Goal: Information Seeking & Learning: Learn about a topic

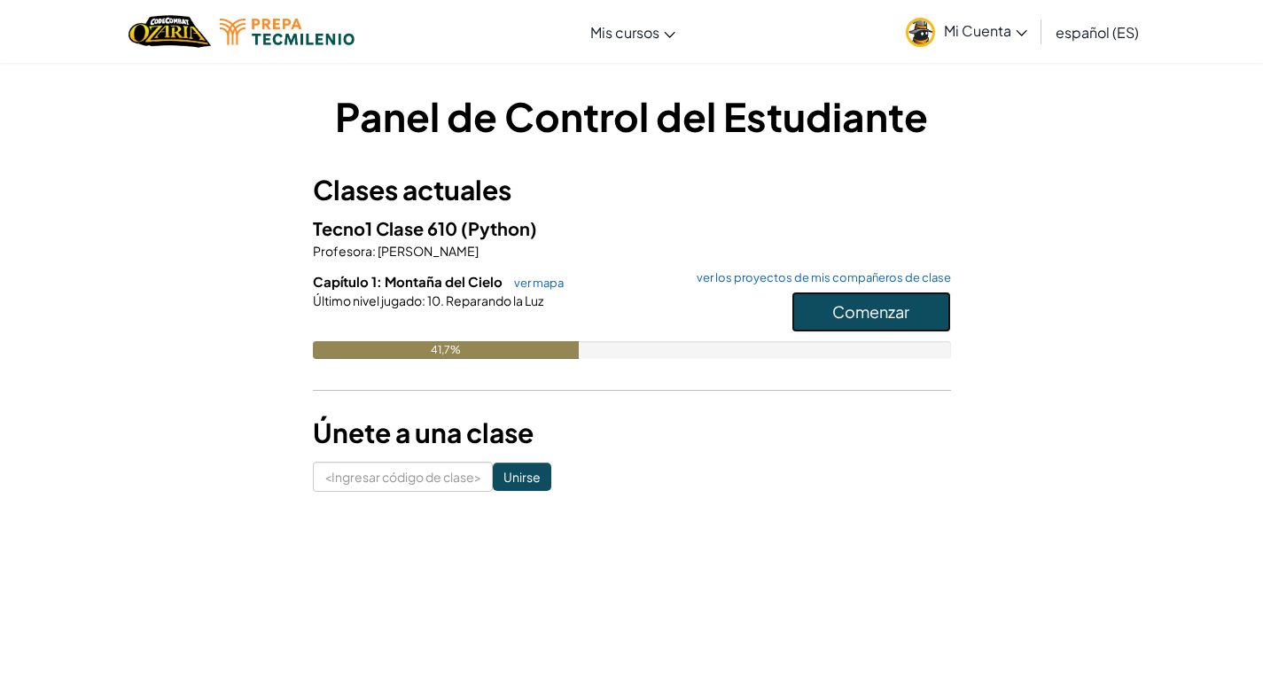
click at [861, 315] on font "Comenzar" at bounding box center [870, 311] width 77 height 20
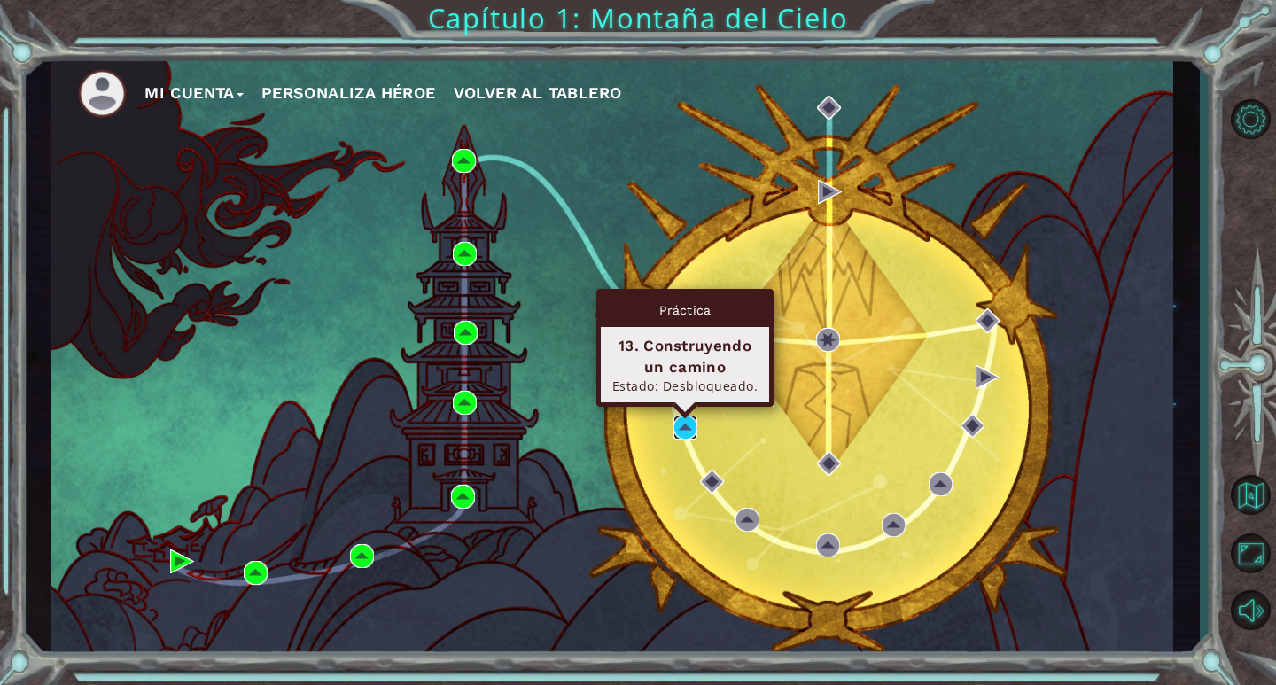
click at [689, 432] on img at bounding box center [685, 428] width 24 height 24
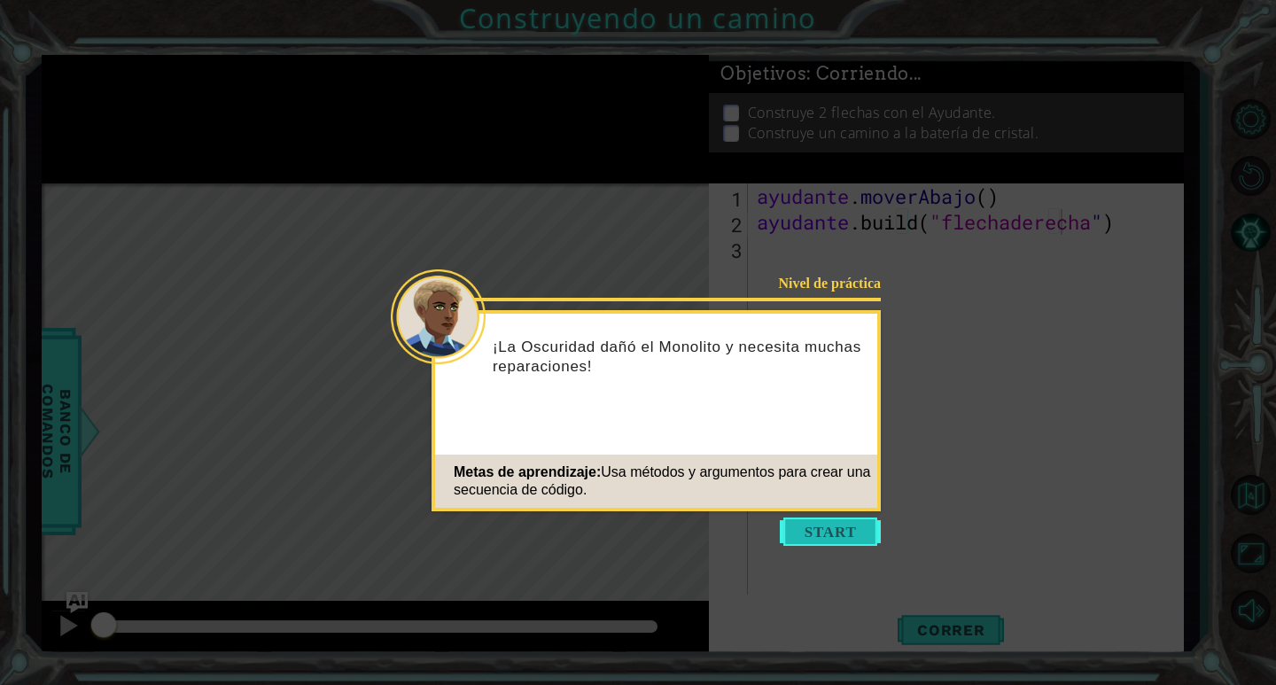
click at [813, 532] on button "Comenzar" at bounding box center [830, 531] width 101 height 28
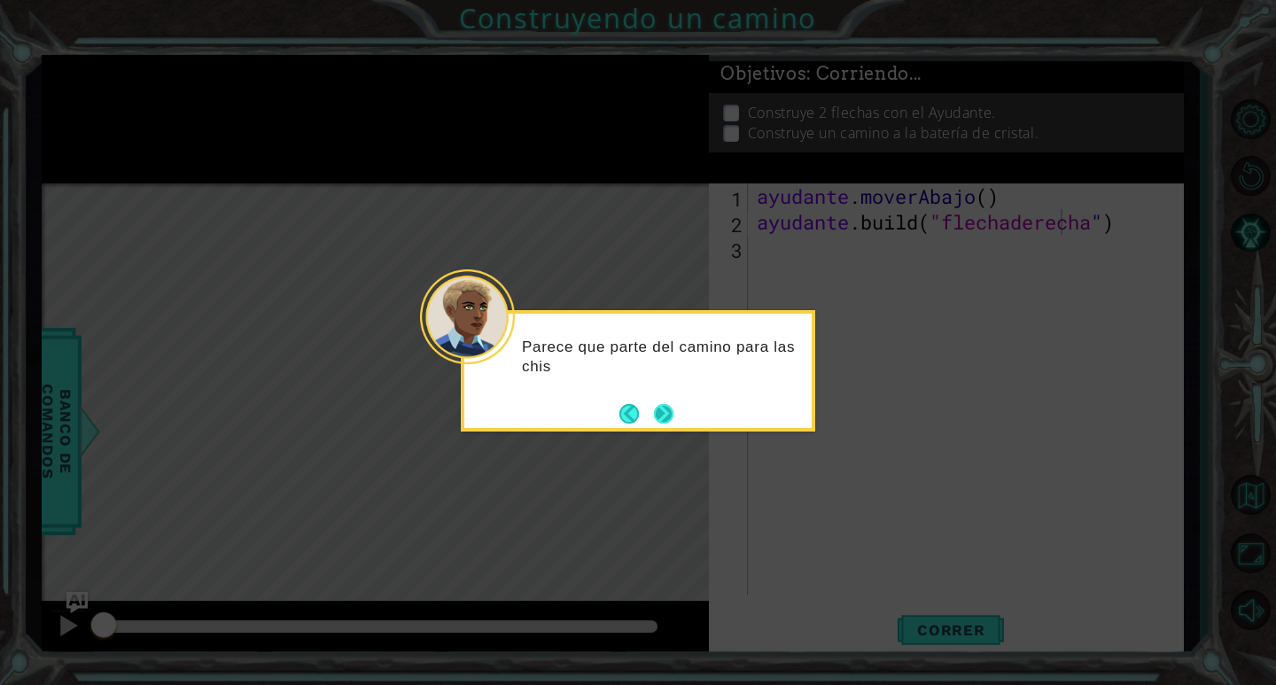
click at [662, 424] on button "Próximo" at bounding box center [663, 413] width 19 height 19
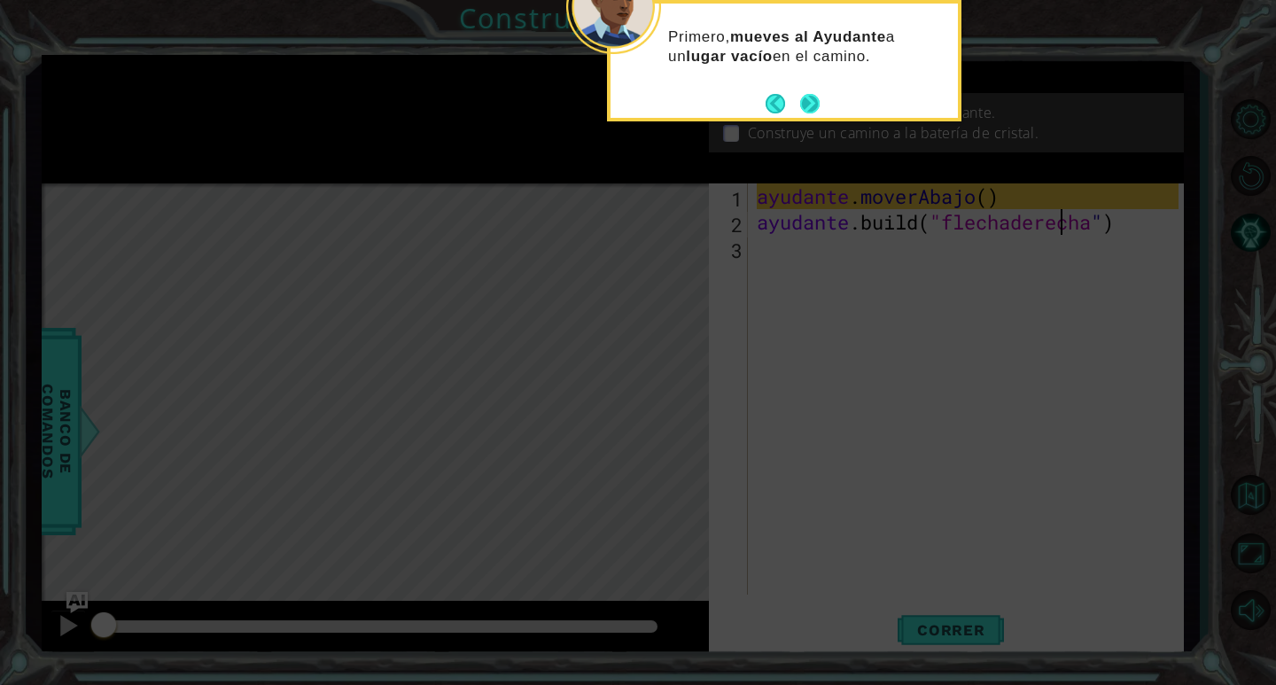
click at [820, 105] on button "Próximo" at bounding box center [809, 103] width 19 height 19
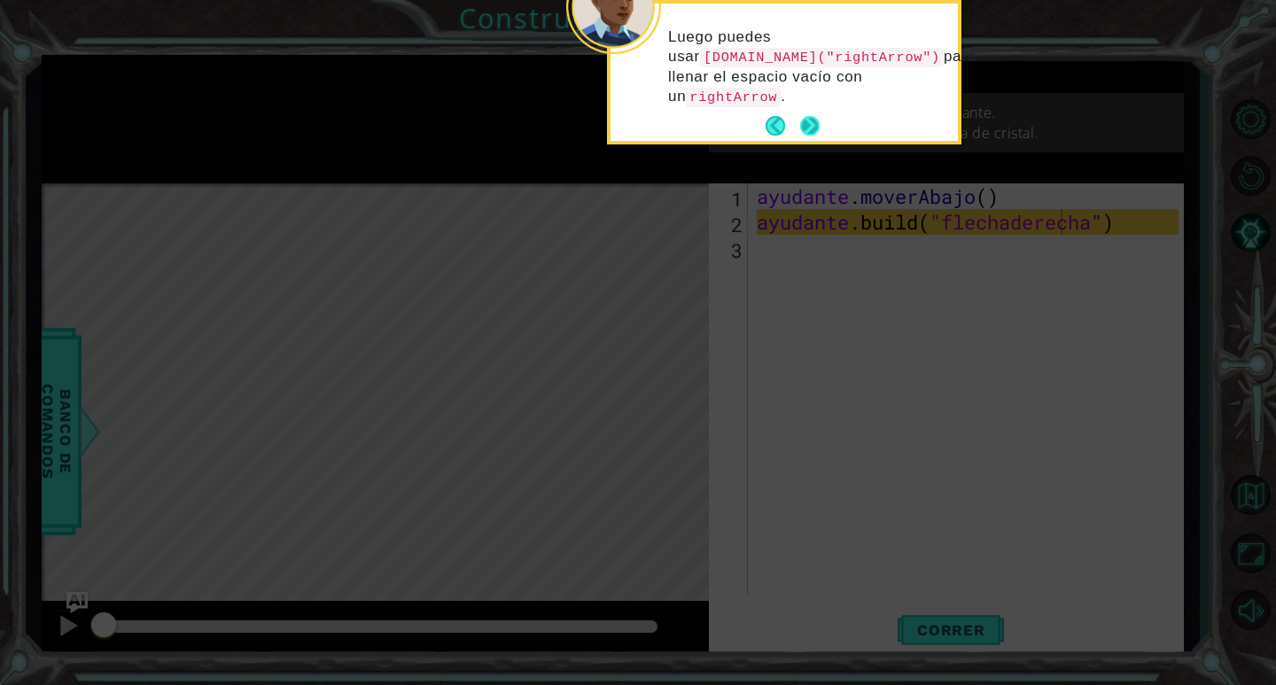
click at [807, 124] on button "Próximo" at bounding box center [809, 125] width 19 height 19
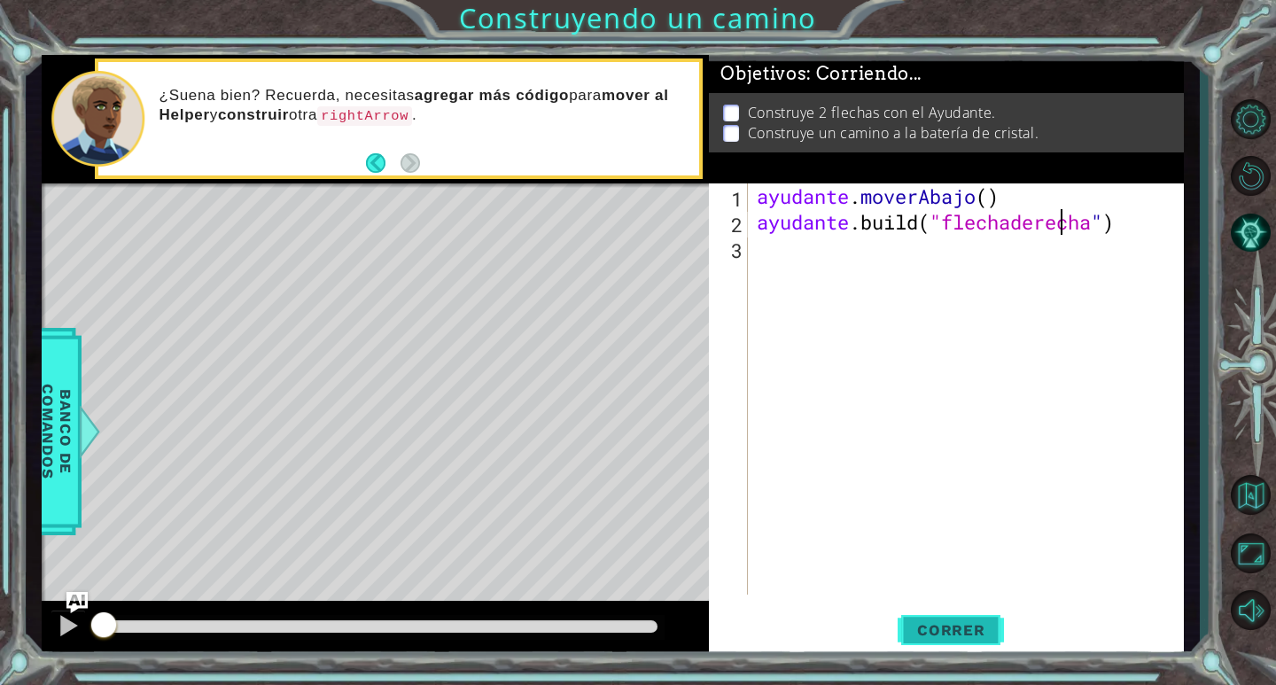
click at [981, 631] on font "Correr" at bounding box center [951, 630] width 68 height 18
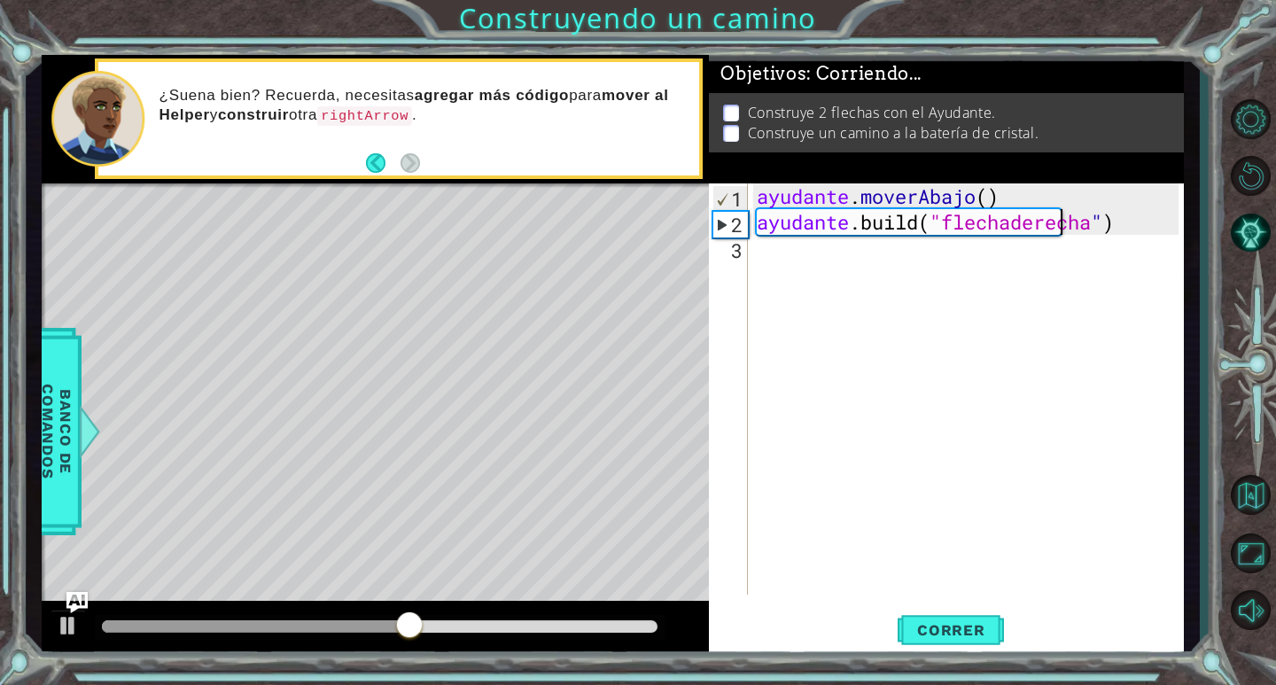
click at [849, 266] on div "ayudante . moverAbajo ( ) ayudante .build ( "flechaderecha " )" at bounding box center [970, 414] width 434 height 463
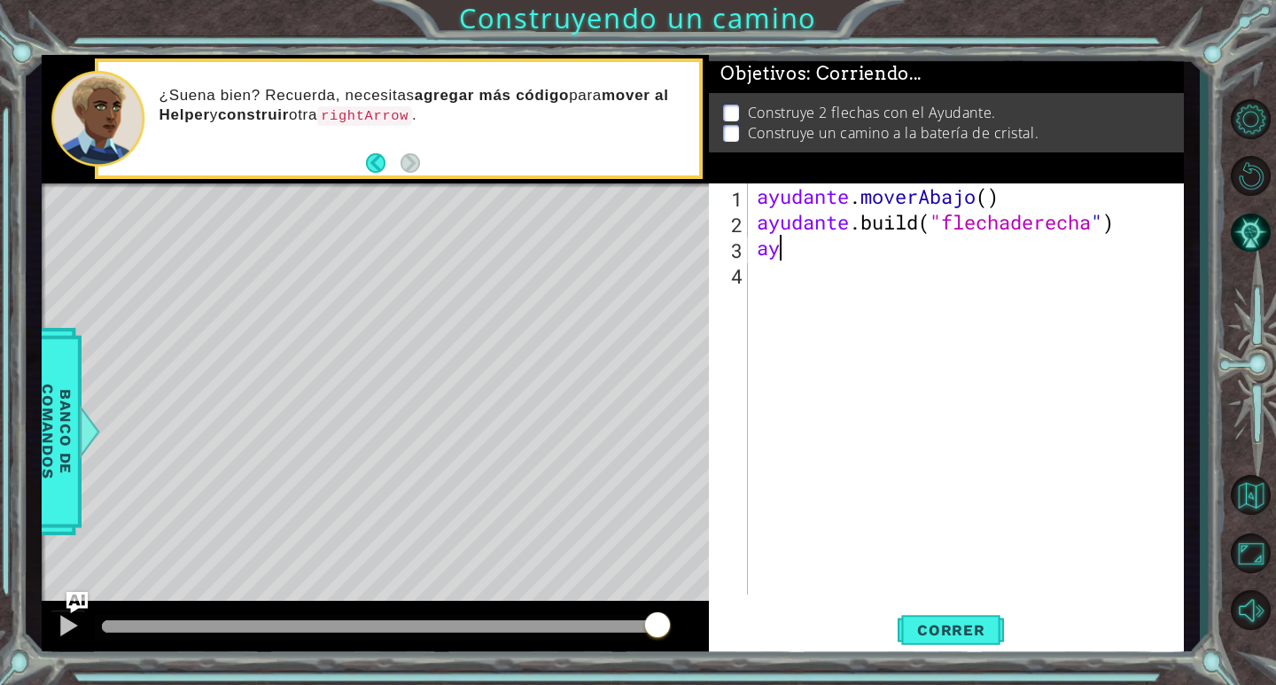
type textarea "a"
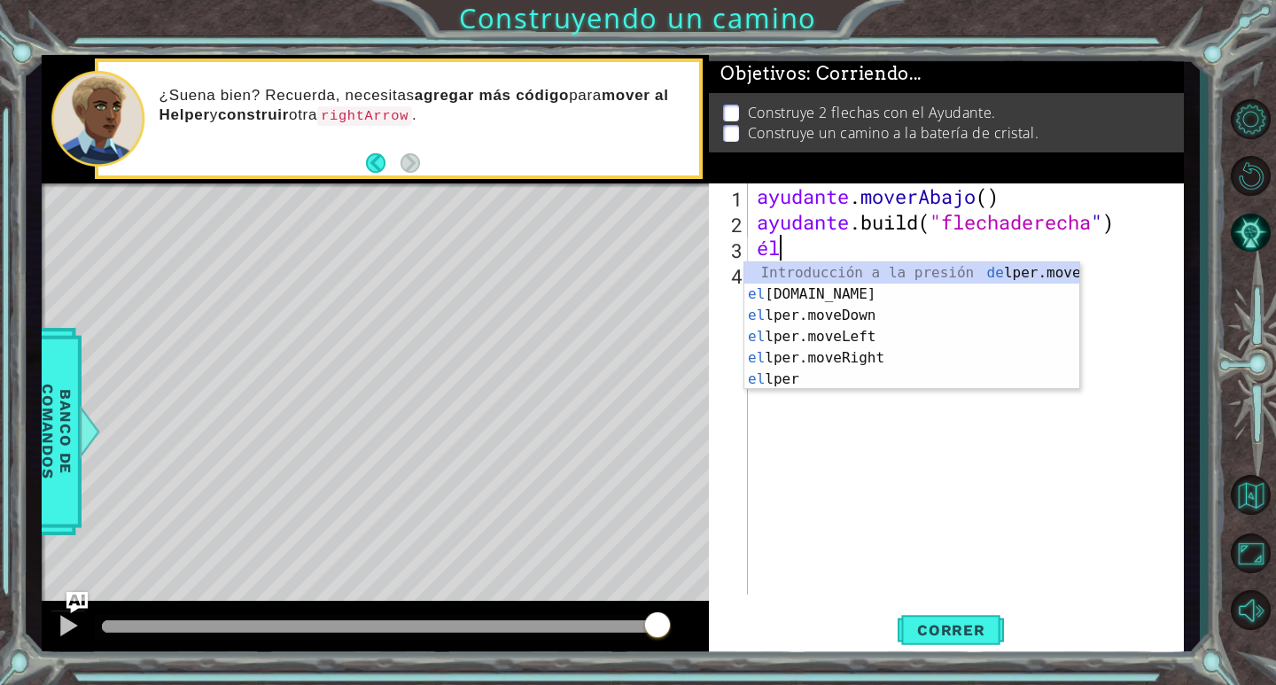
type textarea "h"
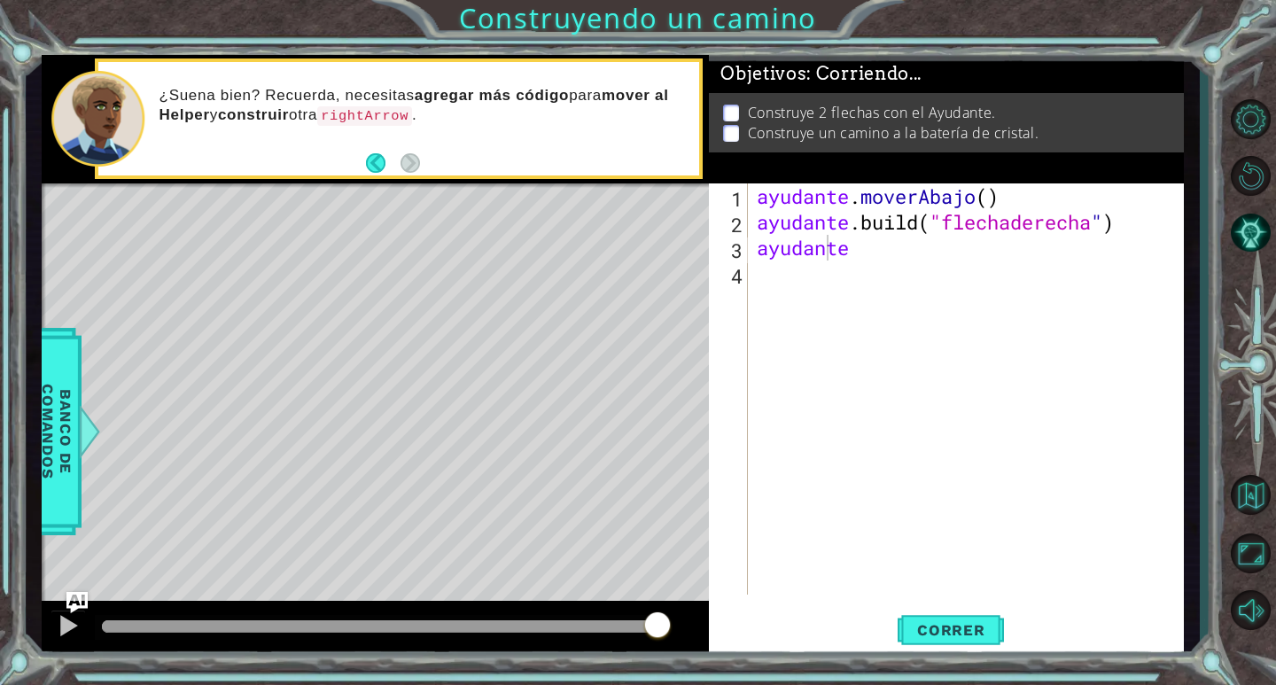
drag, startPoint x: 956, startPoint y: 160, endPoint x: 645, endPoint y: 341, distance: 359.7
click at [645, 341] on div "Mapa de niveles" at bounding box center [451, 444] width 819 height 522
click at [861, 246] on div "ayudante . moverAbajo ( ) ayudante .build ( "flechaderecha " ) ayudante" at bounding box center [970, 414] width 434 height 463
click at [839, 251] on div "ayudante . moverAbajo ( ) ayudante .build ( "flechaderecha " ) ayudante" at bounding box center [970, 414] width 434 height 463
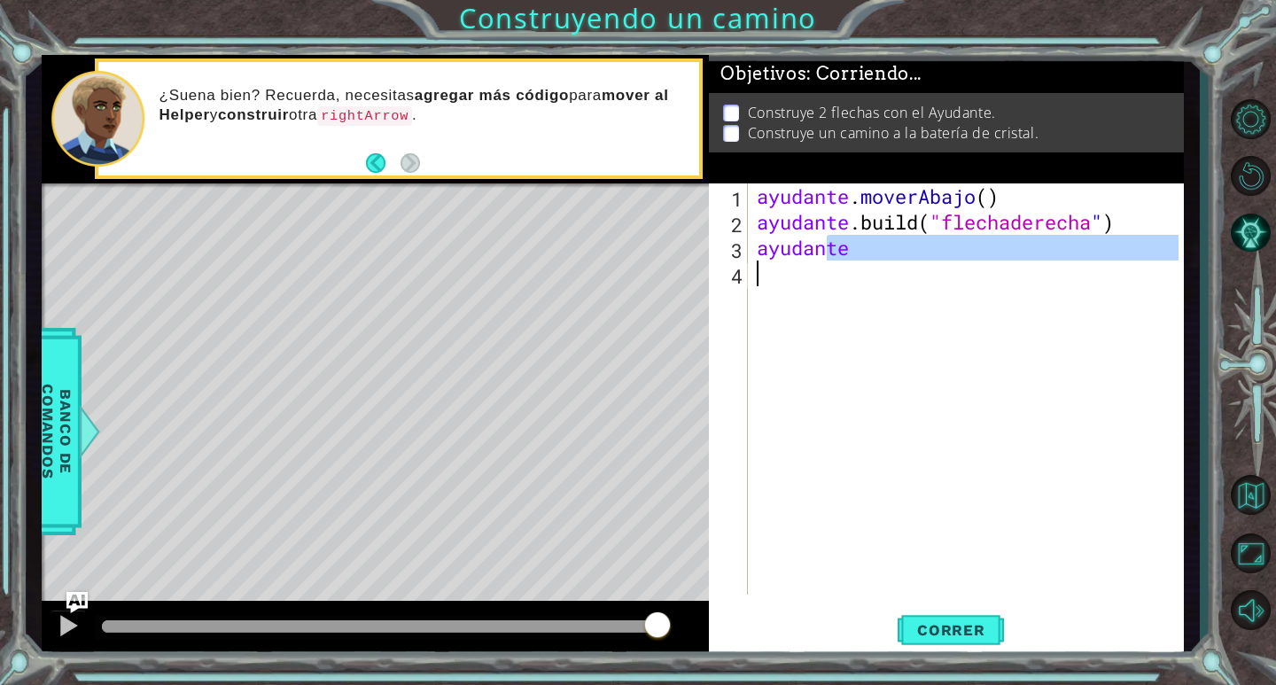
drag, startPoint x: 846, startPoint y: 250, endPoint x: 744, endPoint y: 264, distance: 102.9
click at [744, 264] on div "helper 1 2 3 4 ayudante . moverAbajo ( ) ayudante .build ( "flechaderecha " ) a…" at bounding box center [944, 388] width 470 height 411
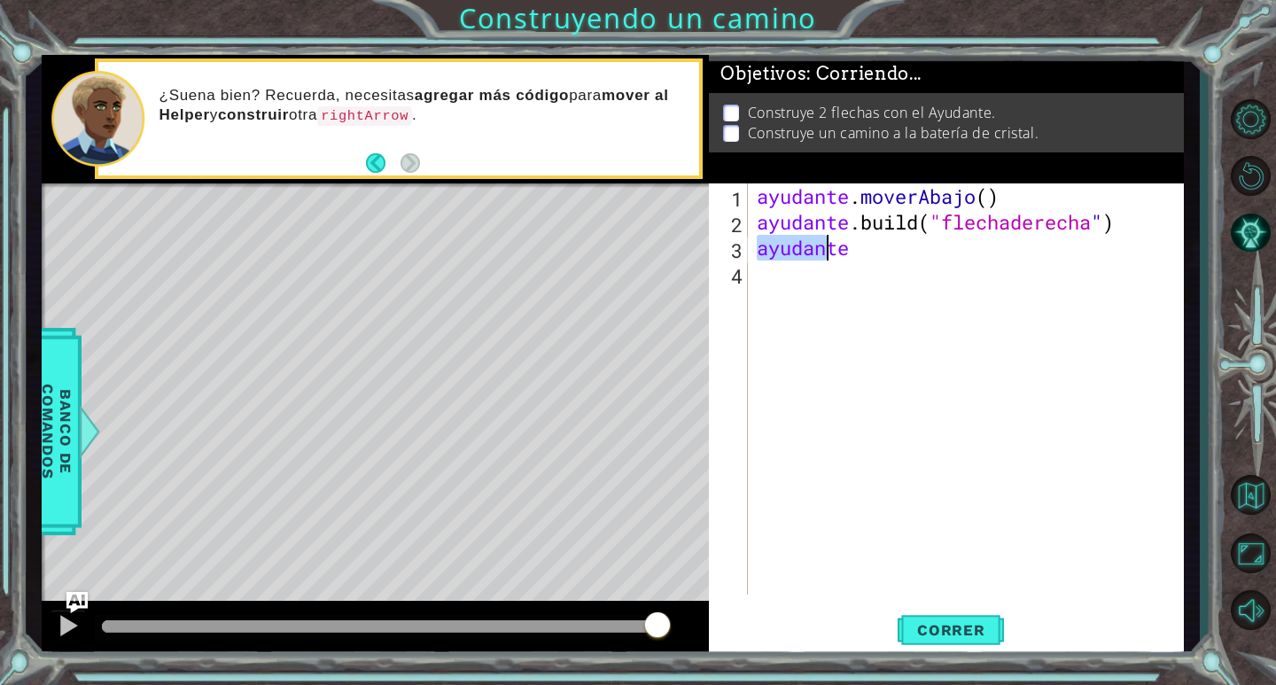
drag, startPoint x: 757, startPoint y: 252, endPoint x: 863, endPoint y: 241, distance: 106.9
click at [863, 241] on div "ayudante . moverAbajo ( ) ayudante .build ( "flechaderecha " ) ayudante" at bounding box center [970, 414] width 434 height 463
click at [853, 257] on div "ayudante . moverAbajo ( ) ayudante .build ( "flechaderecha " ) ayudante" at bounding box center [965, 388] width 425 height 411
click at [852, 257] on div "ayudante . moverAbajo ( ) ayudante .build ( "flechaderecha " ) ayudante" at bounding box center [970, 414] width 434 height 463
click at [851, 248] on div "ayudante . moverAbajo ( ) ayudante .build ( "flechaderecha " ) ayudante" at bounding box center [965, 388] width 425 height 411
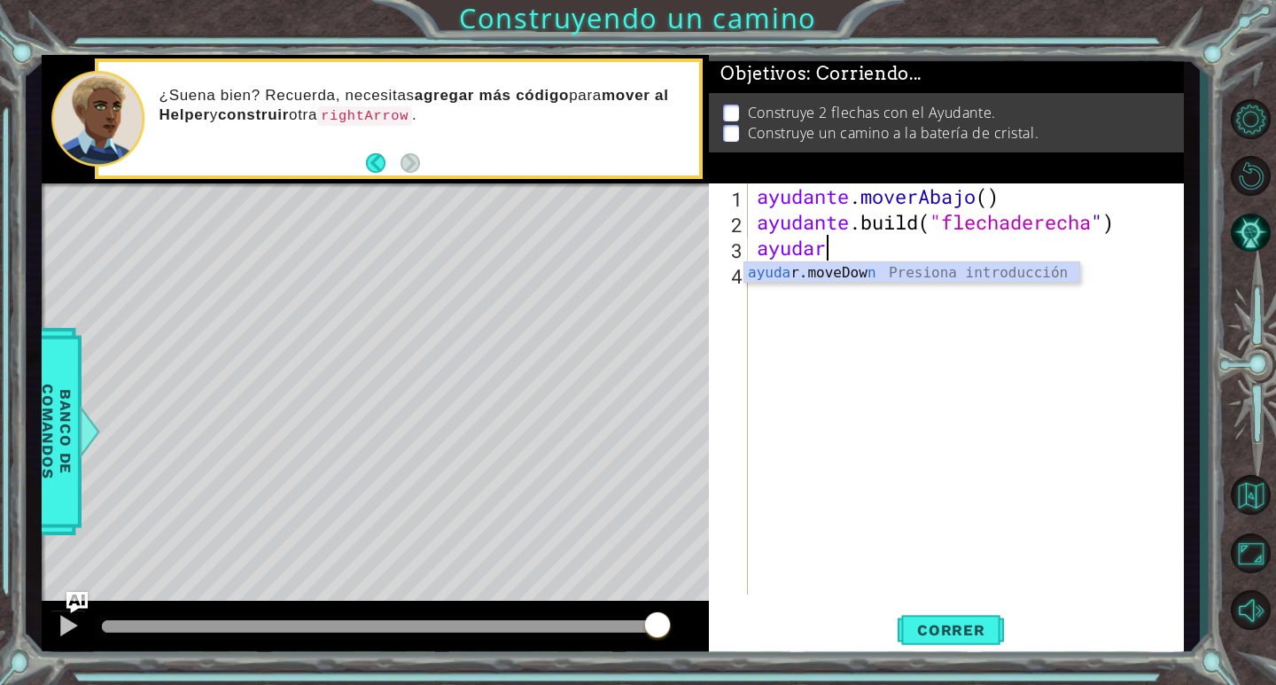
scroll to position [0, 2]
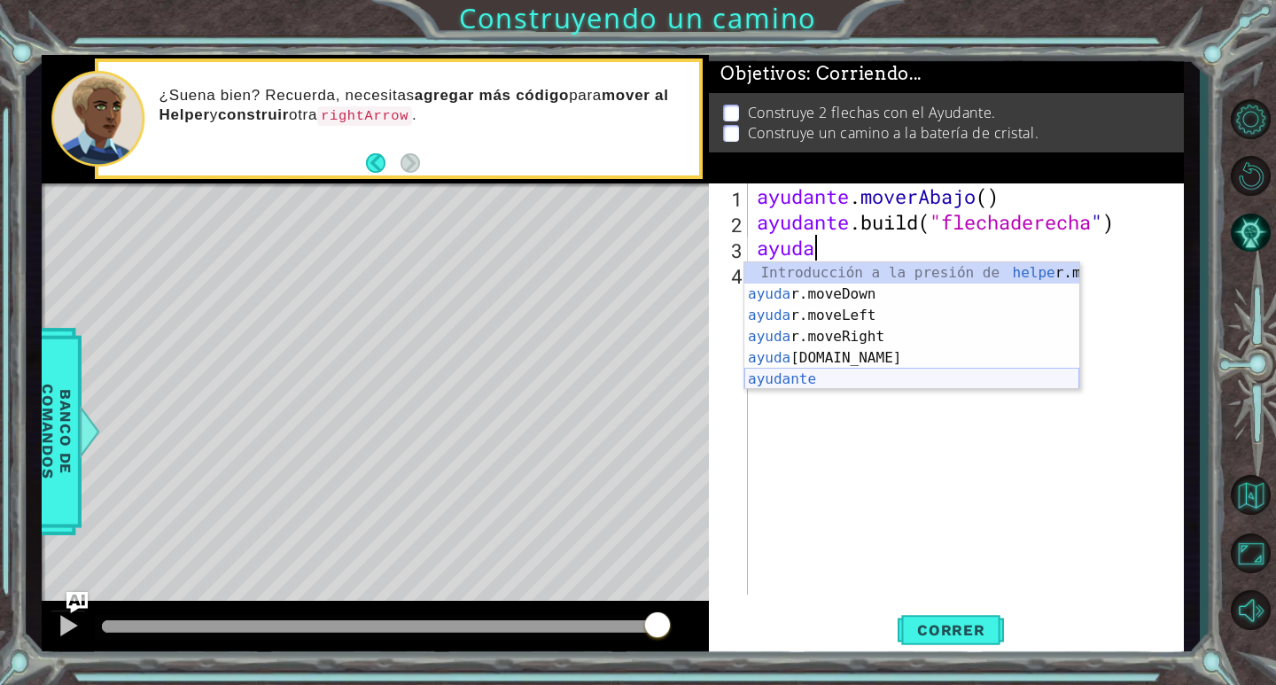
click at [811, 382] on div "Introducción a la presión de helpe [PERSON_NAME]moveUp ayuda r.moveDown Introdu…" at bounding box center [911, 347] width 335 height 170
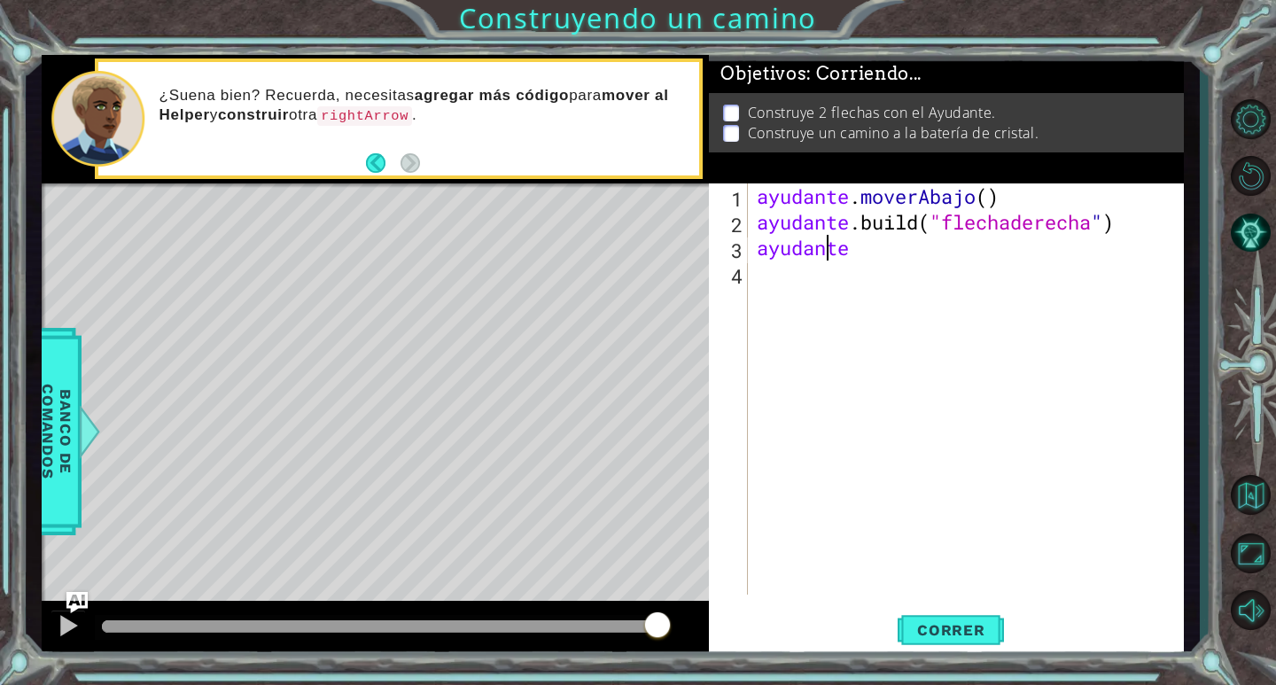
click at [859, 251] on div "ayudante . moverAbajo ( ) ayudante .build ( "flechaderecha " ) ayudante" at bounding box center [970, 414] width 434 height 463
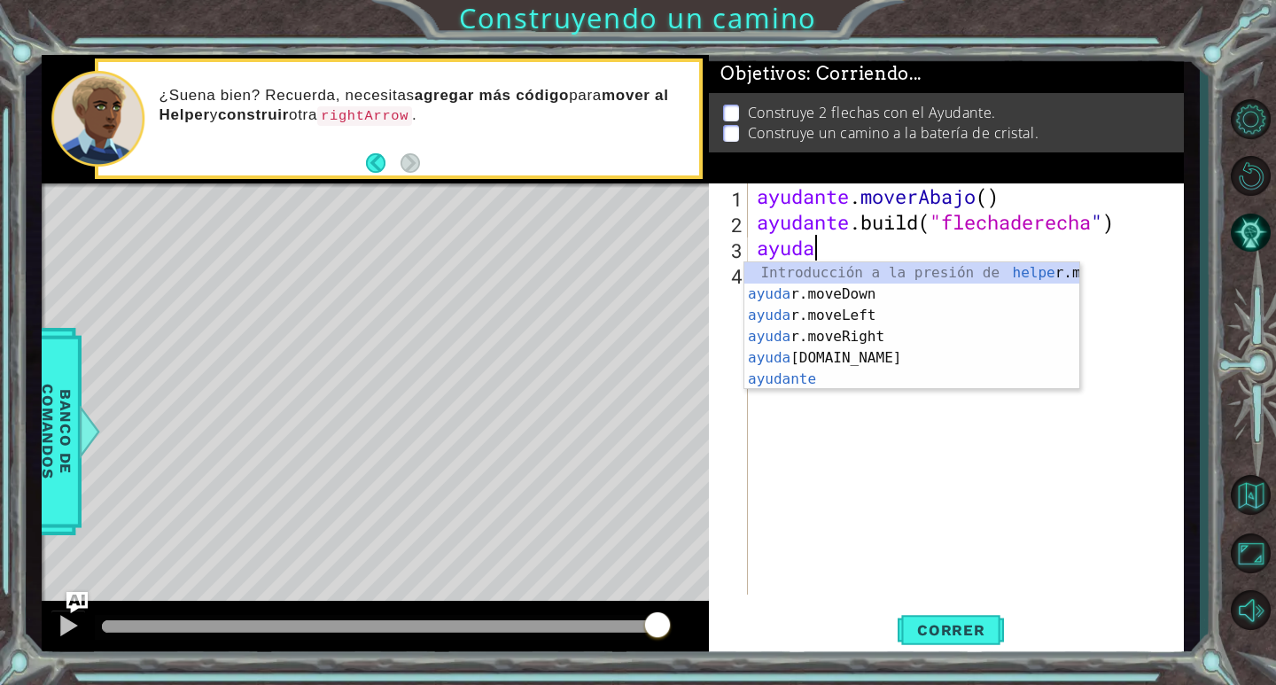
scroll to position [0, 0]
type textarea "h"
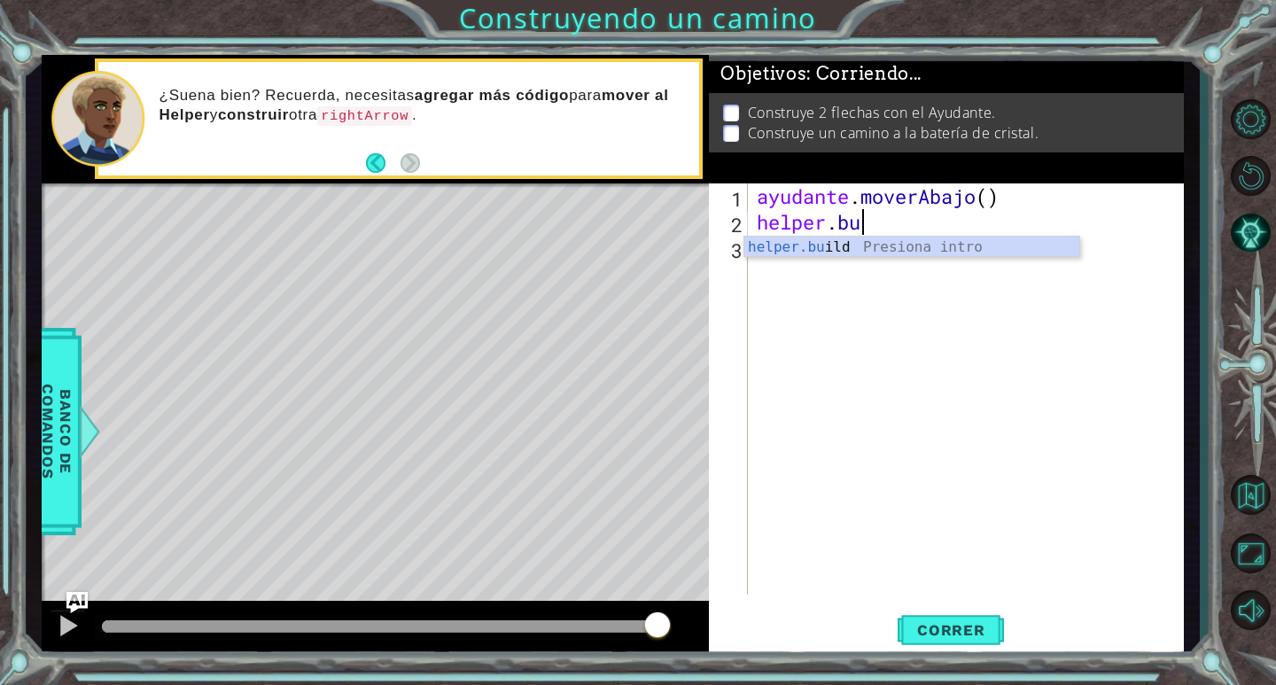
type textarea "h"
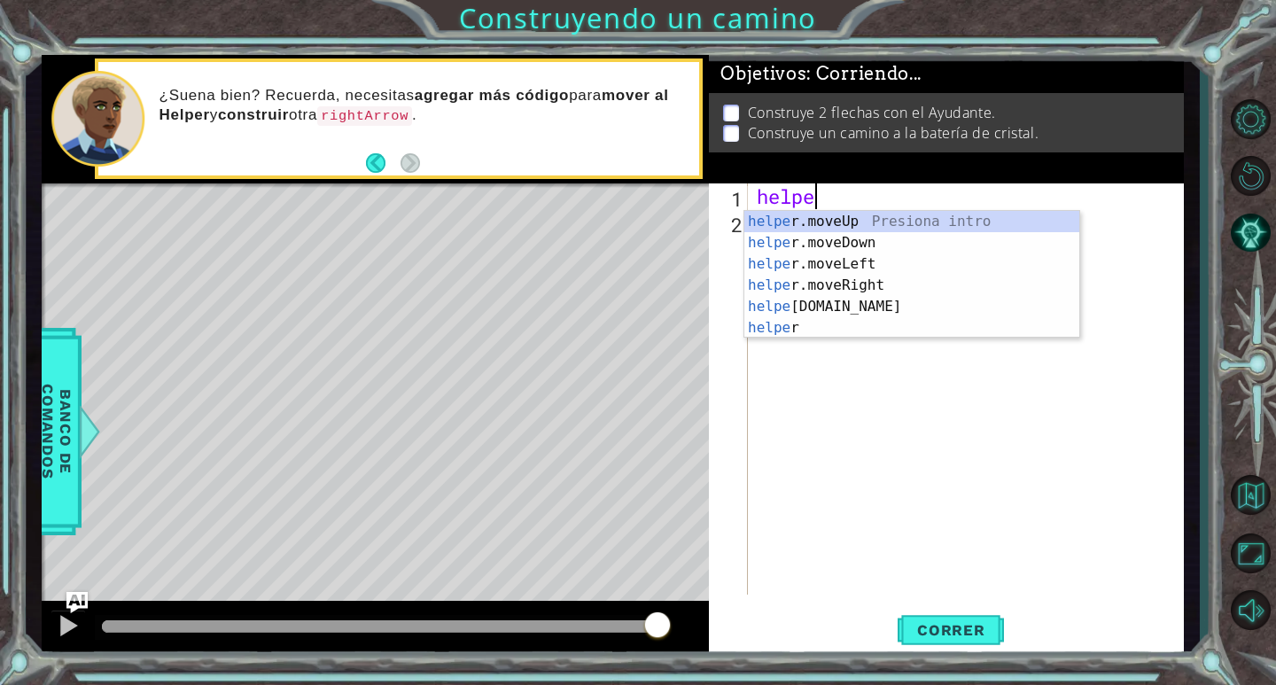
type textarea "h"
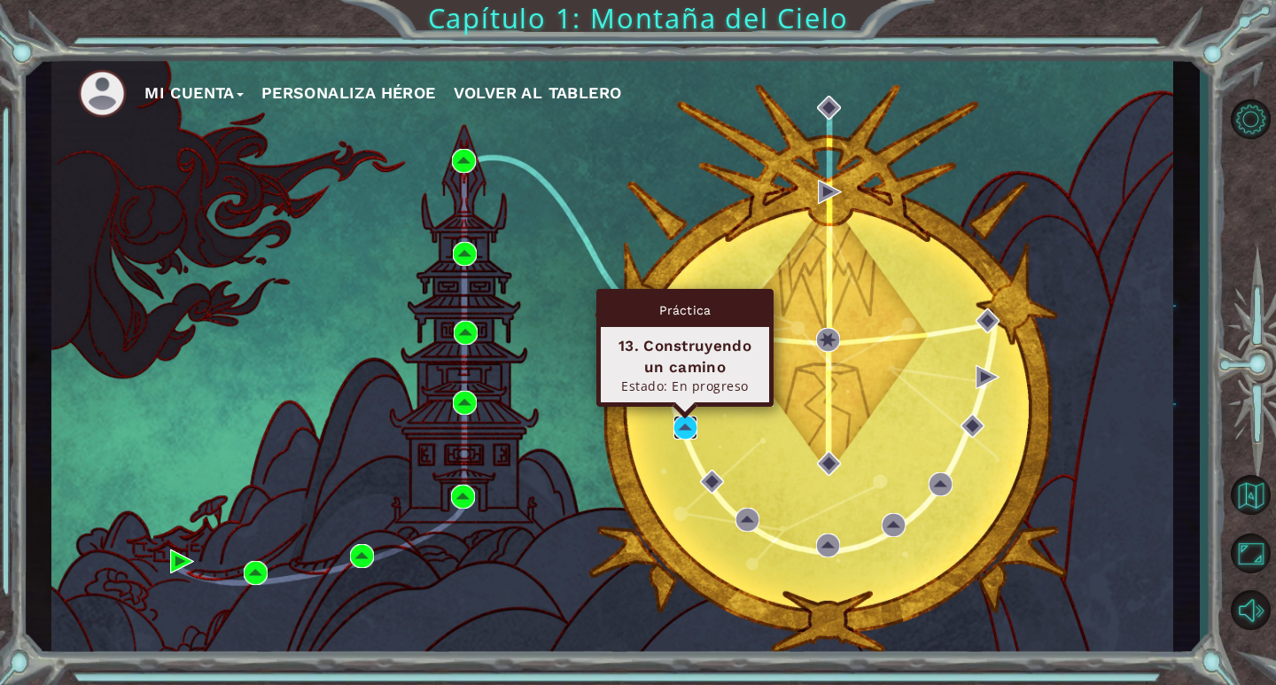
click at [678, 428] on img at bounding box center [685, 428] width 24 height 24
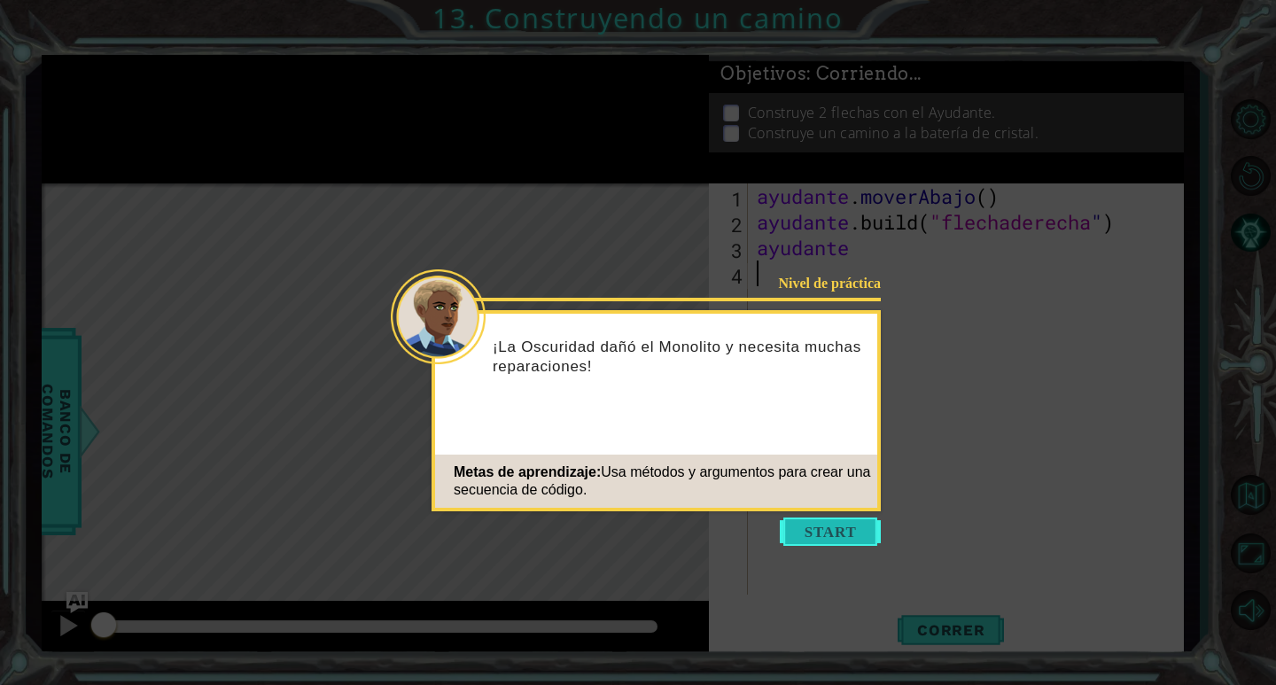
click at [839, 537] on button "Comenzar" at bounding box center [830, 531] width 101 height 28
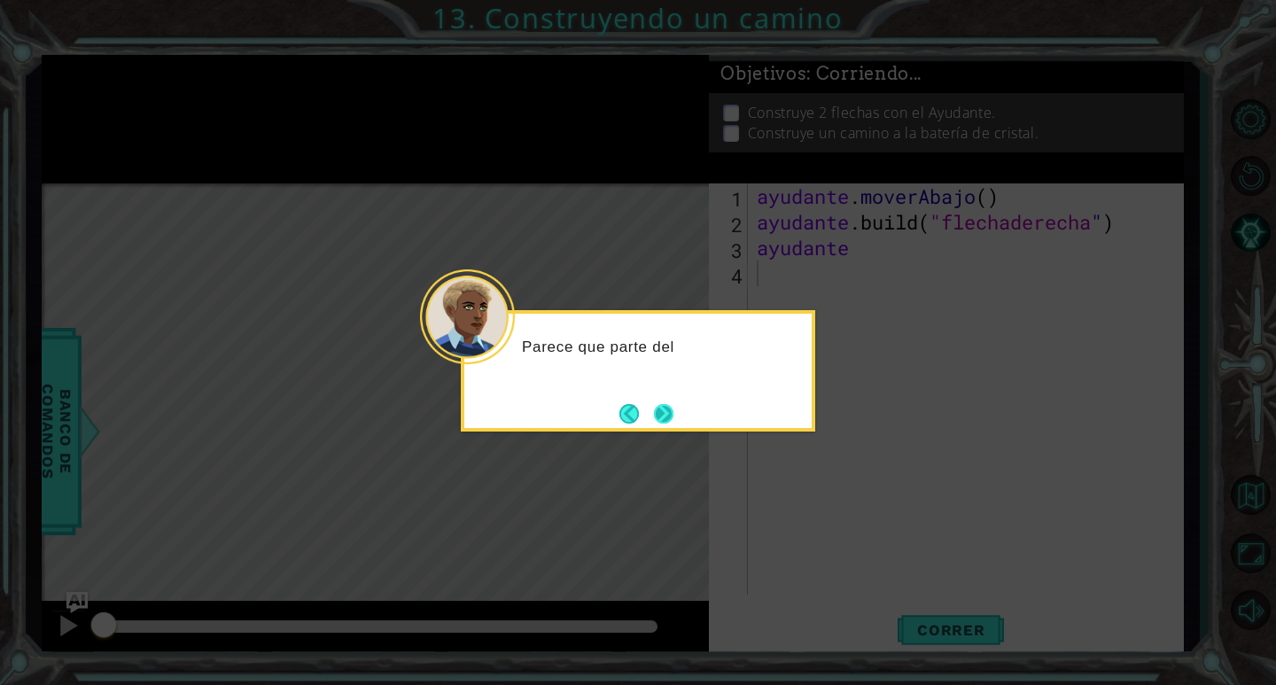
click at [665, 414] on button "Próximo" at bounding box center [663, 413] width 19 height 19
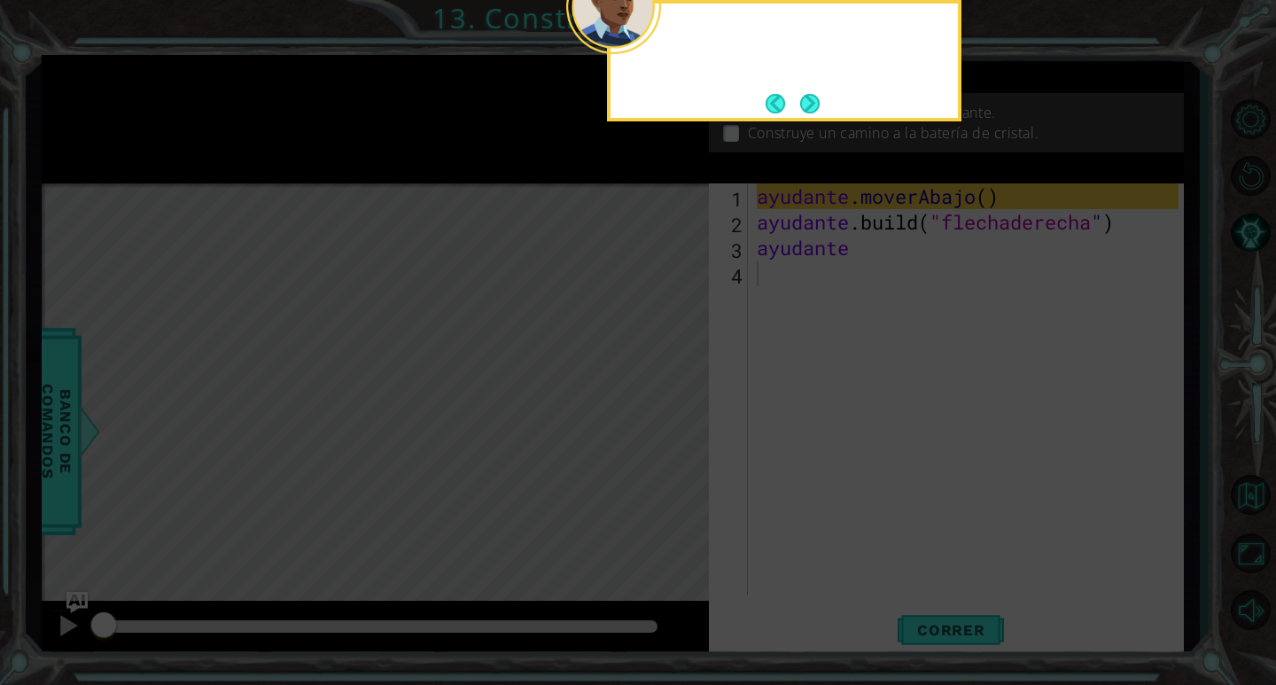
click at [665, 414] on icon at bounding box center [638, 102] width 1276 height 1165
click at [818, 106] on button "Próximo" at bounding box center [809, 103] width 19 height 19
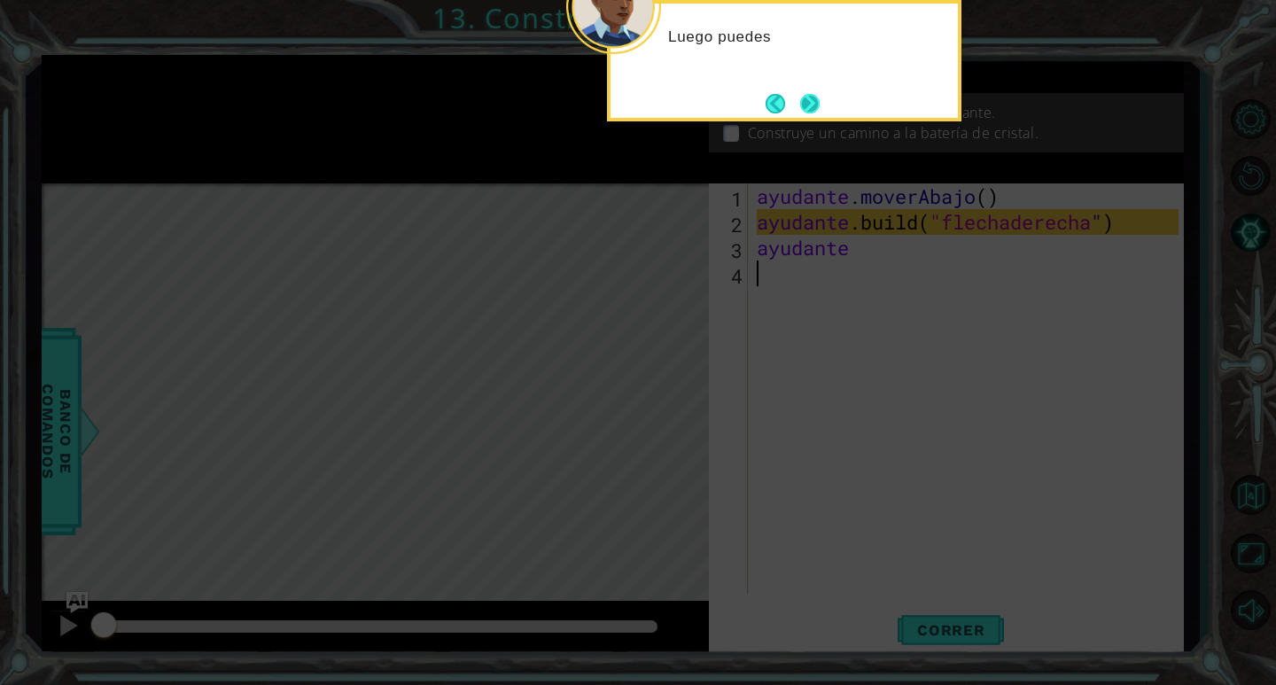
click at [800, 100] on button "Próximo" at bounding box center [809, 103] width 19 height 19
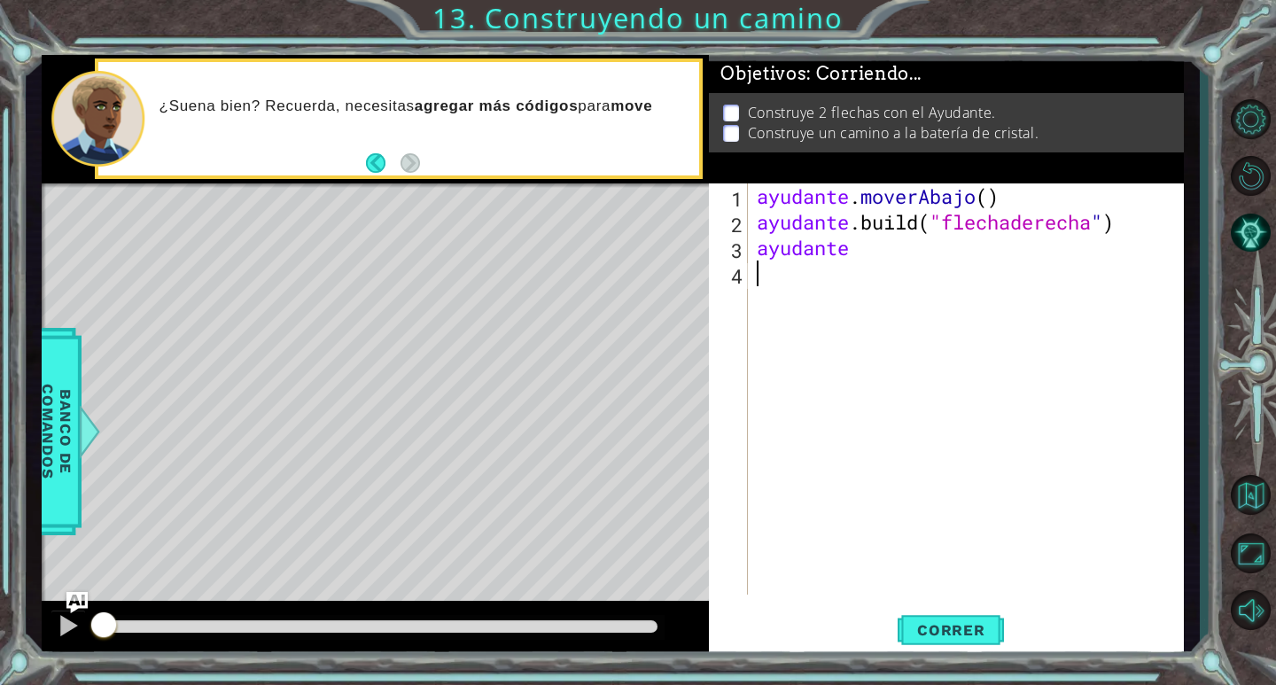
click at [875, 250] on div "ayudante . moverAbajo ( ) ayudante .build ( "flechaderecha " ) ayudante" at bounding box center [970, 414] width 434 height 463
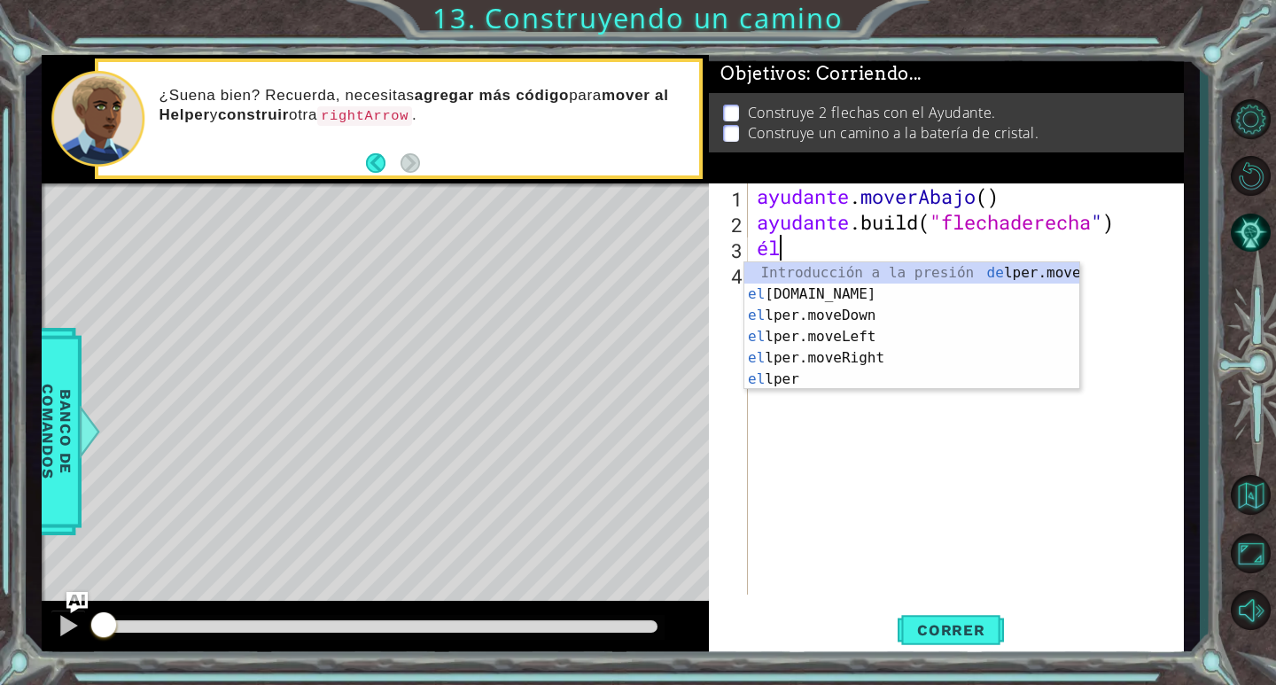
type textarea "h"
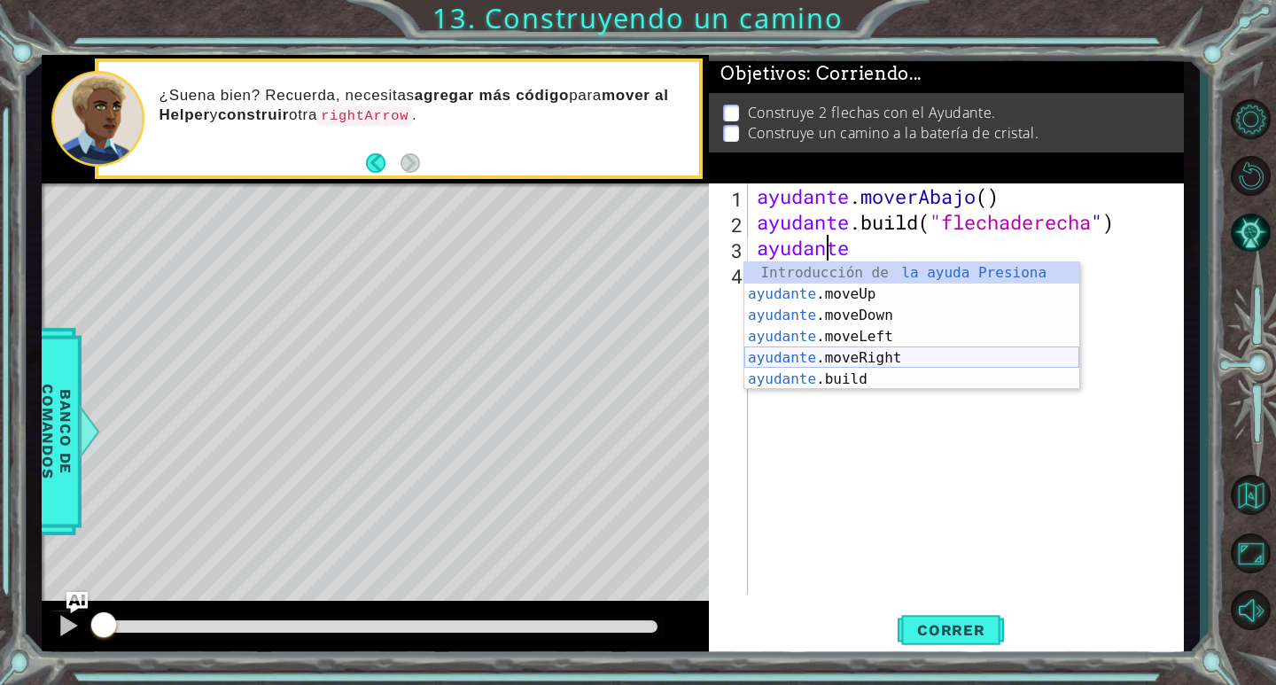
click at [874, 365] on div "Introducción de la ayuda Presiona ayudante .moveUp Introducción a la presión ay…" at bounding box center [911, 347] width 335 height 170
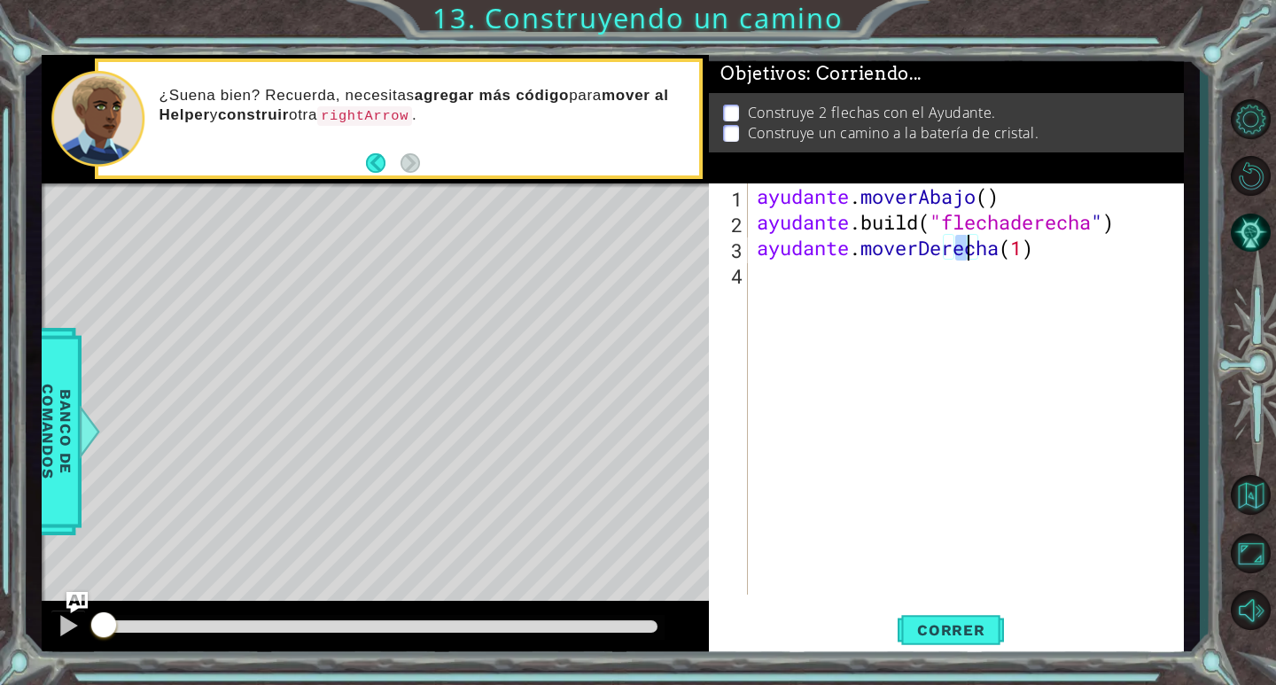
click at [1077, 243] on div "ayudante . moverAbajo ( ) ayudante .build ( "flechaderecha " ) ayudante . mover…" at bounding box center [970, 414] width 434 height 463
click at [1074, 253] on div "ayudante . moverAbajo ( ) ayudante .build ( "flechaderecha " ) ayudante . mover…" at bounding box center [970, 414] width 434 height 463
click at [1079, 247] on div "ayudante . moverAbajo ( ) ayudante .build ( "flechaderecha " ) ayudante . mover…" at bounding box center [970, 414] width 434 height 463
drag, startPoint x: 1069, startPoint y: 248, endPoint x: 1074, endPoint y: 271, distance: 23.5
click at [1074, 271] on div "ayudante . moverAbajo ( ) ayudante .build ( "flechaderecha " ) ayudante . mover…" at bounding box center [970, 414] width 434 height 463
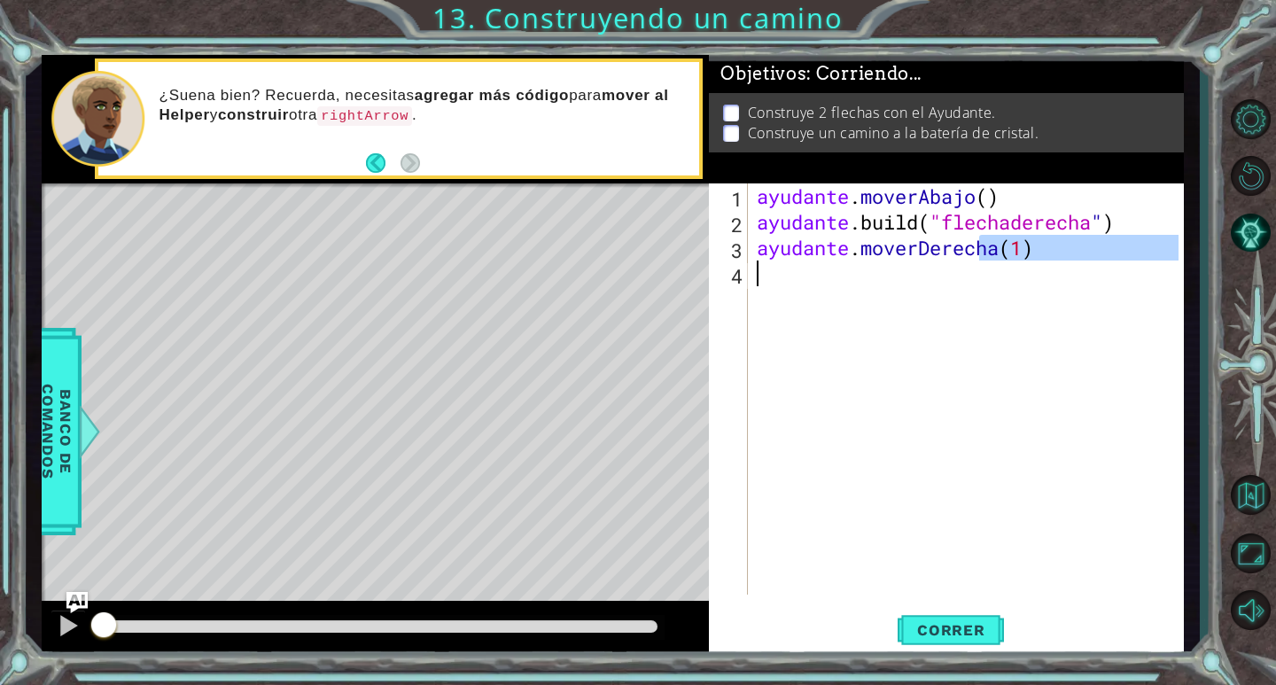
type textarea "helper.moveRight(1)"
click at [1083, 268] on div "ayudante . moverAbajo ( ) ayudante .build ( "flechaderecha " ) ayudante . mover…" at bounding box center [965, 388] width 425 height 411
click at [1078, 248] on div "ayudante . moverAbajo ( ) ayudante .build ( "flechaderecha " ) ayudante . mover…" at bounding box center [970, 414] width 434 height 463
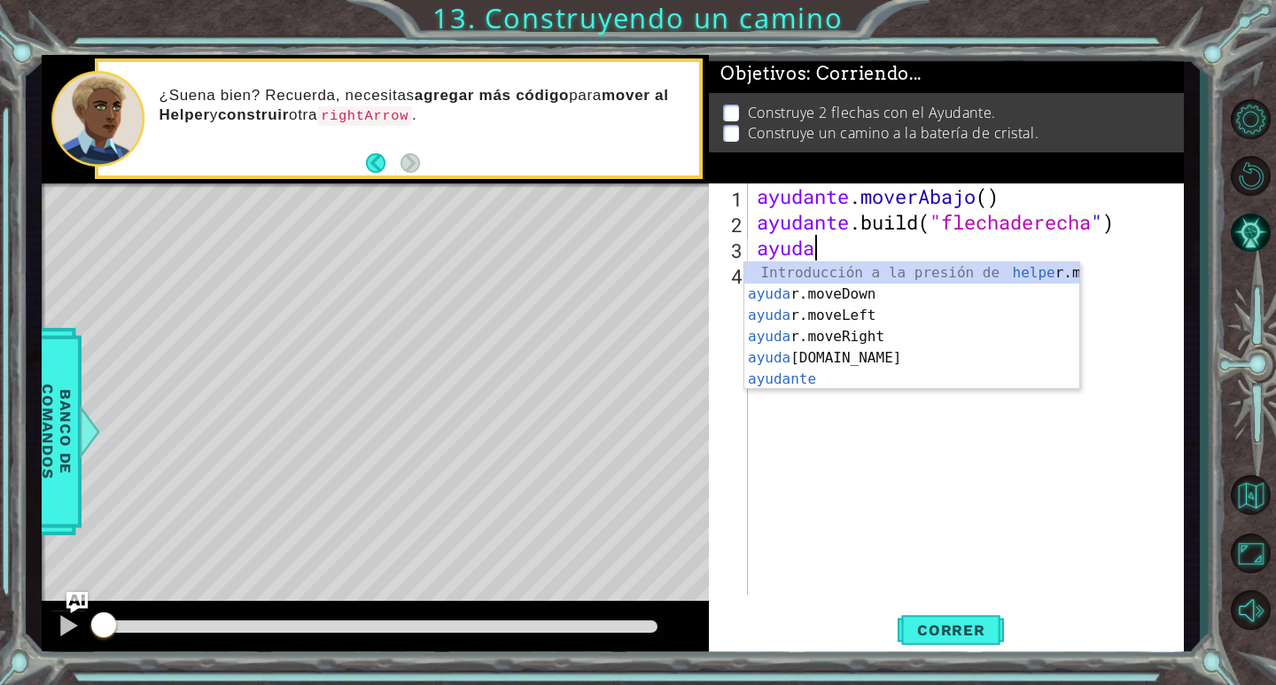
scroll to position [0, 3]
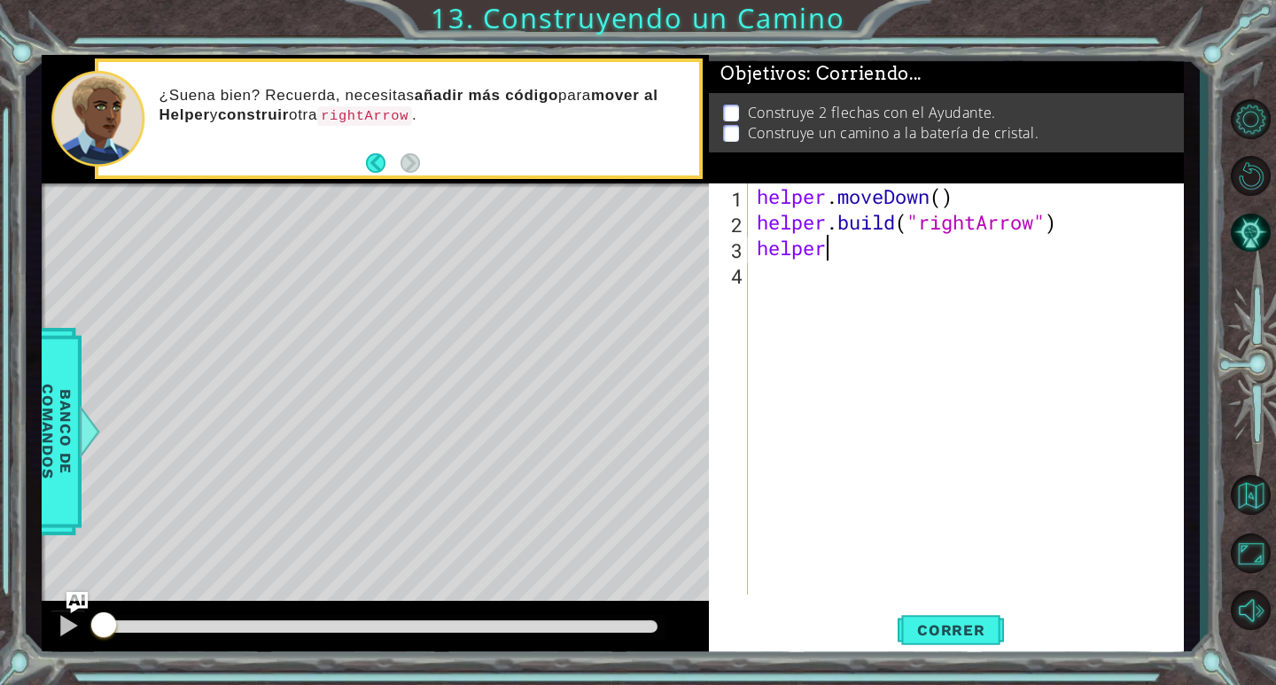
click at [844, 241] on div "helper . moveDown ( ) helper . build ( "rightArrow" ) helper" at bounding box center [970, 414] width 434 height 463
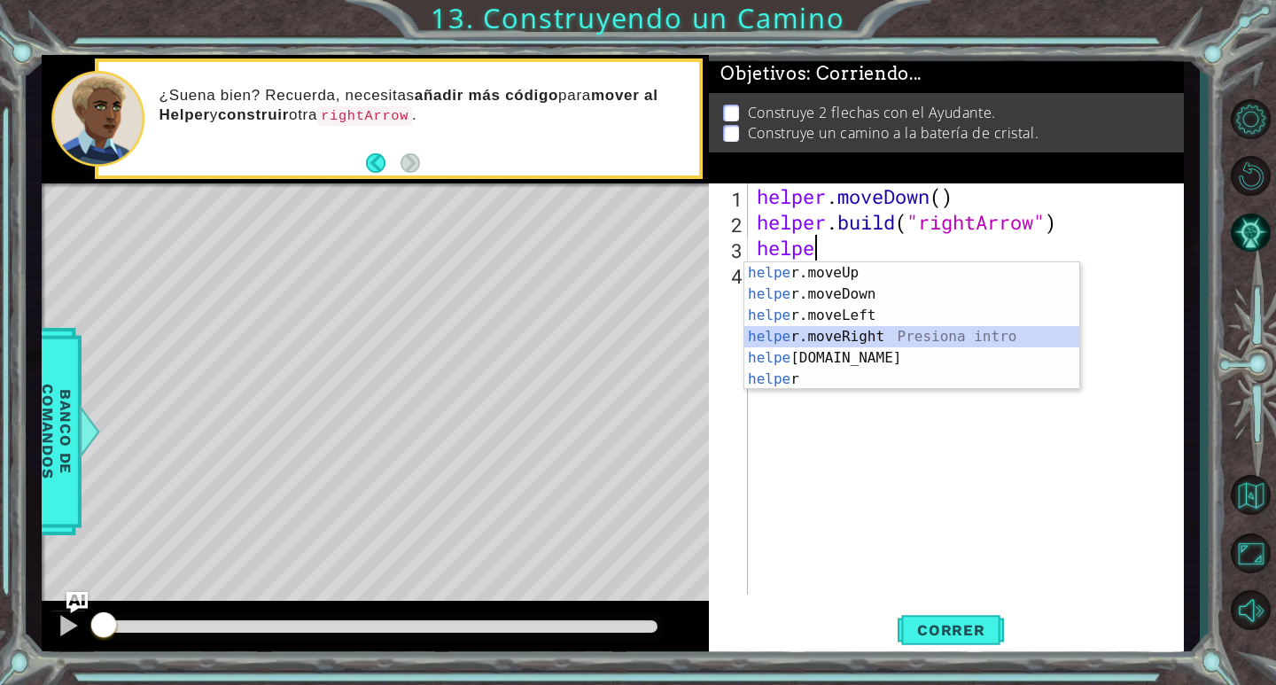
click at [856, 335] on div "helpe [PERSON_NAME]moveUp Presiona intro helpe r.moveDown Presiona intro helpe …" at bounding box center [911, 347] width 335 height 170
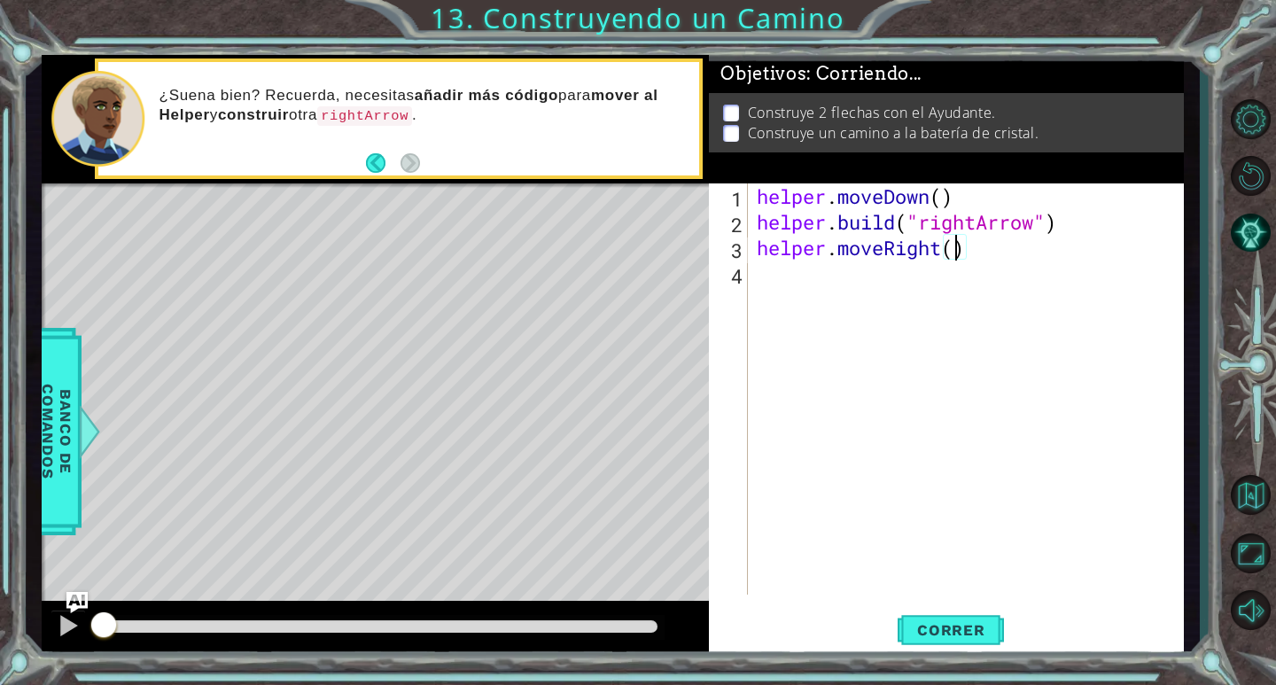
scroll to position [0, 9]
click at [991, 613] on button "Correr" at bounding box center [951, 631] width 106 height 48
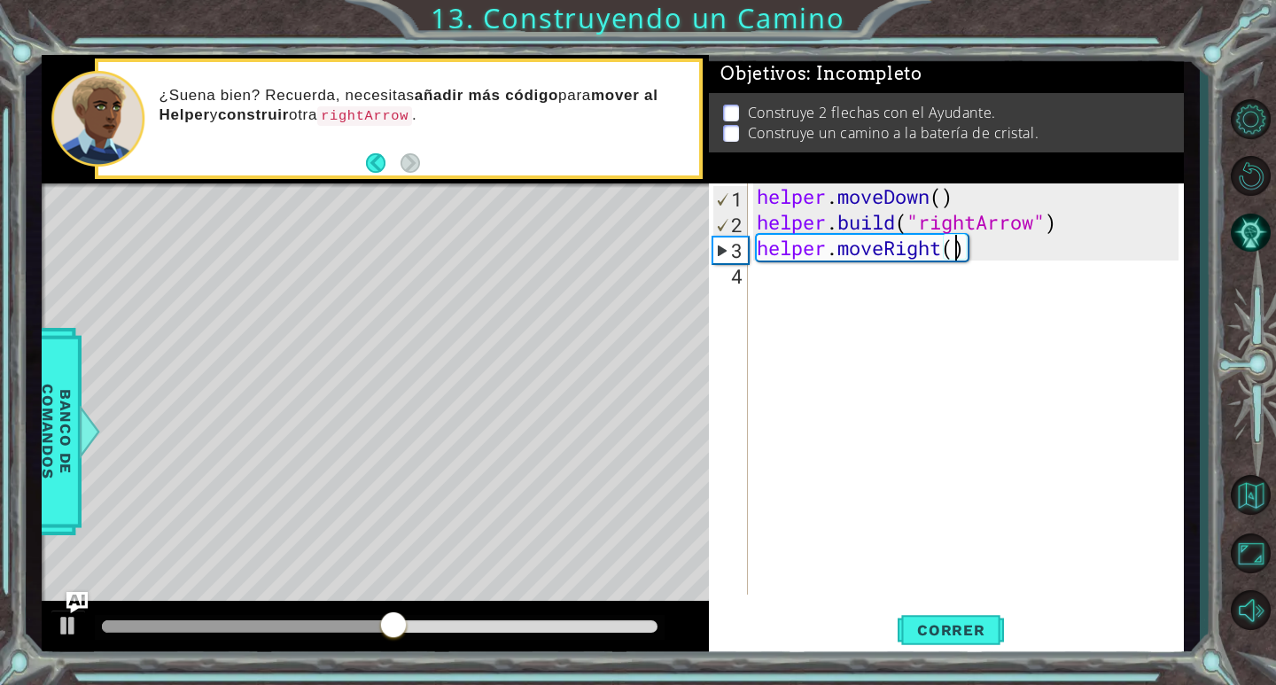
type textarea "helper.moveRight(2)"
click at [859, 284] on div "helper . moveDown ( ) helper . build ( "rightArrow" ) helper . moveRight ( 2 )" at bounding box center [970, 414] width 434 height 463
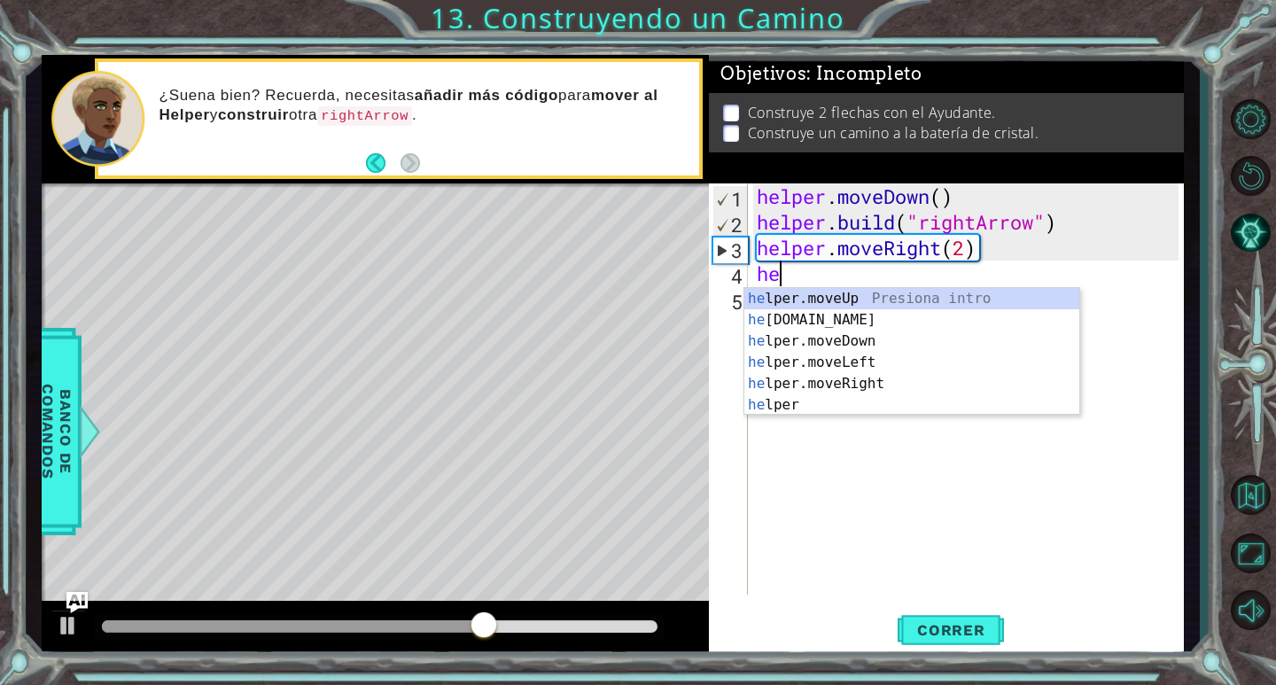
scroll to position [0, 1]
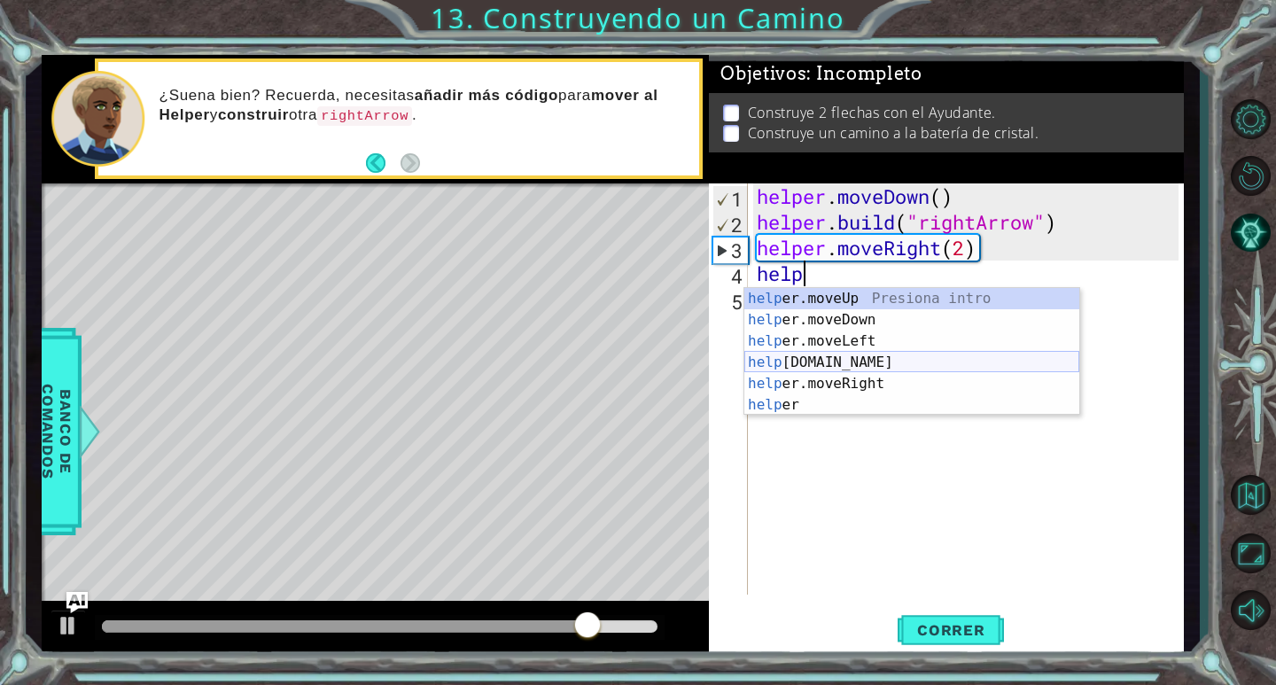
click at [844, 365] on div "help er.moveUp Presiona intro help er.moveDown Presiona intro help er.moveLeft …" at bounding box center [911, 373] width 335 height 170
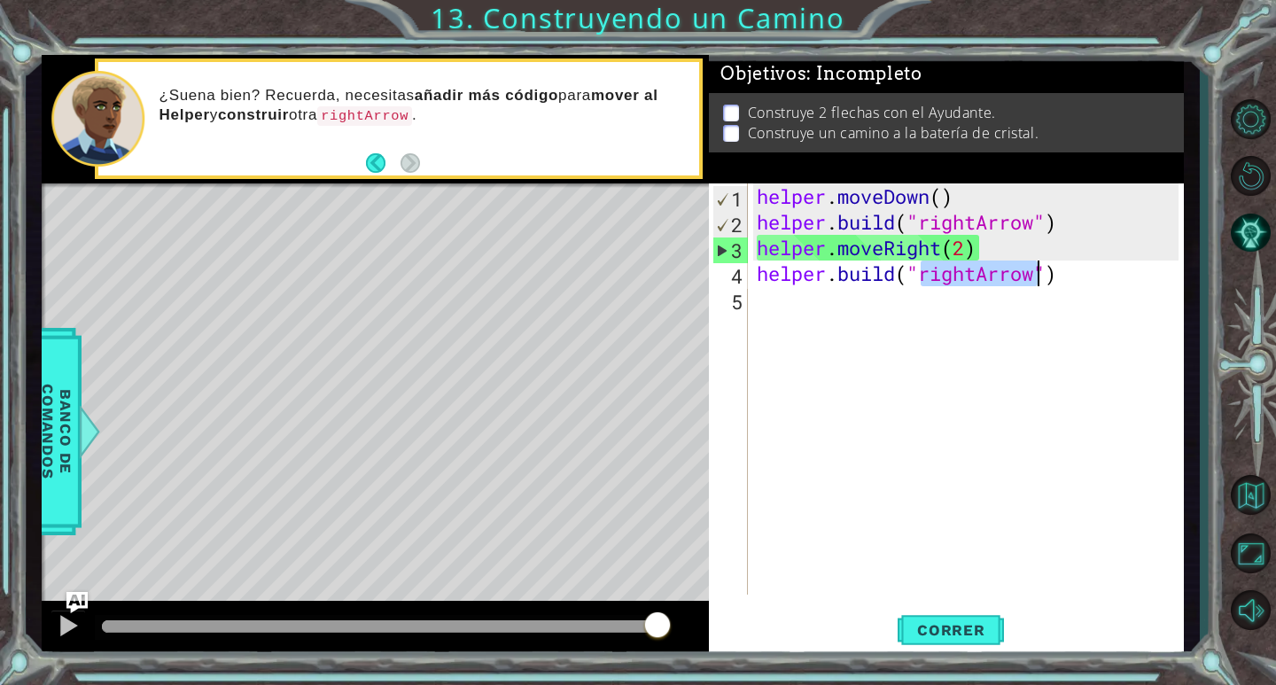
click at [853, 284] on div "helper . moveDown ( ) helper . build ( "rightArrow" ) helper . moveRight ( 2 ) …" at bounding box center [970, 414] width 434 height 463
click at [899, 277] on div "helper . moveDown ( ) helper . build ( "rightArrow" ) helper . moveRight ( 2 ) …" at bounding box center [970, 414] width 434 height 463
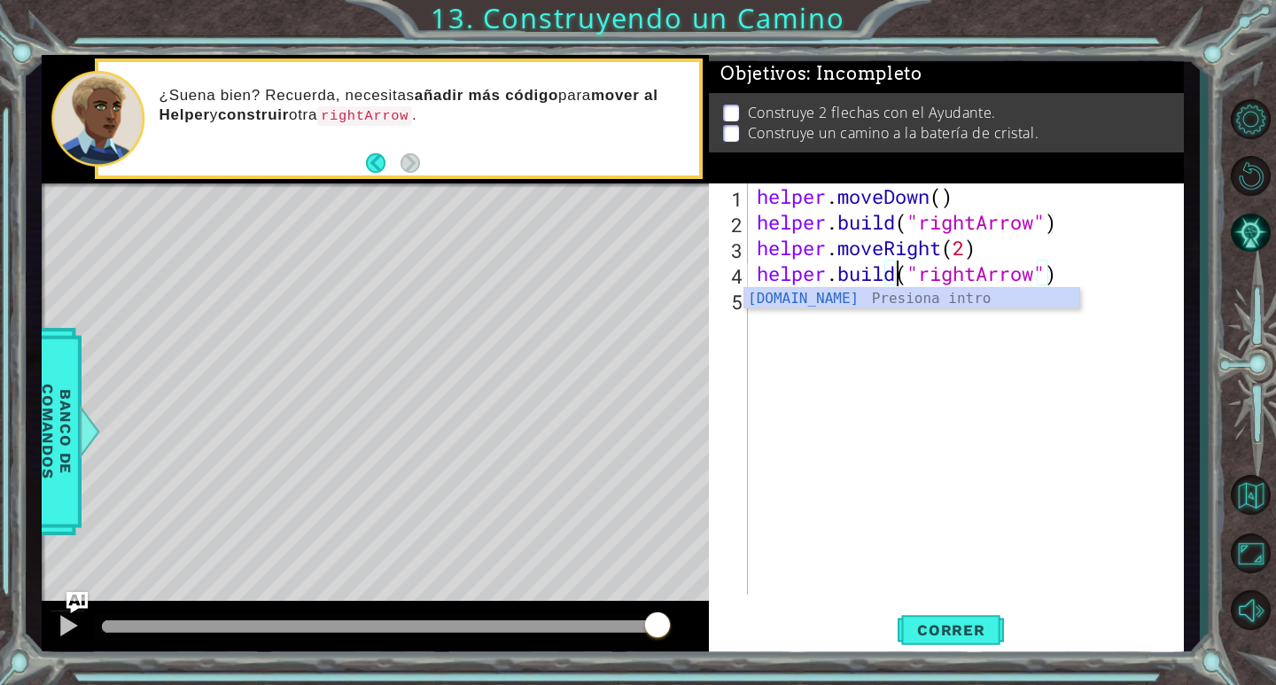
scroll to position [0, 7]
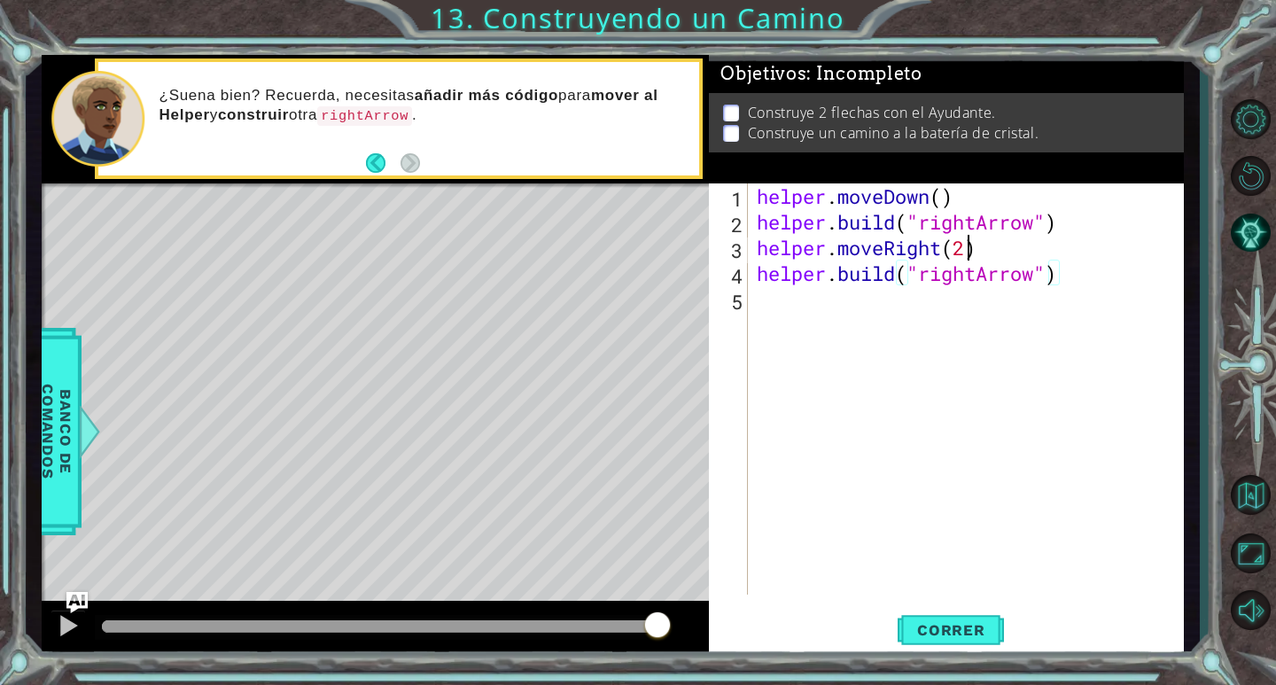
click at [964, 258] on div "helper . moveDown ( ) helper . build ( "rightArrow" ) helper . moveRight ( 2 ) …" at bounding box center [970, 414] width 434 height 463
type textarea "helper.moveRight(3)"
click at [968, 630] on span "Correr" at bounding box center [951, 630] width 104 height 18
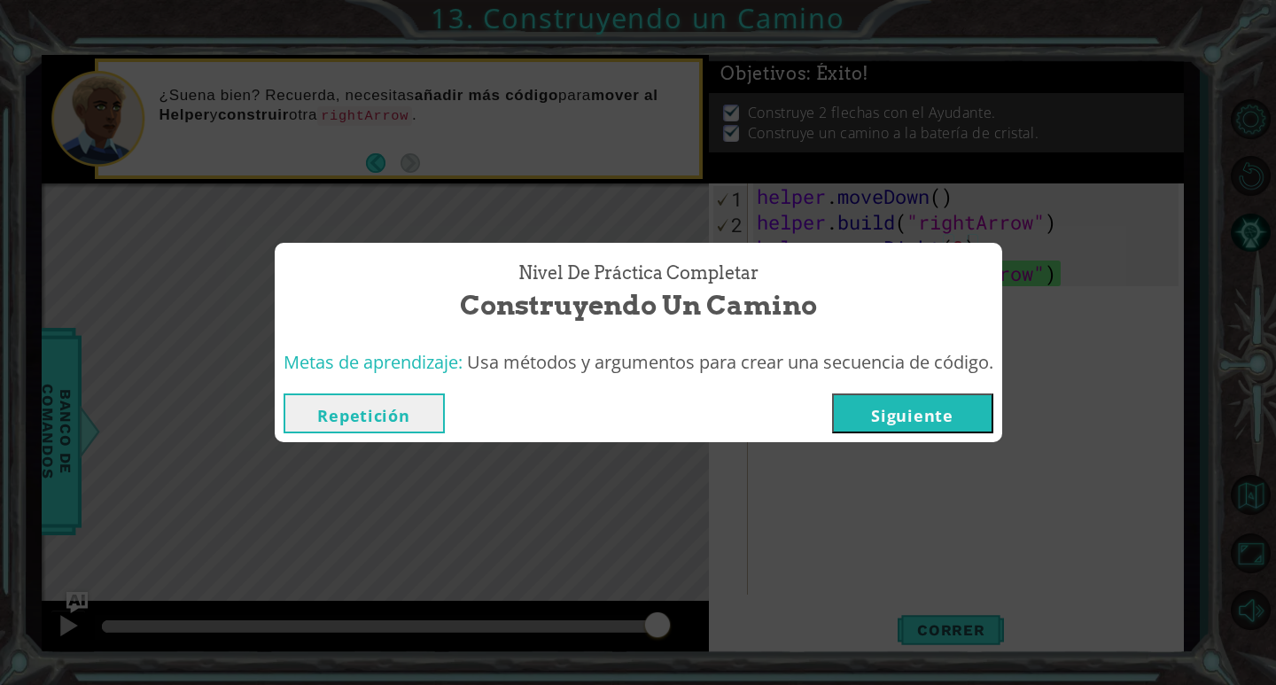
click at [927, 422] on button "Siguiente" at bounding box center [912, 413] width 161 height 40
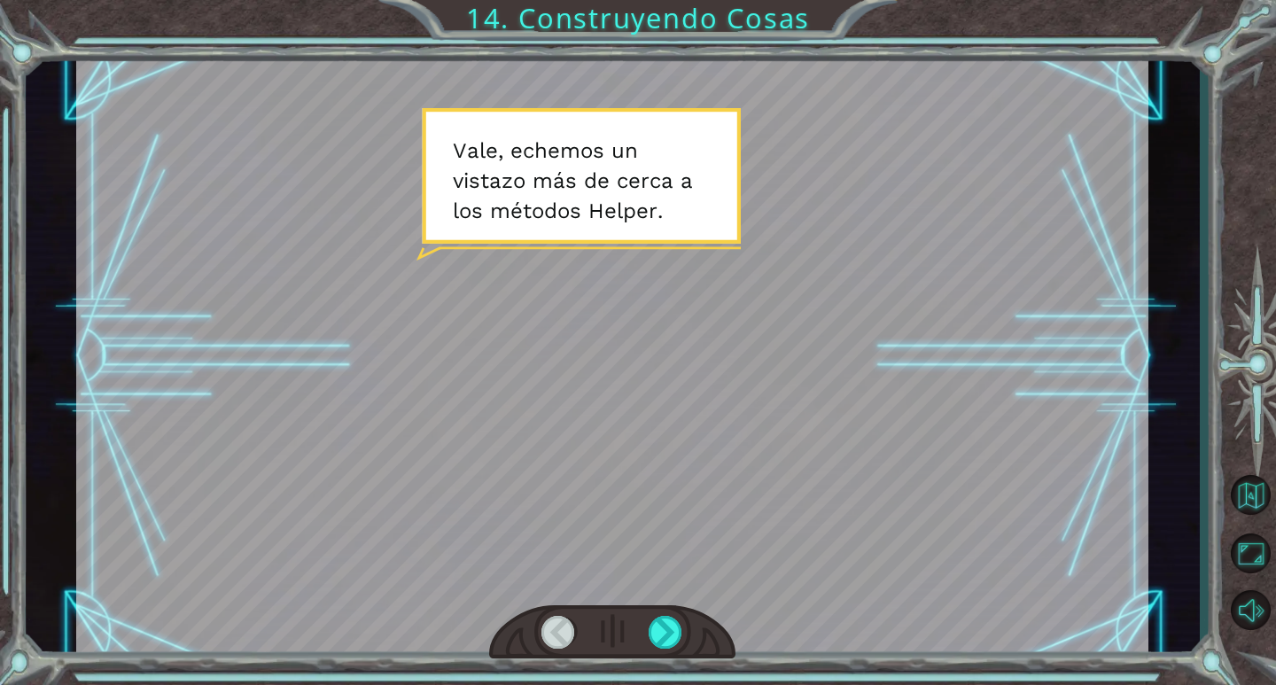
drag, startPoint x: 660, startPoint y: 624, endPoint x: 696, endPoint y: 639, distance: 38.5
click at [696, 639] on div at bounding box center [612, 632] width 246 height 54
click at [640, 603] on div at bounding box center [612, 356] width 1072 height 603
click at [676, 634] on div at bounding box center [666, 632] width 35 height 33
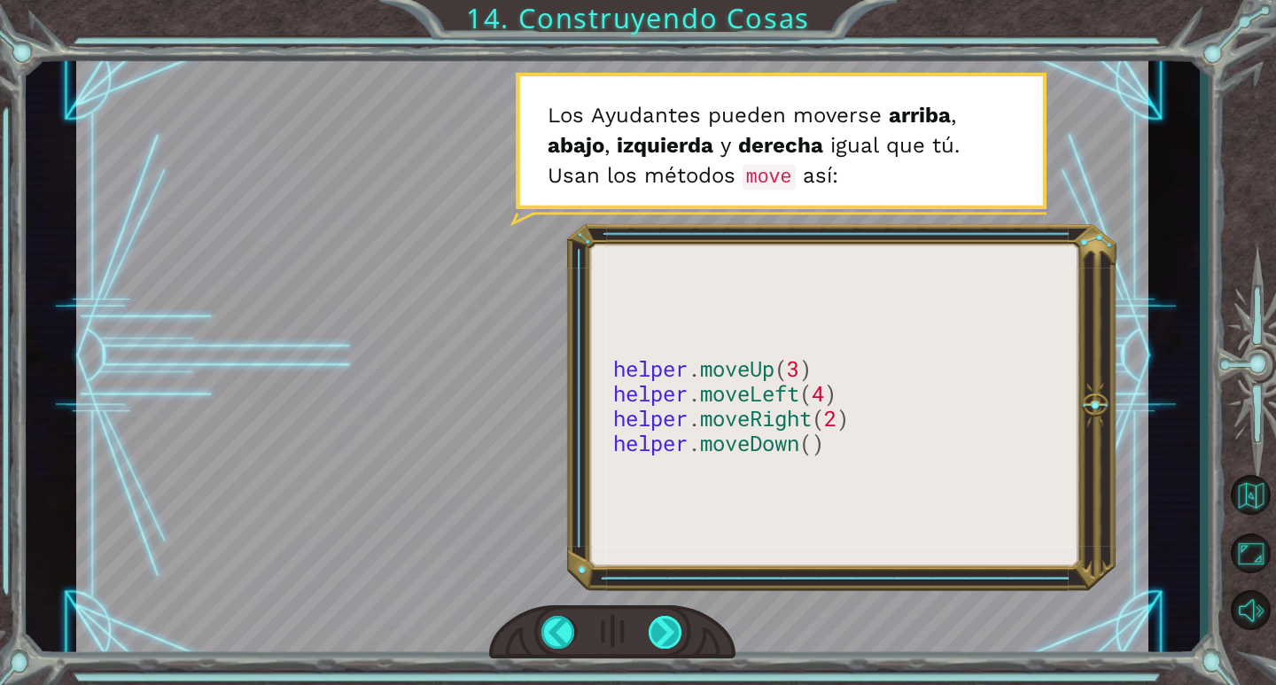
click at [675, 634] on div at bounding box center [666, 632] width 35 height 33
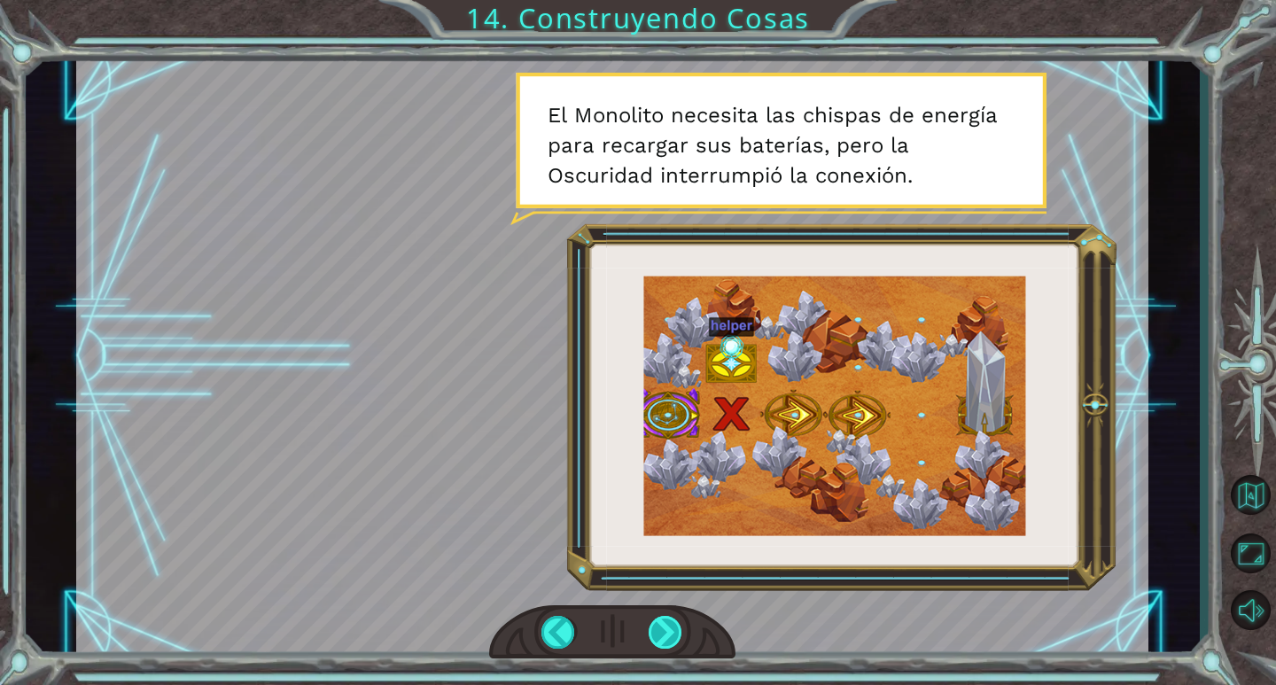
click at [670, 630] on div at bounding box center [666, 632] width 35 height 33
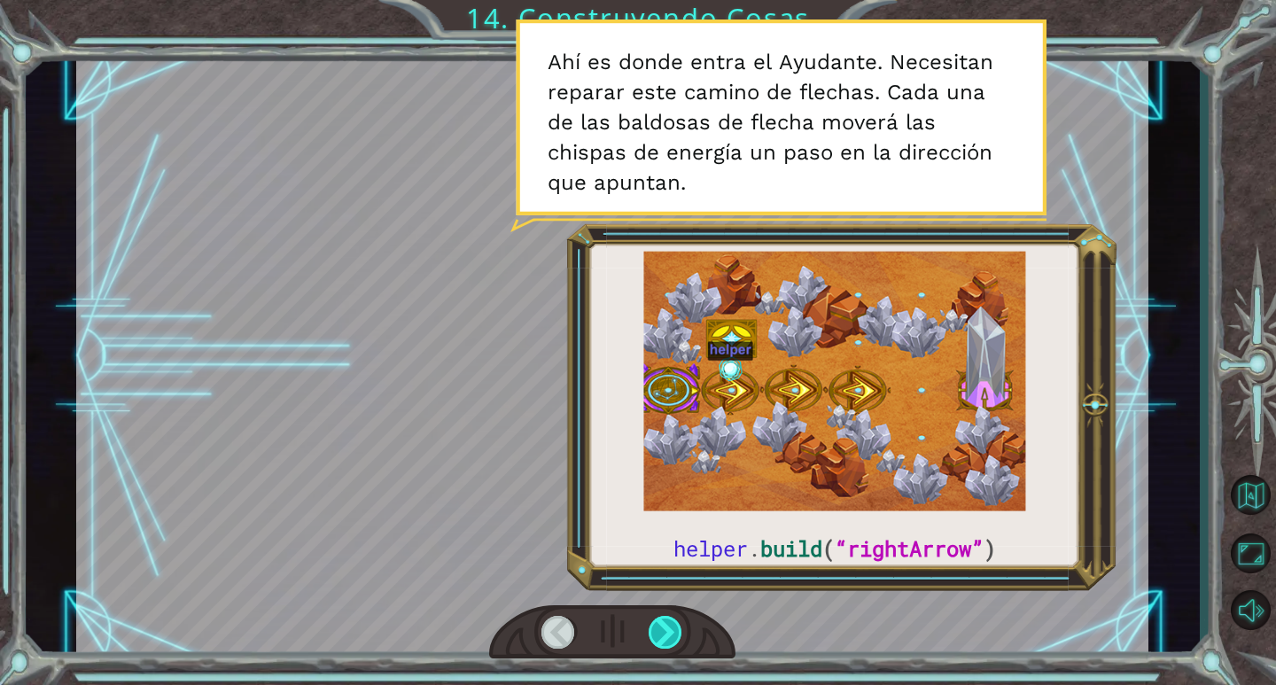
click at [673, 635] on div at bounding box center [666, 632] width 35 height 33
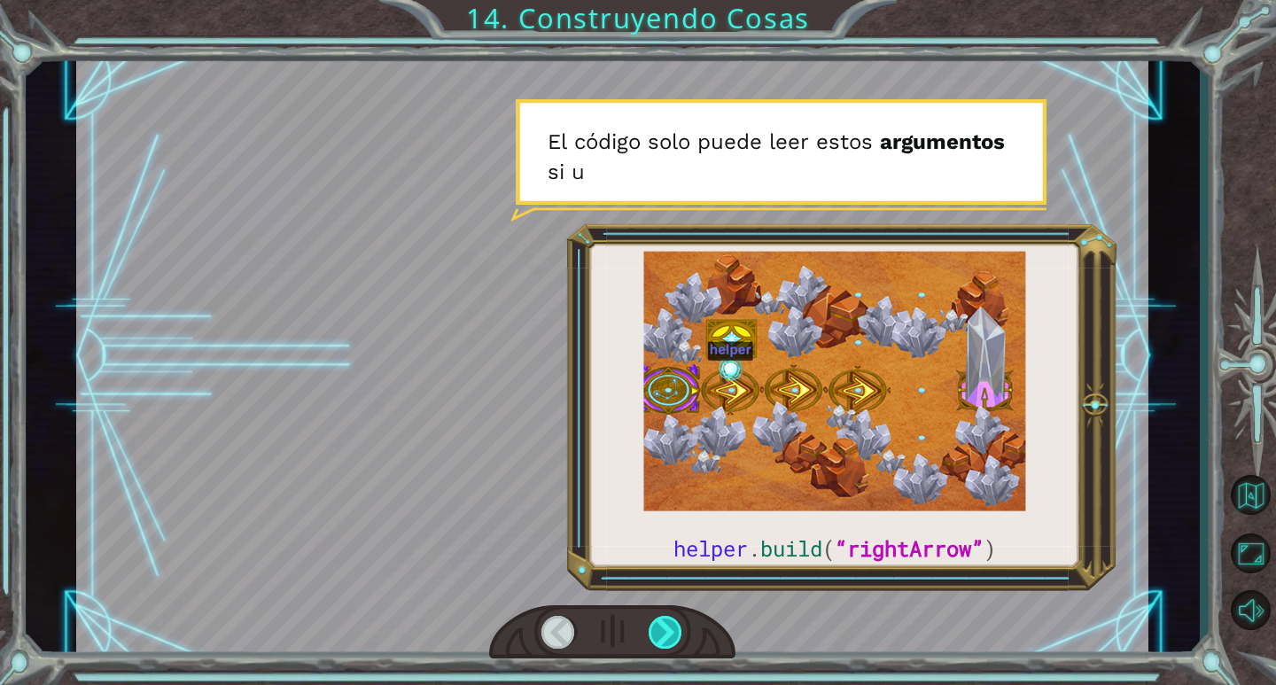
click at [658, 626] on div at bounding box center [666, 632] width 35 height 33
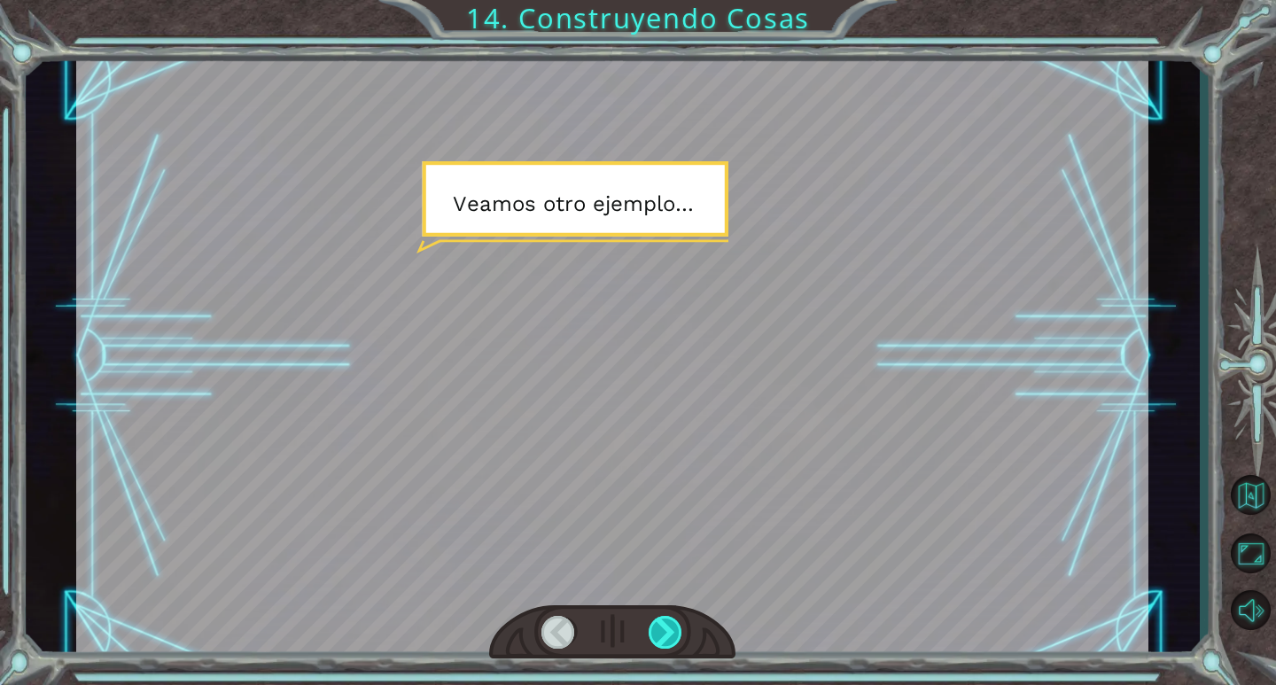
click at [658, 626] on div at bounding box center [666, 632] width 35 height 33
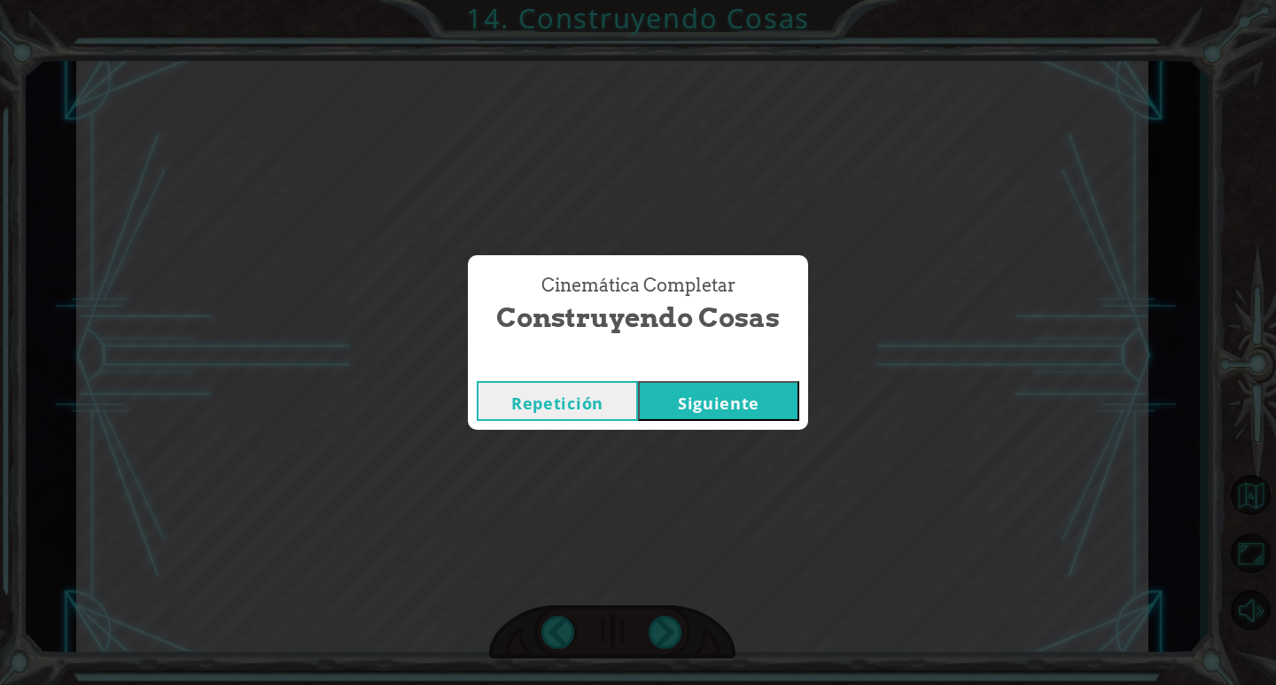
click at [728, 392] on button "Siguiente" at bounding box center [718, 401] width 161 height 40
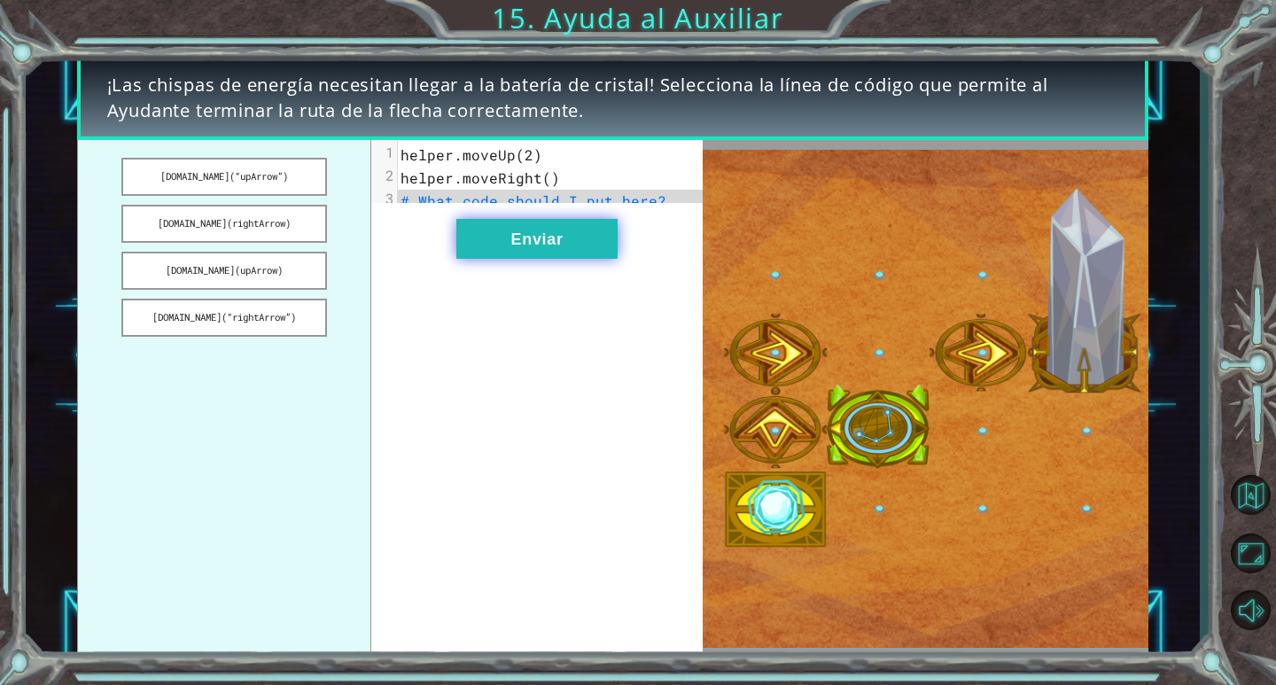
click at [540, 259] on button "Enviar" at bounding box center [536, 239] width 161 height 40
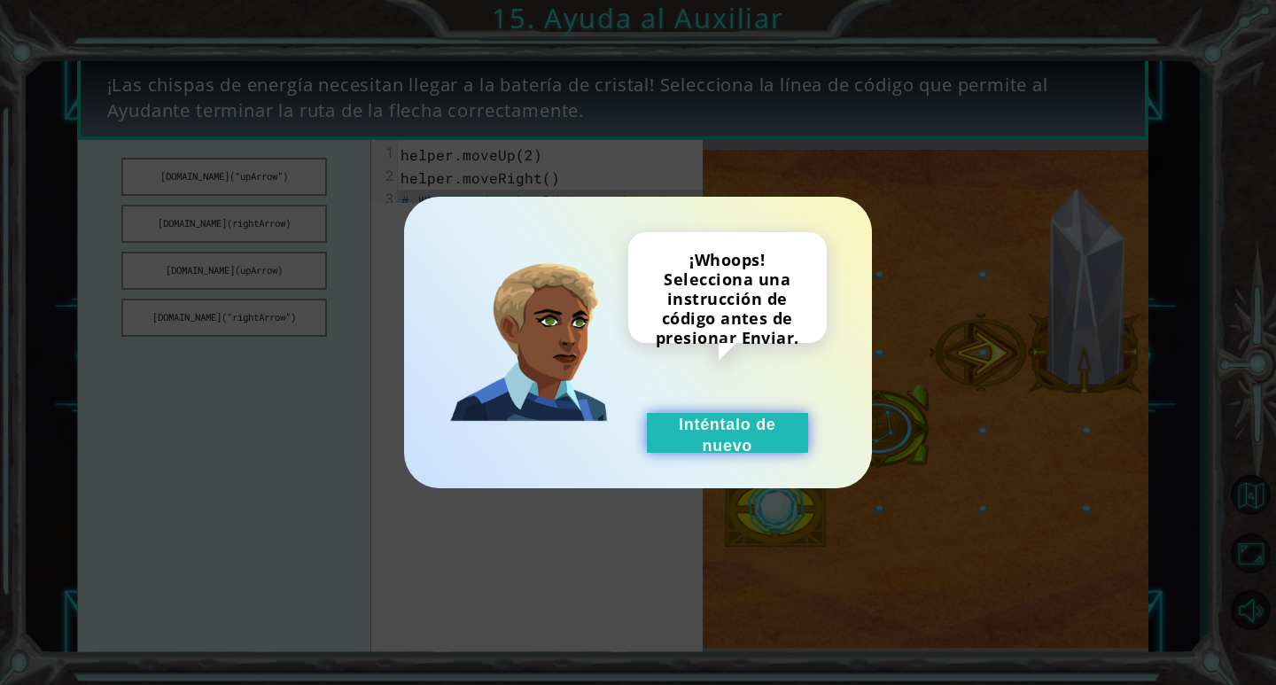
click at [732, 431] on button "Inténtalo de nuevo" at bounding box center [727, 433] width 161 height 40
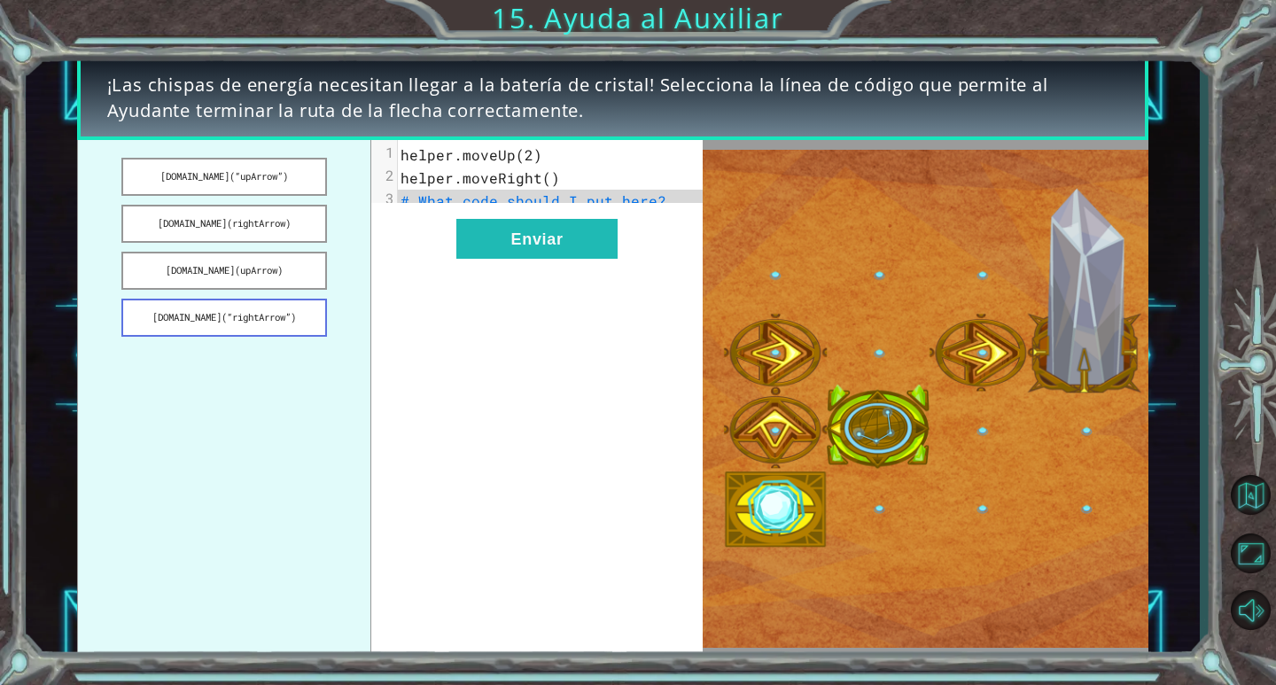
click at [292, 321] on button "[DOMAIN_NAME](“rightArrow”)" at bounding box center [224, 318] width 206 height 38
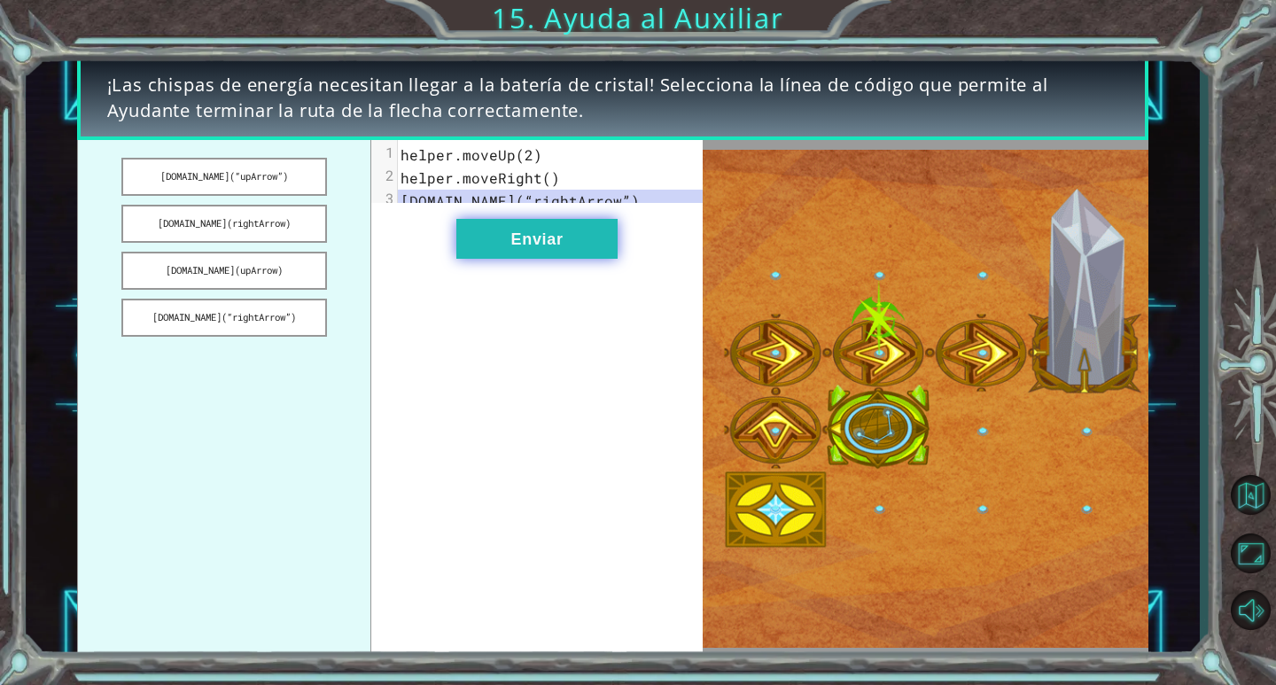
click at [499, 259] on button "Enviar" at bounding box center [536, 239] width 161 height 40
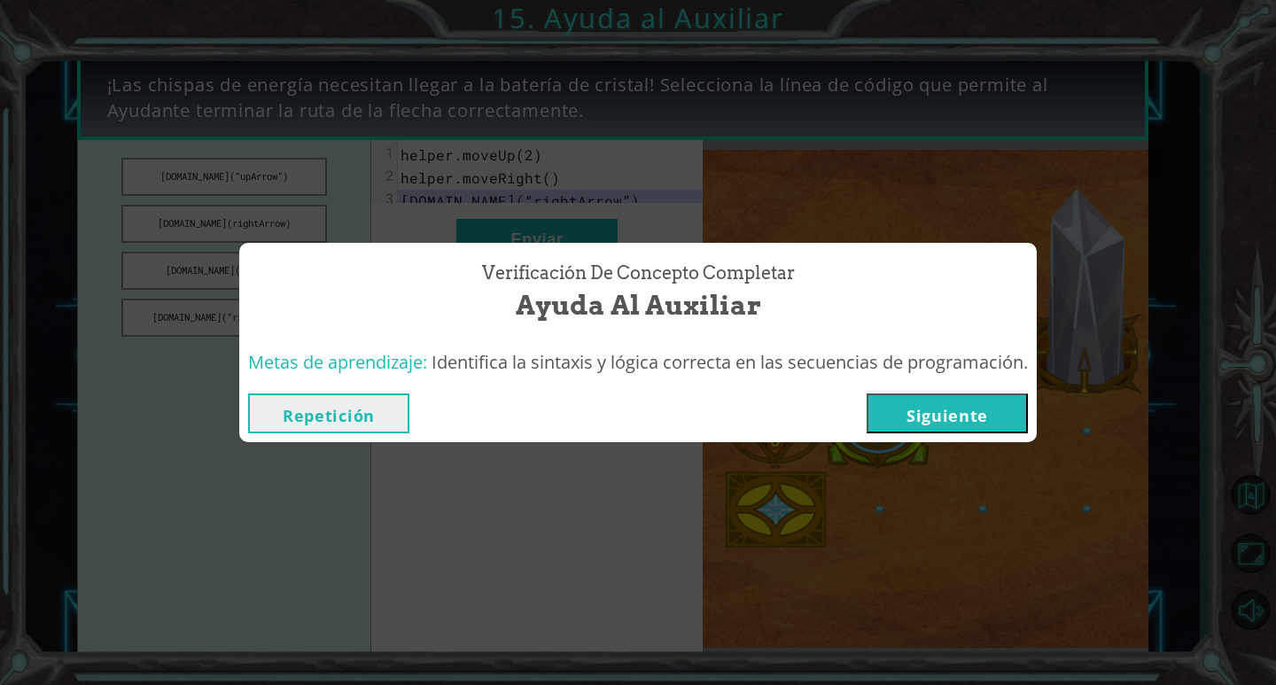
click at [929, 407] on button "Siguiente" at bounding box center [947, 413] width 161 height 40
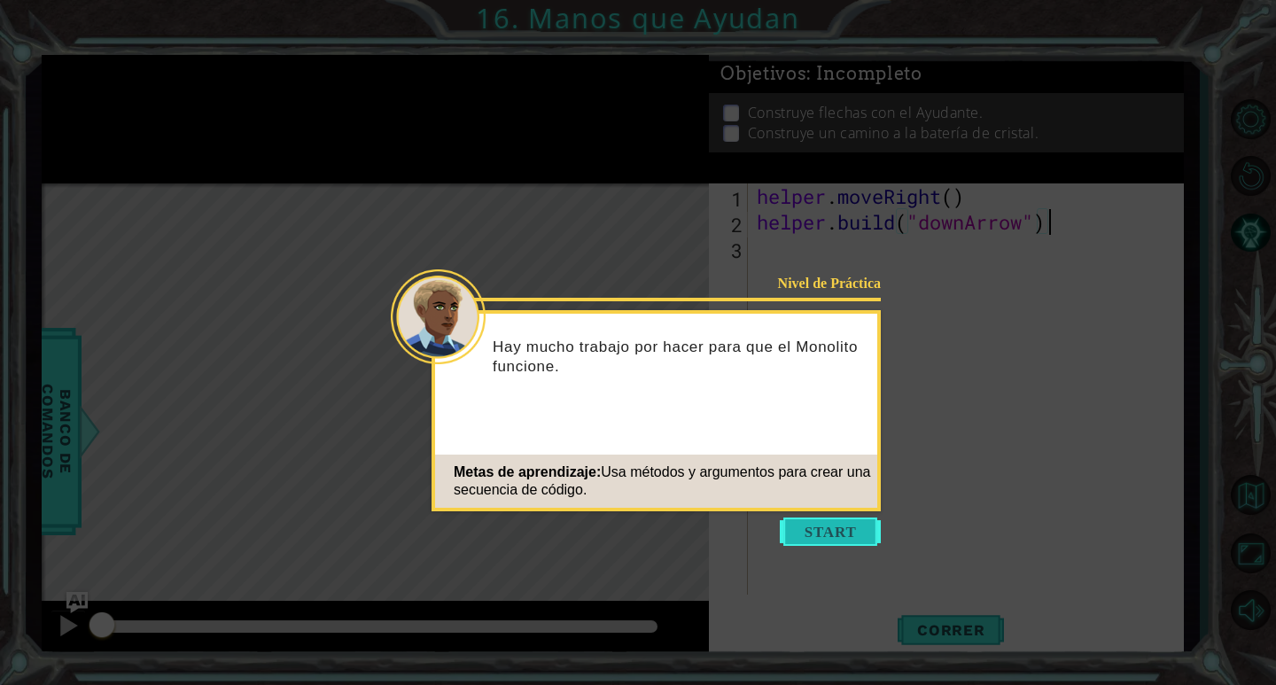
click at [848, 525] on button "Start" at bounding box center [830, 531] width 101 height 28
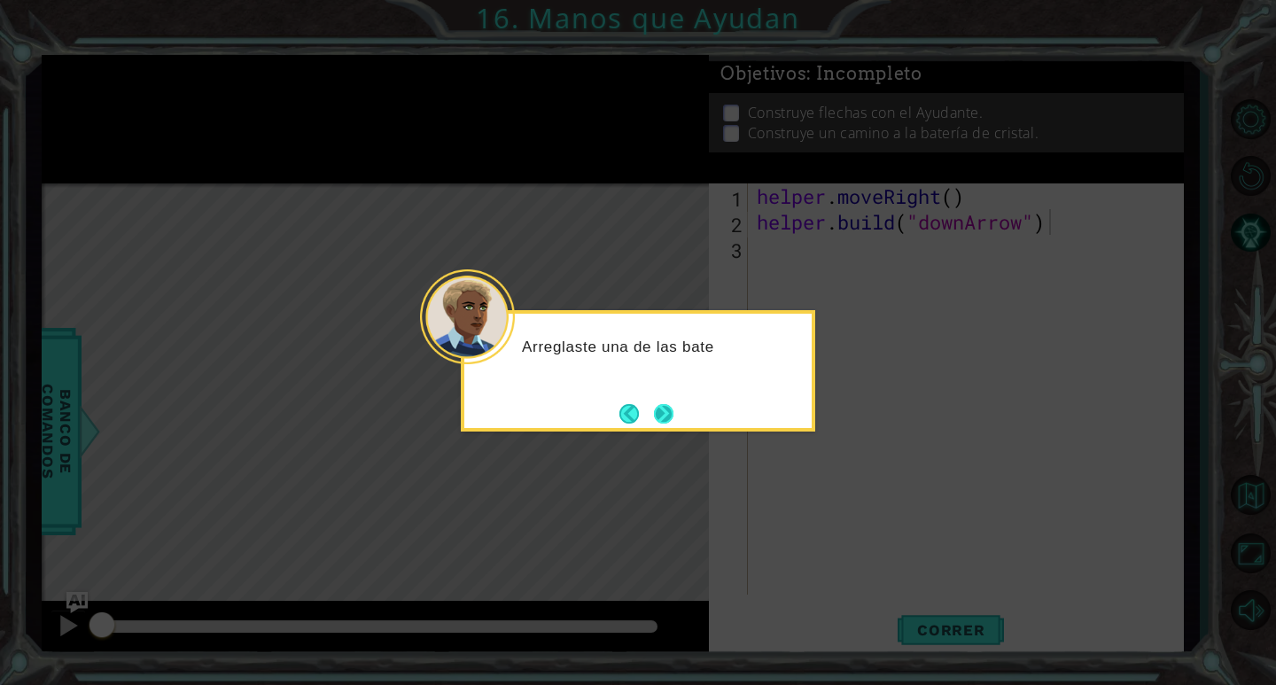
click at [673, 422] on button "Next" at bounding box center [663, 413] width 19 height 19
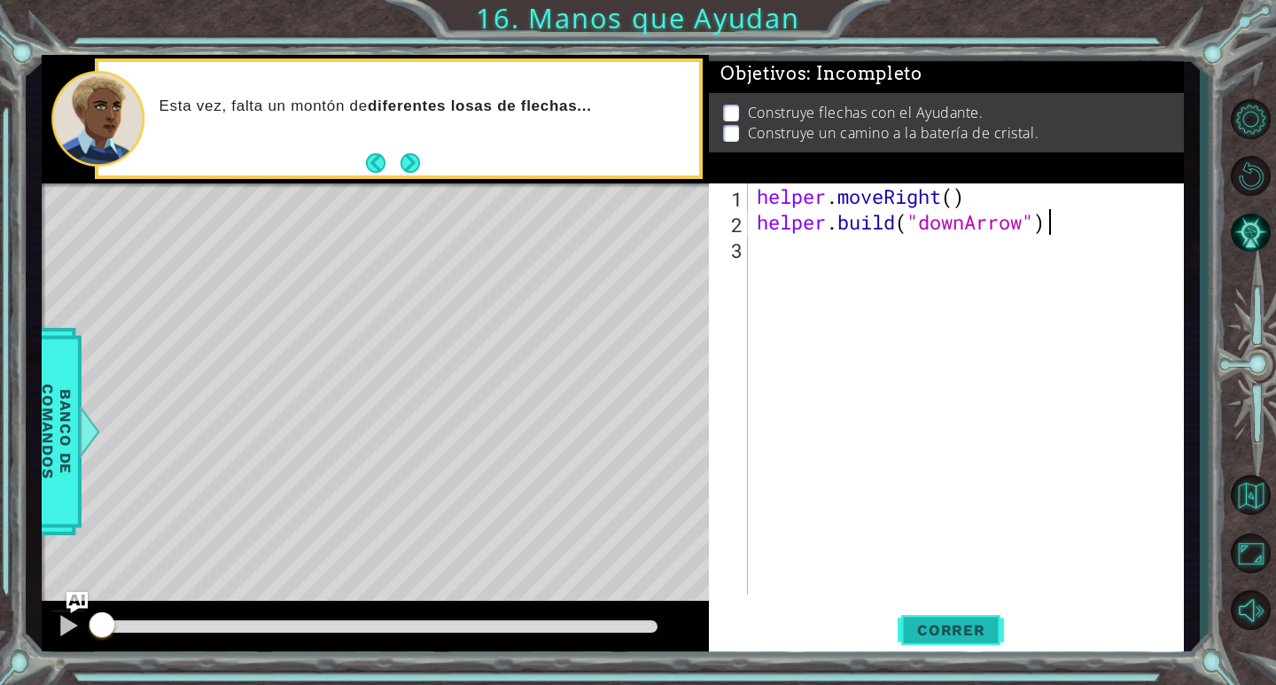
click at [962, 636] on span "Correr" at bounding box center [951, 630] width 104 height 18
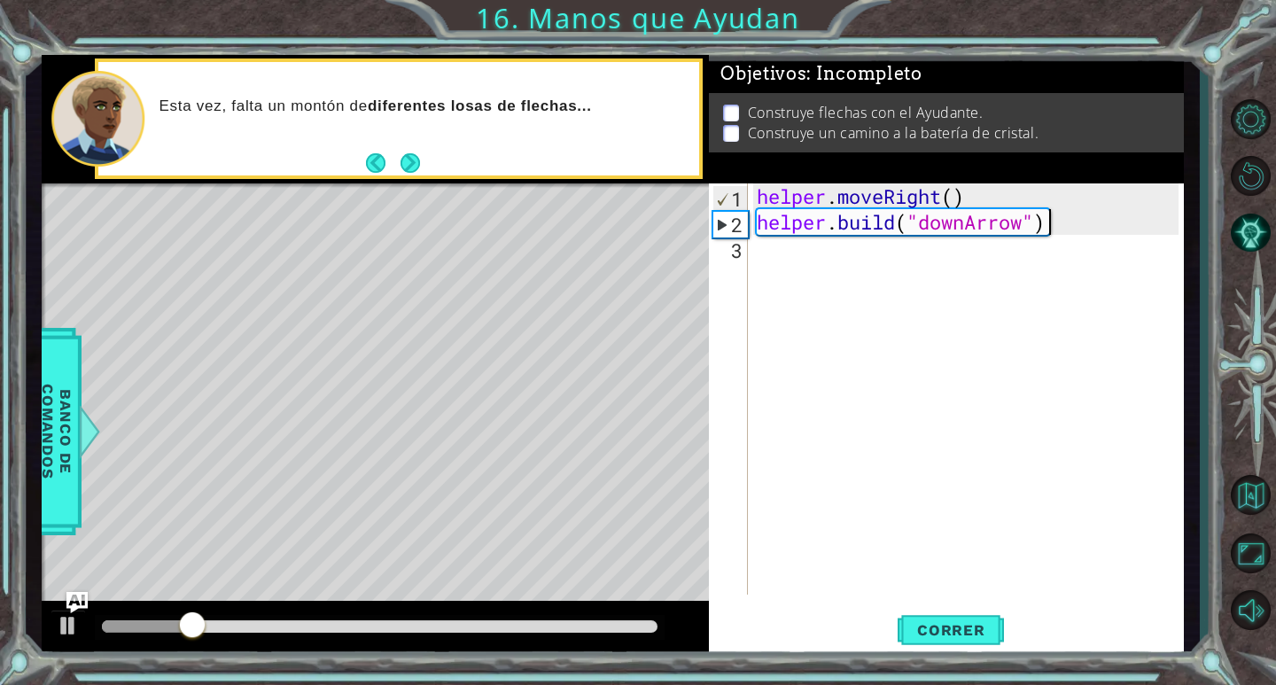
click at [855, 277] on div "helper . moveRight ( ) helper . build ( "downArrow" )" at bounding box center [970, 414] width 434 height 463
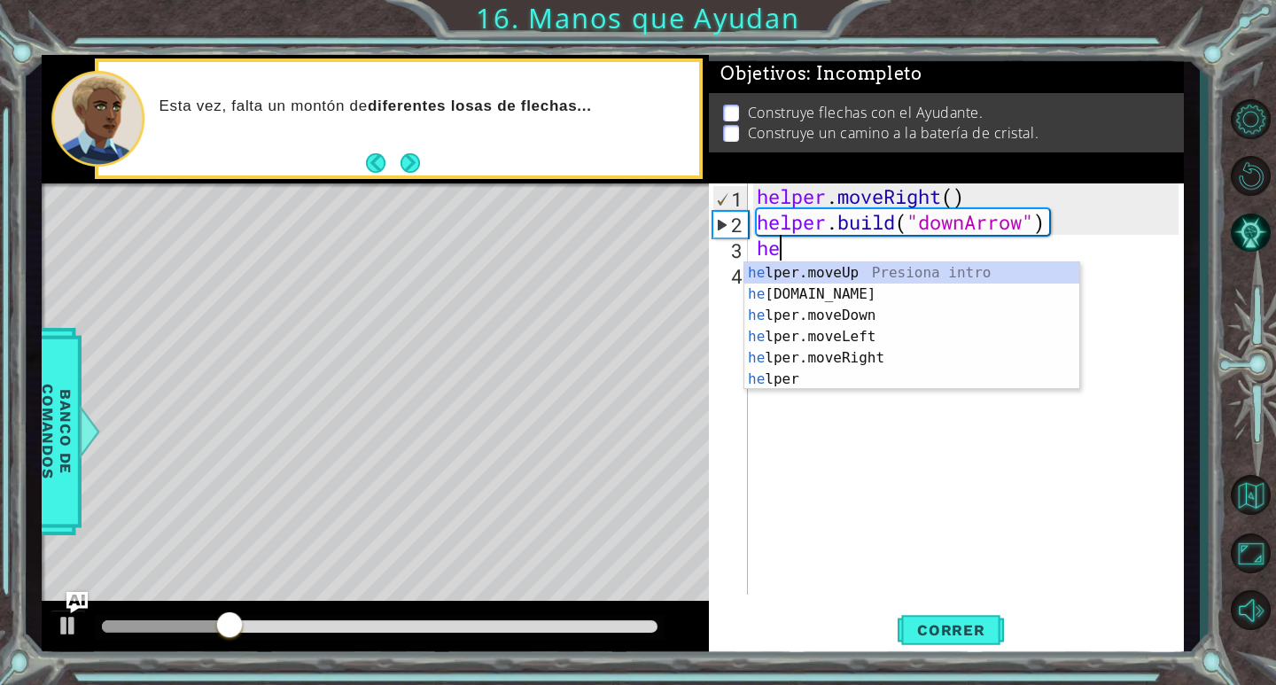
scroll to position [0, 1]
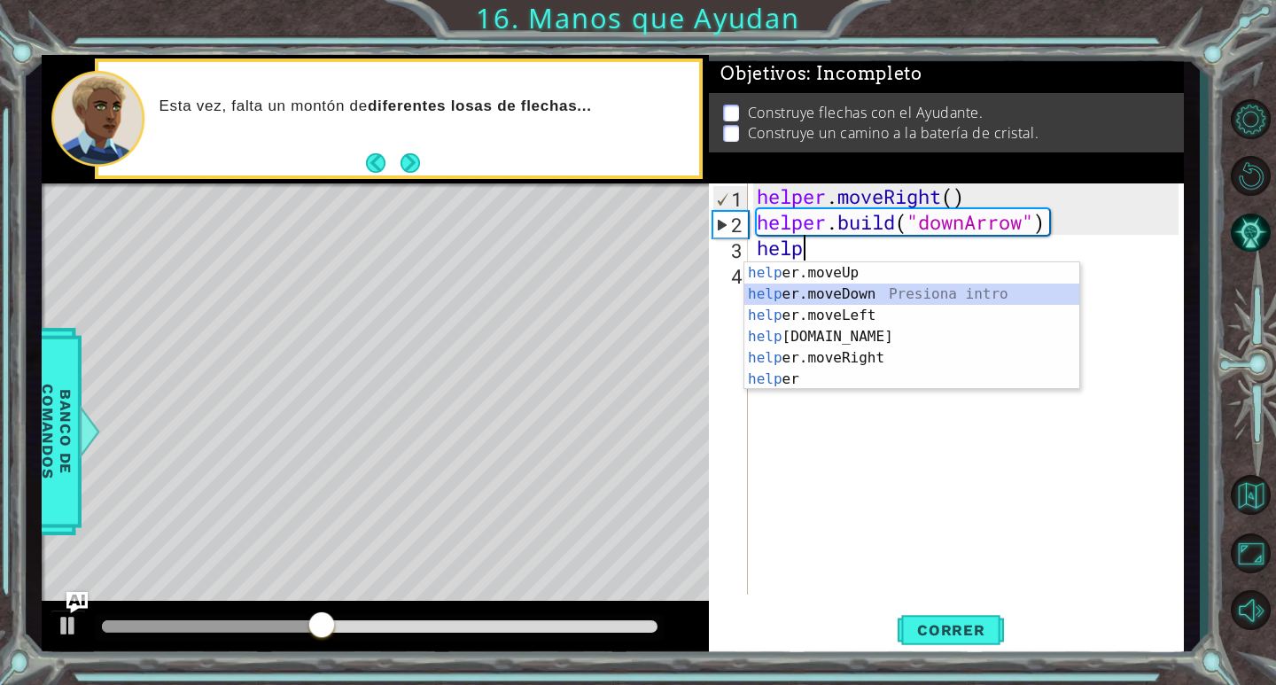
click at [872, 292] on div "help er.moveUp Presiona intro help er.moveDown Presiona intro help er.moveLeft …" at bounding box center [911, 347] width 335 height 170
type textarea "helper.moveDown(1)"
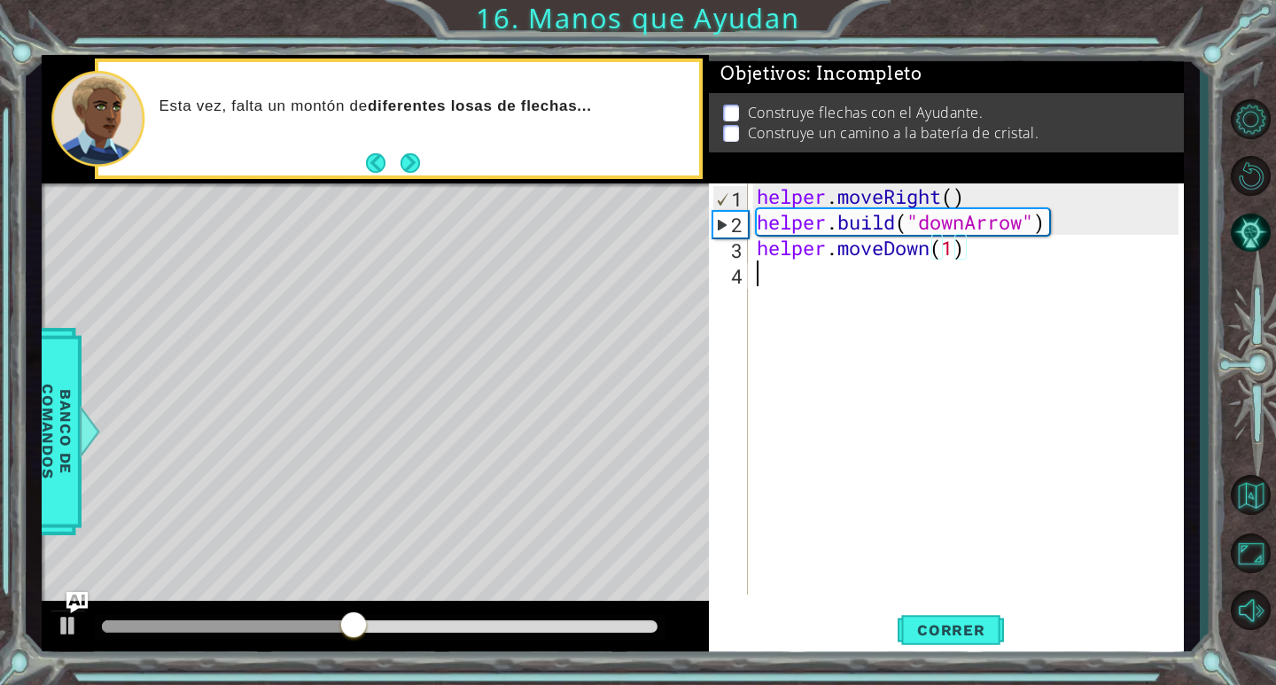
click at [782, 275] on div "helper . moveRight ( ) helper . build ( "downArrow" ) helper . moveDown ( 1 )" at bounding box center [970, 414] width 434 height 463
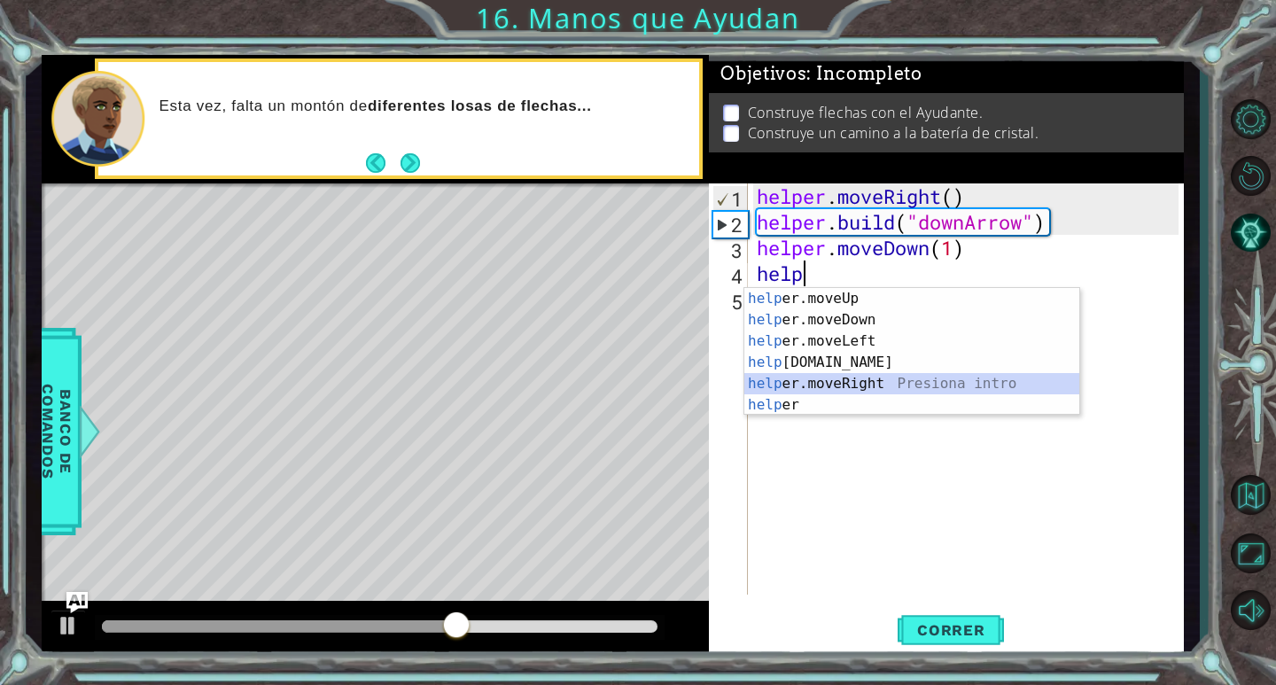
click at [858, 381] on div "help er.moveUp Presiona intro help er.moveDown Presiona intro help er.moveLeft …" at bounding box center [911, 373] width 335 height 170
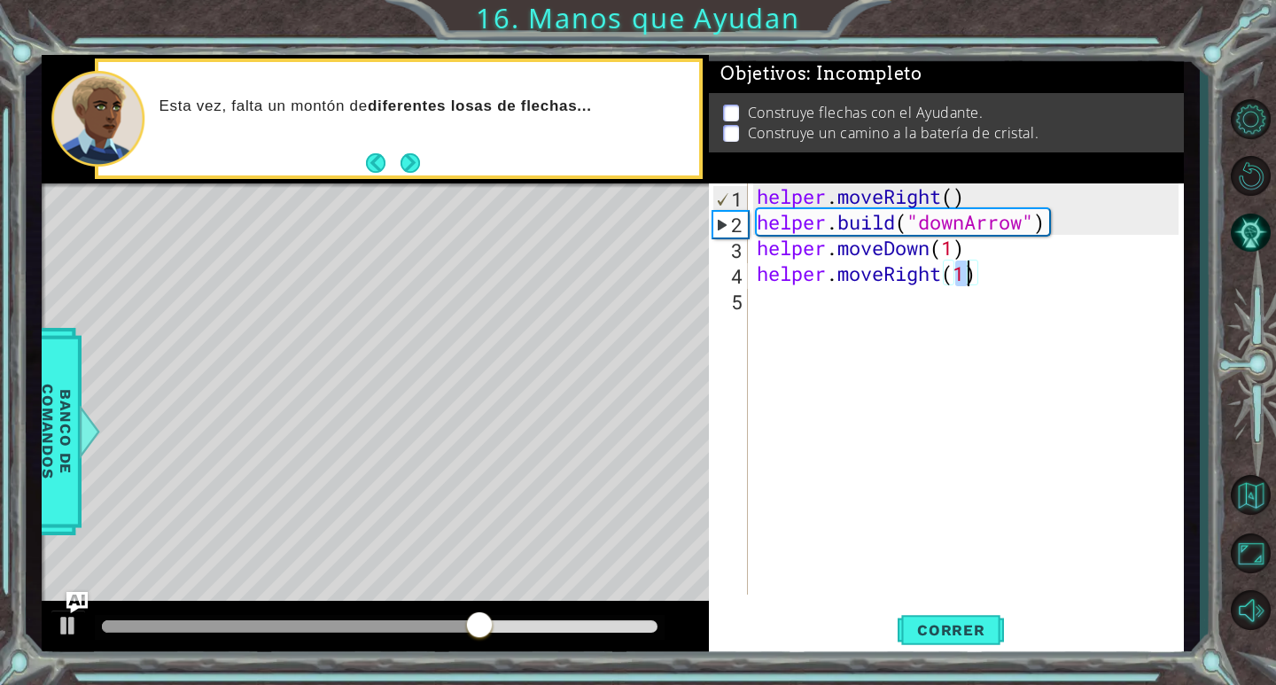
type textarea "helper.moveRight(2)"
click at [986, 247] on div "helper . moveRight ( ) helper . build ( "downArrow" ) helper . moveDown ( 1 ) h…" at bounding box center [970, 414] width 434 height 463
type textarea "helper.moveDown(1)"
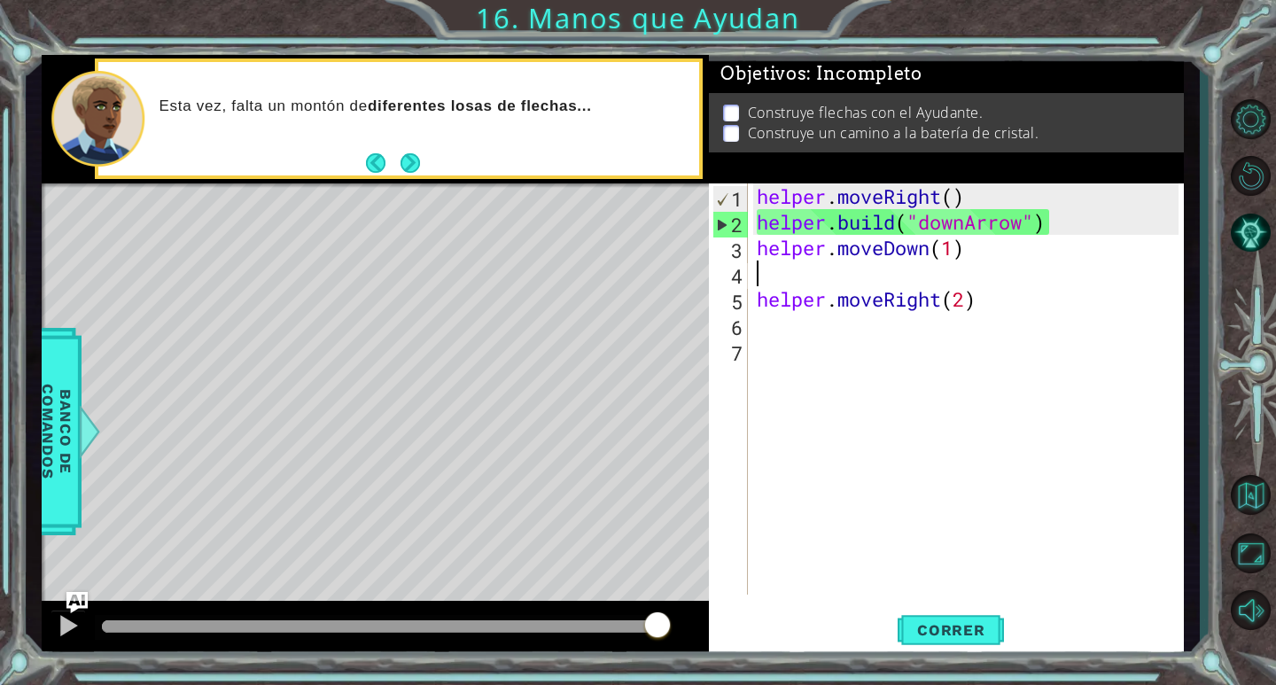
type textarea "j"
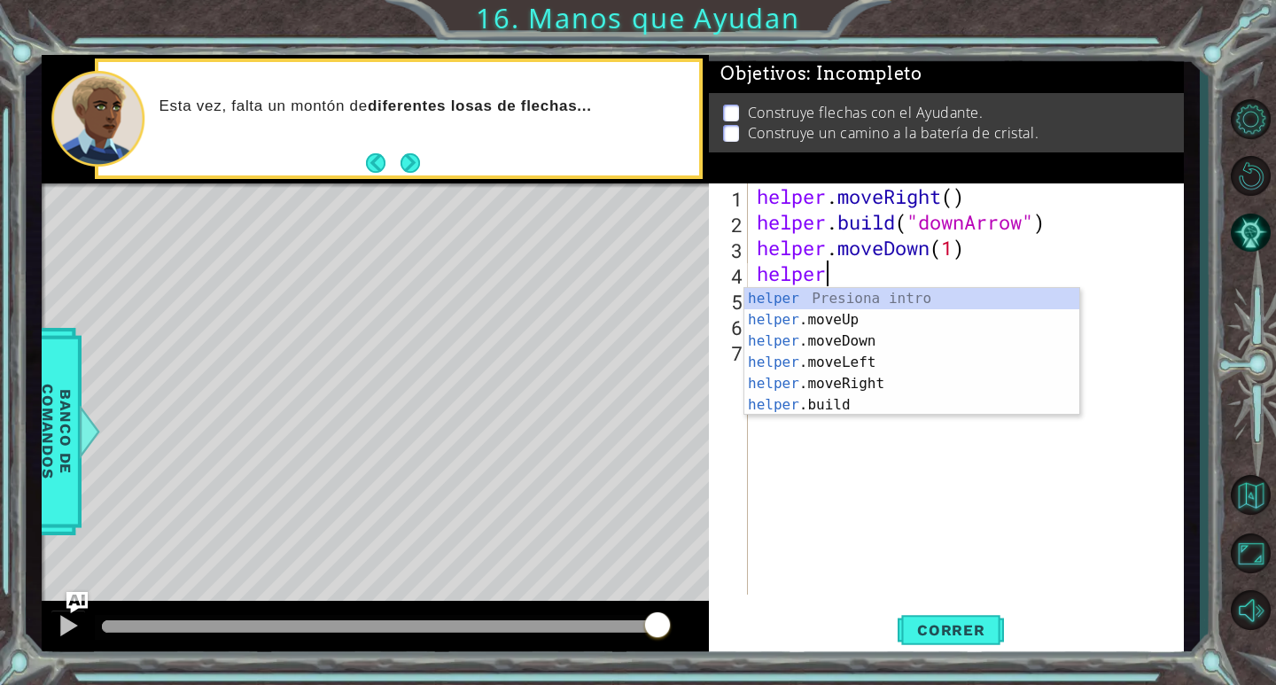
scroll to position [0, 3]
click at [824, 401] on div "helper Presiona intro helper .moveUp Presiona intro helper .moveDown Presiona i…" at bounding box center [911, 373] width 335 height 170
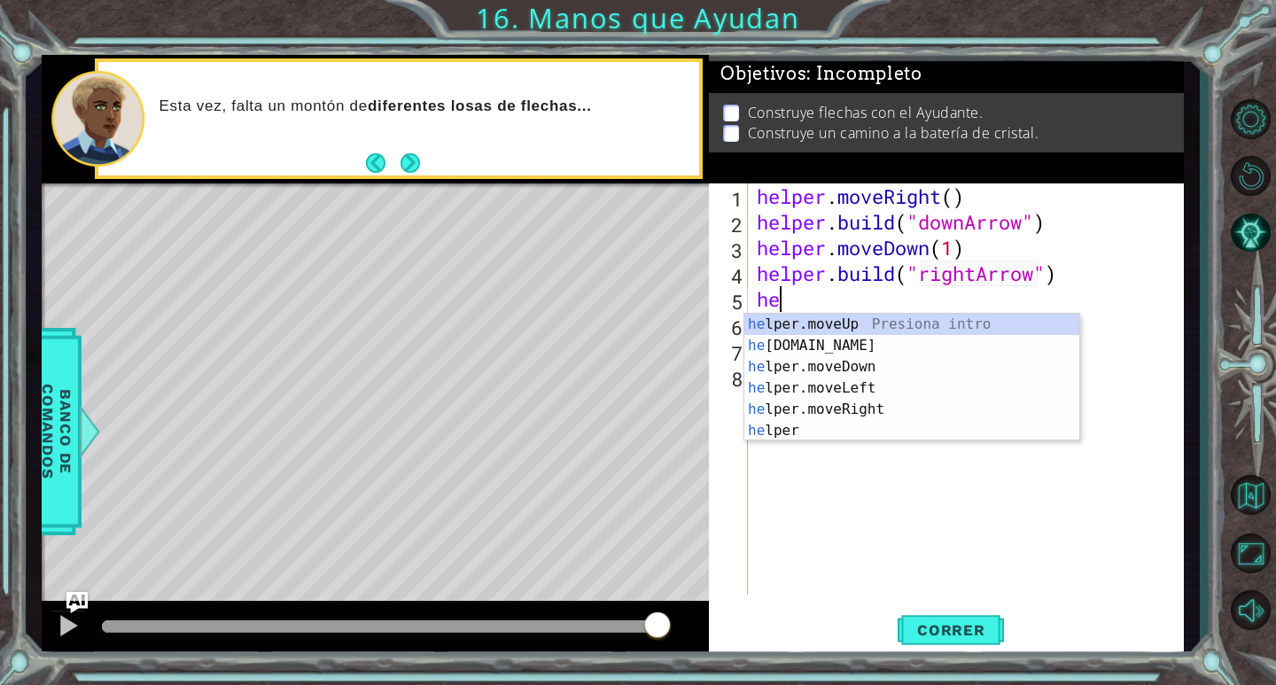
scroll to position [0, 14]
click at [860, 344] on div "he lper.moveUp Presiona intro he [DOMAIN_NAME] Presiona intro he lper.moveDown …" at bounding box center [911, 399] width 335 height 170
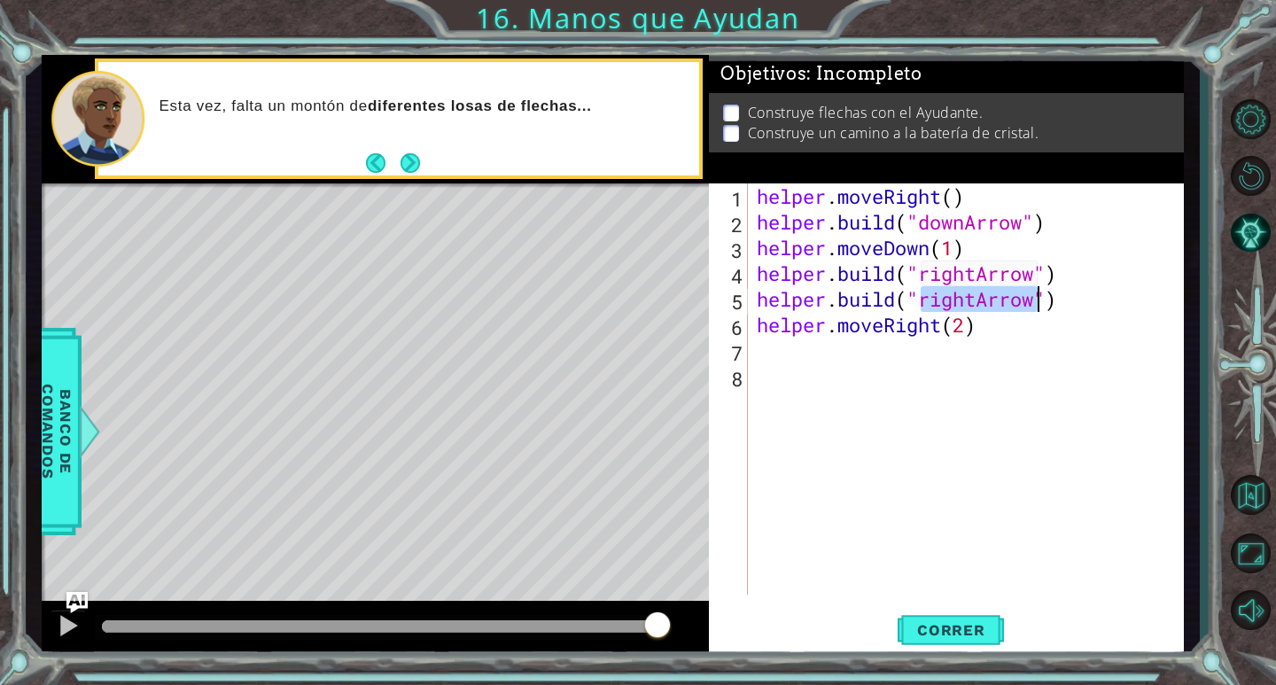
scroll to position [0, 13]
click at [957, 635] on span "Correr" at bounding box center [951, 630] width 104 height 18
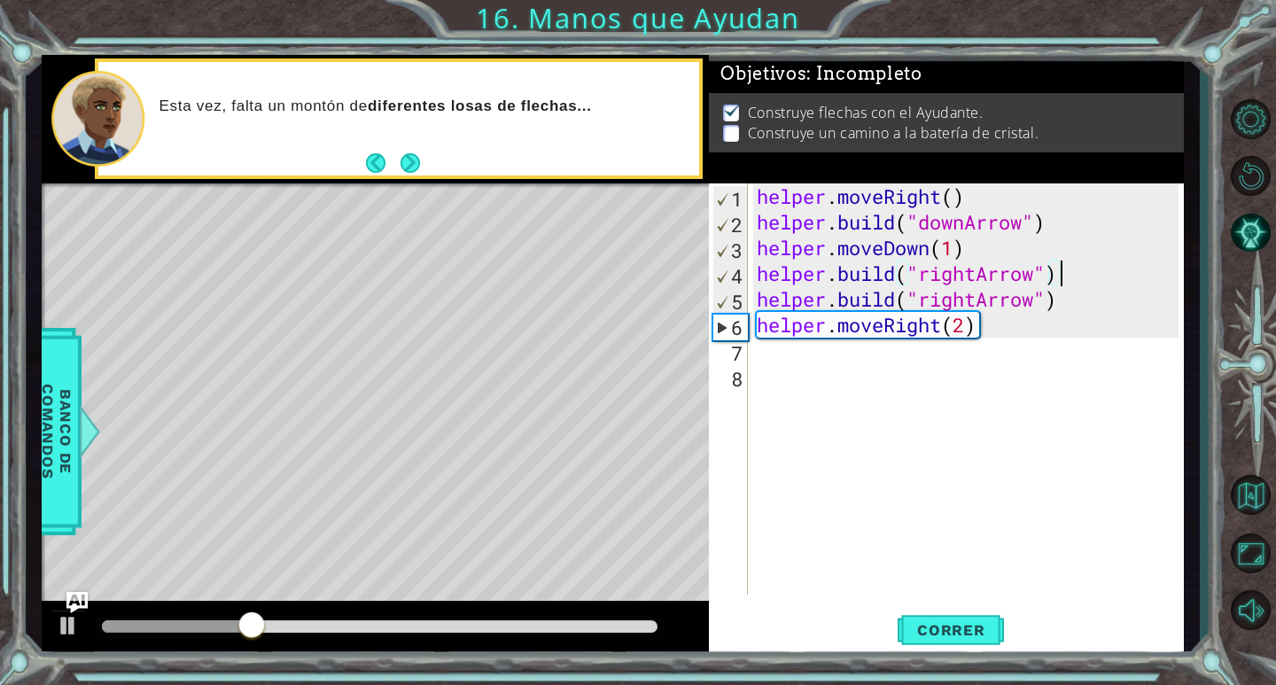
click at [1095, 284] on div "helper . moveRight ( ) helper . build ( "downArrow" ) helper . moveDown ( 1 ) h…" at bounding box center [970, 414] width 434 height 463
click at [1085, 318] on div "helper . moveRight ( ) helper . build ( "downArrow" ) helper . moveDown ( 1 ) h…" at bounding box center [970, 414] width 434 height 463
click at [1059, 300] on div "helper . moveRight ( ) helper . build ( "downArrow" ) helper . moveDown ( 1 ) h…" at bounding box center [970, 414] width 434 height 463
type textarea "[DOMAIN_NAME]("rightArrow")"
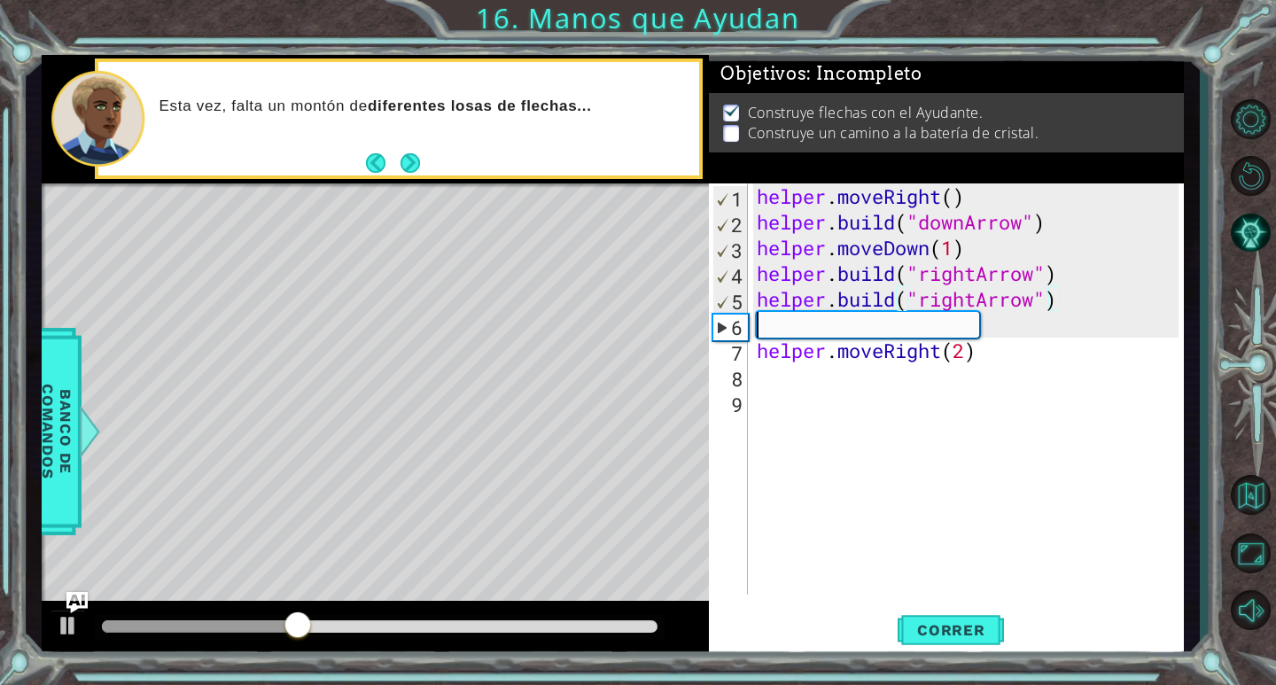
scroll to position [0, 0]
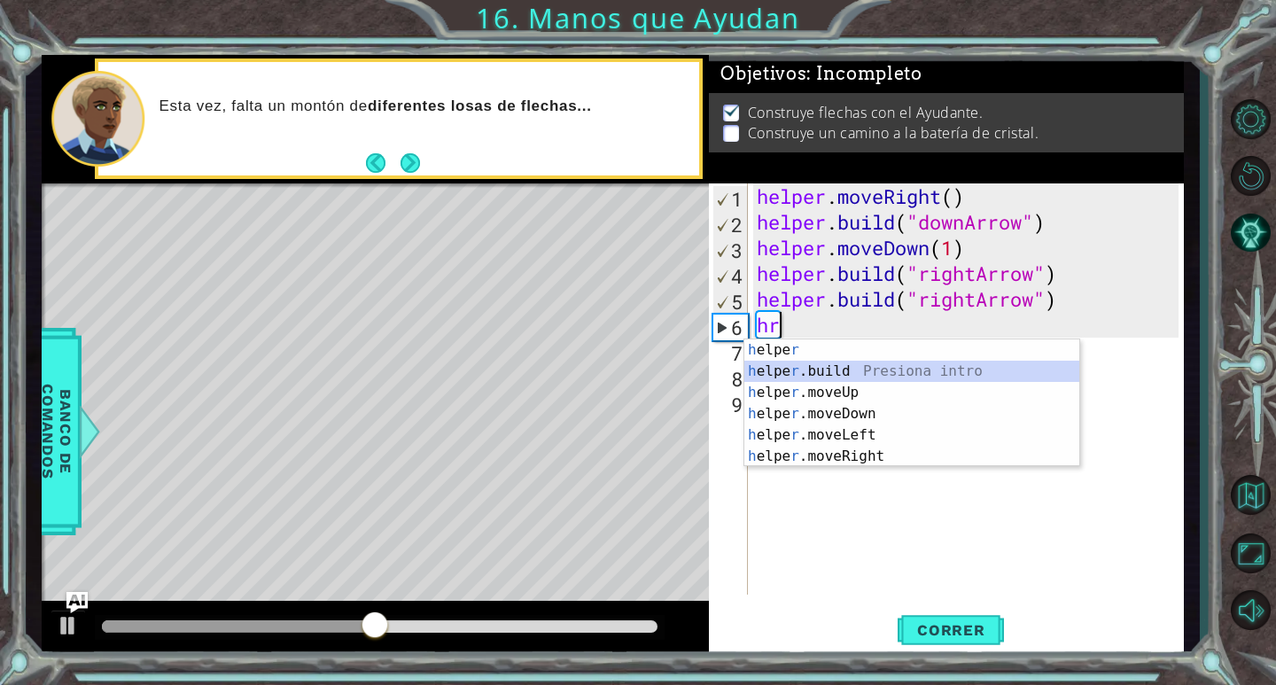
click at [833, 362] on div "h elpe r Presiona intro h elpe r .build Presiona intro h elpe r .moveUp Presion…" at bounding box center [911, 424] width 335 height 170
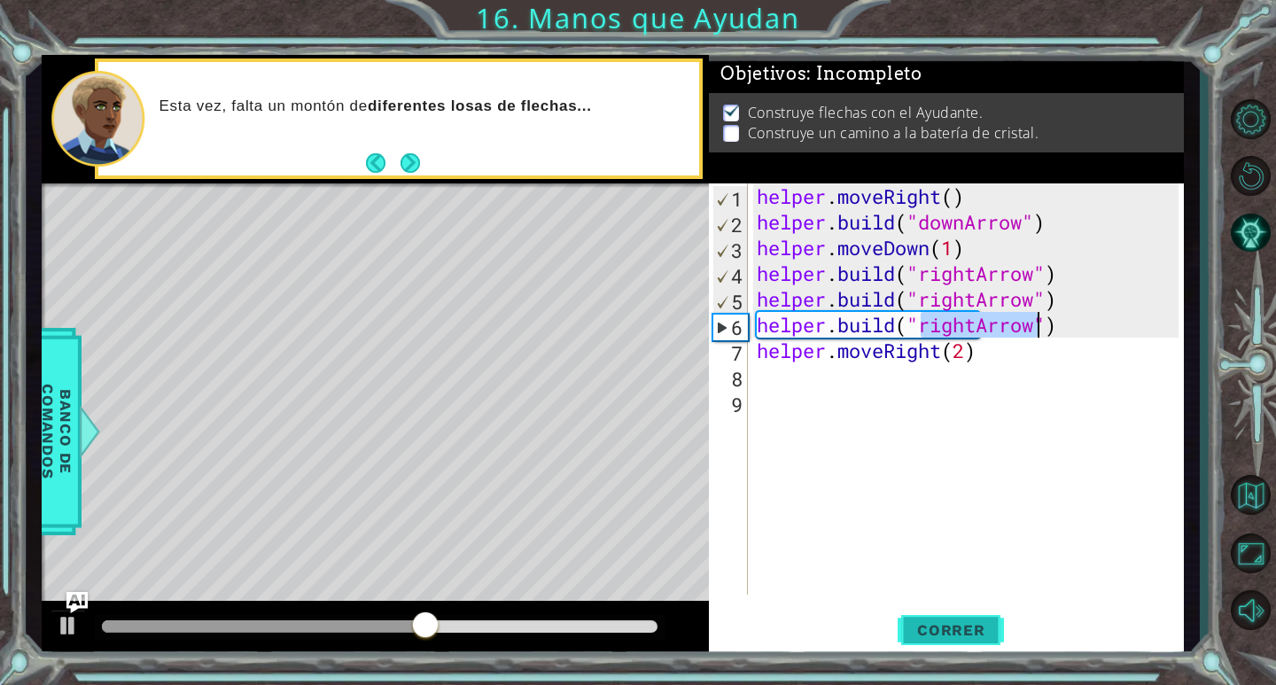
click at [962, 633] on span "Correr" at bounding box center [951, 630] width 104 height 18
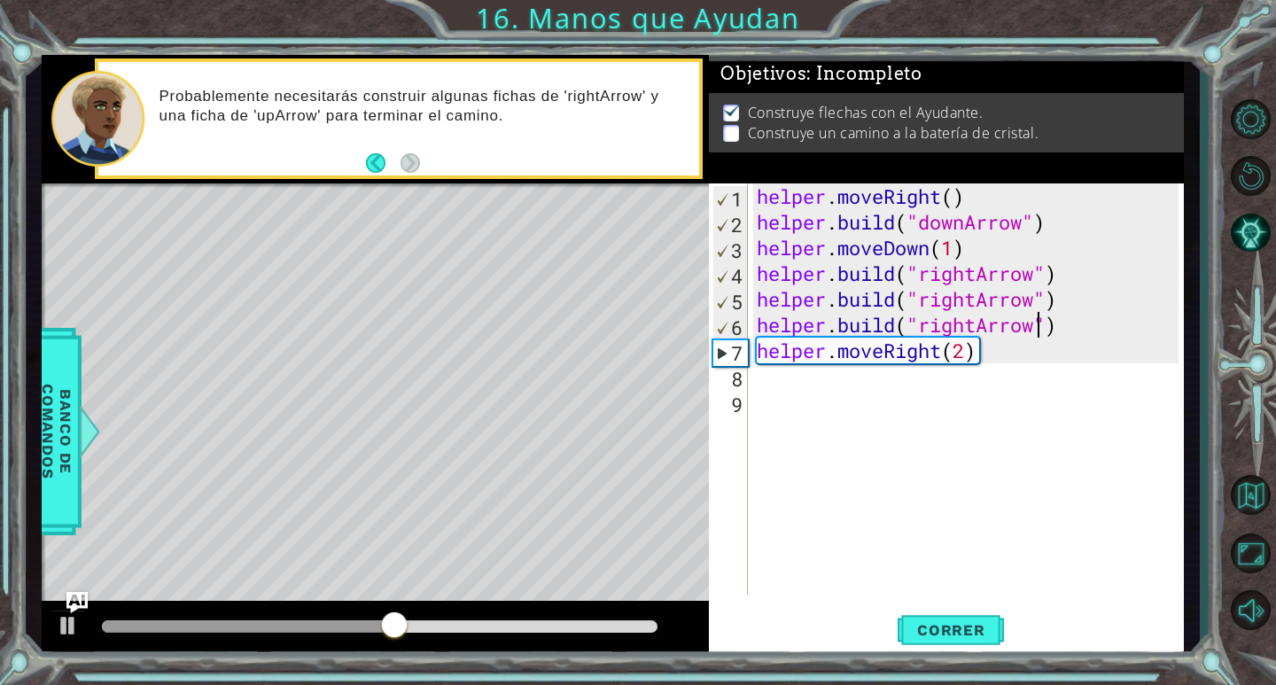
click at [981, 347] on div "helper . moveRight ( ) helper . build ( "downArrow" ) helper . moveDown ( 1 ) h…" at bounding box center [970, 414] width 434 height 463
click at [956, 629] on span "Correr" at bounding box center [951, 630] width 104 height 18
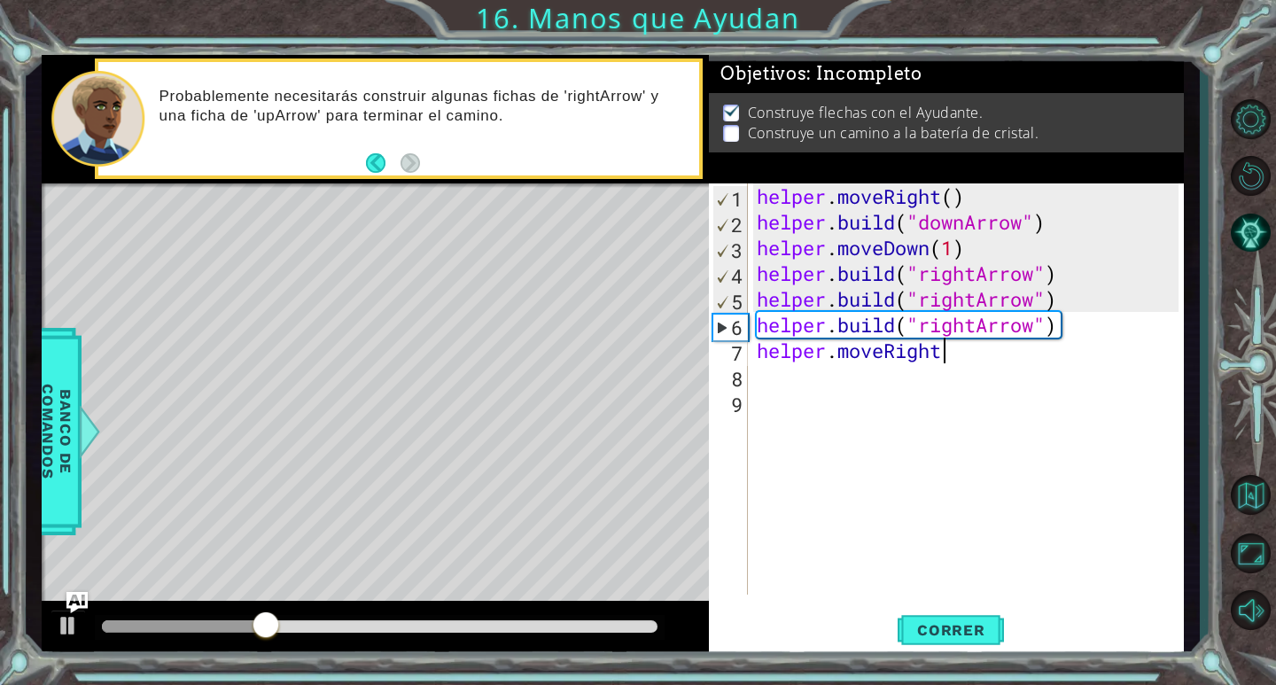
click at [979, 252] on div "helper . moveRight ( ) helper . build ( "downArrow" ) helper . moveDown ( 1 ) h…" at bounding box center [970, 414] width 434 height 463
type textarea "helper.moveDown(1)"
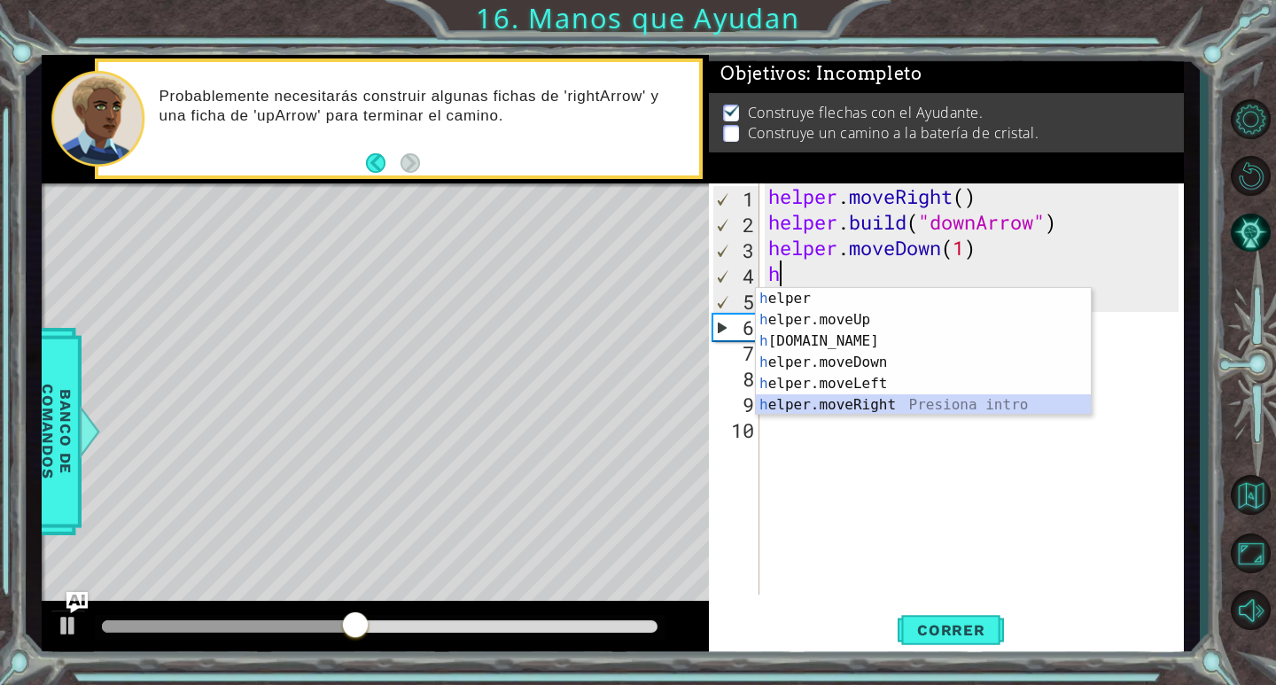
click at [868, 400] on div "h elper Presiona intro h elper.moveUp Presiona intro h [DOMAIN_NAME] Presiona i…" at bounding box center [923, 373] width 335 height 170
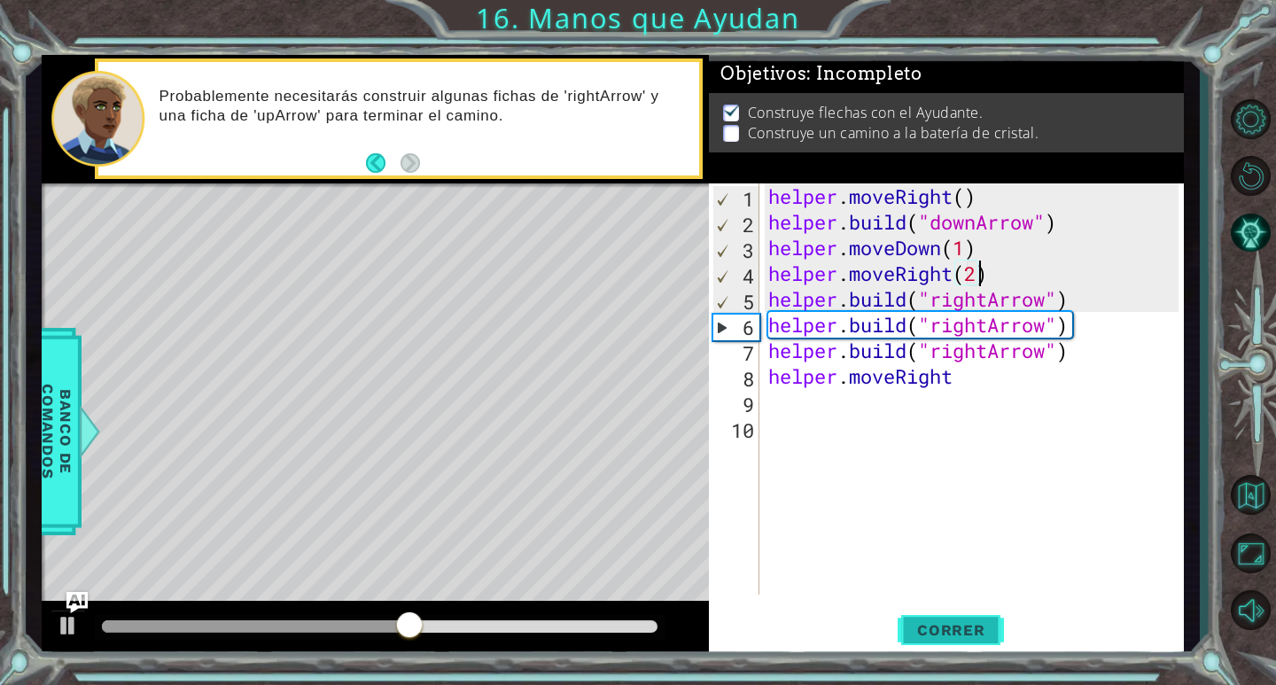
scroll to position [0, 9]
click at [1093, 341] on div "helper . moveRight ( ) helper . build ( "downArrow" ) helper . moveDown ( 1 ) h…" at bounding box center [977, 414] width 424 height 463
type textarea "[DOMAIN_NAME]("rightArrow")"
click at [1093, 314] on div "helper . moveRight ( ) helper . build ( "downArrow" ) helper . moveDown ( 1 ) h…" at bounding box center [977, 414] width 424 height 463
click at [1093, 300] on div "helper . moveRight ( ) helper . build ( "downArrow" ) helper . moveDown ( 1 ) h…" at bounding box center [977, 414] width 424 height 463
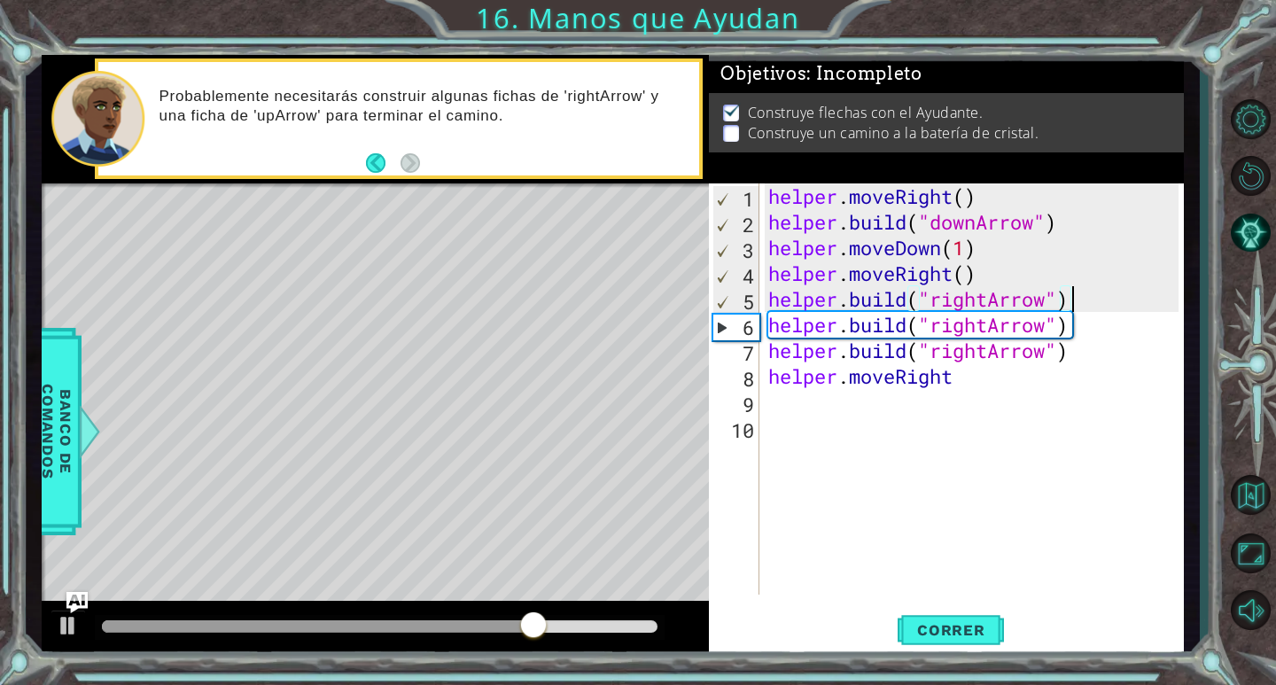
scroll to position [0, 0]
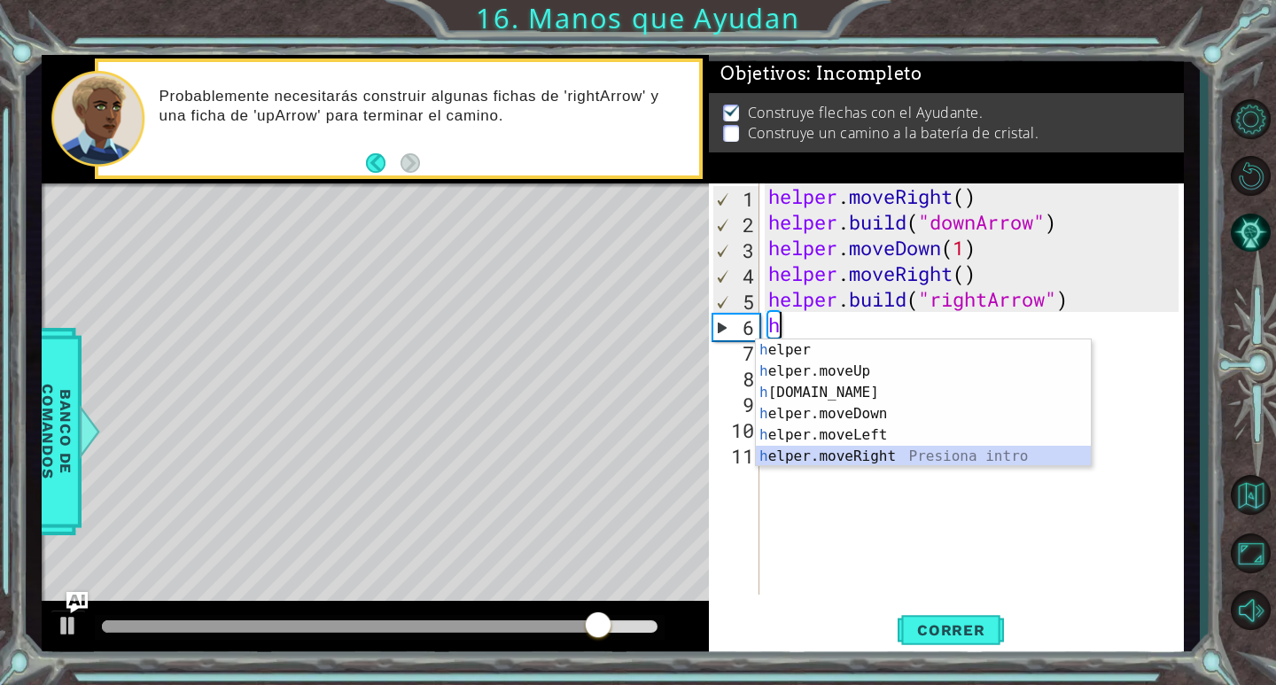
click at [887, 459] on div "h elper Presiona intro h elper.moveUp Presiona intro h [DOMAIN_NAME] Presiona i…" at bounding box center [923, 424] width 335 height 170
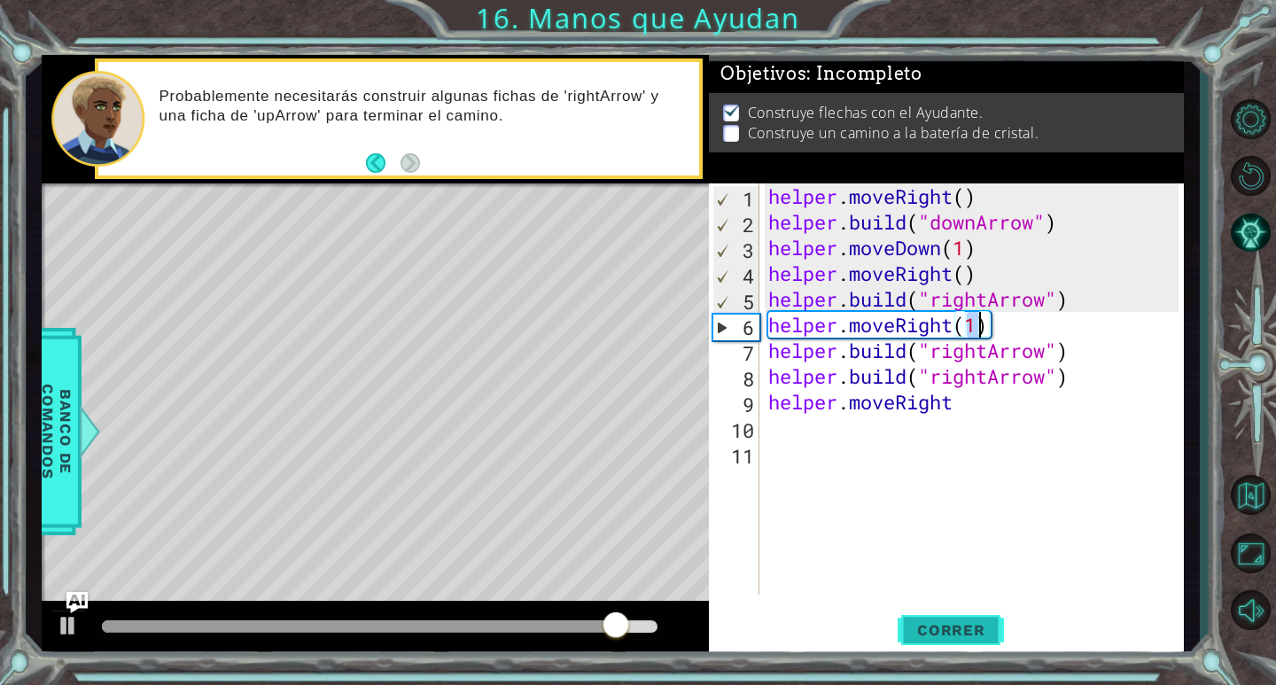
click at [945, 644] on button "Correr" at bounding box center [951, 631] width 106 height 48
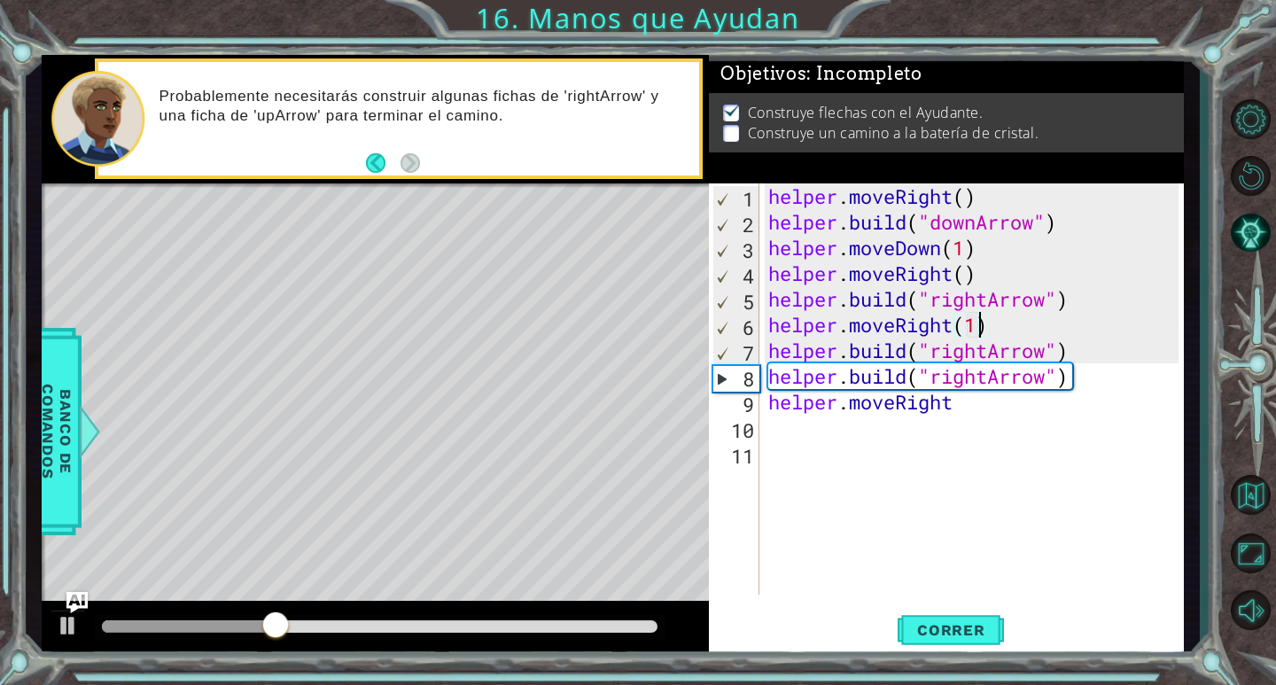
click at [987, 249] on div "helper . moveRight ( ) helper . build ( "downArrow" ) helper . moveDown ( 1 ) h…" at bounding box center [977, 414] width 424 height 463
type textarea "helper.moveDown(1)"
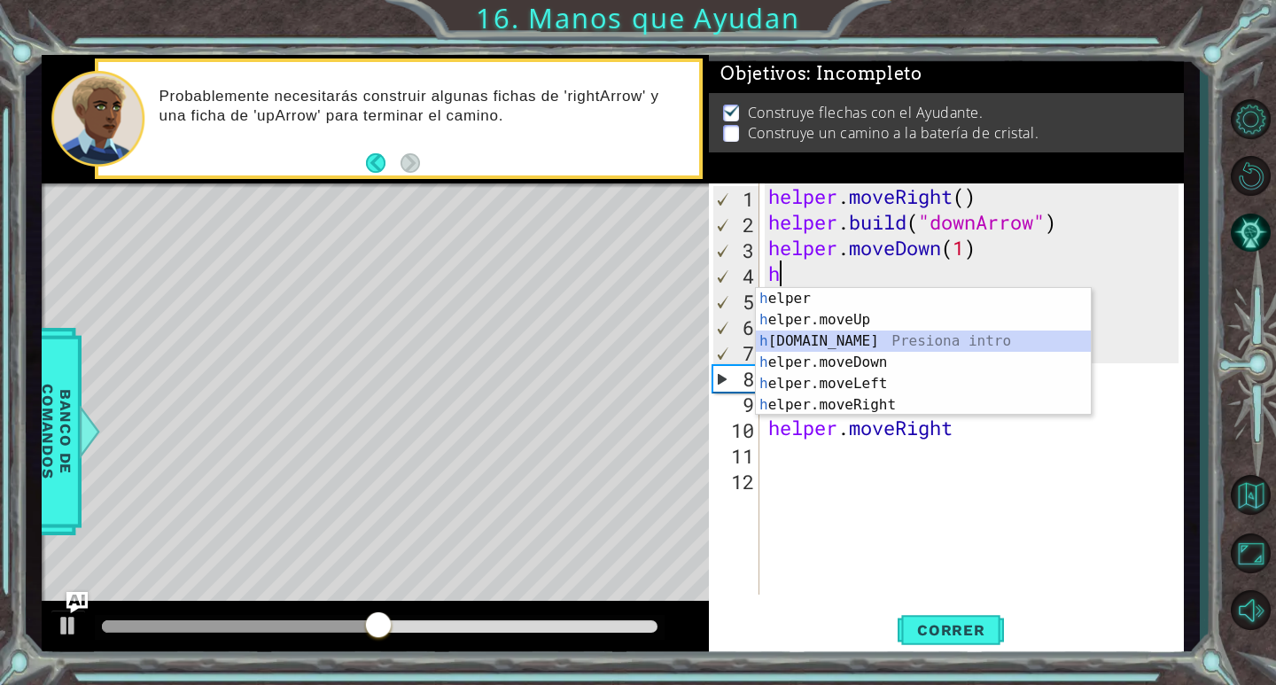
click at [879, 344] on div "h elper Presiona intro h elper.moveUp Presiona intro h [DOMAIN_NAME] Presiona i…" at bounding box center [923, 373] width 335 height 170
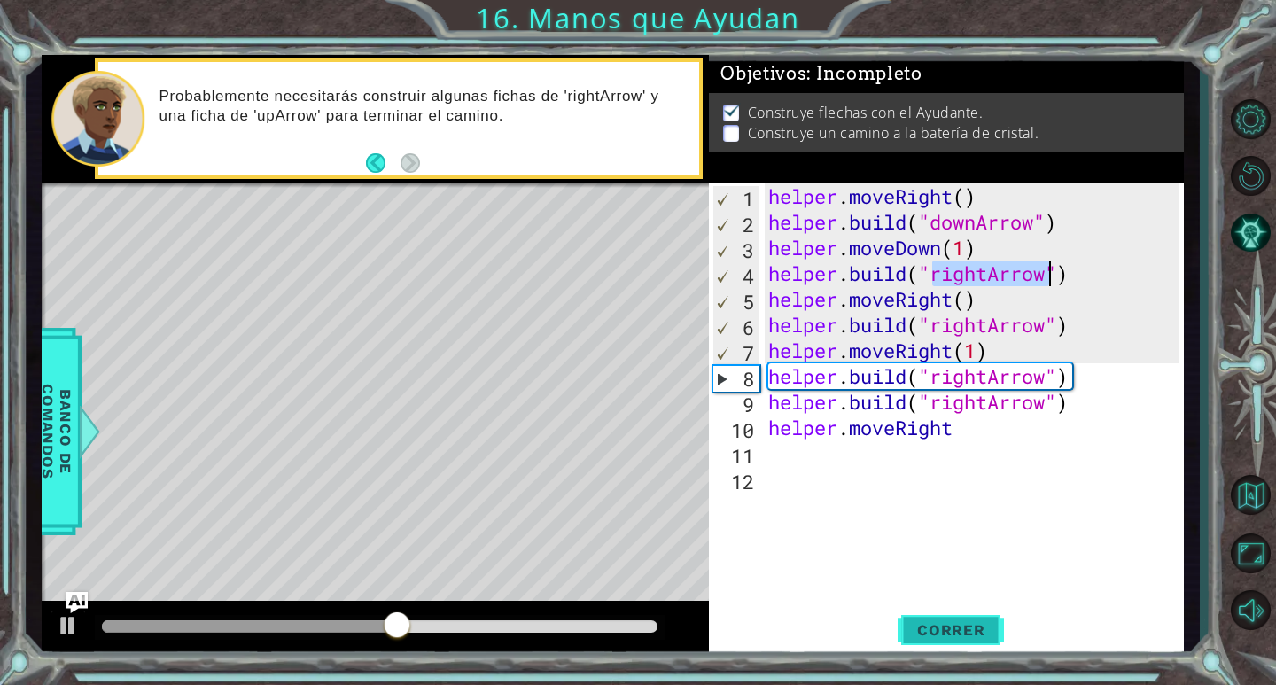
click at [959, 628] on span "Correr" at bounding box center [951, 630] width 104 height 18
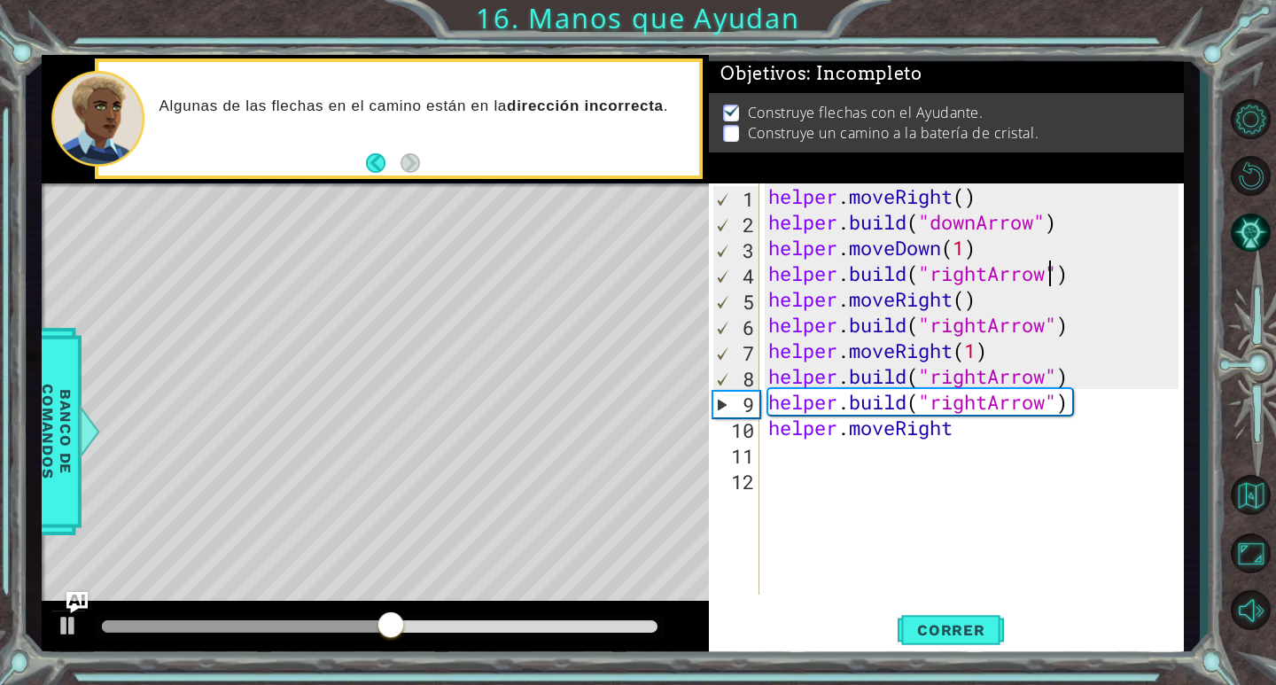
click at [997, 343] on div "helper . moveRight ( ) helper . build ( "downArrow" ) helper . moveDown ( 1 ) h…" at bounding box center [977, 414] width 424 height 463
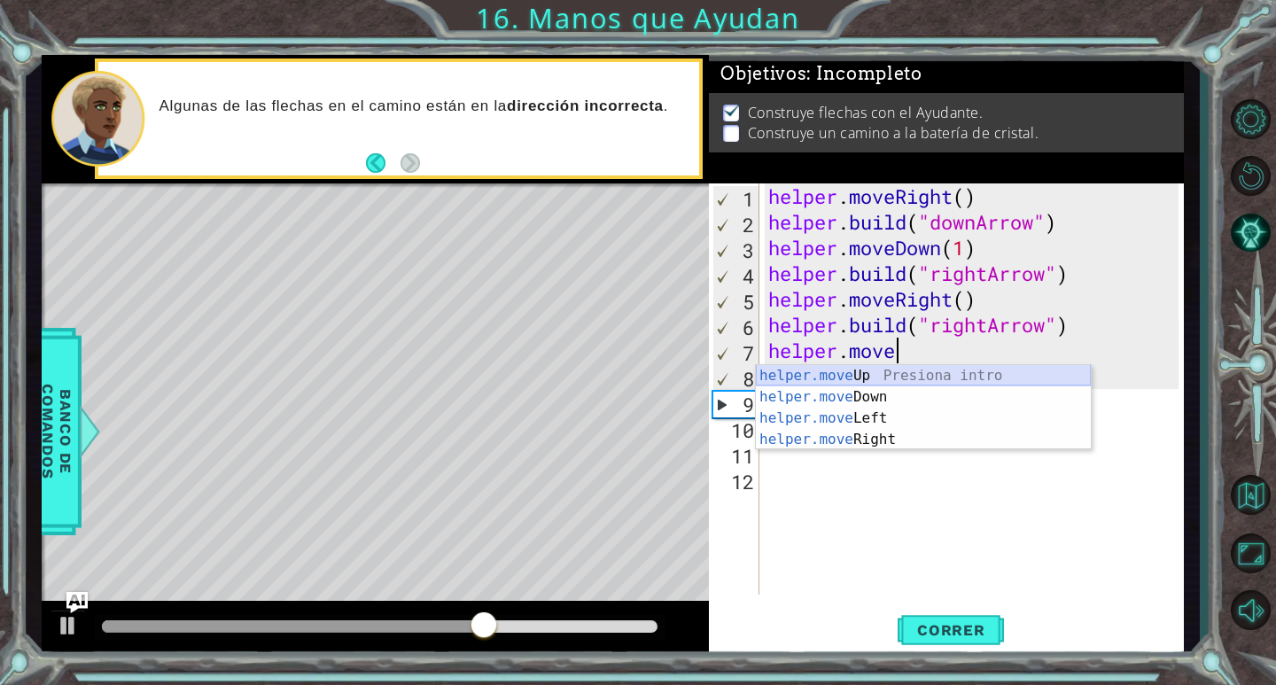
click at [889, 371] on div "helper.move Up Presiona intro helper.move Down Presiona intro helper.move Left …" at bounding box center [923, 429] width 335 height 128
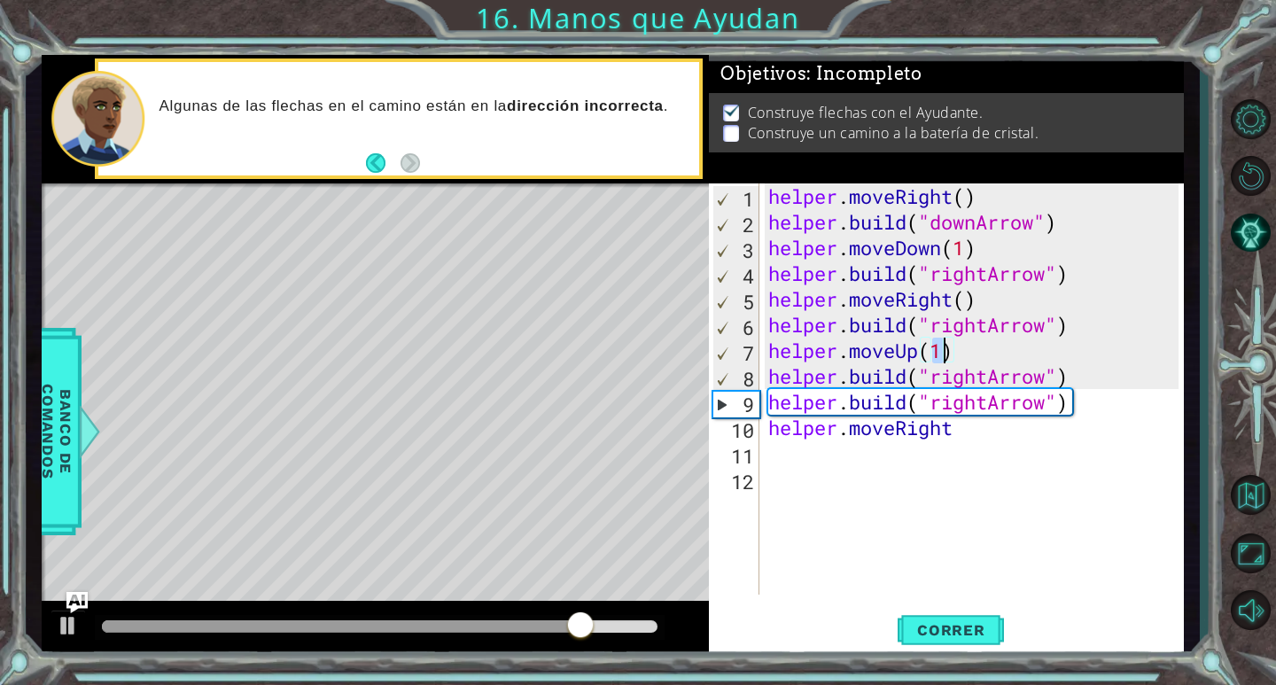
click at [1108, 407] on div "helper . moveRight ( ) helper . build ( "downArrow" ) helper . moveDown ( 1 ) h…" at bounding box center [977, 414] width 424 height 463
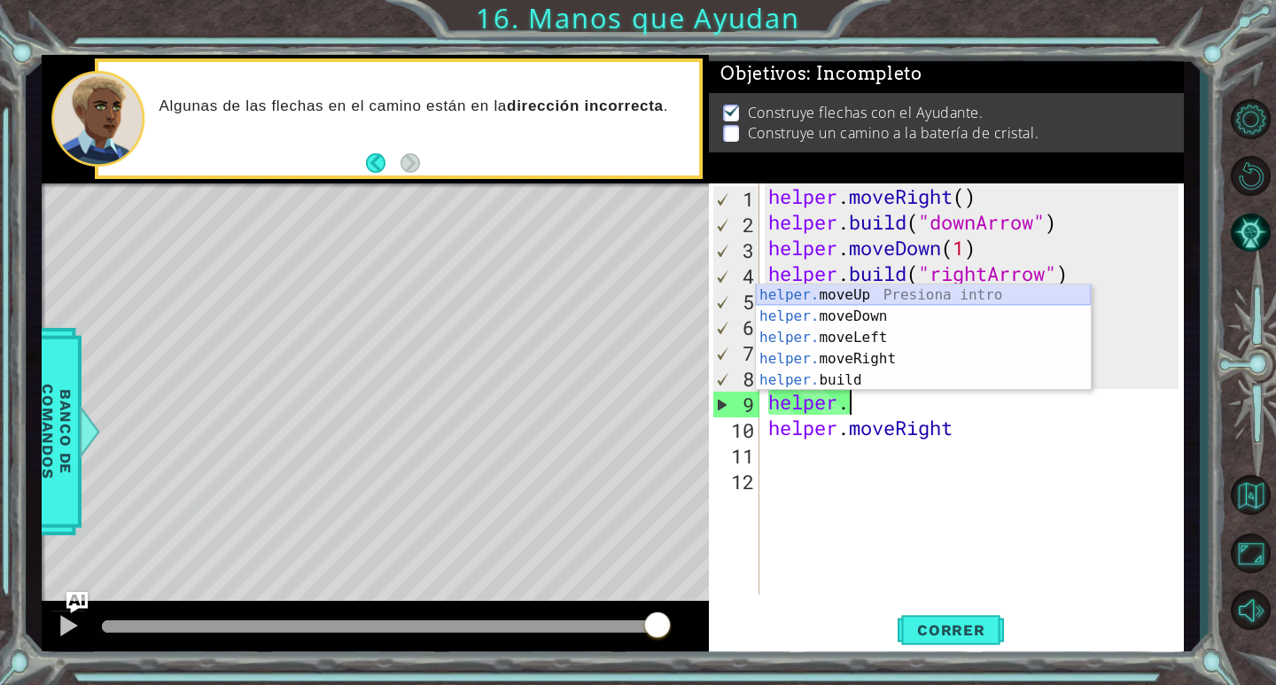
click at [908, 298] on div "helper. moveUp Presiona intro helper. moveDown Presiona intro helper. moveLeft …" at bounding box center [923, 358] width 335 height 149
type textarea "helper.moveUp(1)"
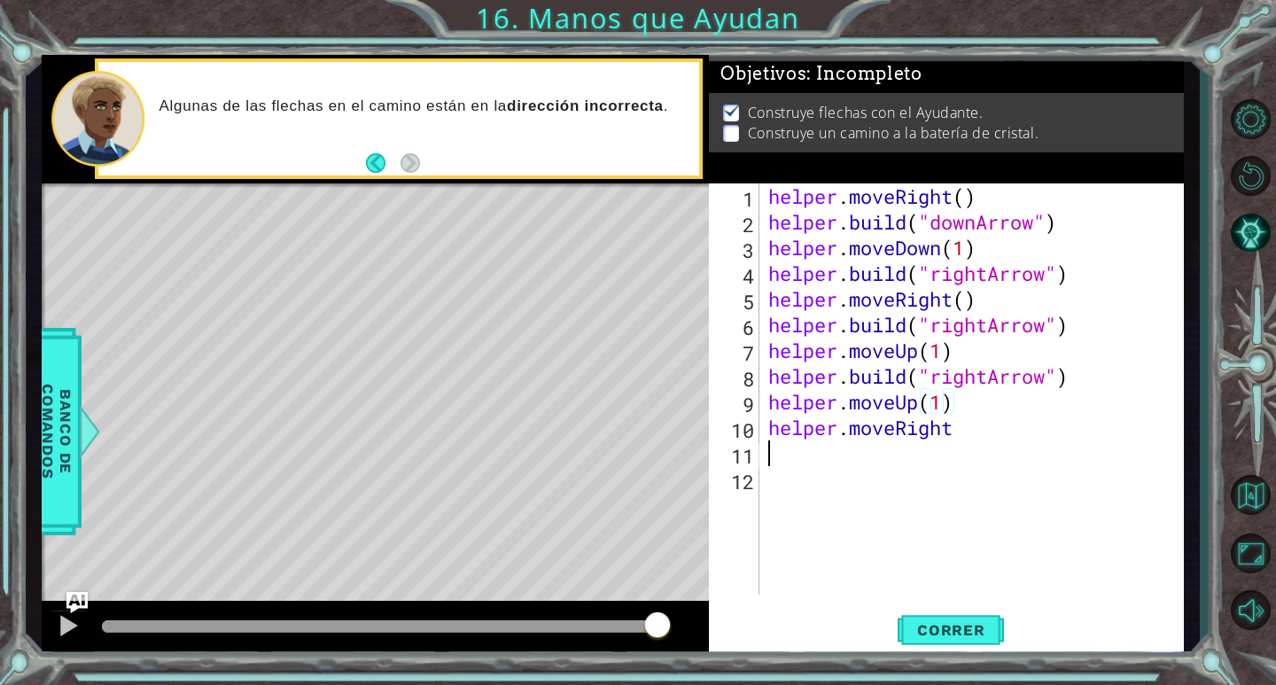
click at [955, 440] on div "helper . moveRight ( ) helper . build ( "downArrow" ) helper . moveDown ( 1 ) h…" at bounding box center [977, 414] width 424 height 463
click at [969, 433] on div "helper . moveRight ( ) helper . build ( "downArrow" ) helper . moveDown ( 1 ) h…" at bounding box center [977, 414] width 424 height 463
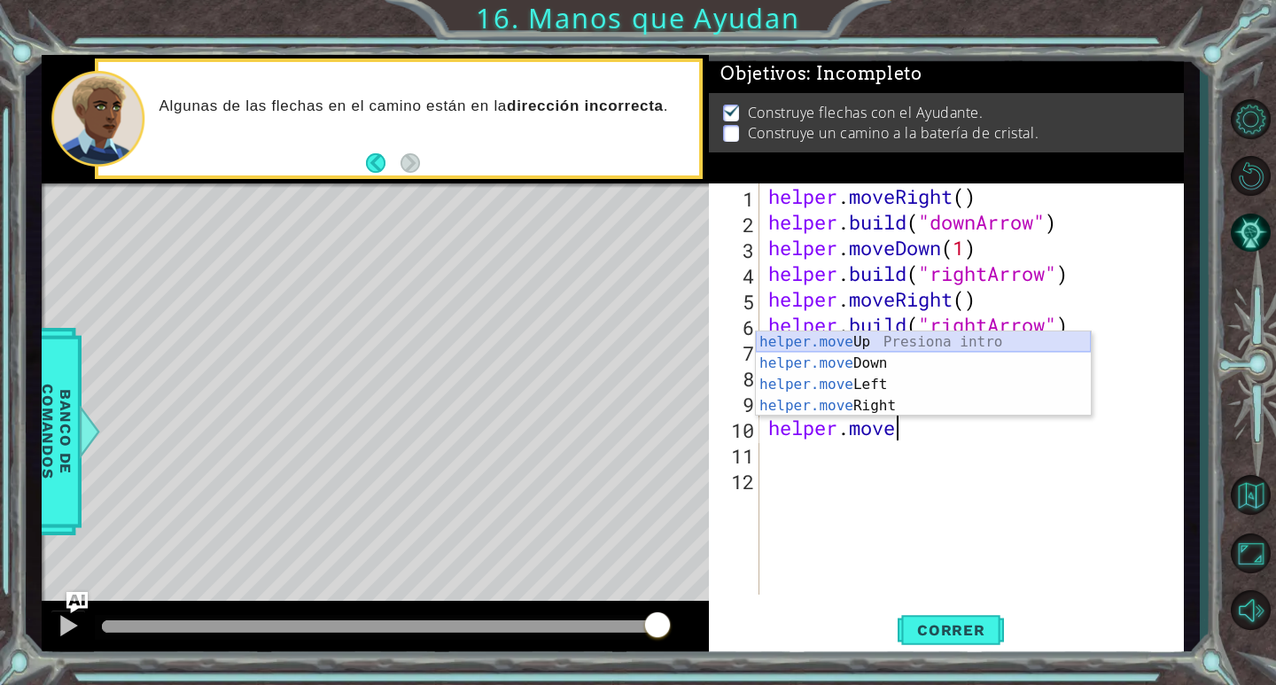
click at [891, 343] on div "helper.move Up Presiona intro helper.move Down Presiona intro helper.move Left …" at bounding box center [923, 395] width 335 height 128
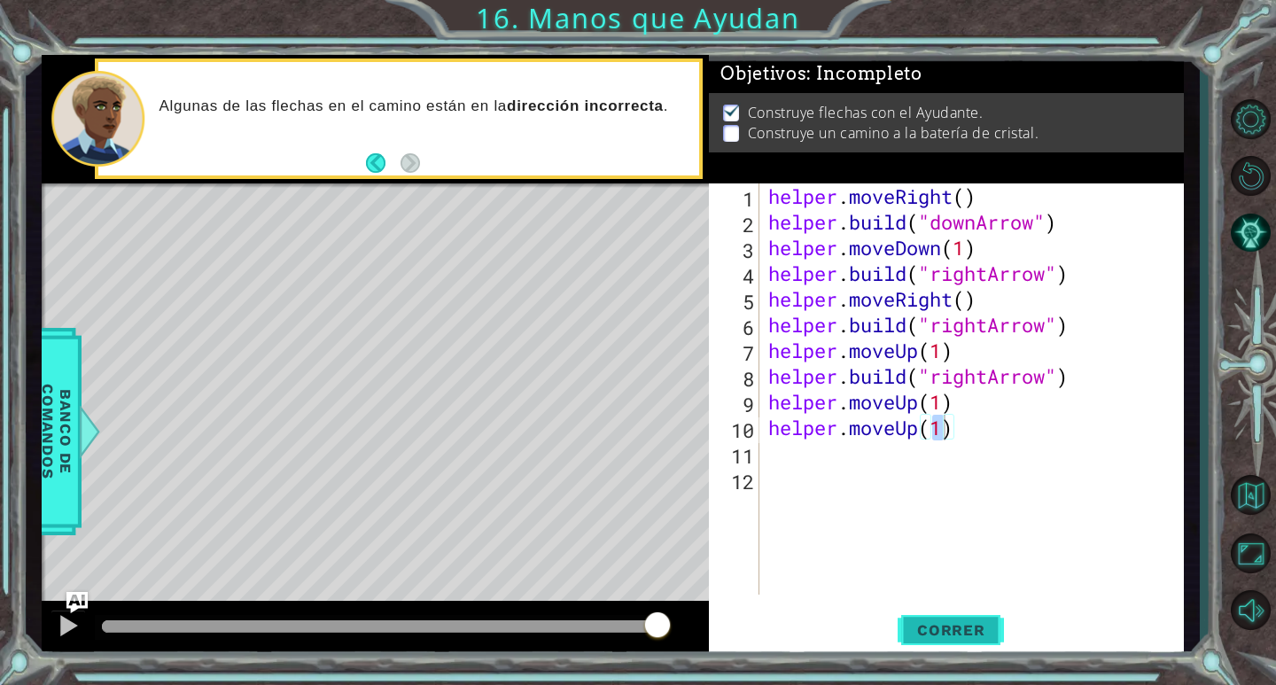
click at [966, 620] on button "Correr" at bounding box center [951, 631] width 106 height 48
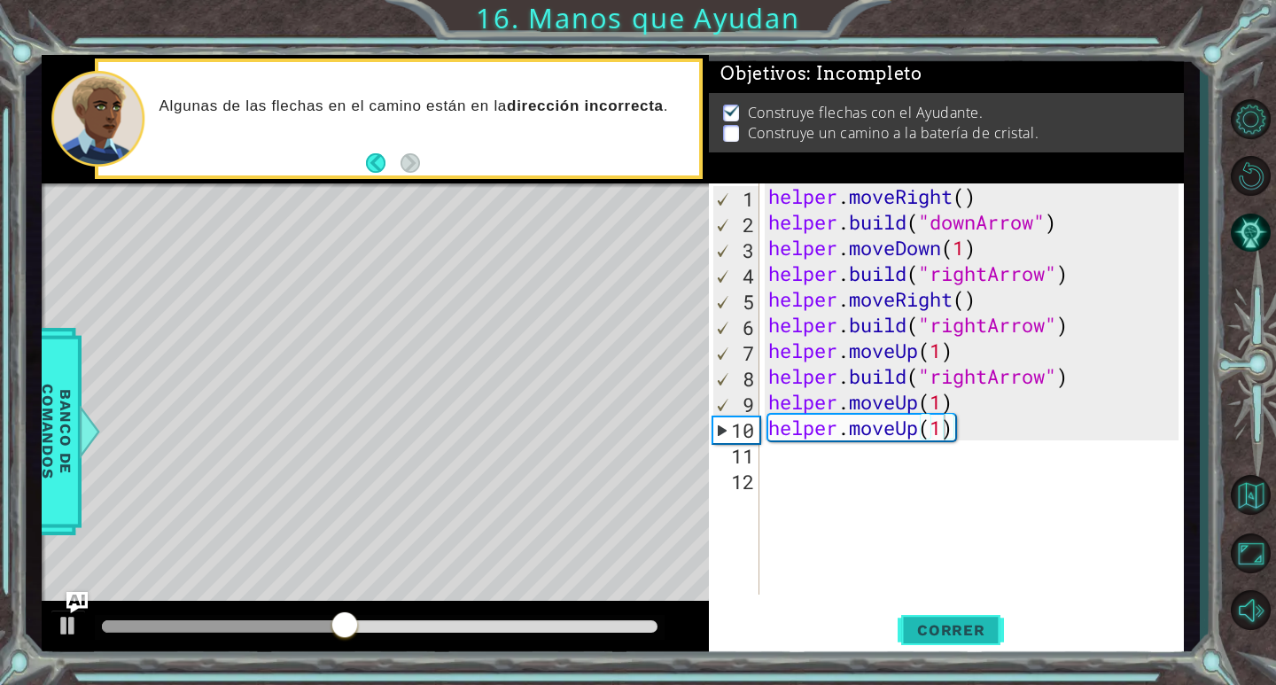
drag, startPoint x: 937, startPoint y: 639, endPoint x: 939, endPoint y: 614, distance: 25.0
click at [937, 636] on span "Correr" at bounding box center [951, 630] width 104 height 18
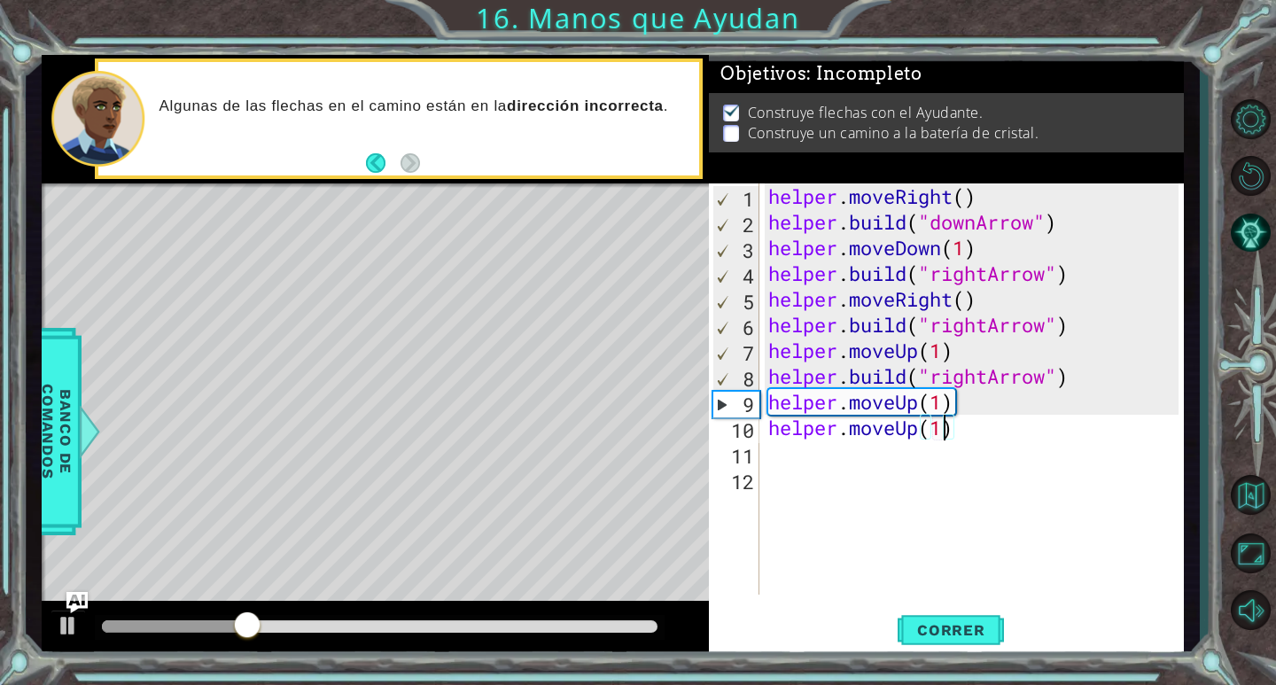
click at [917, 353] on div "helper . moveRight ( ) helper . build ( "downArrow" ) helper . moveDown ( 1 ) h…" at bounding box center [977, 414] width 424 height 463
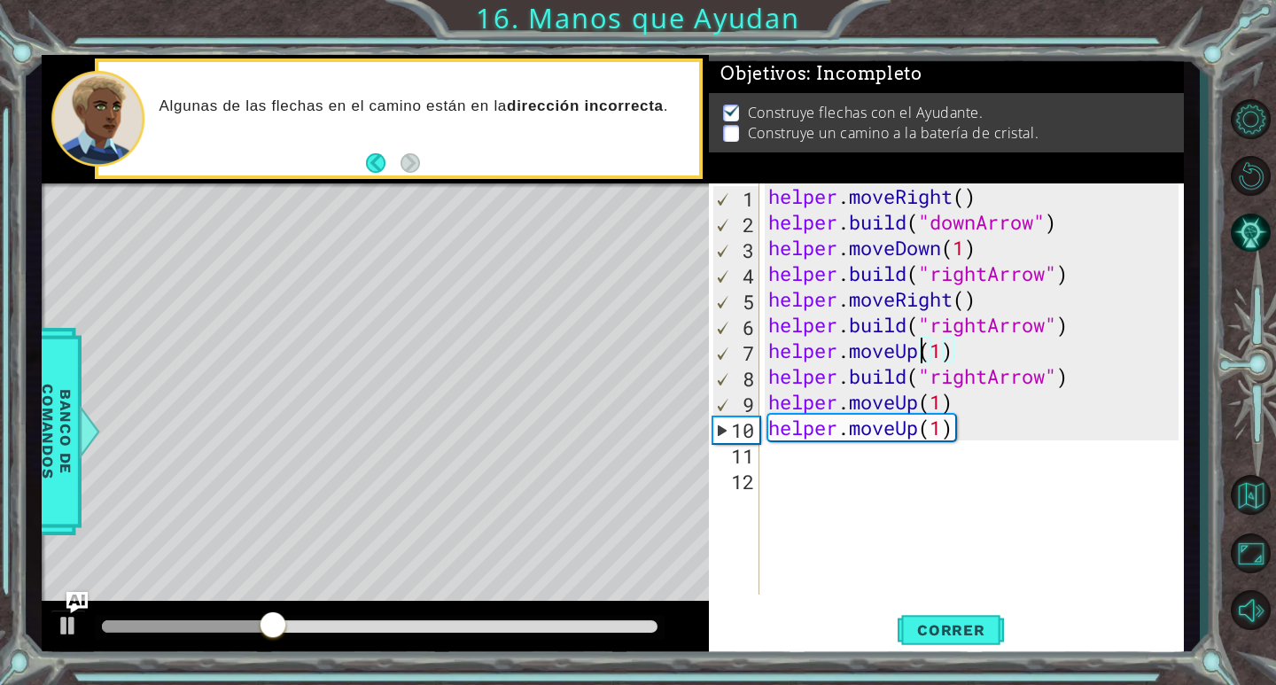
click at [1073, 331] on div "helper . moveRight ( ) helper . build ( "downArrow" ) helper . moveDown ( 1 ) h…" at bounding box center [977, 414] width 424 height 463
type textarea "[DOMAIN_NAME]("rightArrow")"
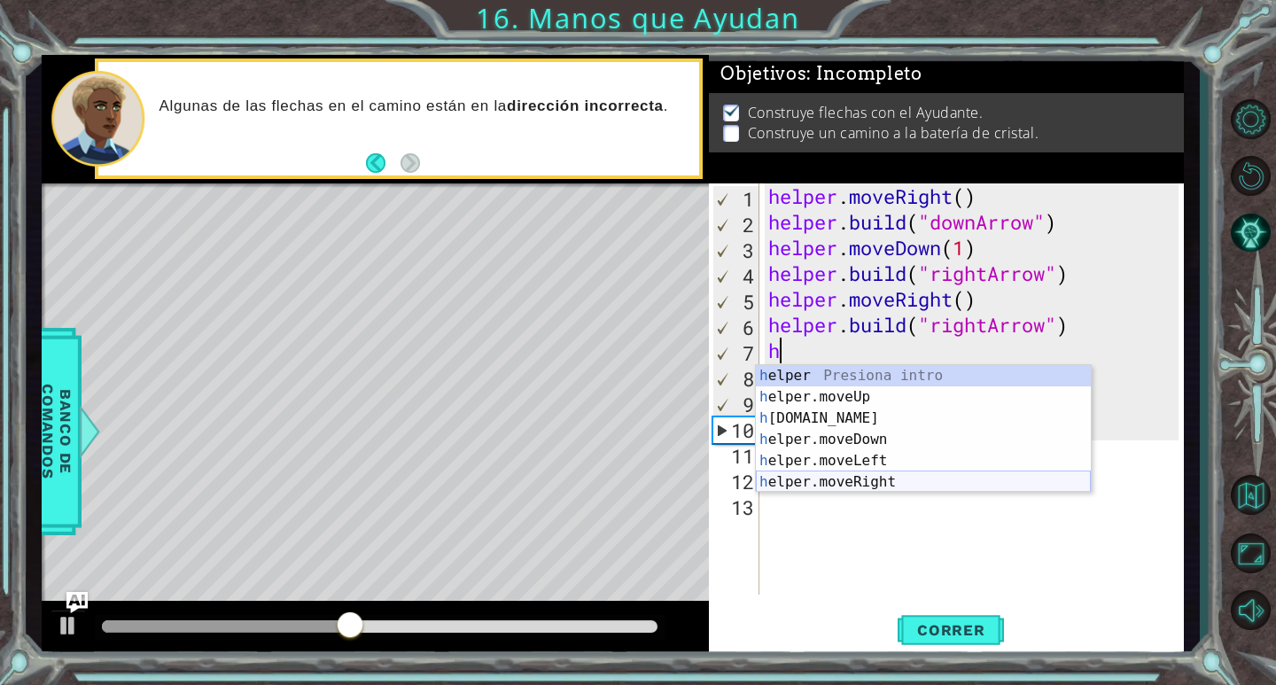
click at [866, 482] on div "h elper Presiona intro h elper.moveUp Presiona intro h [DOMAIN_NAME] Presiona i…" at bounding box center [923, 450] width 335 height 170
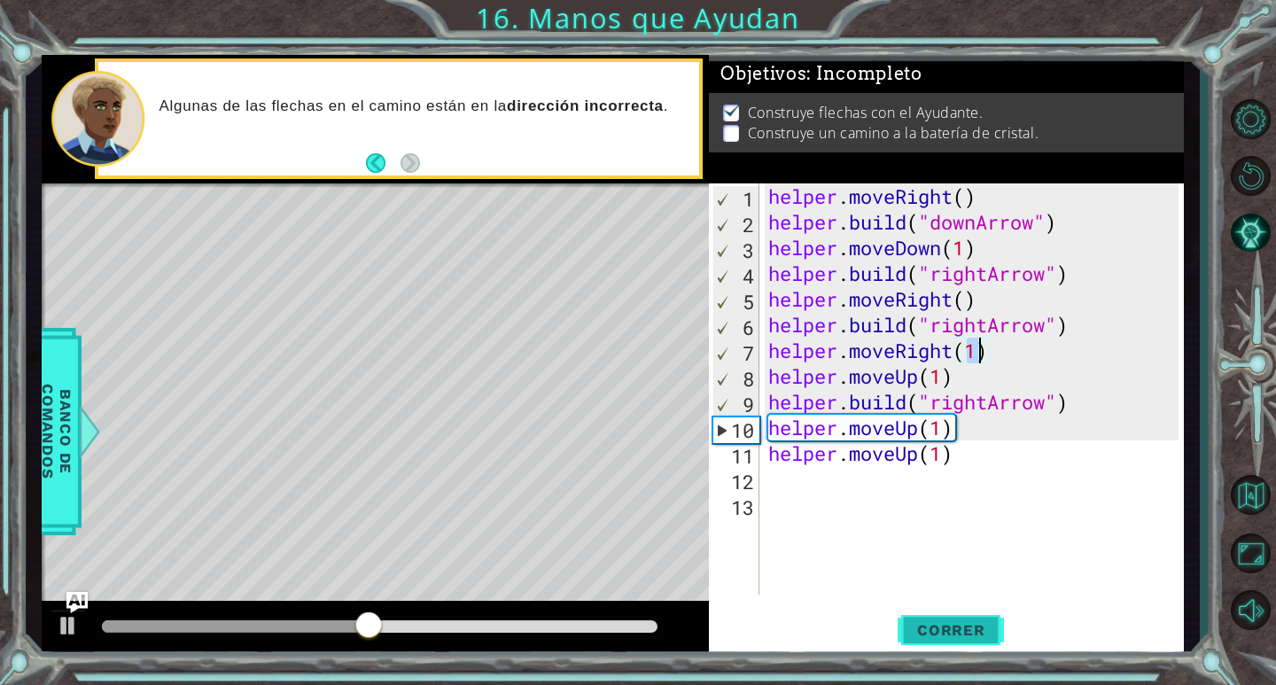
drag, startPoint x: 968, startPoint y: 641, endPoint x: 980, endPoint y: 620, distance: 23.9
click at [970, 637] on button "Correr" at bounding box center [951, 631] width 106 height 48
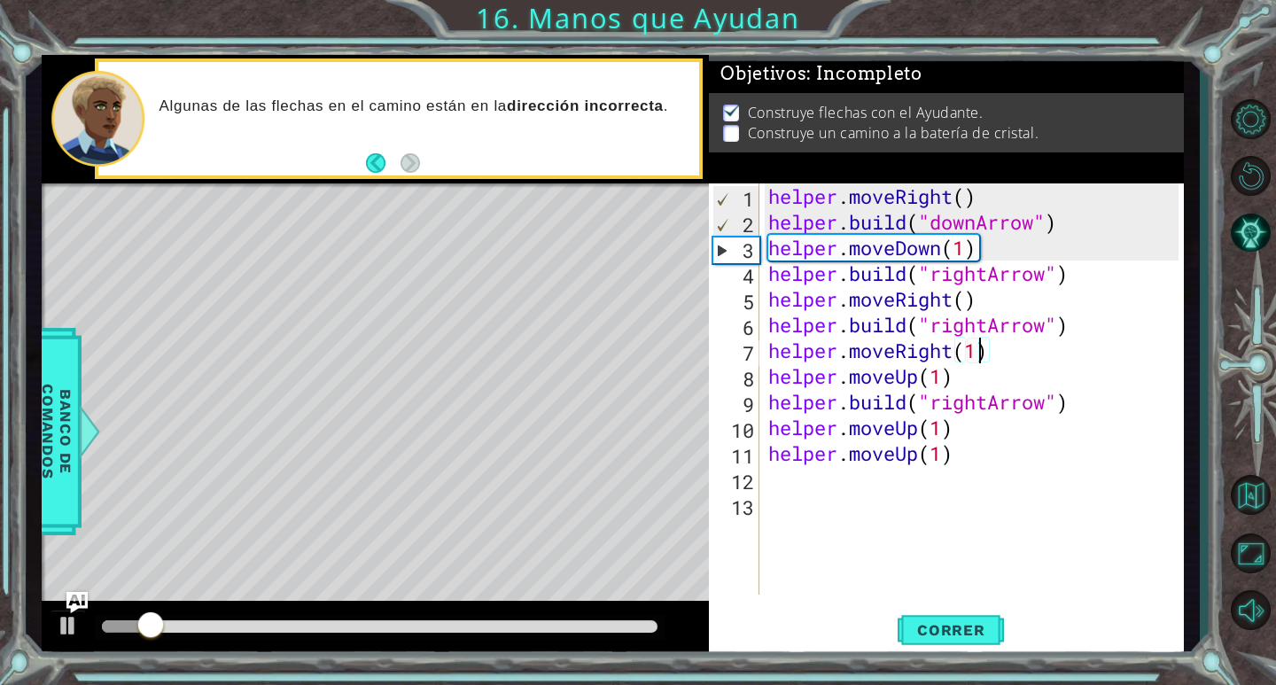
click at [1001, 362] on div "helper . moveRight ( ) helper . build ( "downArrow" ) helper . moveDown ( 1 ) h…" at bounding box center [977, 414] width 424 height 463
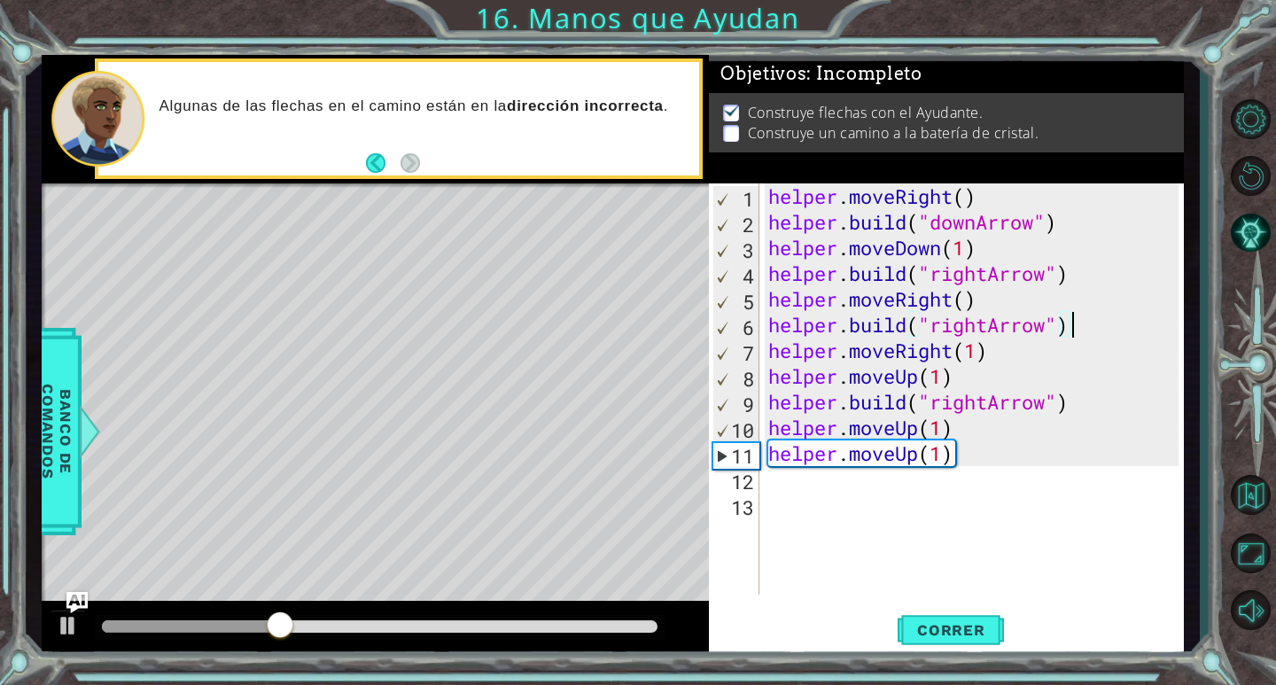
click at [1099, 326] on div "helper . moveRight ( ) helper . build ( "downArrow" ) helper . moveDown ( 1 ) h…" at bounding box center [977, 414] width 424 height 463
click at [979, 375] on div "helper . moveRight ( ) helper . build ( "downArrow" ) helper . moveDown ( 1 ) h…" at bounding box center [977, 414] width 424 height 463
click at [997, 365] on div "helper . moveRight ( ) helper . build ( "downArrow" ) helper . moveDown ( 1 ) h…" at bounding box center [977, 414] width 424 height 463
click at [1015, 343] on div "helper . moveRight ( ) helper . build ( "downArrow" ) helper . moveDown ( 1 ) h…" at bounding box center [977, 414] width 424 height 463
type textarea "helper.moveRight(1)"
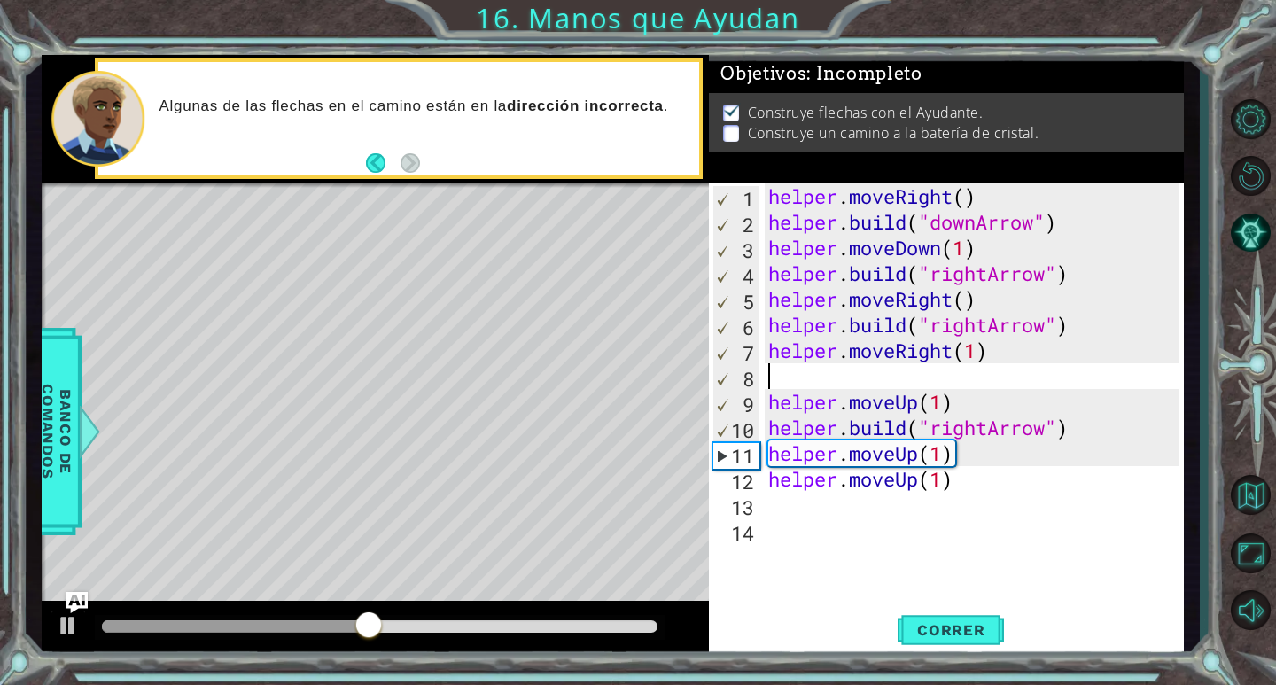
type textarea "j"
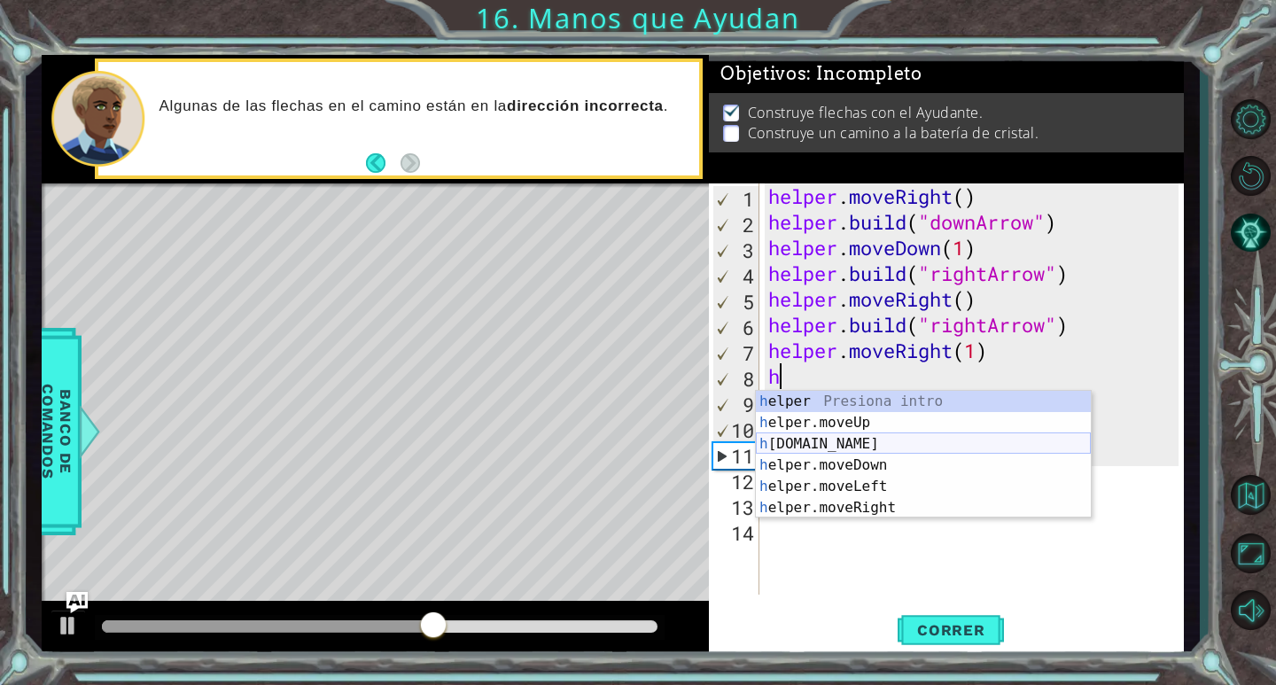
click at [867, 443] on div "h elper Presiona intro h elper.moveUp Presiona intro h [DOMAIN_NAME] Presiona i…" at bounding box center [923, 476] width 335 height 170
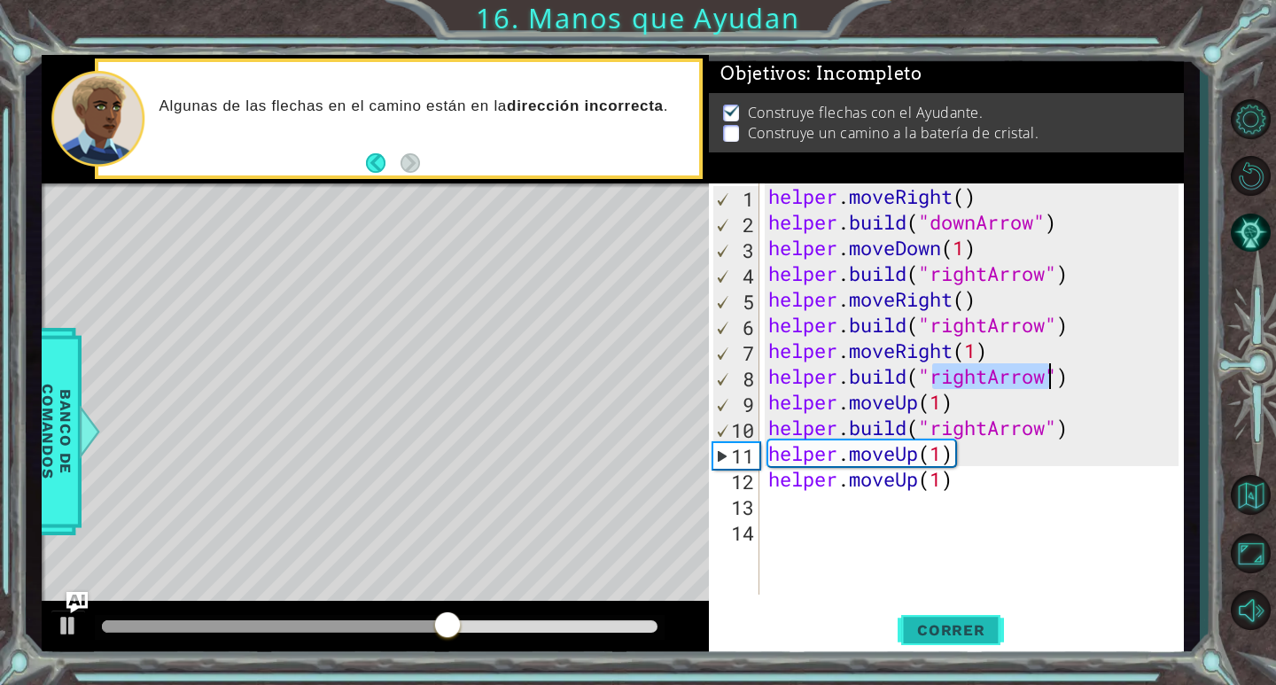
click at [936, 648] on button "Correr" at bounding box center [951, 631] width 106 height 48
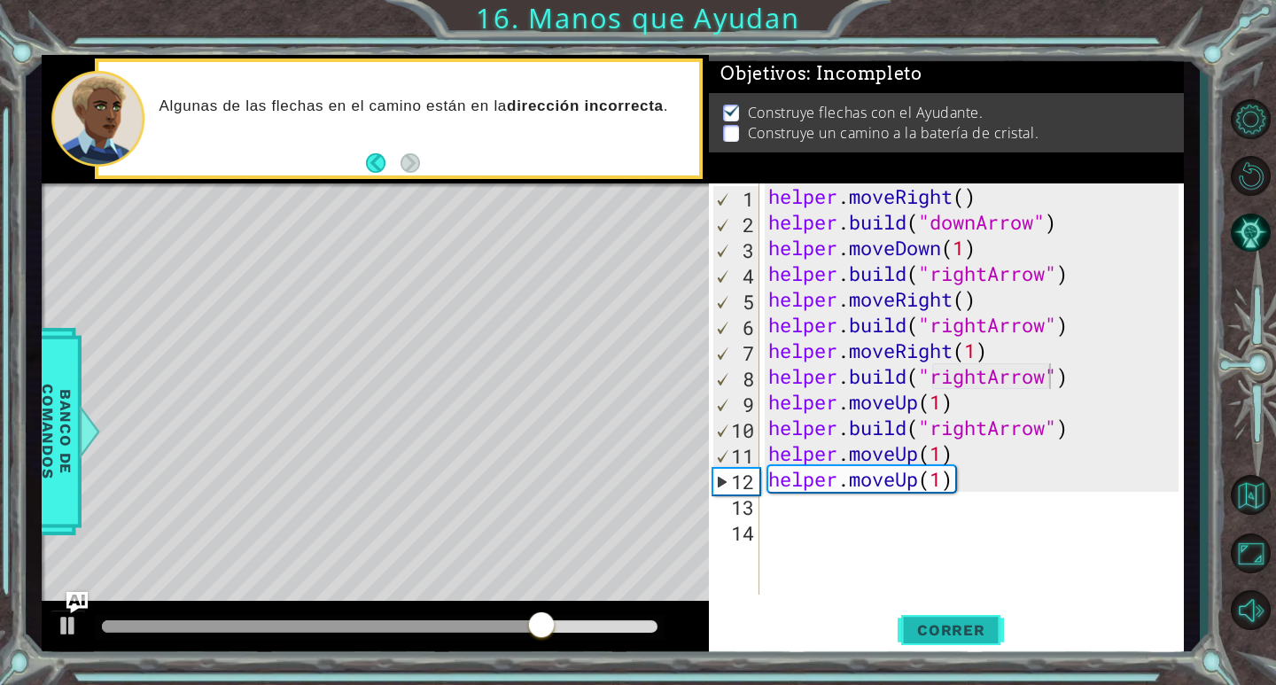
click at [926, 642] on button "Correr" at bounding box center [951, 631] width 106 height 48
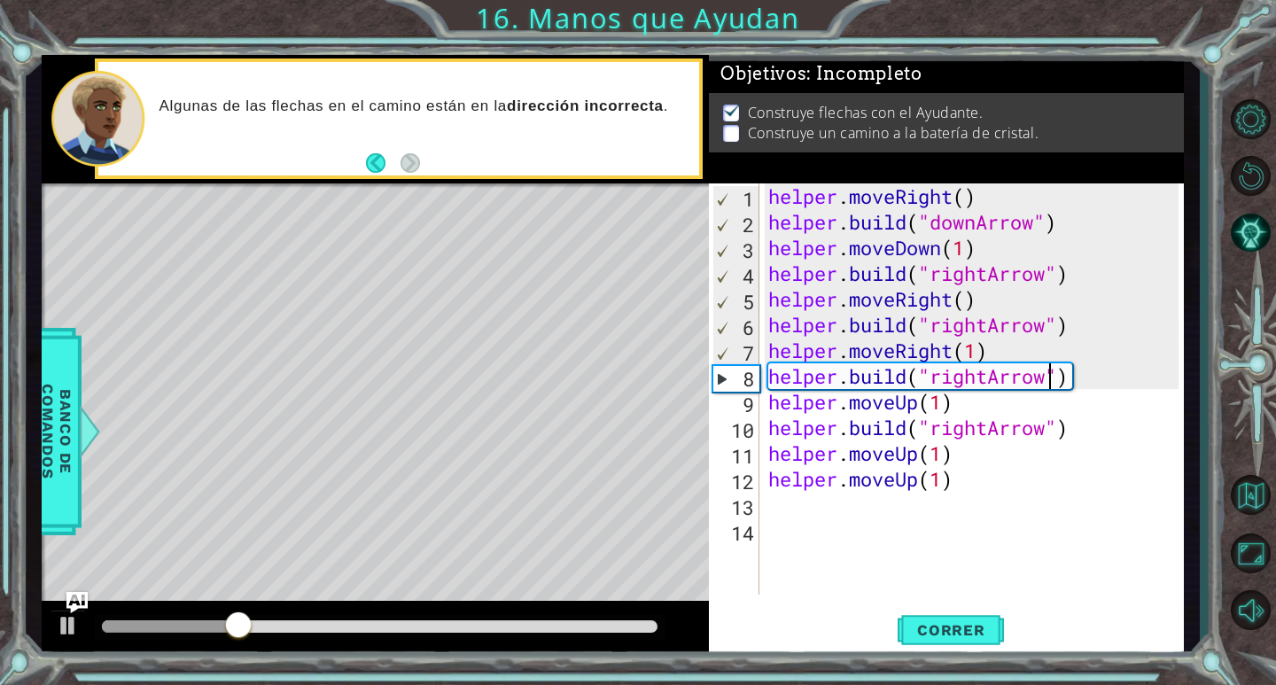
click at [976, 355] on div "helper . moveRight ( ) helper . build ( "downArrow" ) helper . moveDown ( 1 ) h…" at bounding box center [977, 414] width 424 height 463
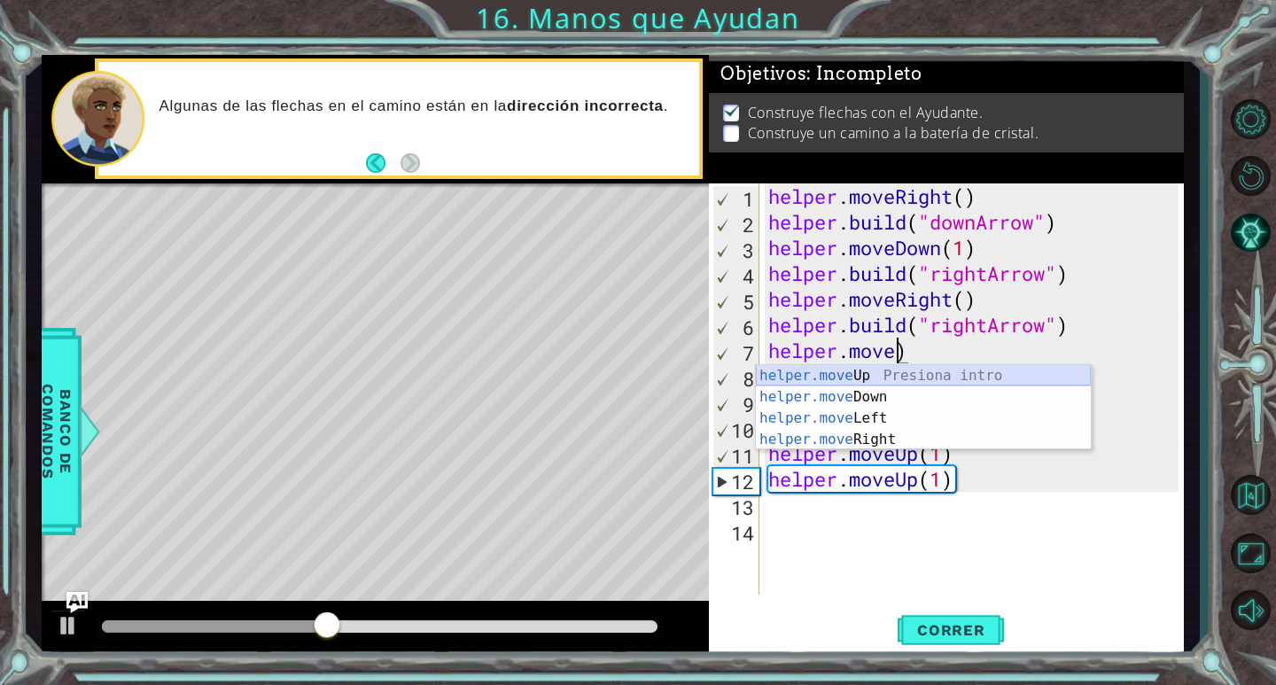
click at [923, 378] on div "helper.move Up Presiona intro helper.move Down Presiona intro helper.move Left …" at bounding box center [923, 429] width 335 height 128
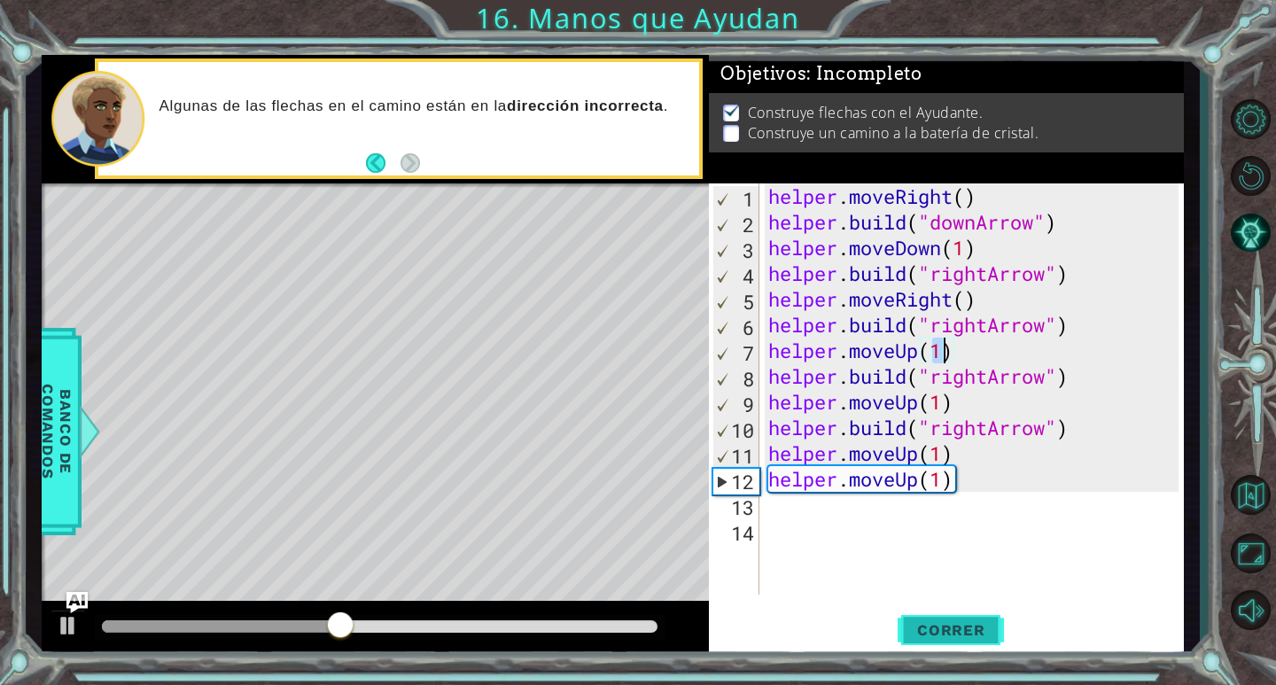
click at [968, 619] on button "Correr" at bounding box center [951, 631] width 106 height 48
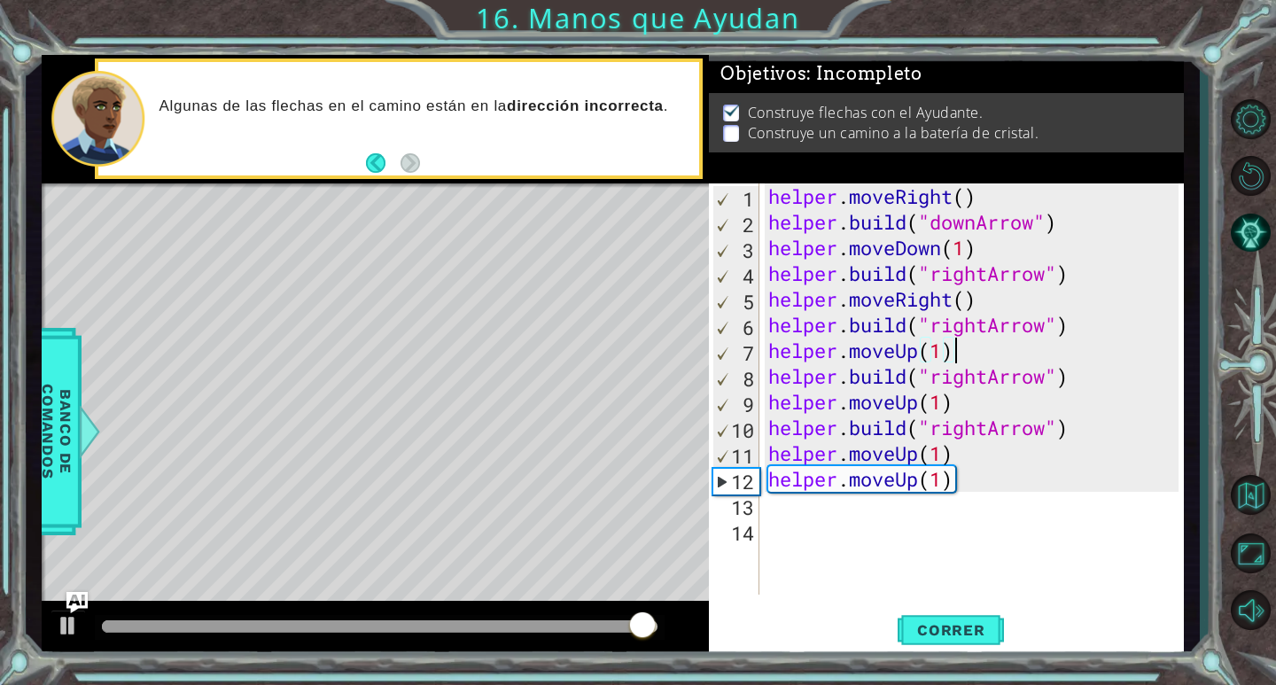
click at [983, 341] on div "helper . moveRight ( ) helper . build ( "downArrow" ) helper . moveDown ( 1 ) h…" at bounding box center [977, 414] width 424 height 463
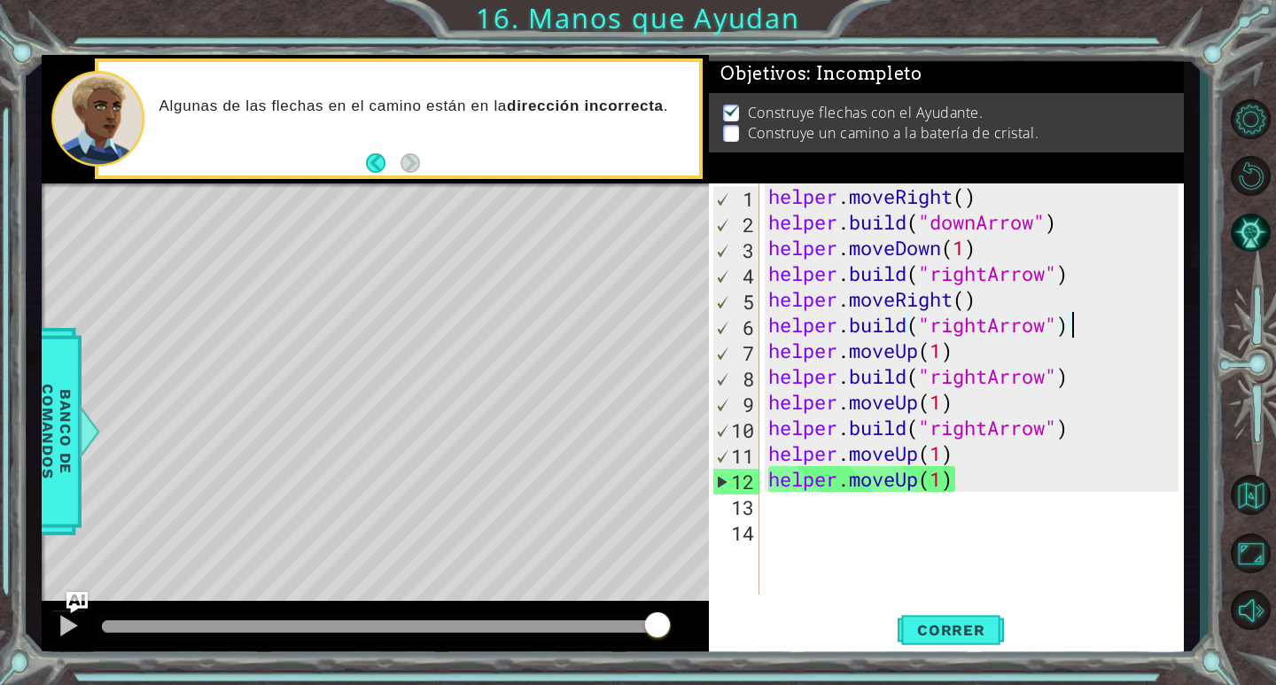
click at [1079, 315] on div "helper . moveRight ( ) helper . build ( "downArrow" ) helper . moveDown ( 1 ) h…" at bounding box center [977, 414] width 424 height 463
type textarea "[DOMAIN_NAME]("rightArrow")"
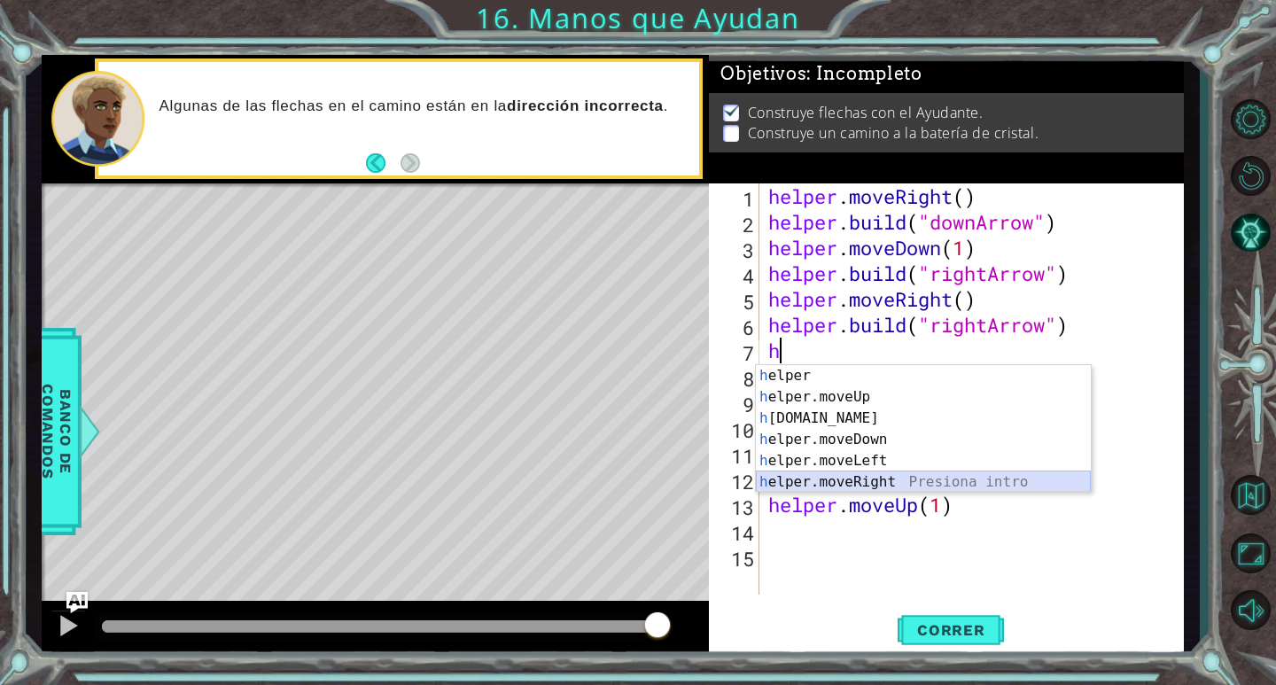
drag, startPoint x: 867, startPoint y: 481, endPoint x: 894, endPoint y: 506, distance: 36.4
click at [886, 498] on body "1 ההההההההההההההההההההההההההההההההההההההההההההההההההההההההההההההההההההההההההההה…" at bounding box center [638, 342] width 1276 height 685
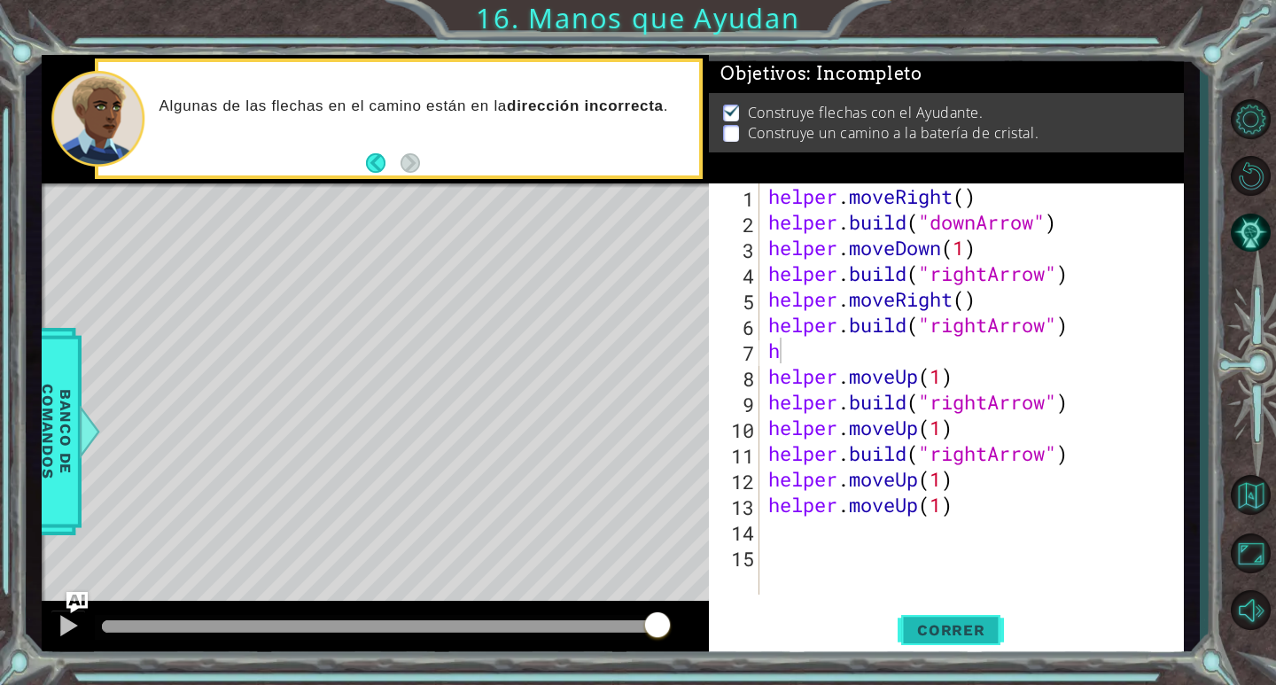
click at [997, 641] on button "Correr" at bounding box center [951, 631] width 106 height 48
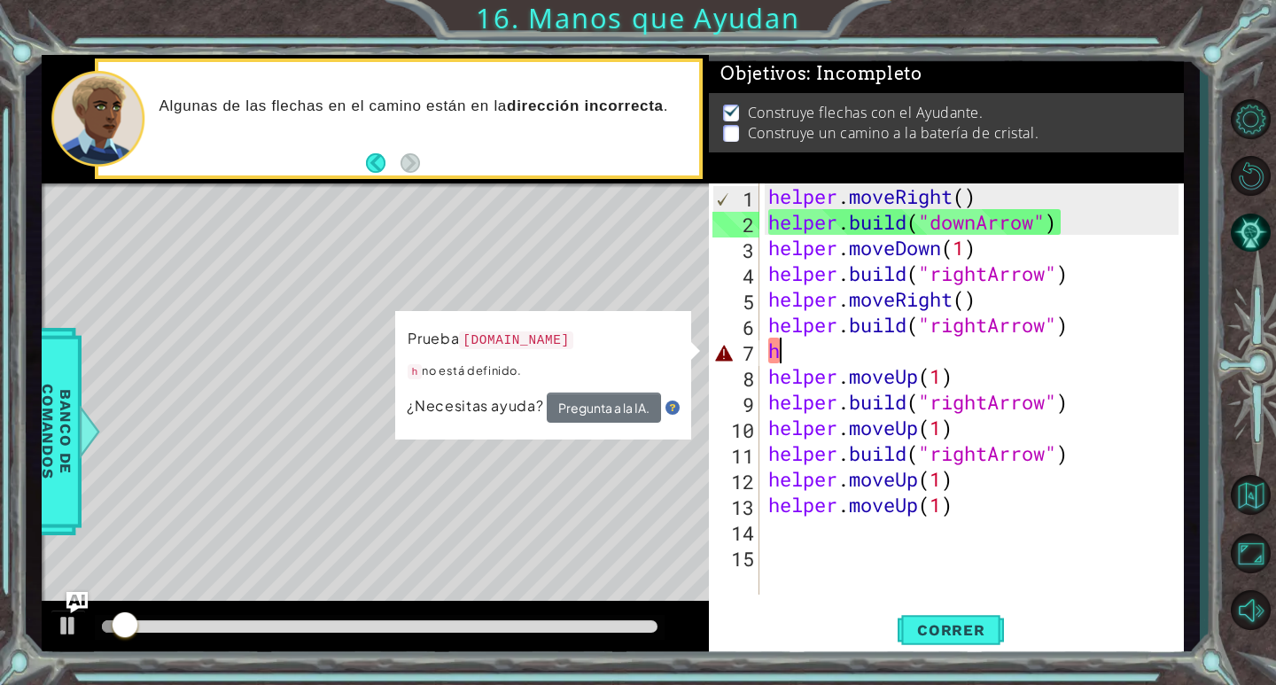
click at [924, 361] on div "helper . moveRight ( ) helper . build ( "downArrow" ) helper . moveDown ( 1 ) h…" at bounding box center [977, 414] width 424 height 463
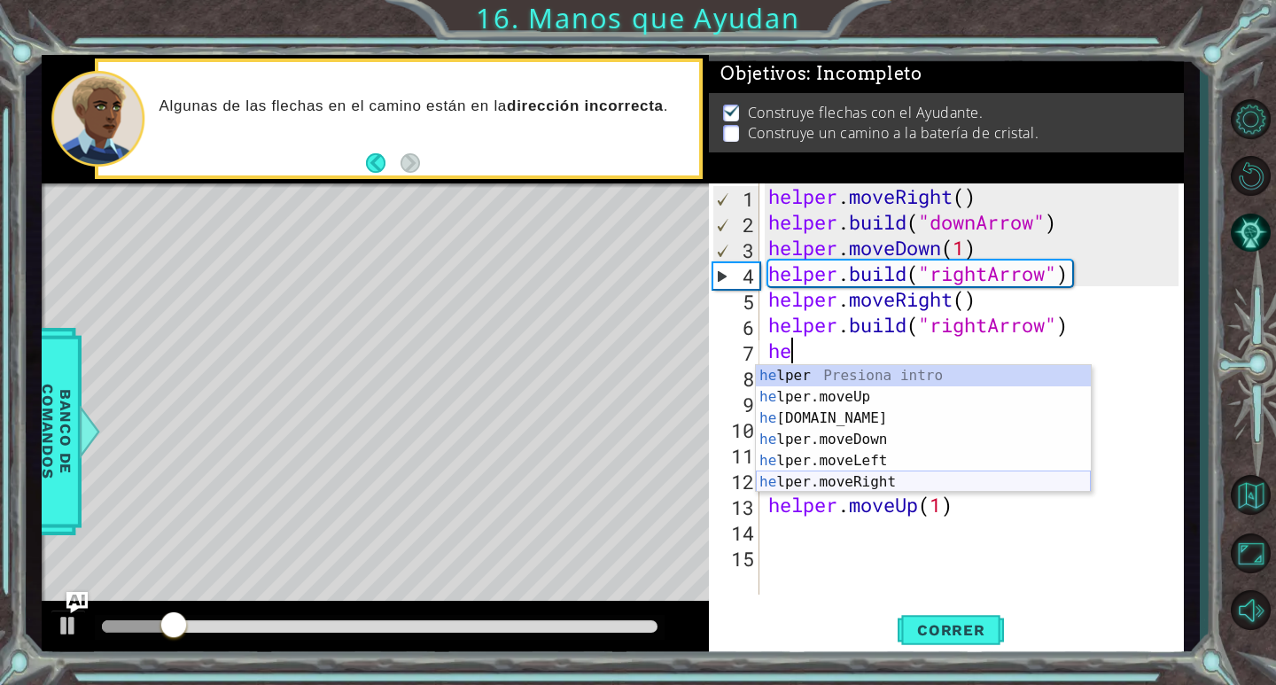
click at [864, 486] on div "he lper Presiona intro he lper.moveUp Presiona intro he [DOMAIN_NAME] Presiona …" at bounding box center [923, 450] width 335 height 170
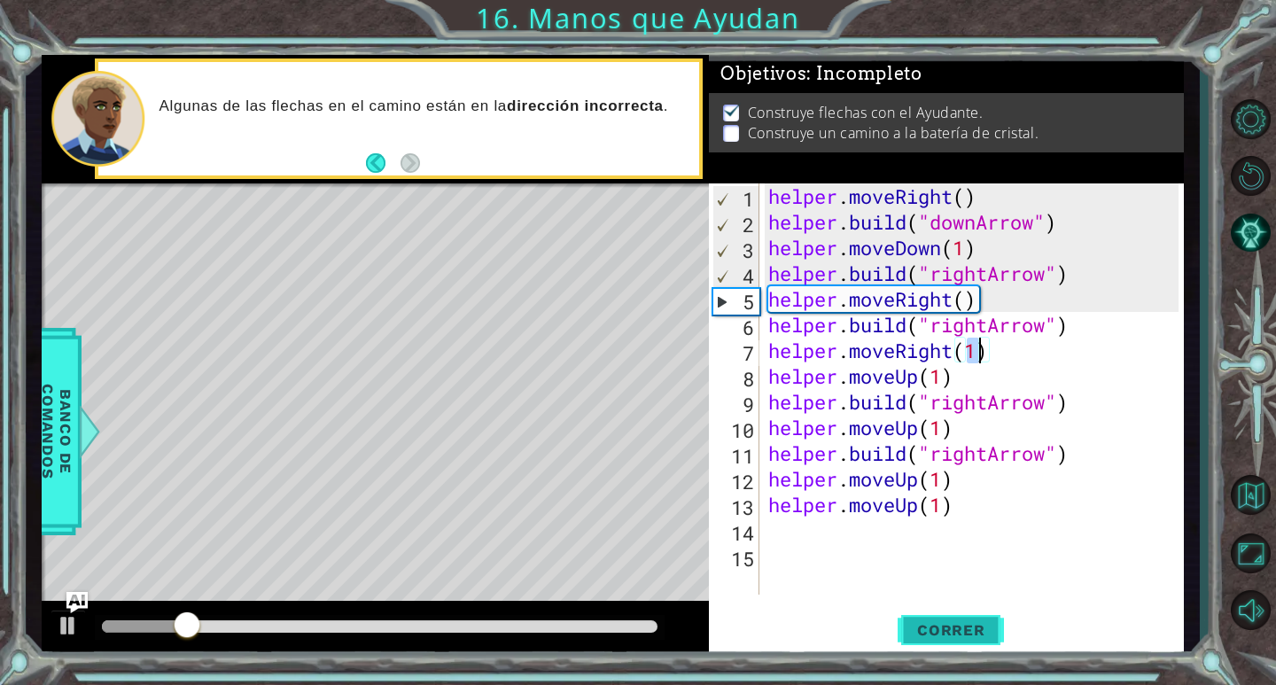
type textarea "helper.moveRight(1)"
click at [956, 627] on span "Correr" at bounding box center [951, 630] width 104 height 18
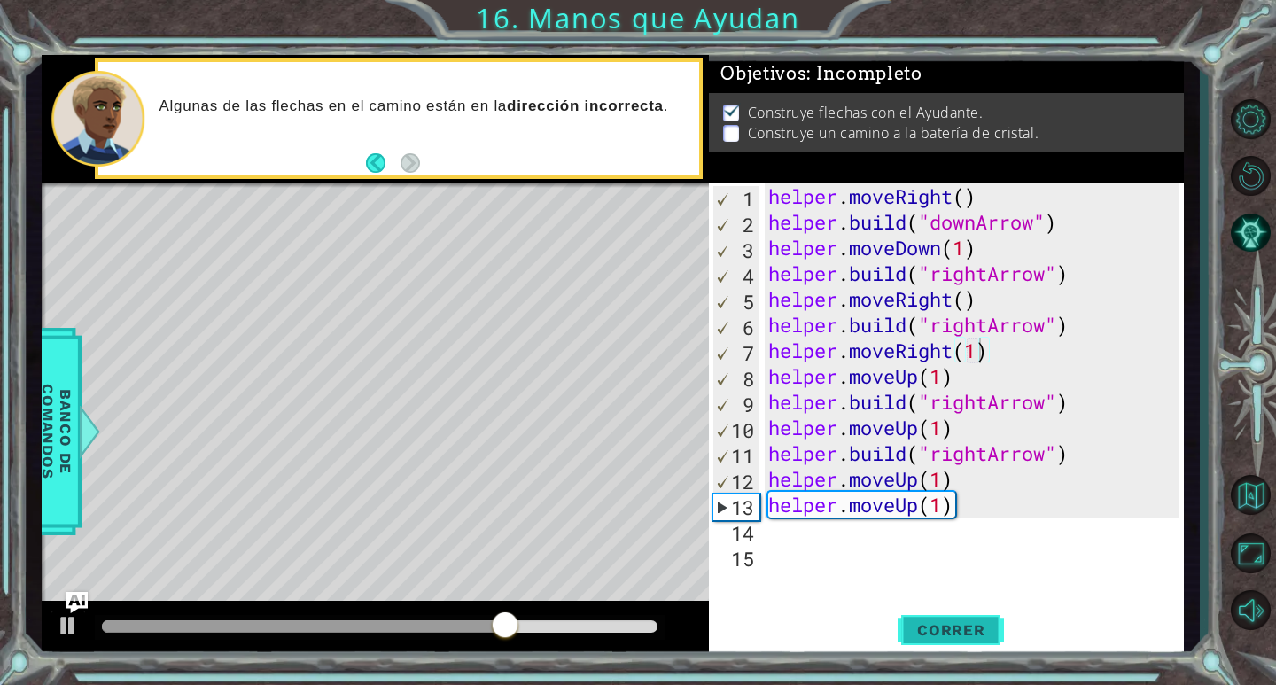
click at [956, 622] on span "Correr" at bounding box center [951, 630] width 104 height 18
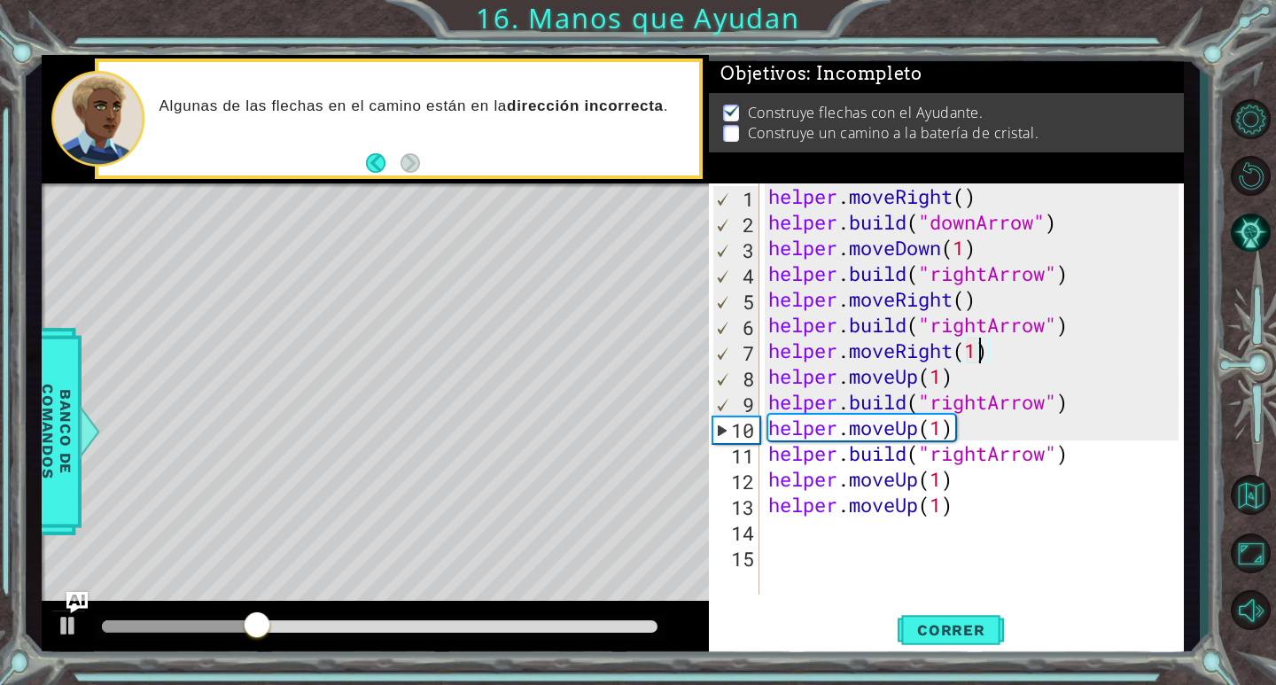
click at [1017, 358] on div "helper . moveRight ( ) helper . build ( "downArrow" ) helper . moveDown ( 1 ) h…" at bounding box center [977, 414] width 424 height 463
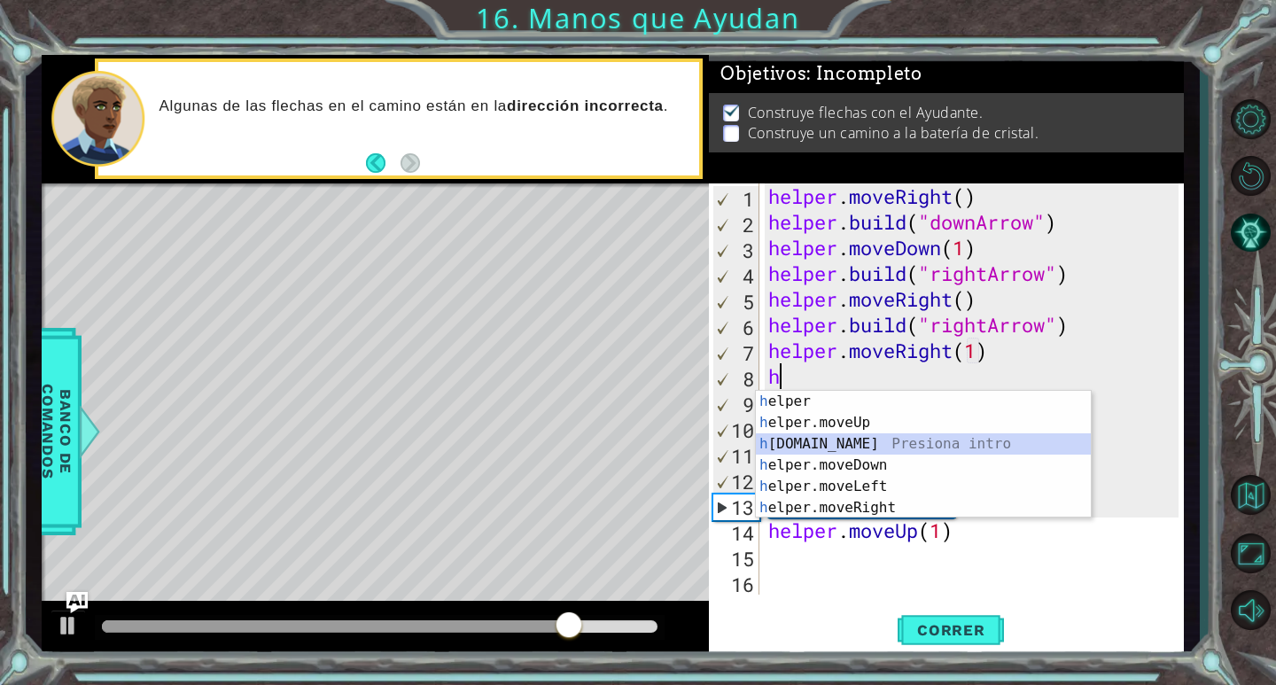
click at [898, 443] on div "h elper Presiona intro h elper.moveUp Presiona intro h [DOMAIN_NAME] Presiona i…" at bounding box center [923, 476] width 335 height 170
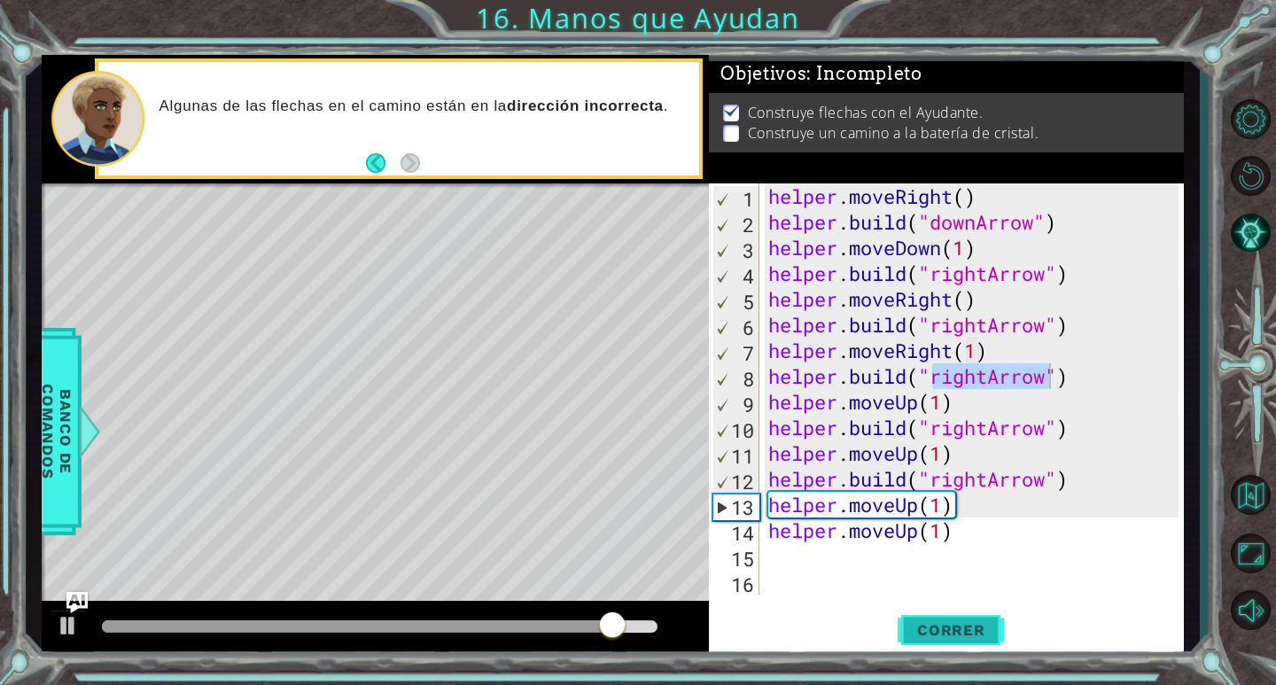
drag, startPoint x: 962, startPoint y: 654, endPoint x: 976, endPoint y: 626, distance: 30.5
click at [967, 641] on button "Correr" at bounding box center [951, 631] width 106 height 48
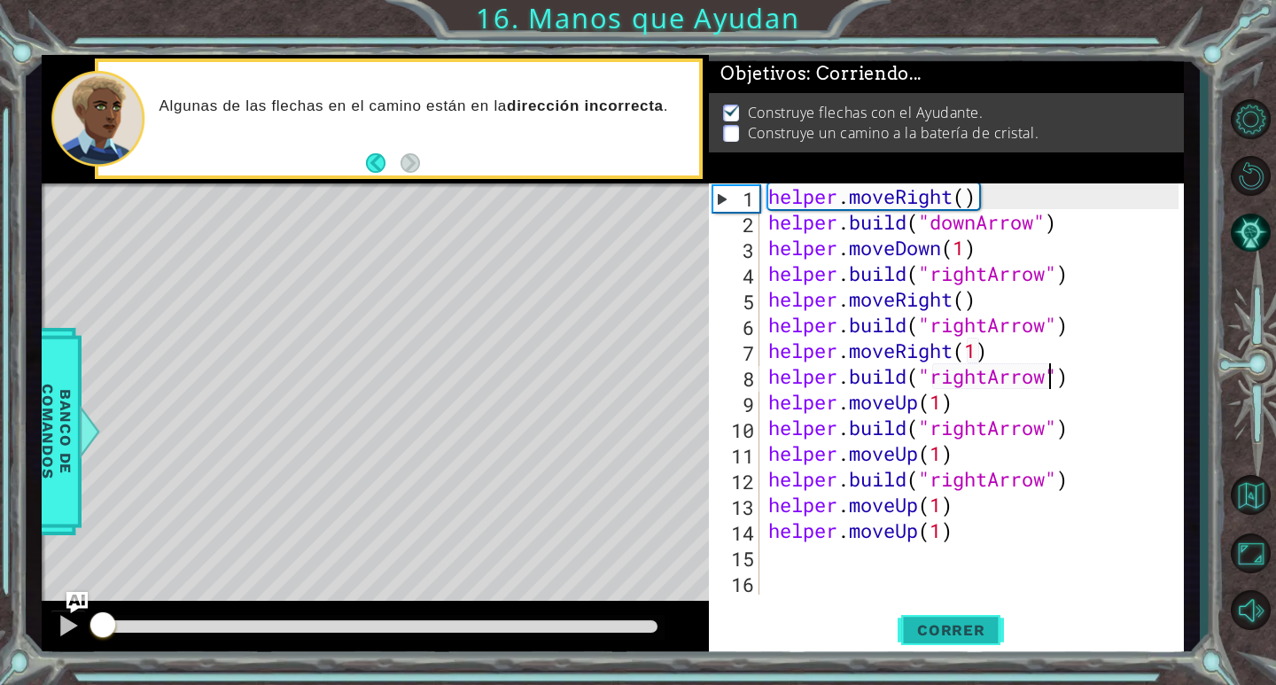
click at [976, 626] on span "Correr" at bounding box center [951, 630] width 104 height 18
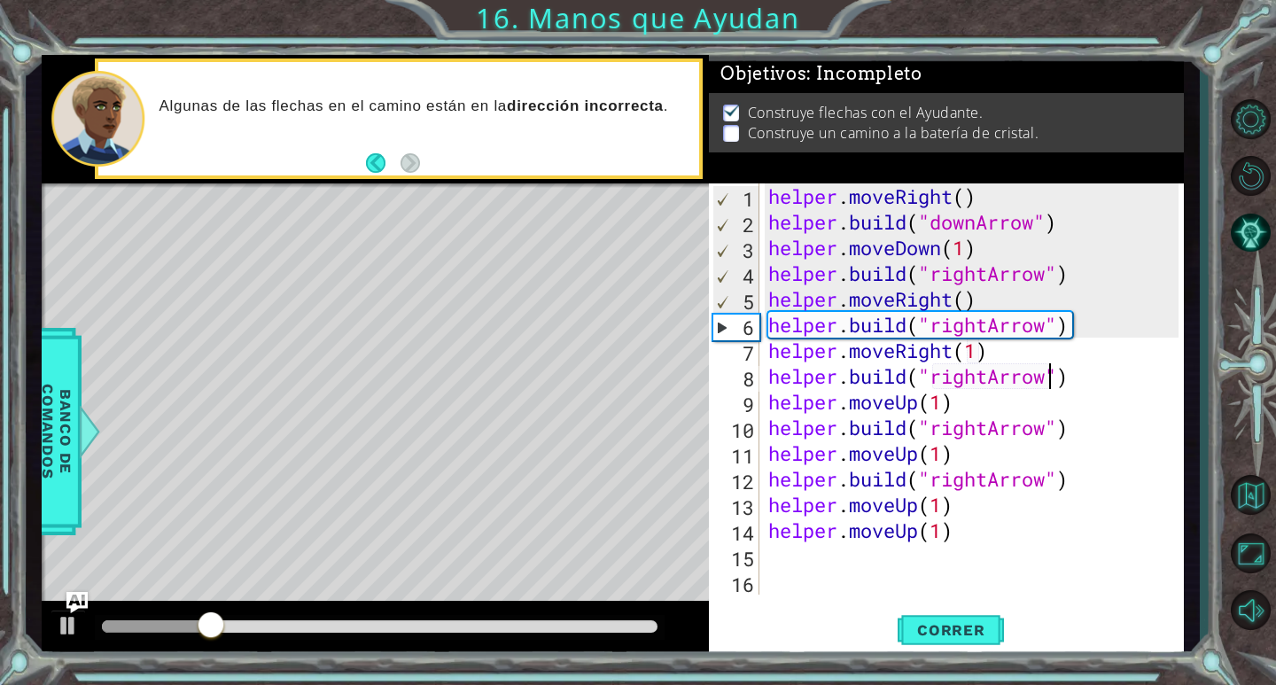
click at [922, 400] on div "helper . moveRight ( ) helper . build ( "downArrow" ) helper . moveDown ( 1 ) h…" at bounding box center [977, 414] width 424 height 463
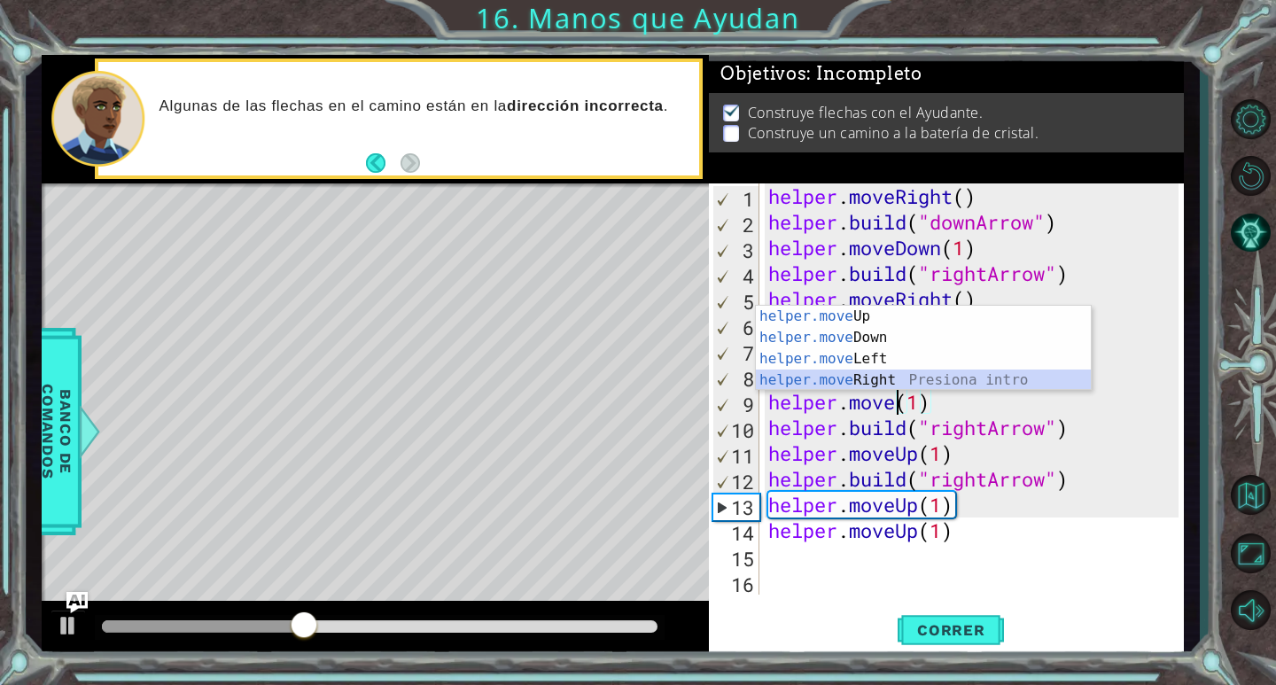
click at [927, 371] on div "helper.move Up Presiona intro helper.move Down Presiona intro helper.move Left …" at bounding box center [923, 370] width 335 height 128
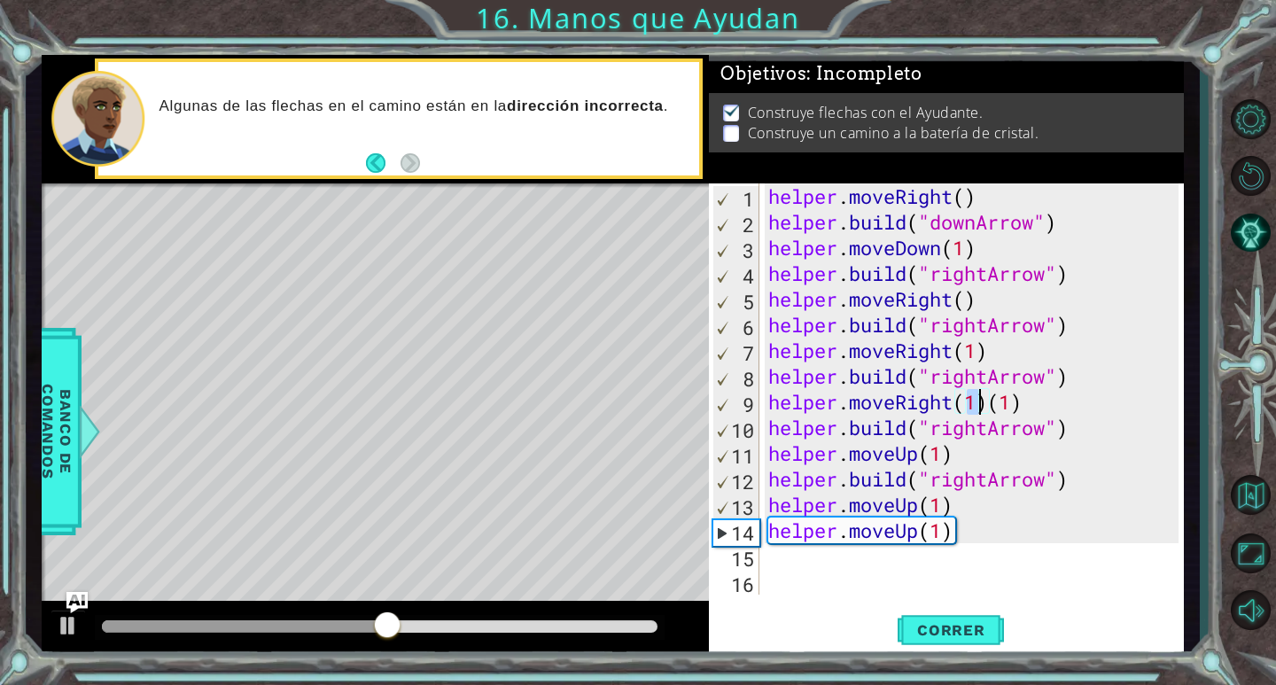
click at [920, 453] on div "helper . moveRight ( ) helper . build ( "downArrow" ) helper . moveDown ( 1 ) h…" at bounding box center [977, 414] width 424 height 463
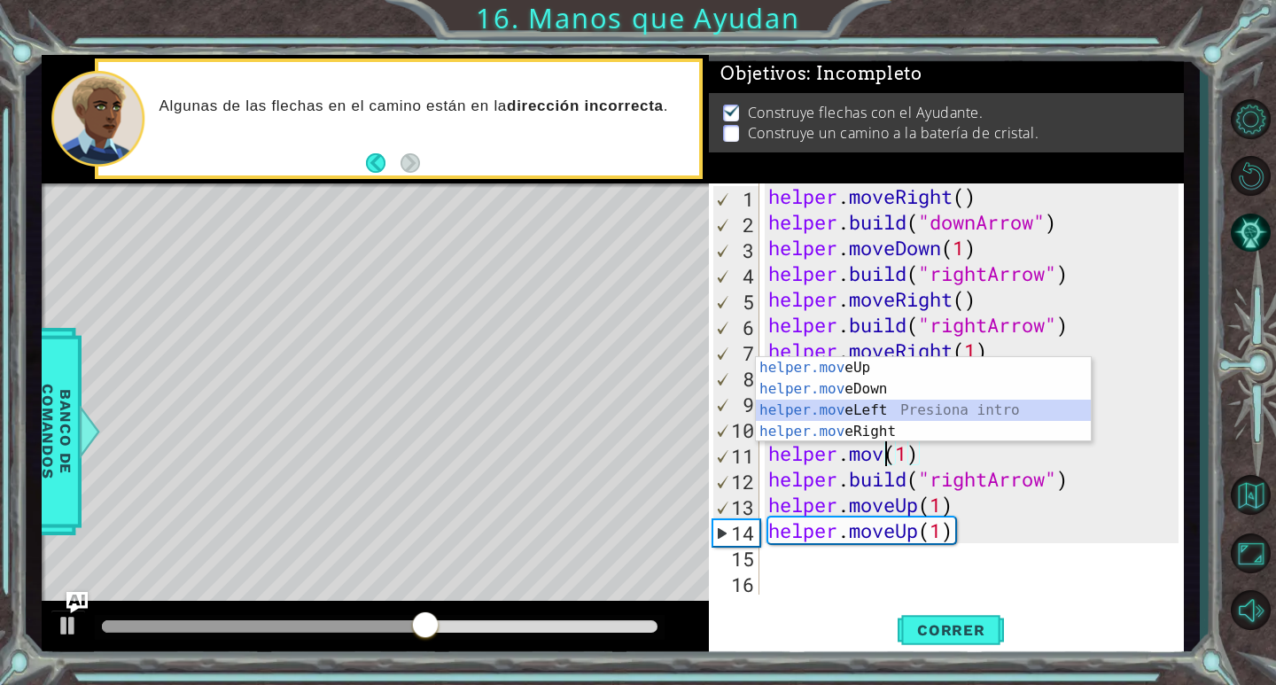
click at [875, 411] on div "helper.mov eUp Presiona intro helper.mov eDown Presiona intro helper.mov eLeft …" at bounding box center [923, 421] width 335 height 128
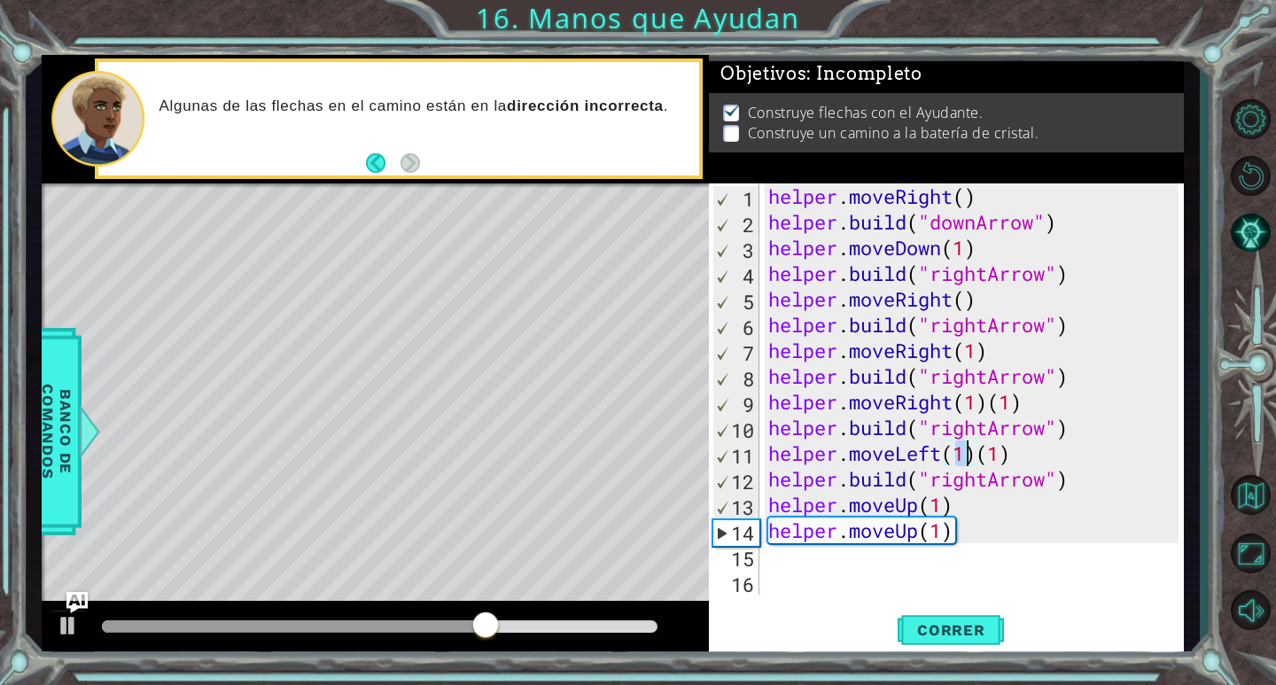
click at [1094, 486] on div "helper . moveRight ( ) helper . build ( "downArrow" ) helper . moveDown ( 1 ) h…" at bounding box center [977, 414] width 424 height 463
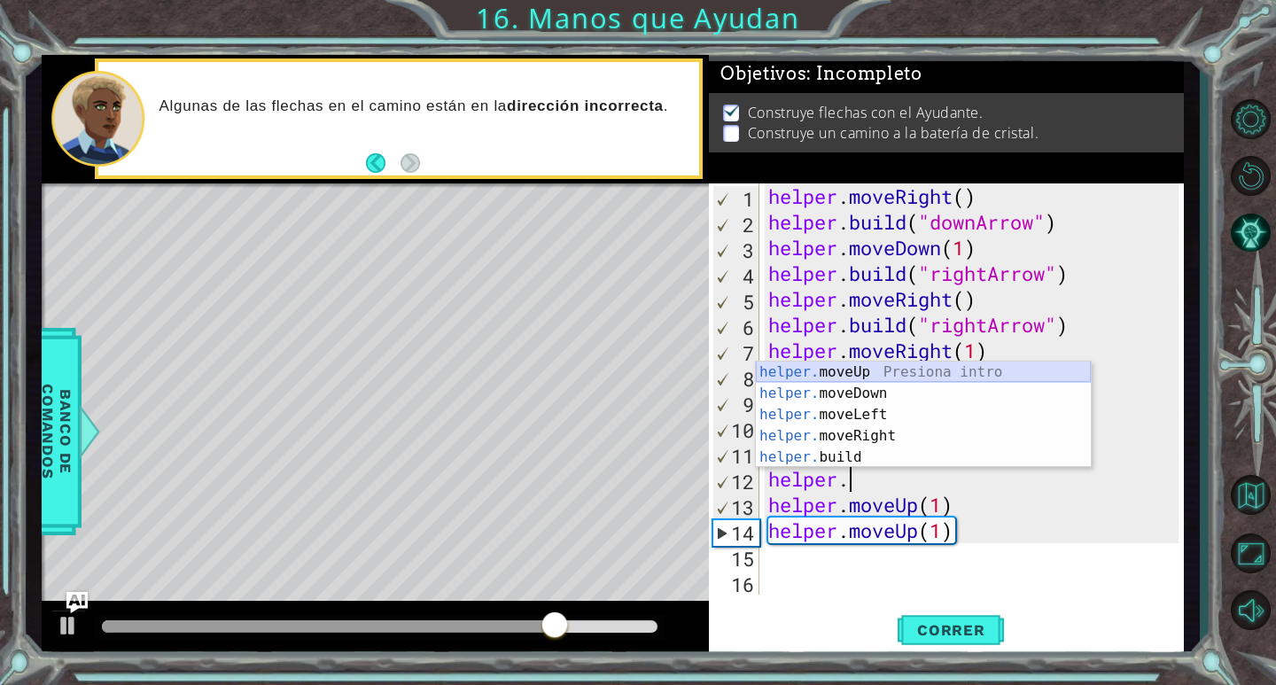
click at [897, 368] on div "helper. moveUp Presiona intro helper. moveDown Presiona intro helper. moveLeft …" at bounding box center [923, 436] width 335 height 149
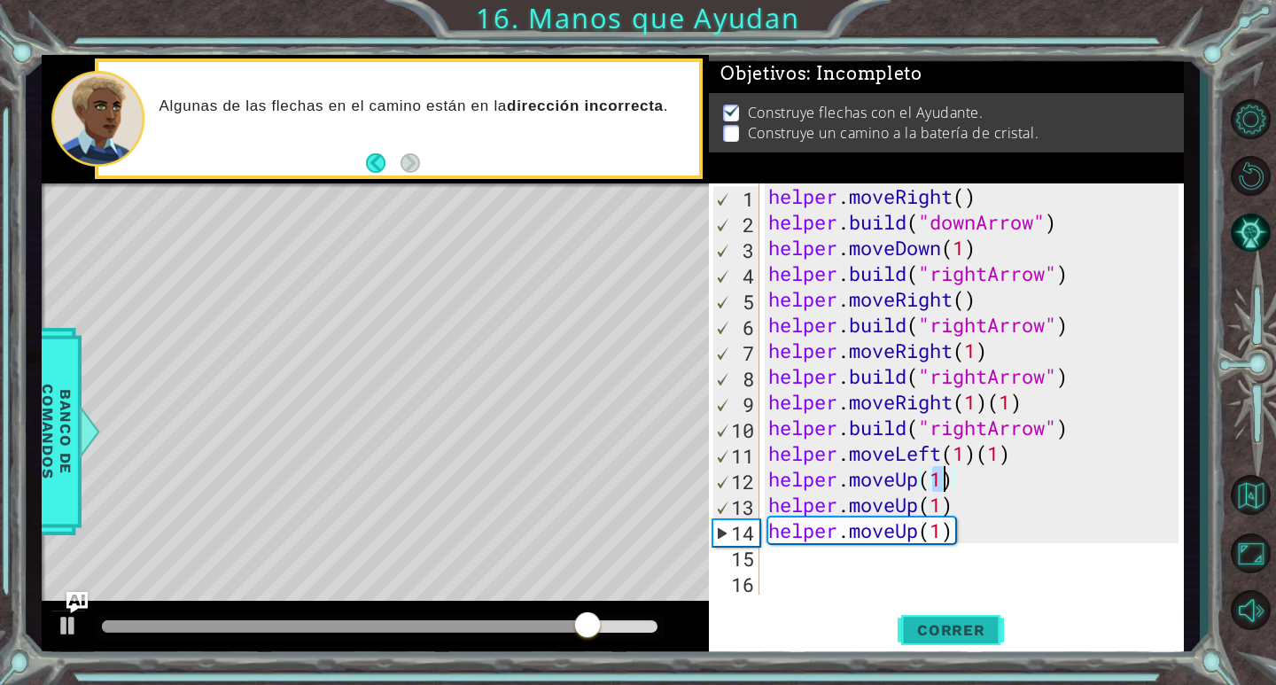
click at [988, 634] on span "Correr" at bounding box center [951, 630] width 104 height 18
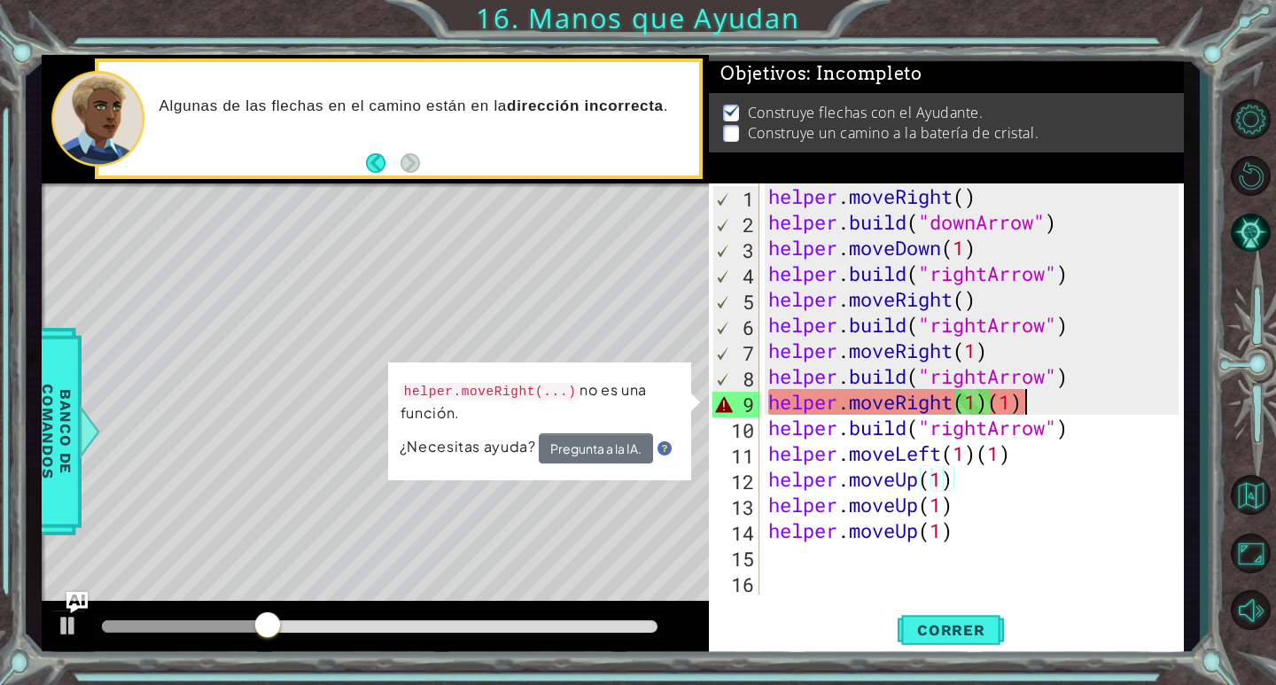
click at [1028, 402] on div "helper . moveRight ( ) helper . build ( "downArrow" ) helper . moveDown ( 1 ) h…" at bounding box center [977, 414] width 424 height 463
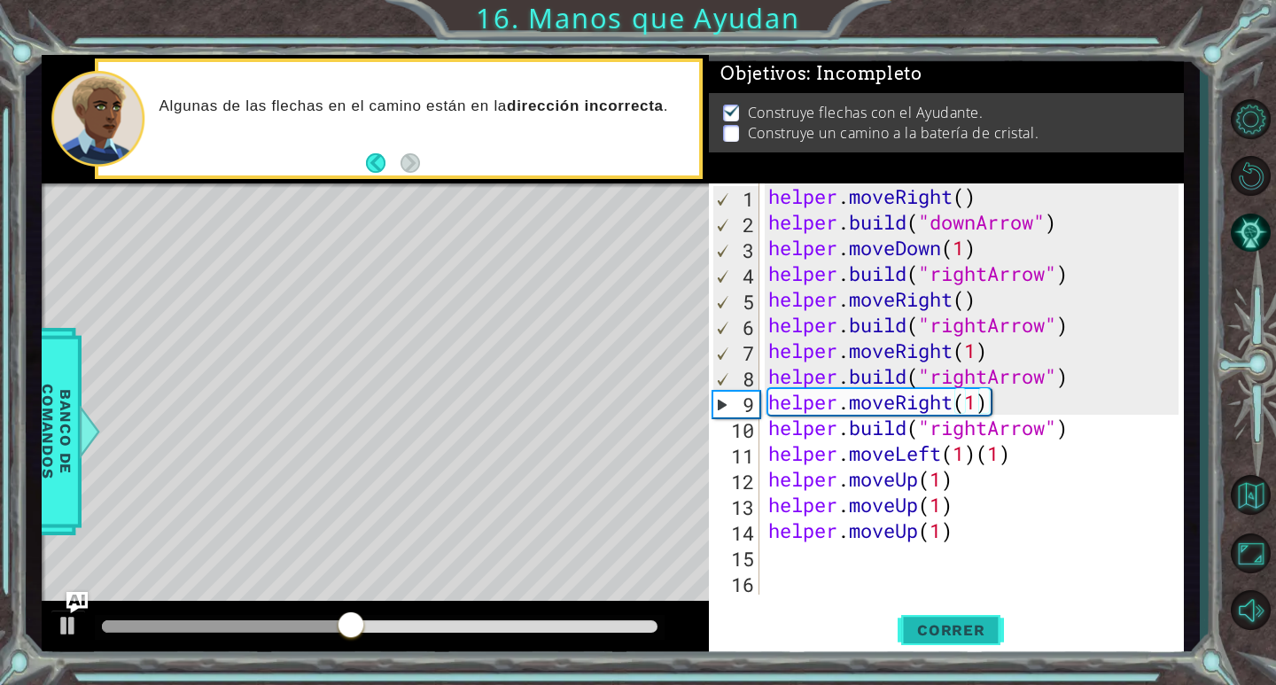
click at [957, 637] on span "Correr" at bounding box center [951, 630] width 104 height 18
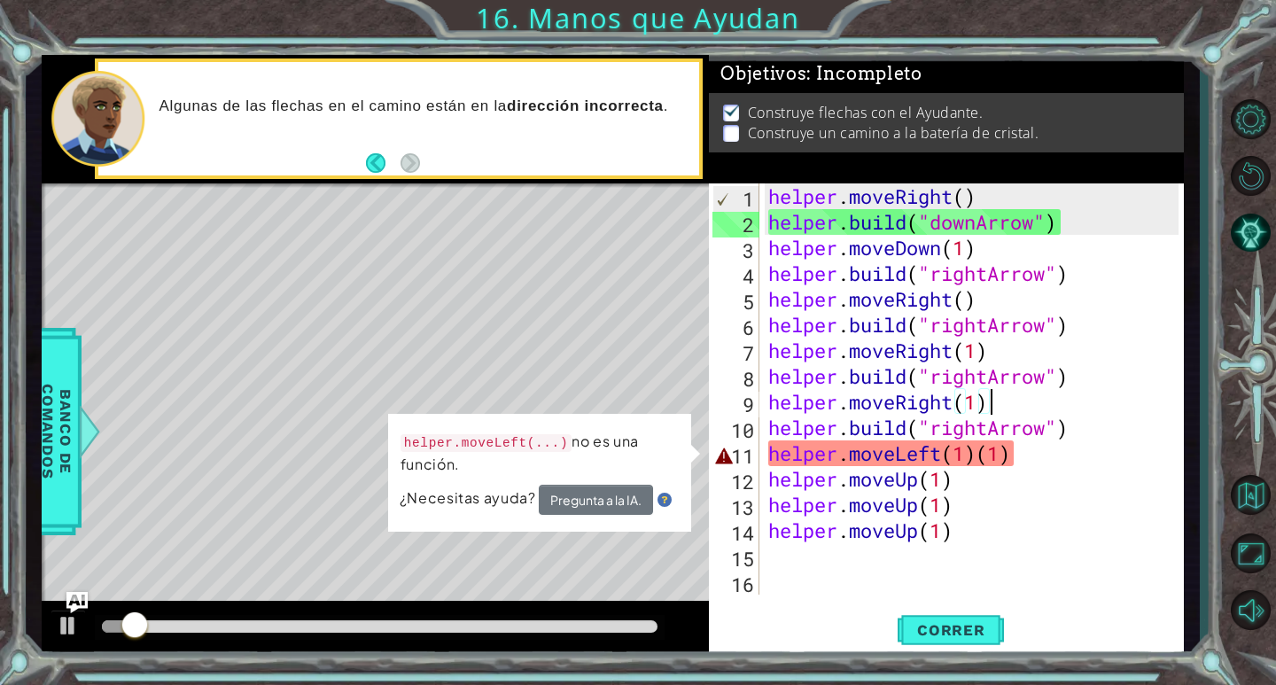
click at [1048, 453] on div "helper . moveRight ( ) helper . build ( "downArrow" ) helper . moveDown ( 1 ) h…" at bounding box center [977, 414] width 424 height 463
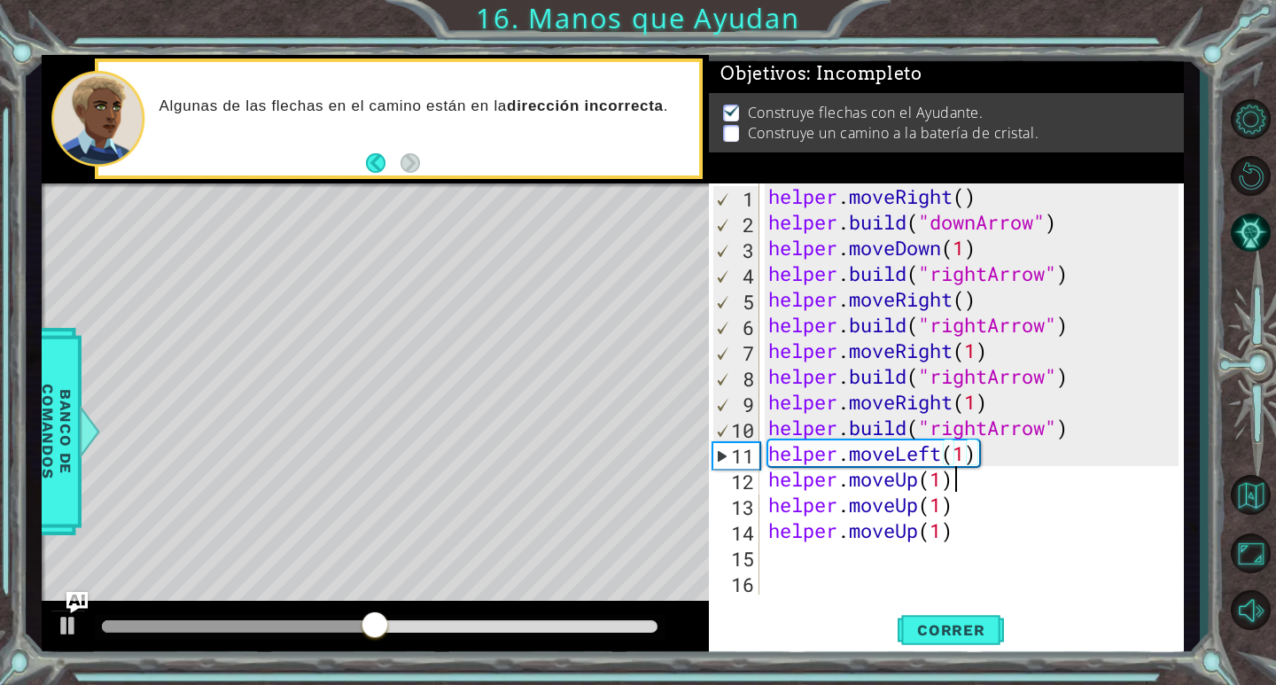
click at [1003, 476] on div "helper . moveRight ( ) helper . build ( "downArrow" ) helper . moveDown ( 1 ) h…" at bounding box center [977, 414] width 424 height 463
click at [1006, 455] on div "helper . moveRight ( ) helper . build ( "downArrow" ) helper . moveDown ( 1 ) h…" at bounding box center [977, 414] width 424 height 463
type textarea "helper.moveLeft(1)"
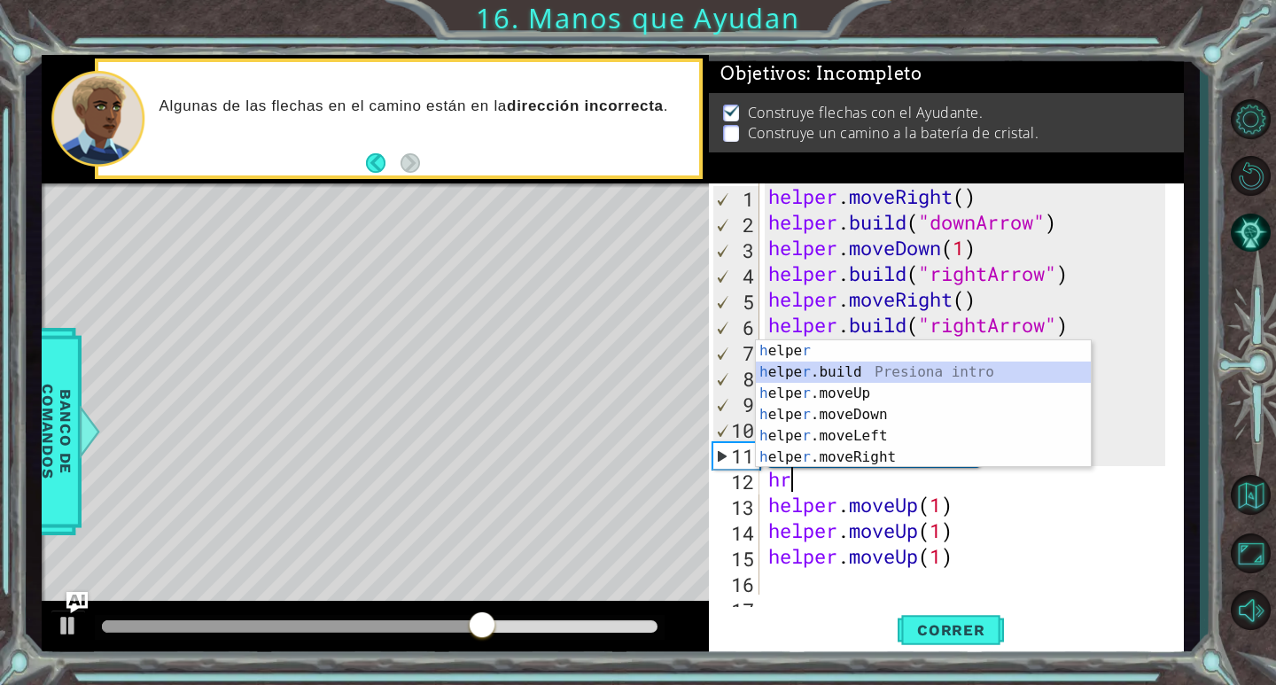
click at [895, 372] on div "h elpe r Presiona intro h elpe r .build Presiona intro h elpe r .moveUp Presion…" at bounding box center [923, 425] width 335 height 170
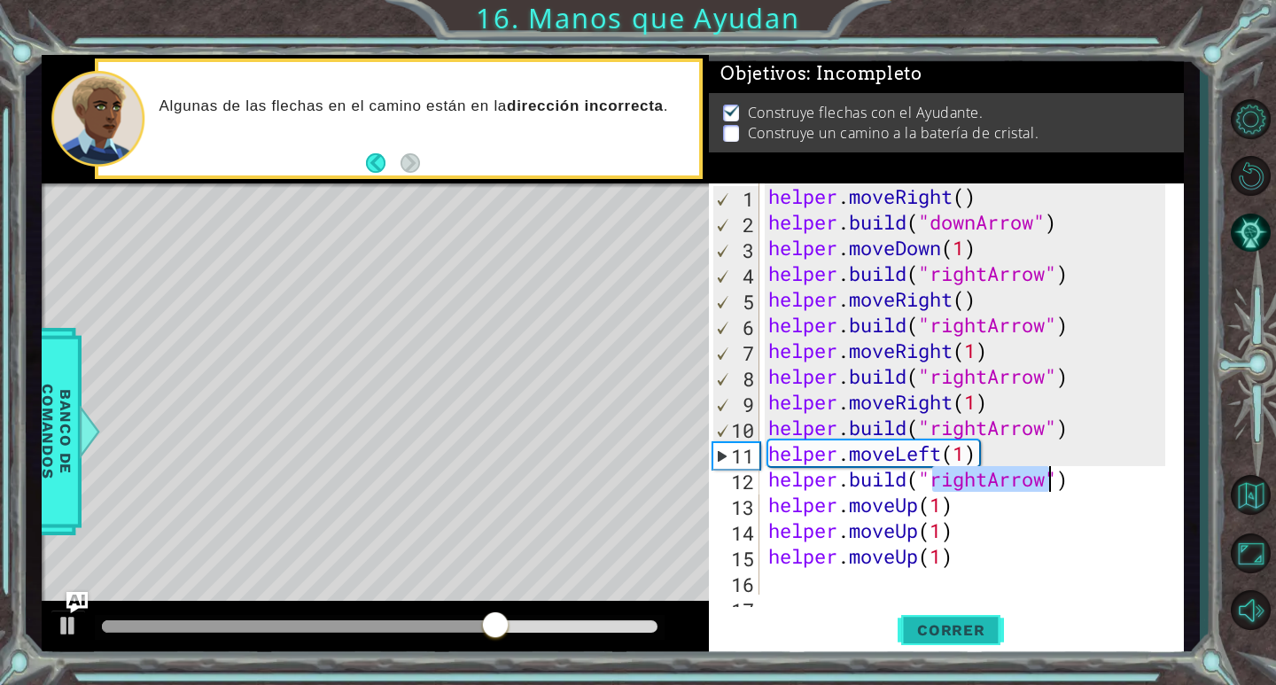
click at [983, 639] on span "Correr" at bounding box center [951, 630] width 104 height 18
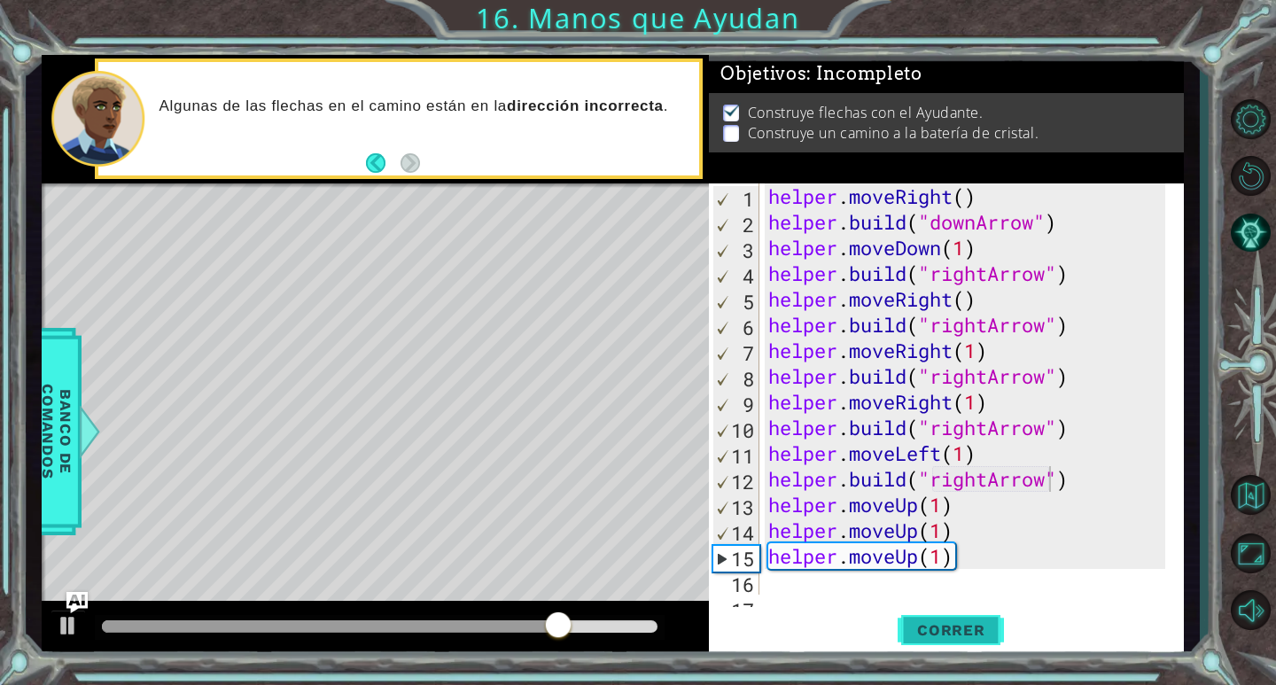
drag, startPoint x: 960, startPoint y: 633, endPoint x: 965, endPoint y: 616, distance: 17.7
click at [962, 624] on span "Correr" at bounding box center [951, 630] width 104 height 18
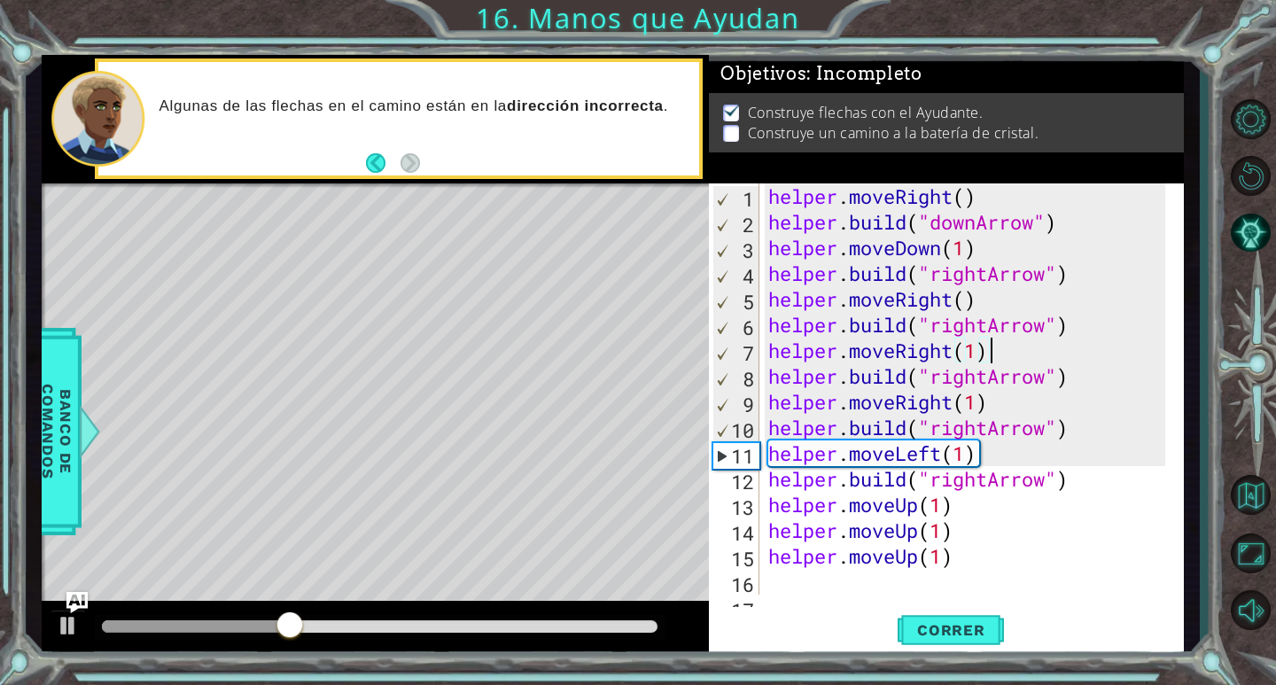
click at [996, 355] on div "helper . moveRight ( ) helper . build ( "downArrow" ) helper . moveDown ( 1 ) h…" at bounding box center [969, 414] width 409 height 463
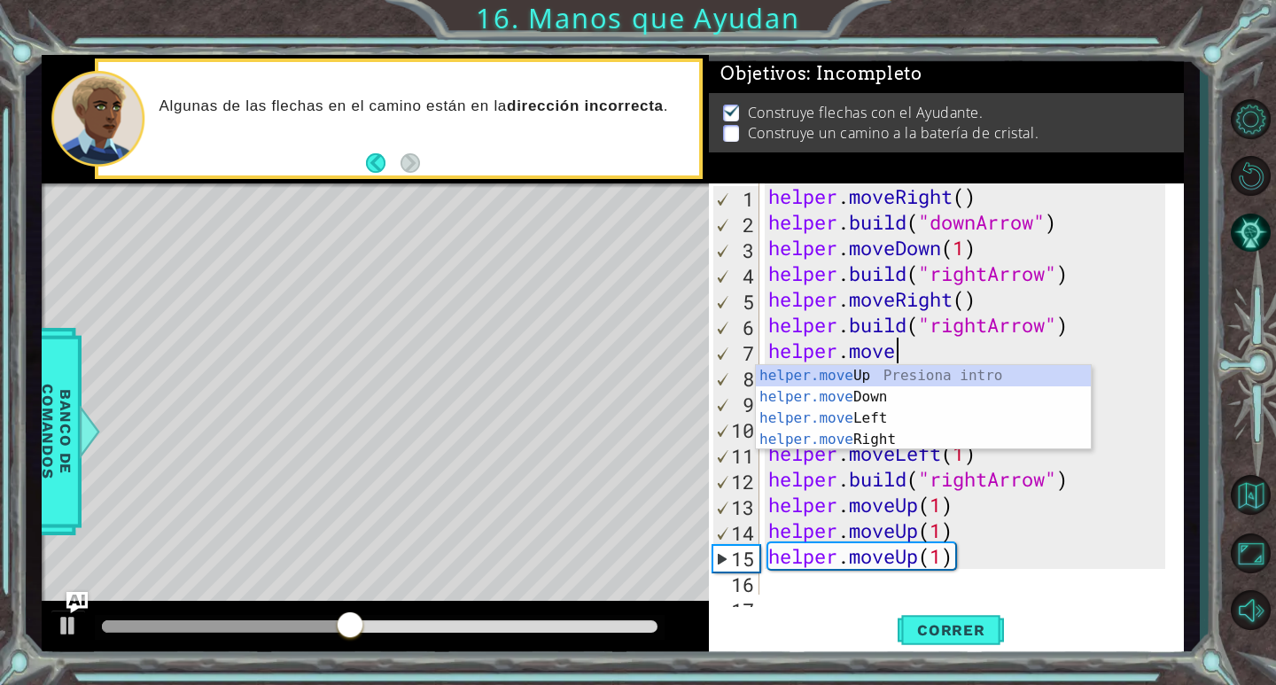
click at [936, 361] on div "helper . moveRight ( ) helper . build ( "downArrow" ) helper . moveDown ( 1 ) h…" at bounding box center [969, 414] width 409 height 463
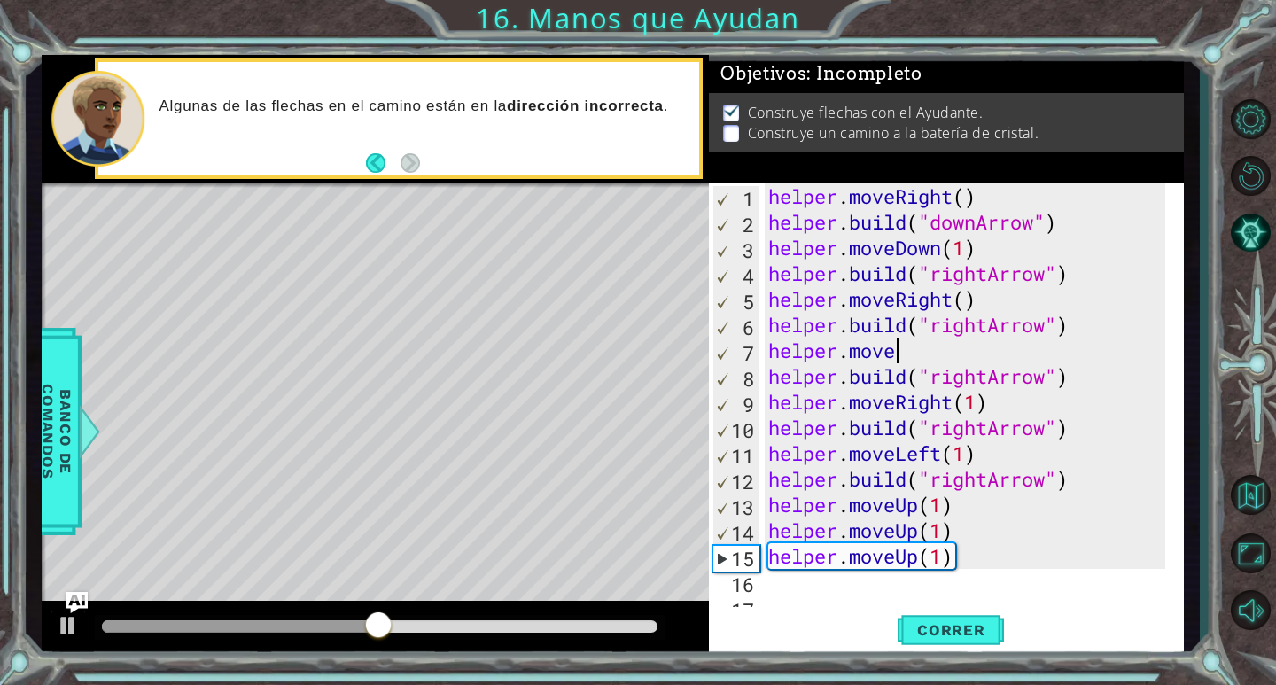
click at [983, 353] on div "helper . moveRight ( ) helper . build ( "downArrow" ) helper . moveDown ( 1 ) h…" at bounding box center [969, 414] width 409 height 463
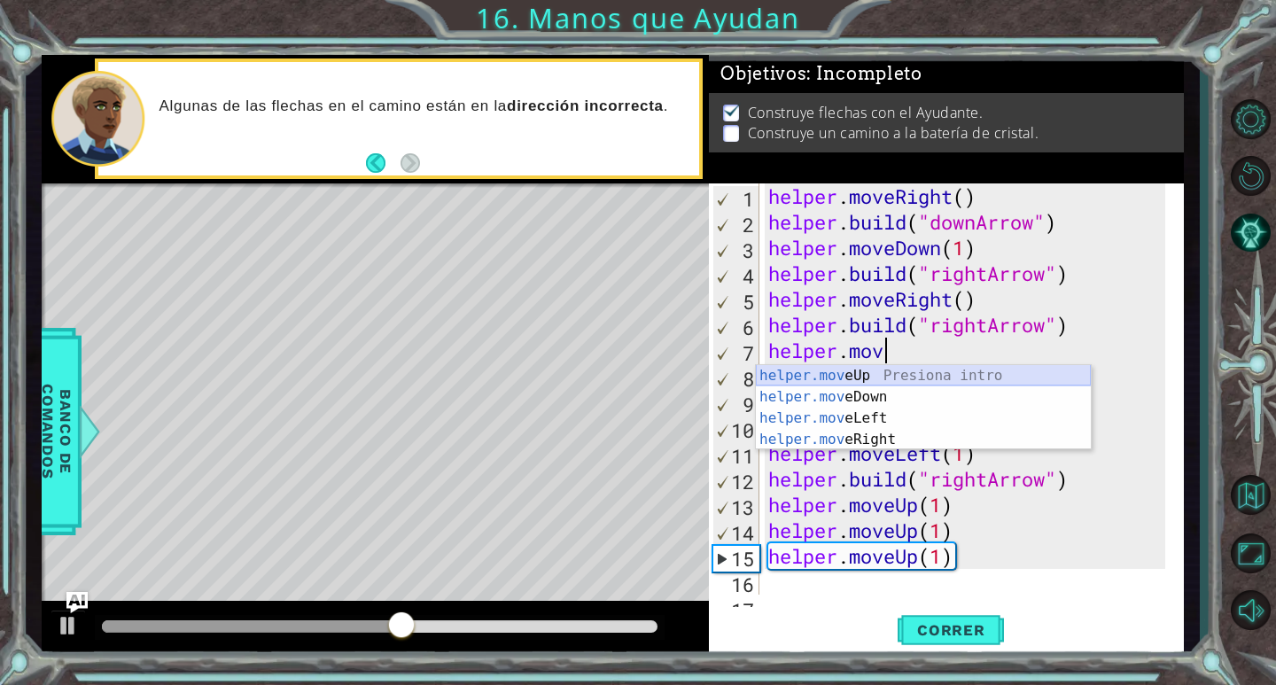
click at [898, 370] on div "helper.mov eUp Presiona intro helper.mov eDown Presiona intro helper.mov eLeft …" at bounding box center [923, 429] width 335 height 128
type textarea "helper.moveUp(1)"
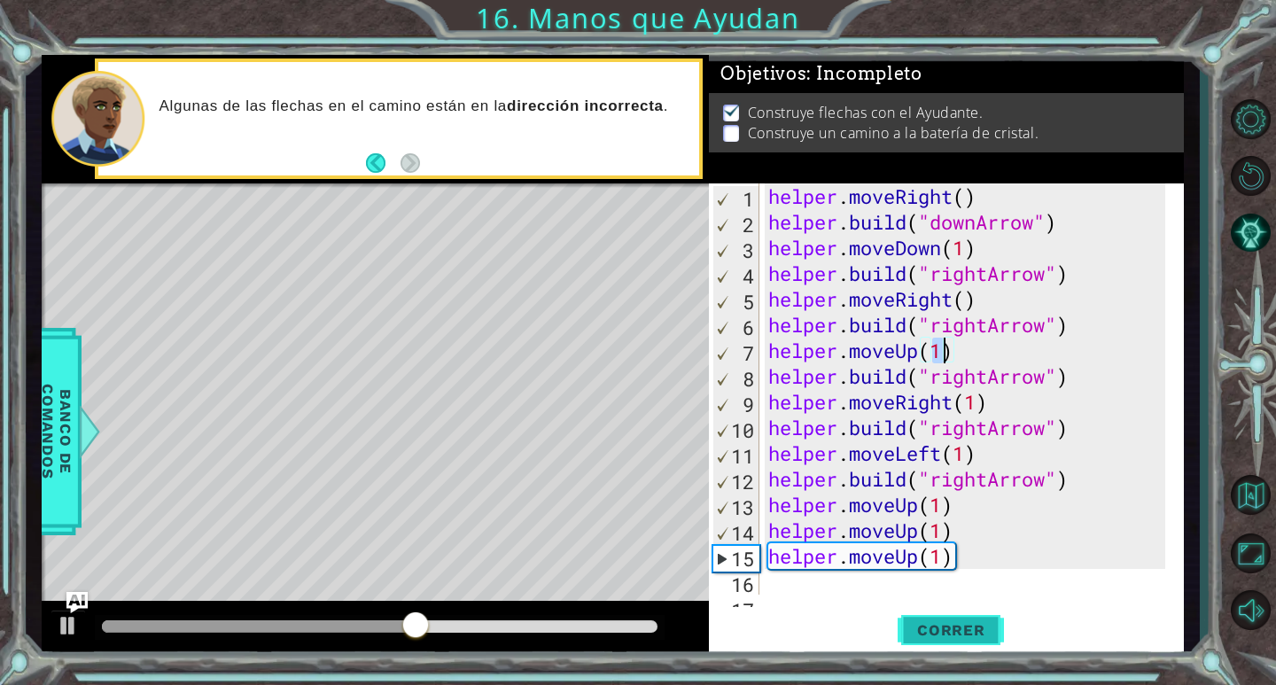
click at [939, 649] on button "Correr" at bounding box center [951, 631] width 106 height 48
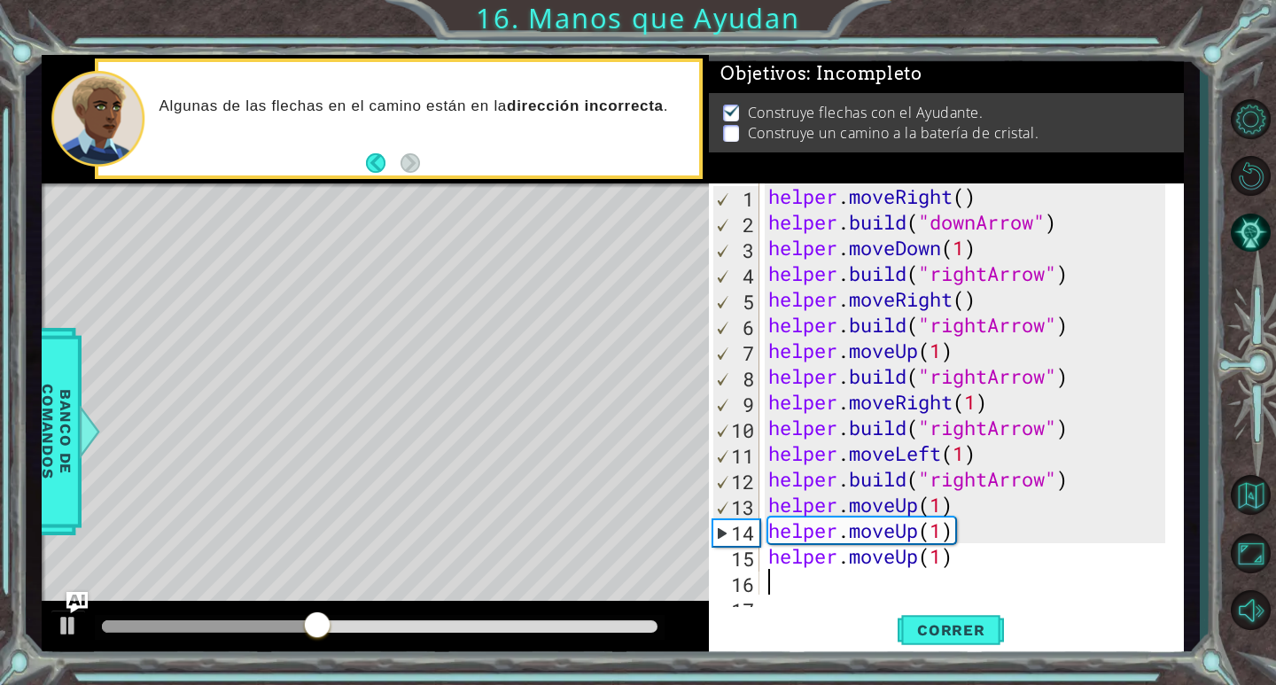
click at [980, 571] on div "helper . moveRight ( ) helper . build ( "downArrow" ) helper . moveDown ( 1 ) h…" at bounding box center [969, 414] width 409 height 463
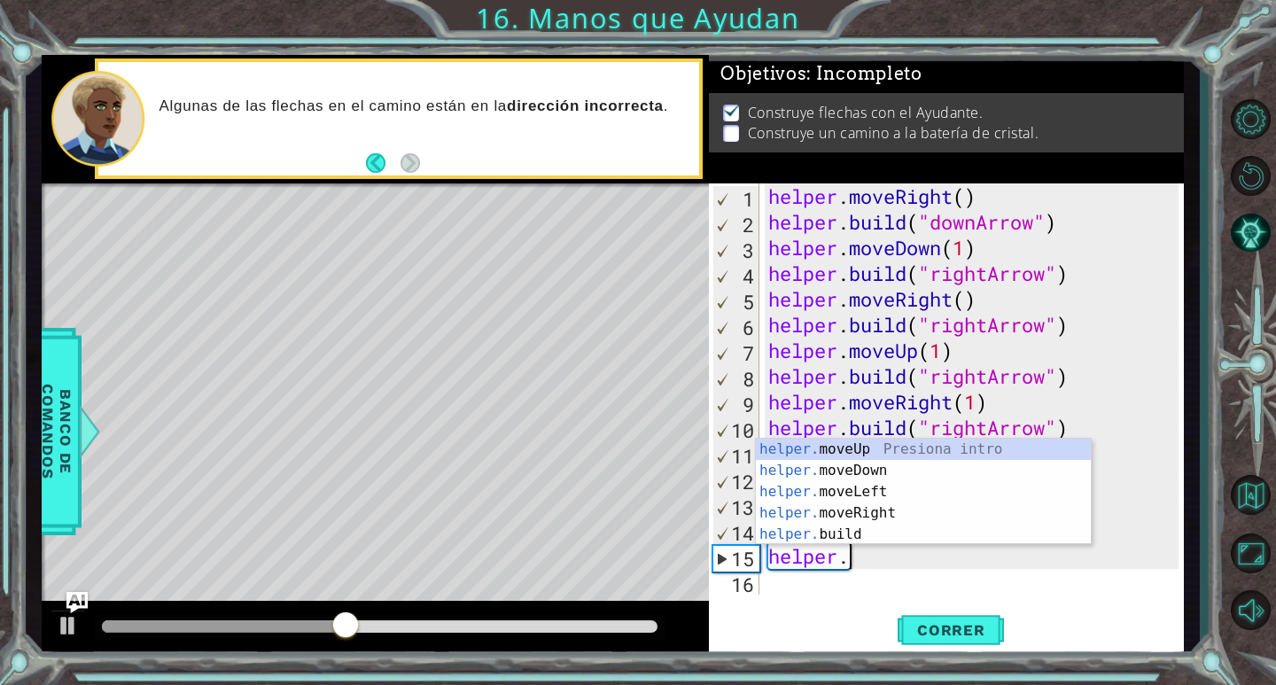
type textarea "h"
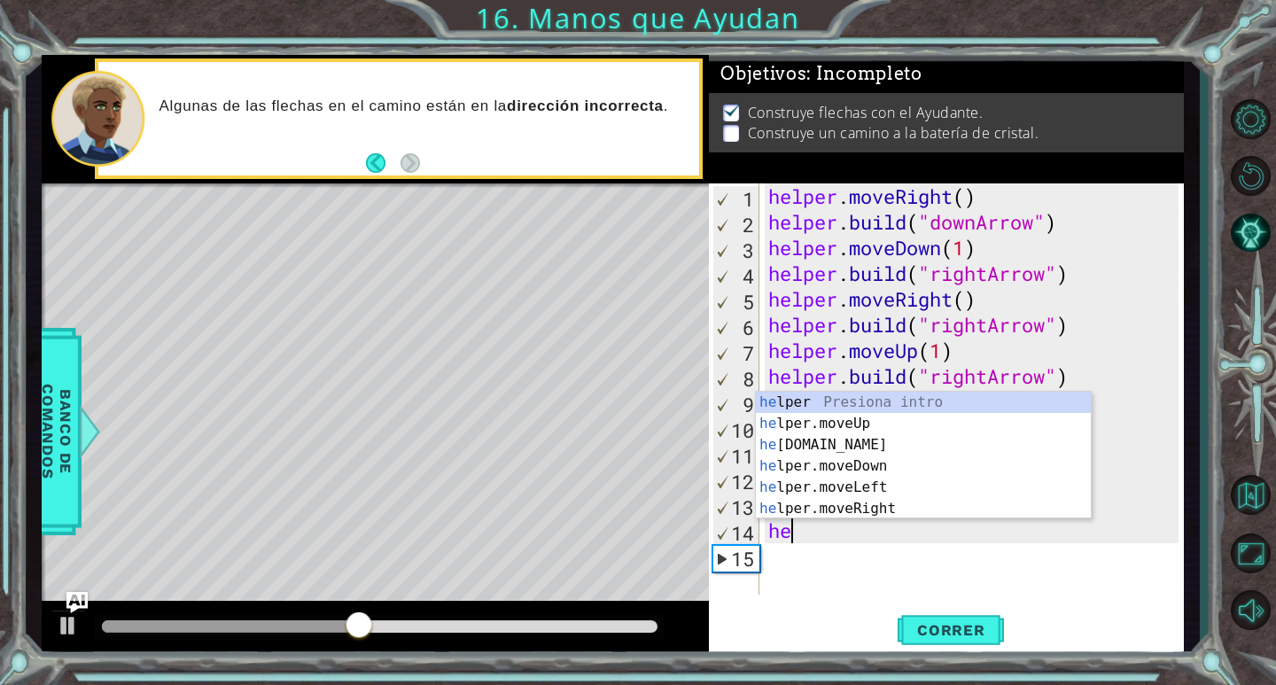
type textarea "h"
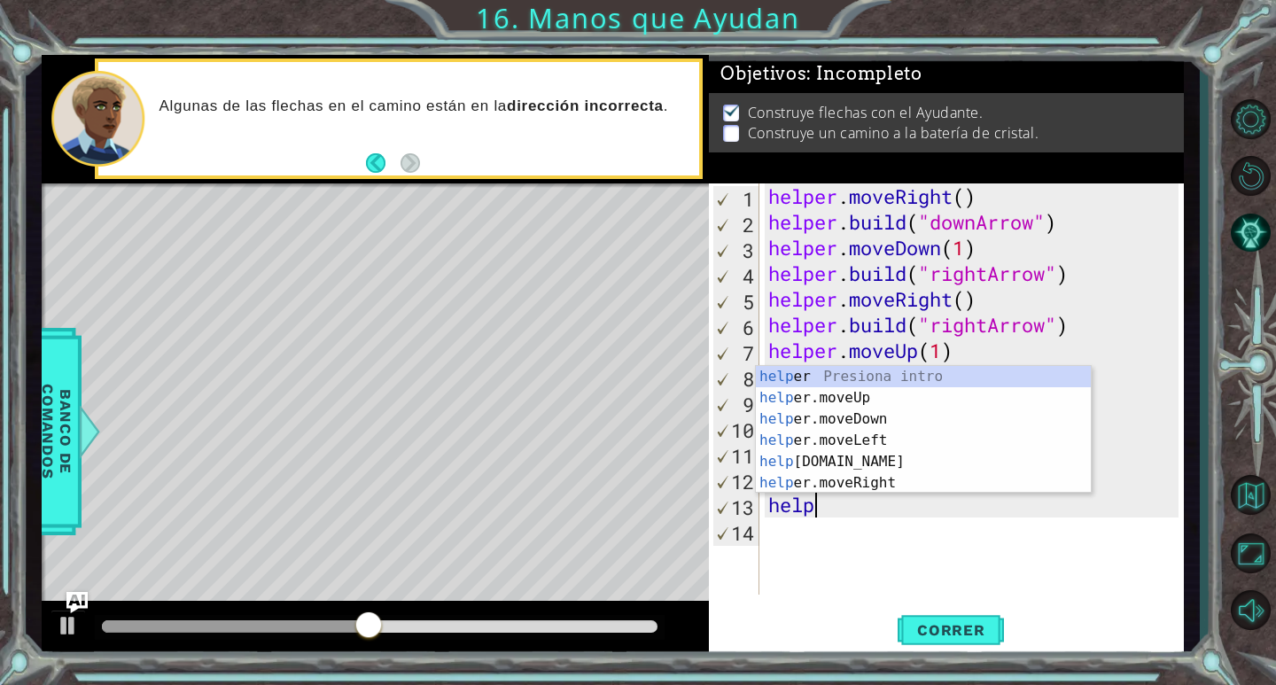
type textarea "h"
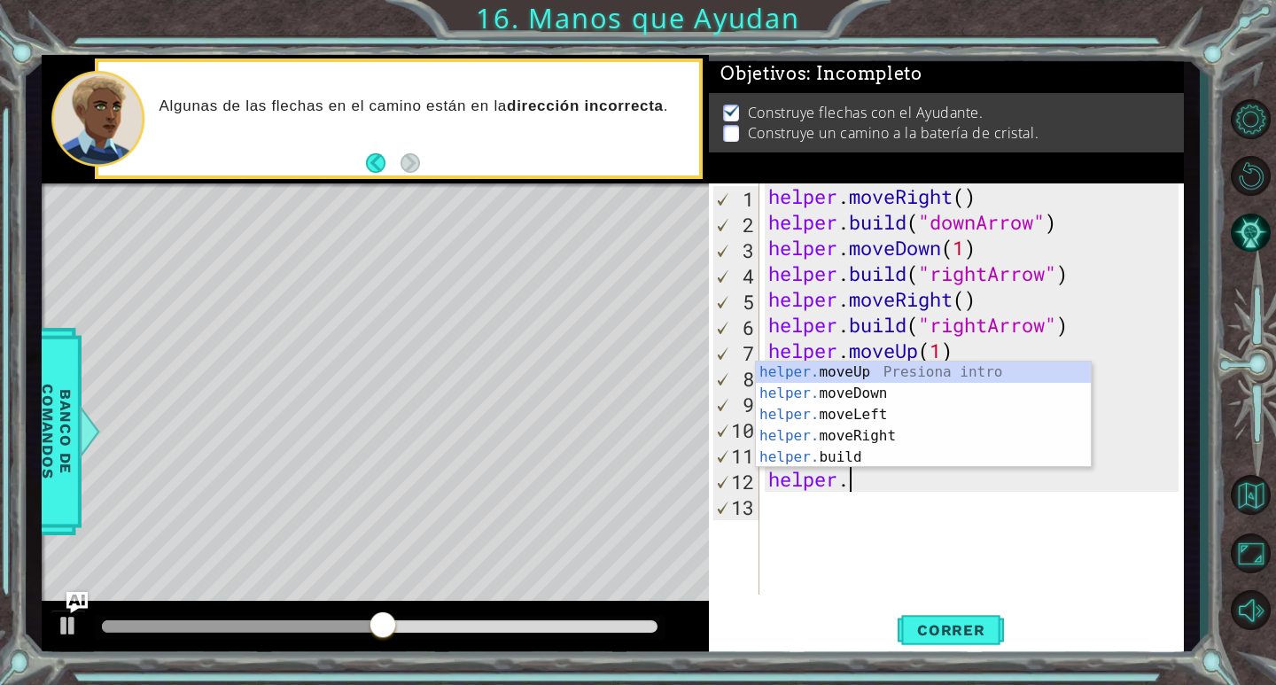
type textarea "h"
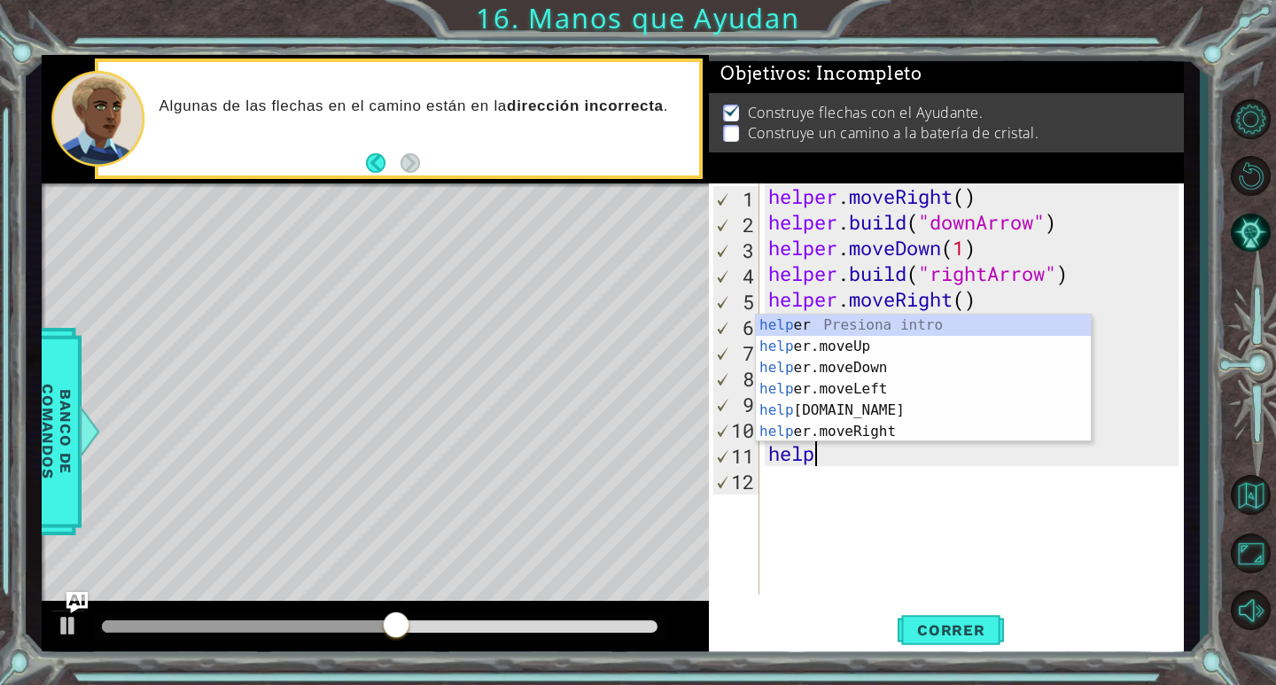
type textarea "h"
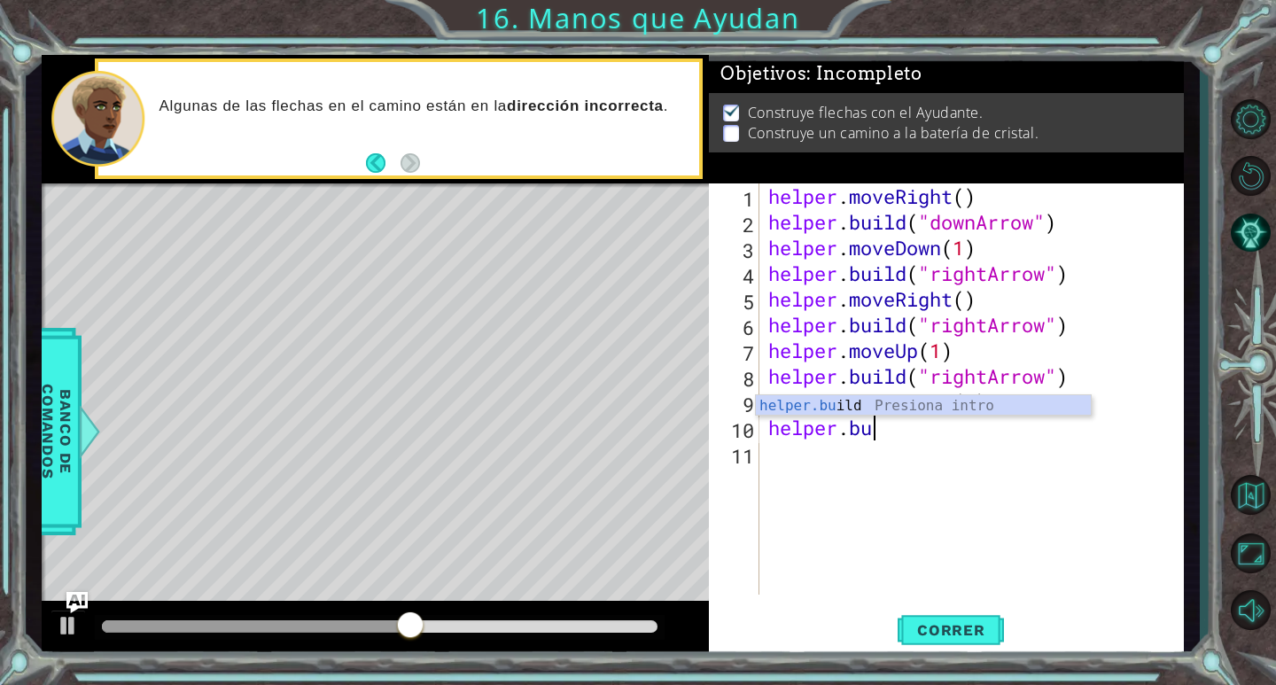
type textarea "h"
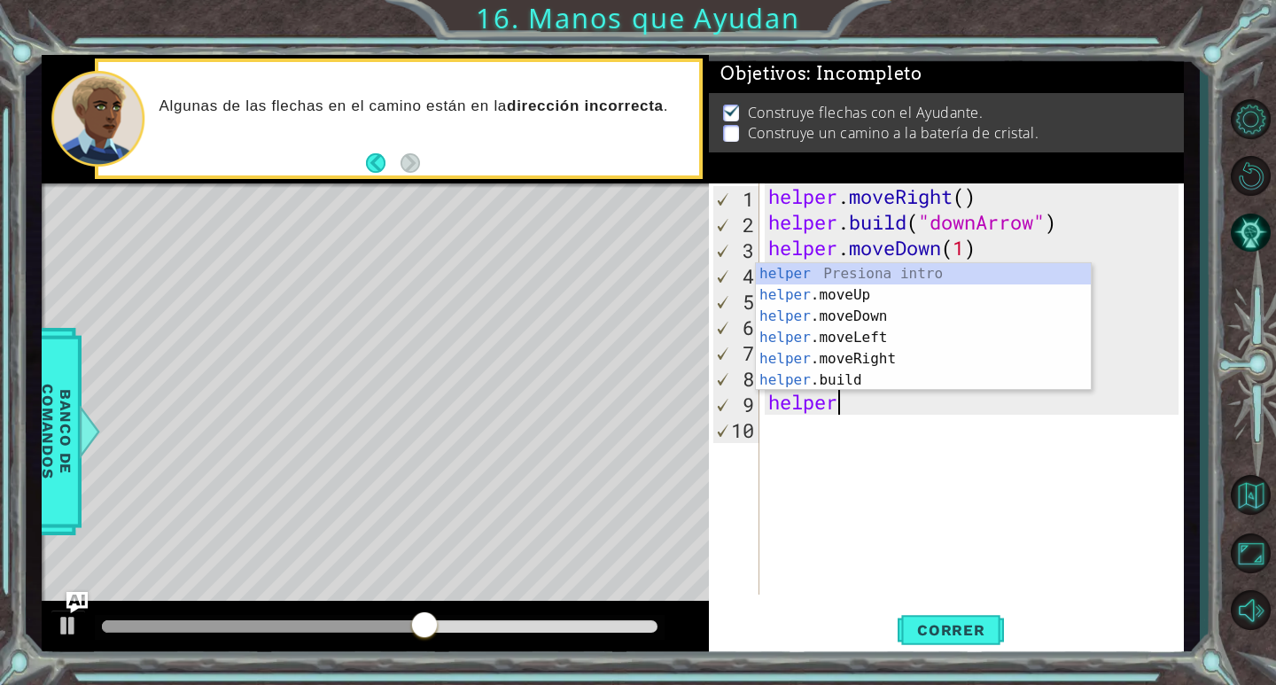
type textarea "h"
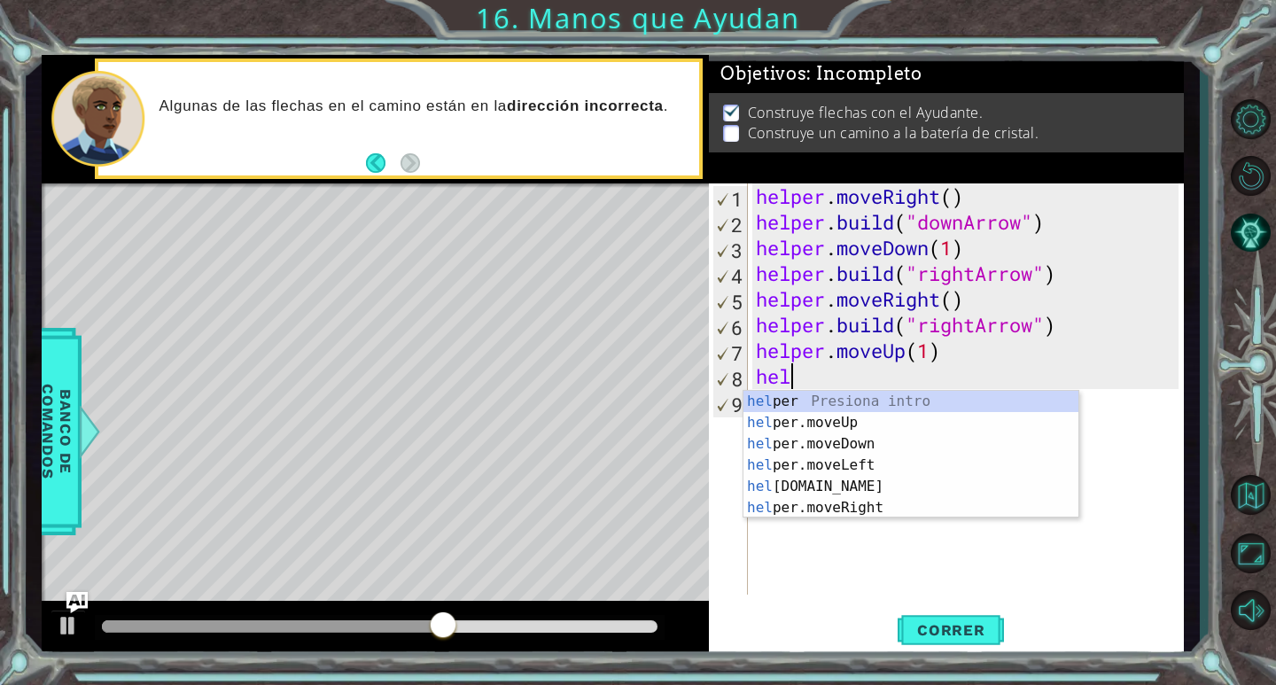
type textarea "h"
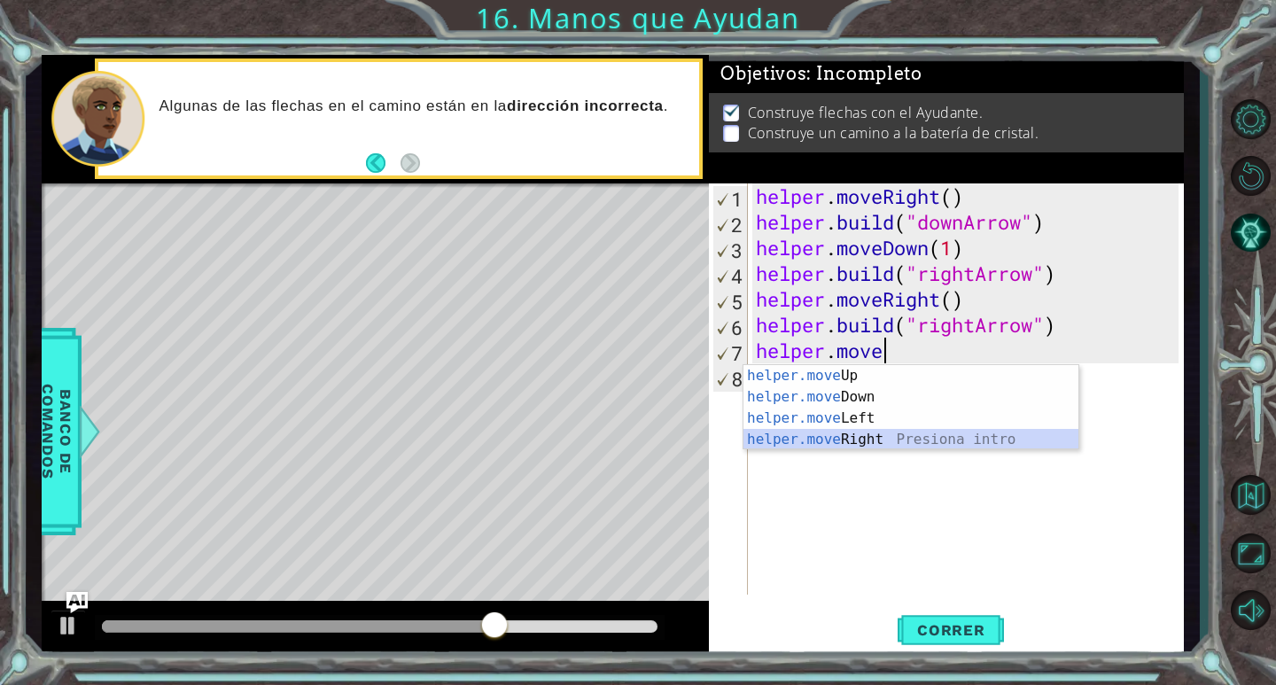
click at [935, 430] on div "helper.move Up Presiona intro helper.move Down Presiona intro helper.move Left …" at bounding box center [910, 429] width 335 height 128
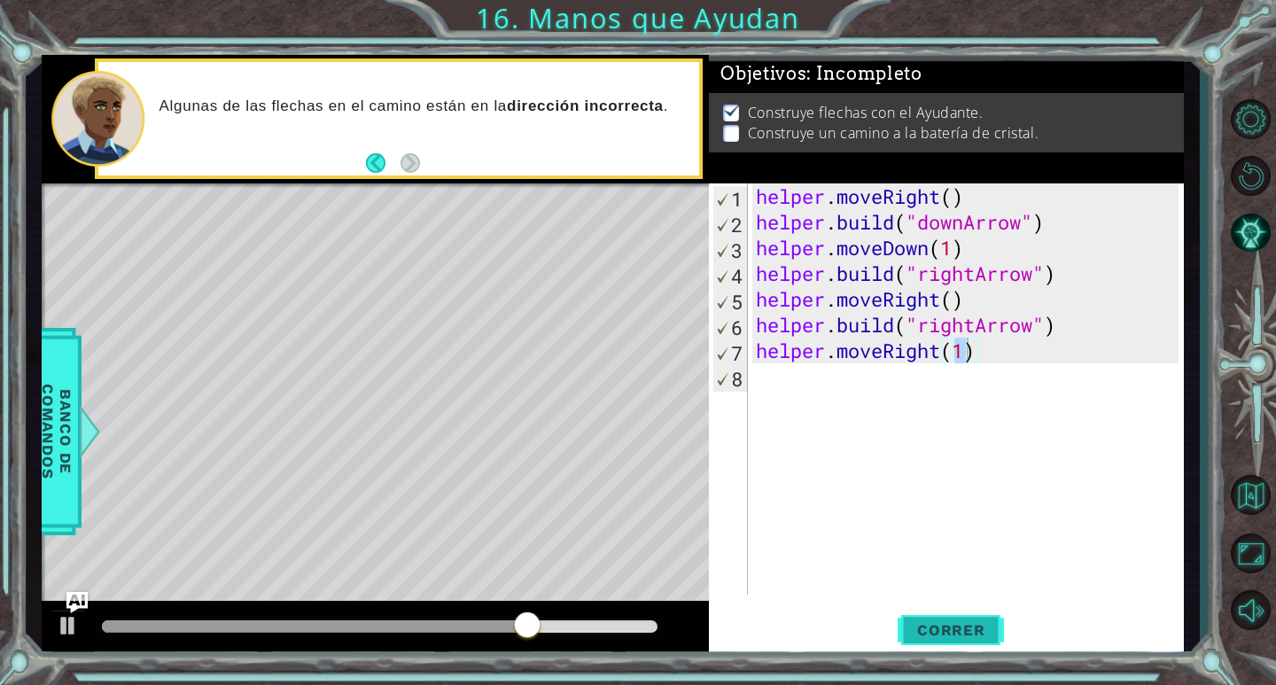
drag, startPoint x: 939, startPoint y: 643, endPoint x: 945, endPoint y: 634, distance: 11.1
click at [943, 637] on button "Correr" at bounding box center [951, 631] width 106 height 48
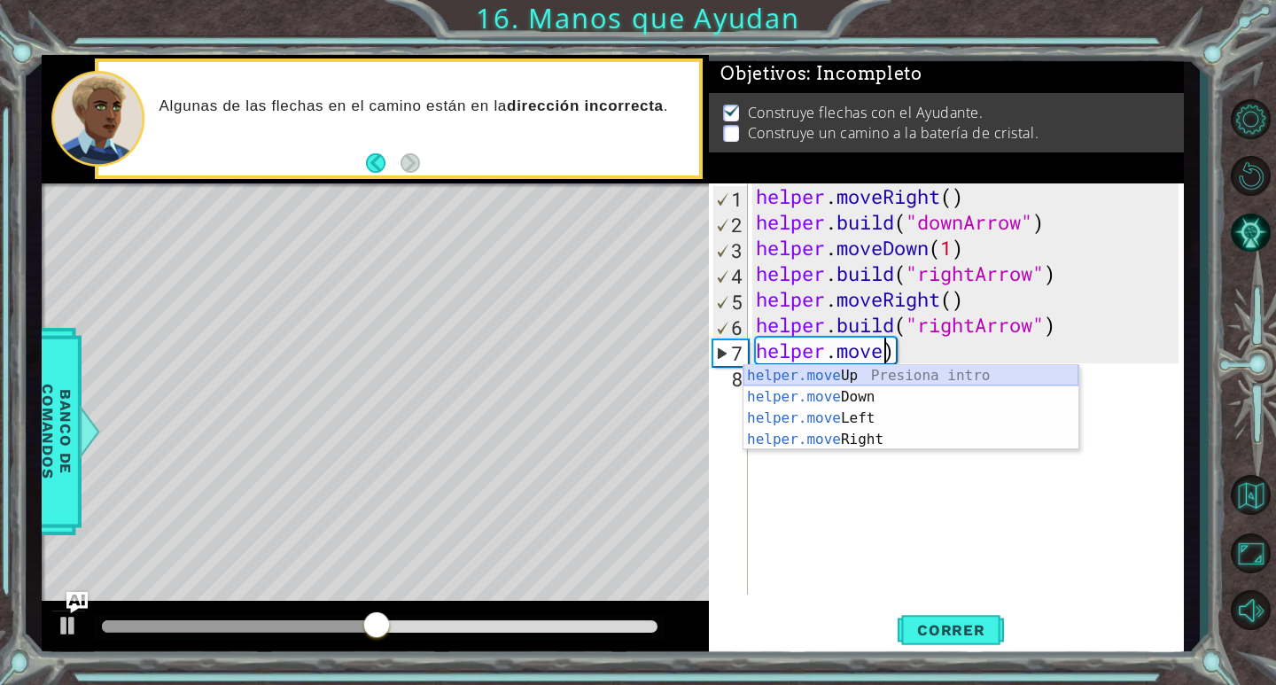
click at [914, 369] on div "helper.move Up Presiona intro helper.move Down Presiona intro helper.move Left …" at bounding box center [910, 429] width 335 height 128
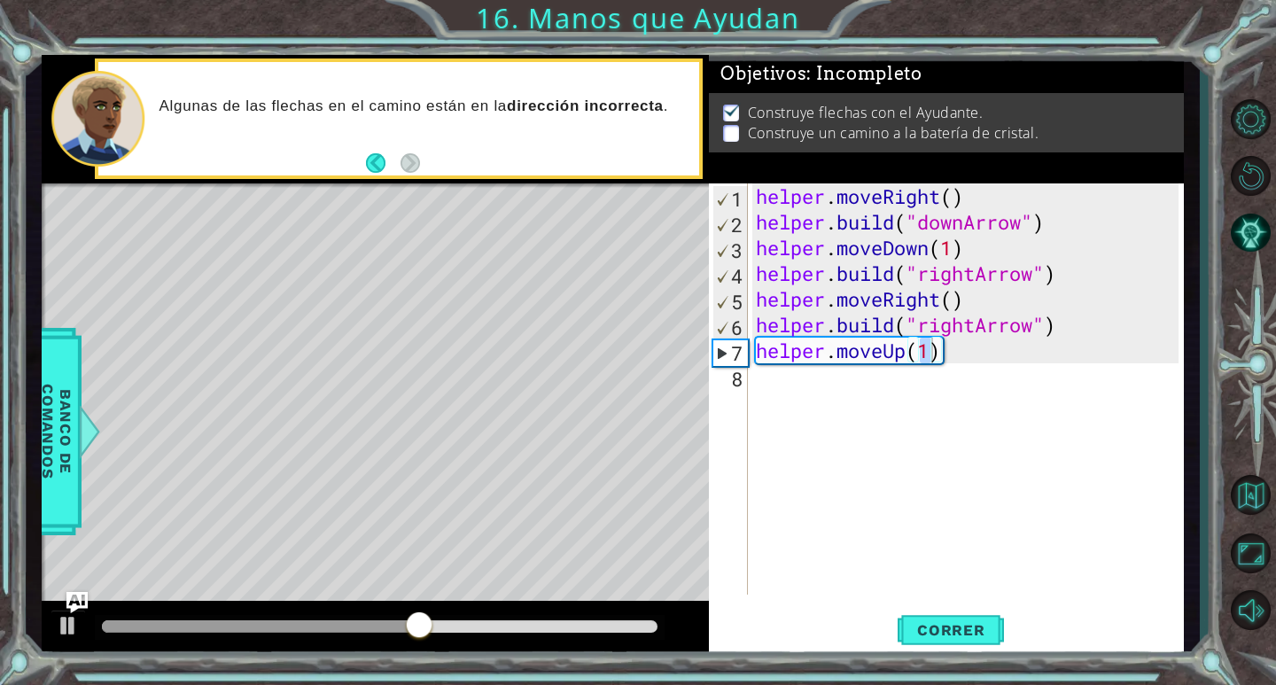
drag, startPoint x: 960, startPoint y: 625, endPoint x: 957, endPoint y: 598, distance: 26.7
click at [957, 612] on button "Correr" at bounding box center [951, 631] width 106 height 48
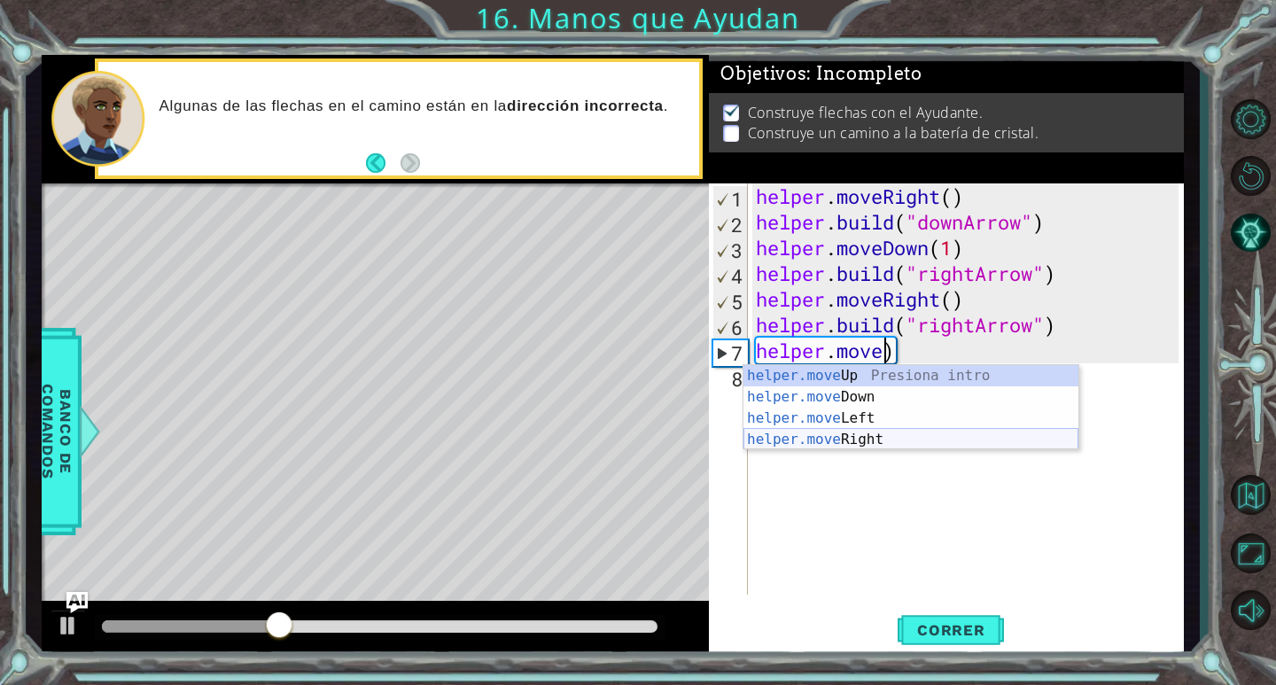
click at [886, 435] on div "helper.move Up Presiona intro helper.move Down Presiona intro helper.move Left …" at bounding box center [910, 429] width 335 height 128
type textarea "helper.moveRight(1)"
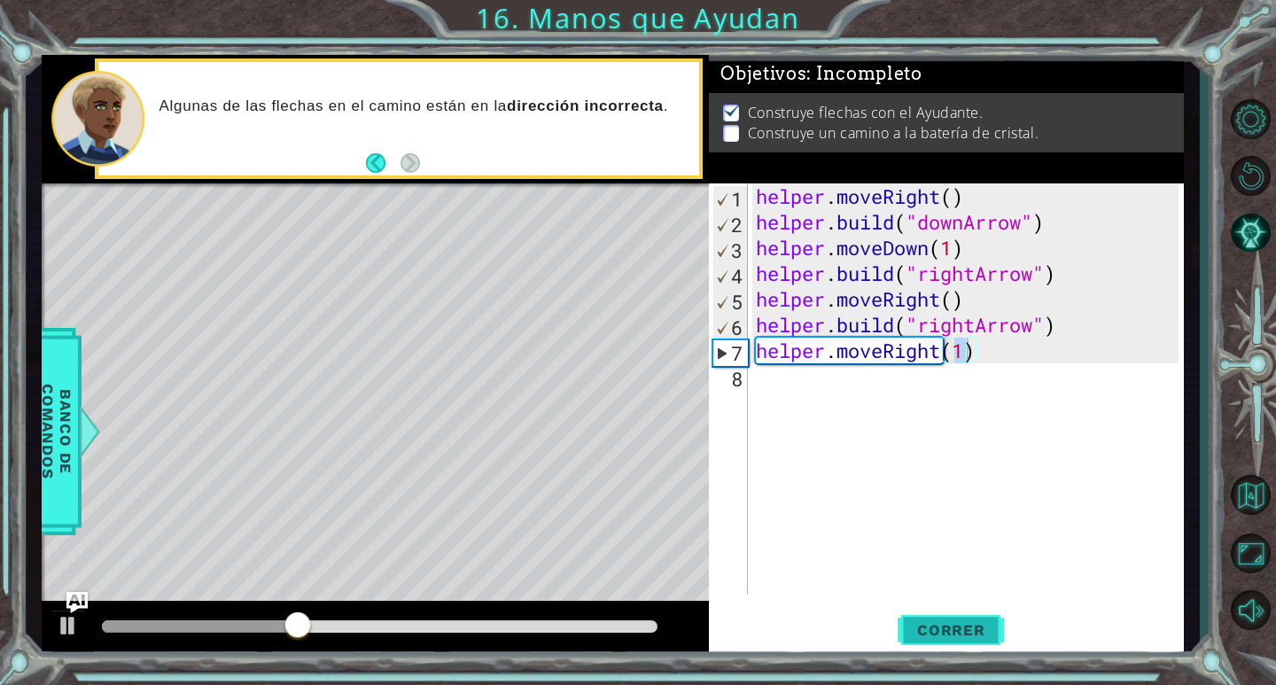
drag, startPoint x: 910, startPoint y: 638, endPoint x: 913, endPoint y: 623, distance: 15.3
click at [909, 638] on span "Correr" at bounding box center [951, 630] width 104 height 18
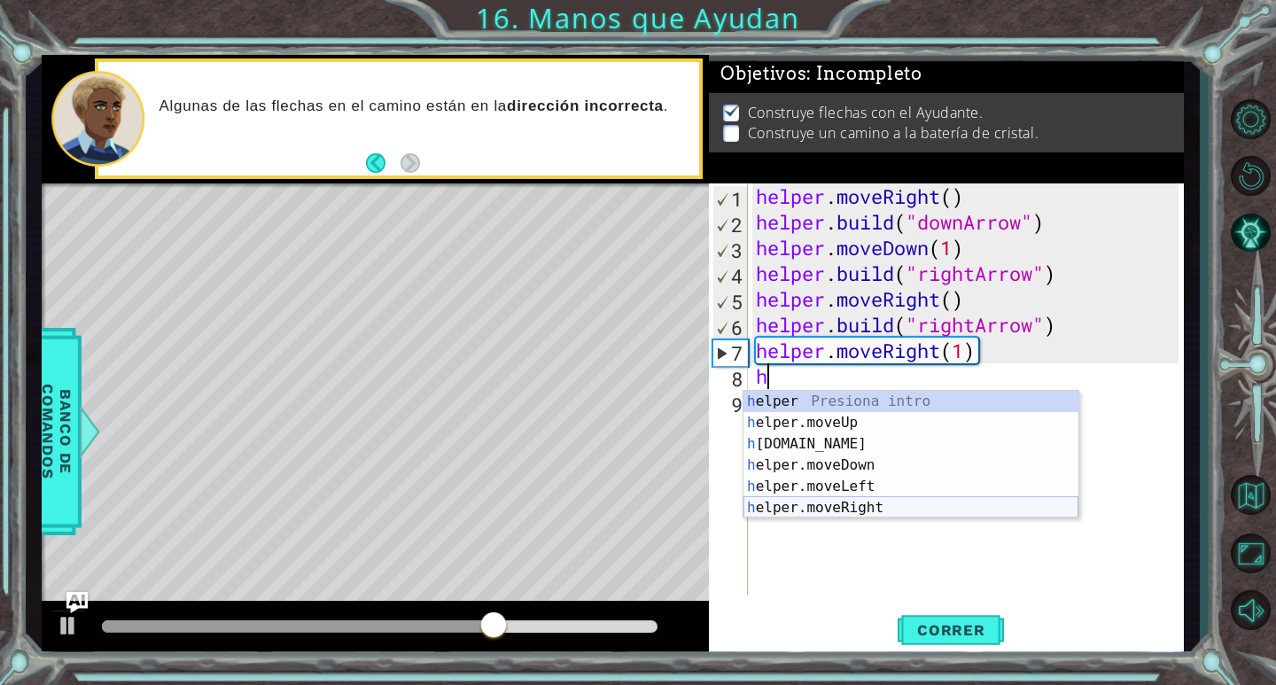
click at [867, 505] on div "h elper Presiona intro h elper.moveUp Presiona intro h [DOMAIN_NAME] Presiona i…" at bounding box center [910, 476] width 335 height 170
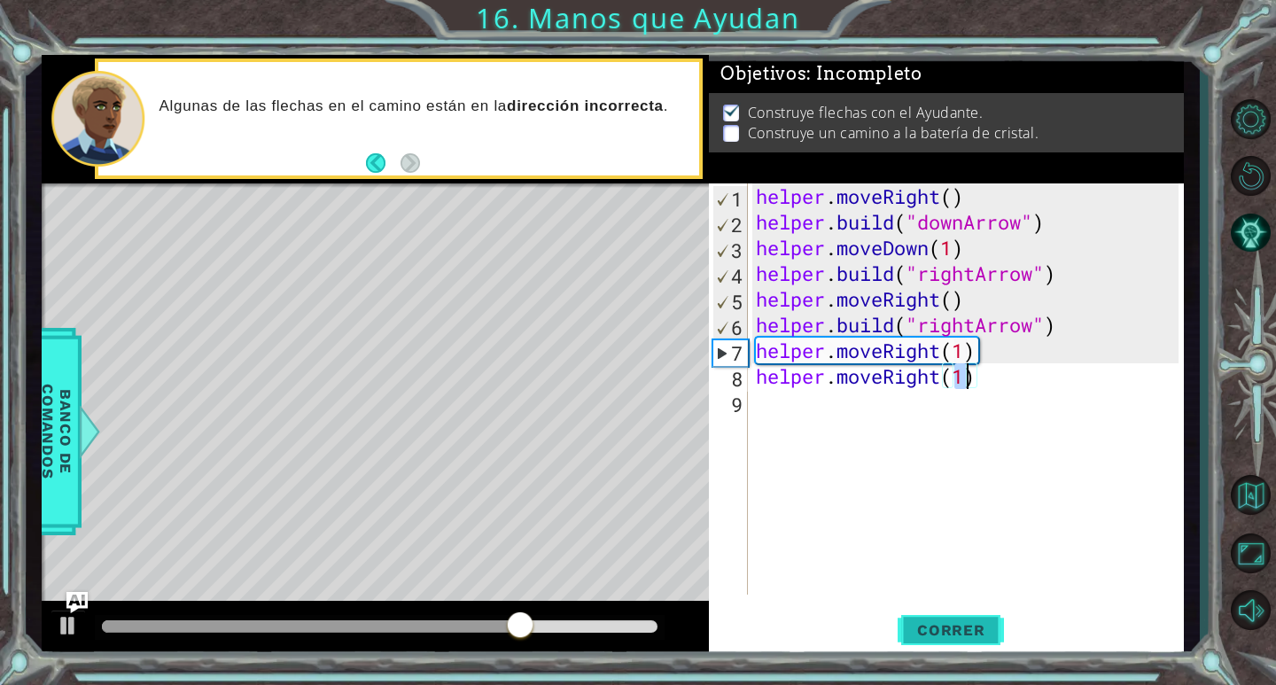
type textarea "helper.moveRight(1)"
click at [961, 634] on span "Correr" at bounding box center [951, 630] width 104 height 18
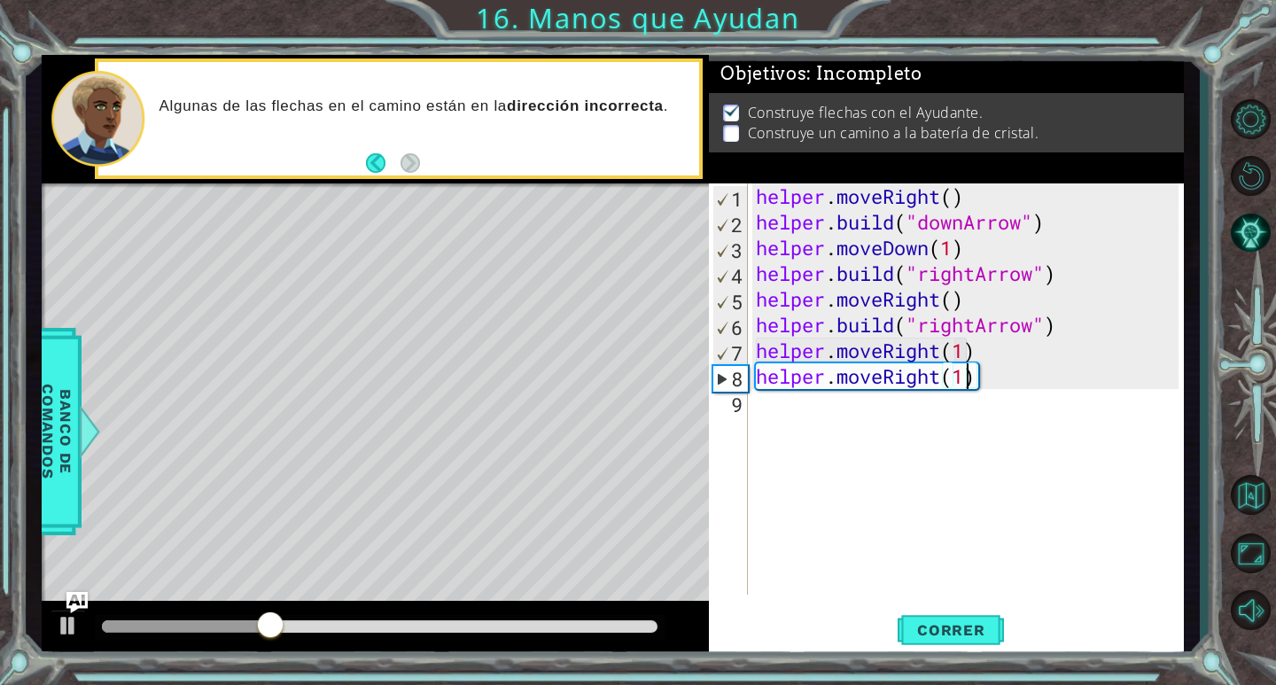
click at [1036, 389] on div "helper . moveRight ( ) helper . build ( "downArrow" ) helper . moveDown ( 1 ) h…" at bounding box center [969, 414] width 435 height 463
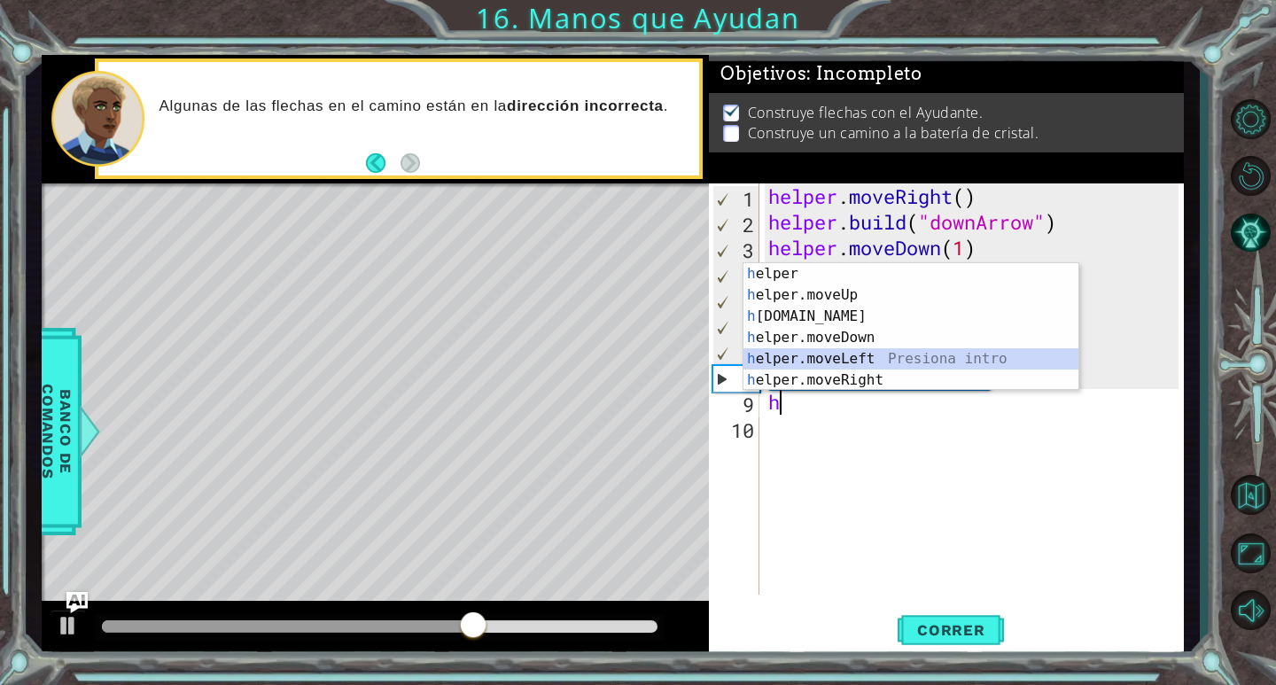
click at [877, 354] on div "h elper Presiona intro h elper.moveUp Presiona intro h [DOMAIN_NAME] Presiona i…" at bounding box center [910, 348] width 335 height 170
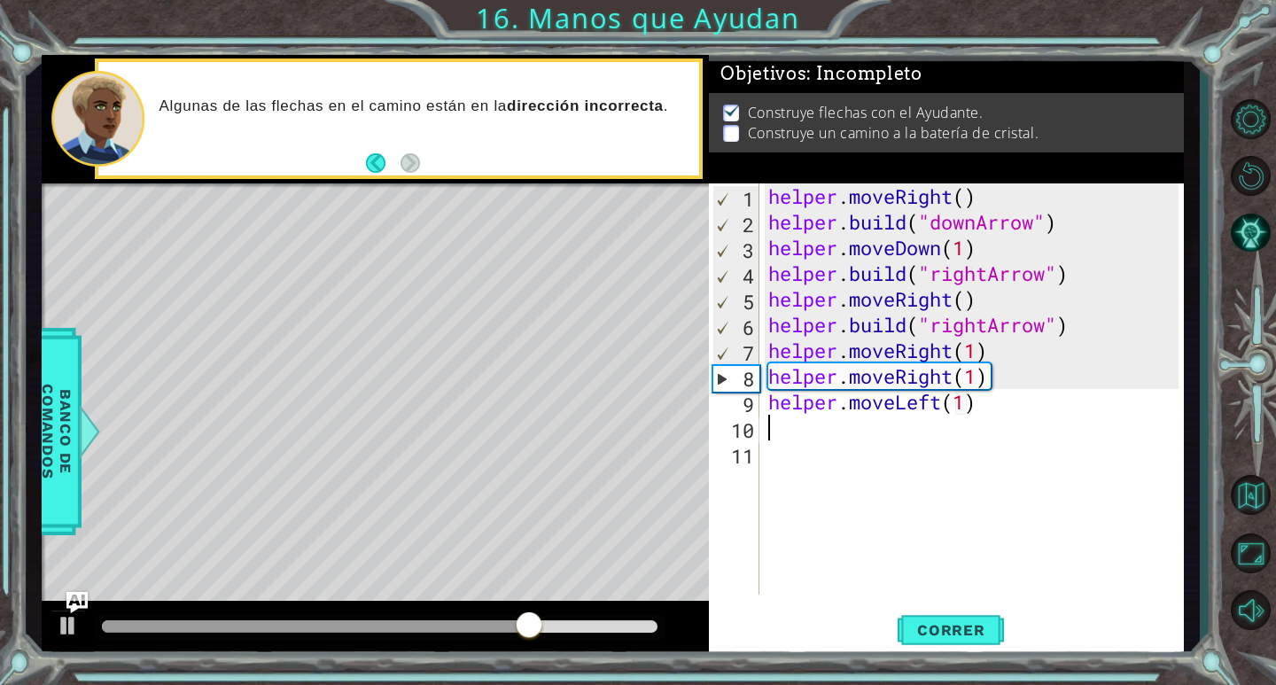
scroll to position [0, 9]
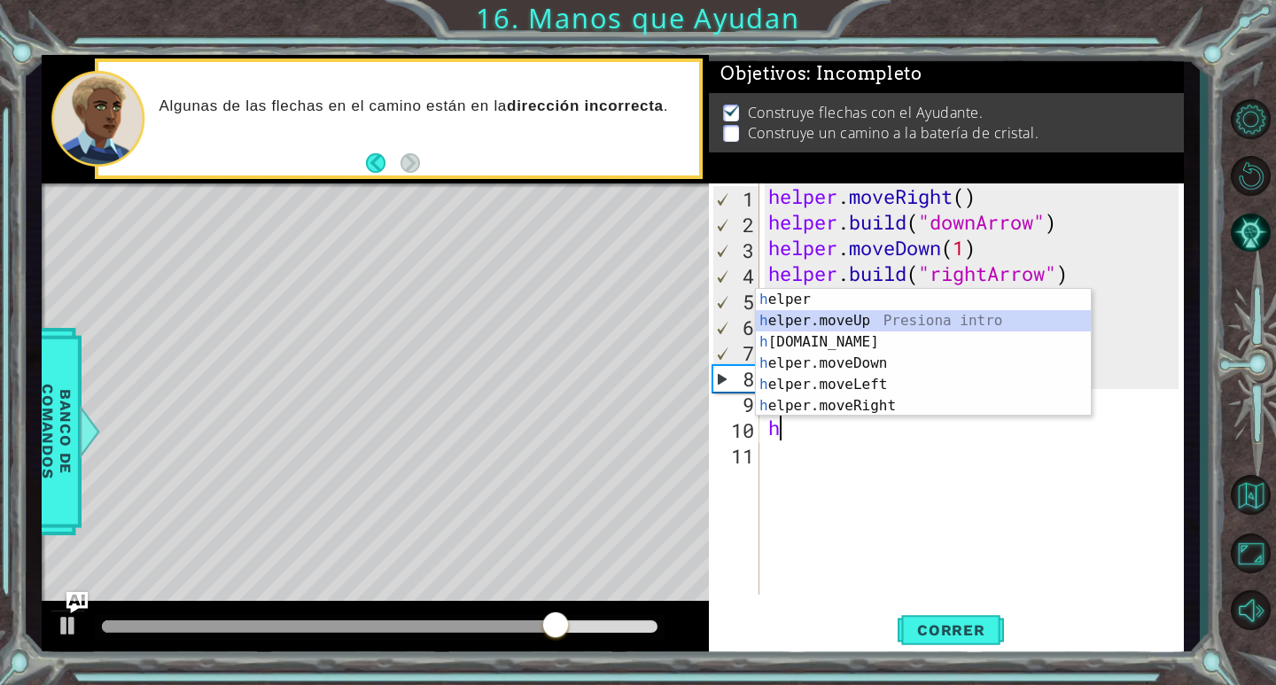
click at [888, 331] on div "h elper Presiona intro h elper.moveUp Presiona intro h [DOMAIN_NAME] Presiona i…" at bounding box center [923, 374] width 335 height 170
type textarea "helper.moveUp(1)"
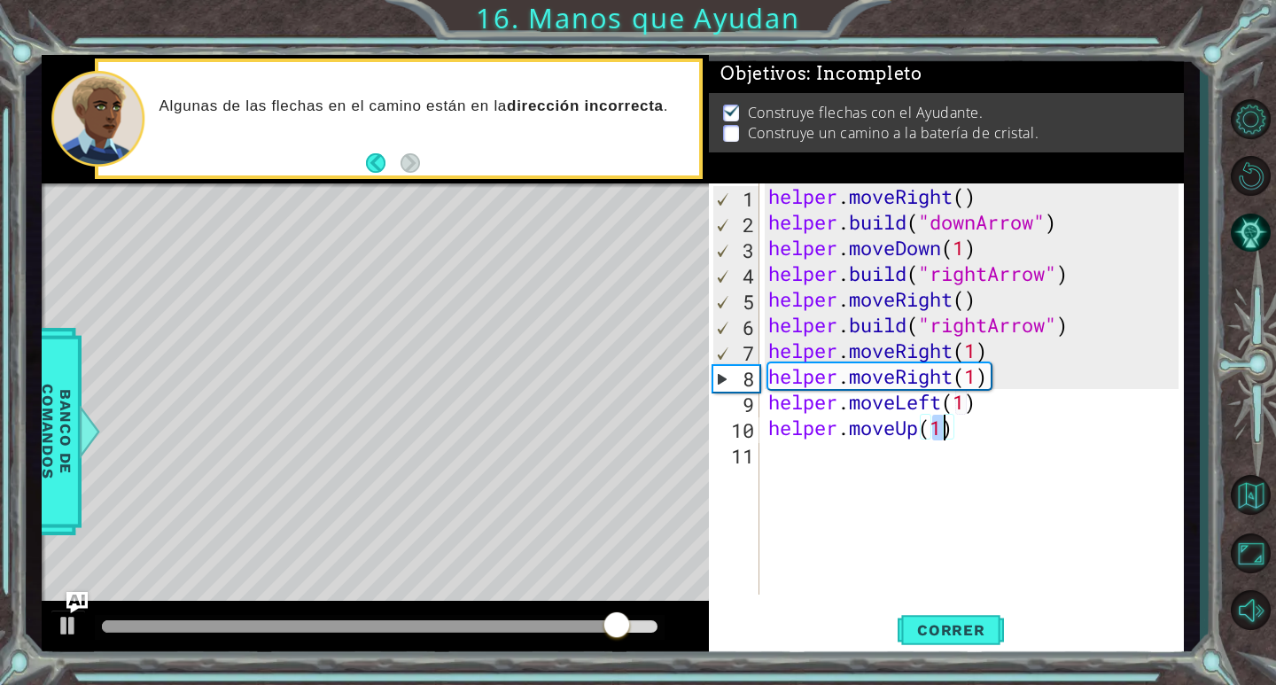
click at [982, 439] on div "helper . moveRight ( ) helper . build ( "downArrow" ) helper . moveDown ( 1 ) h…" at bounding box center [977, 414] width 424 height 463
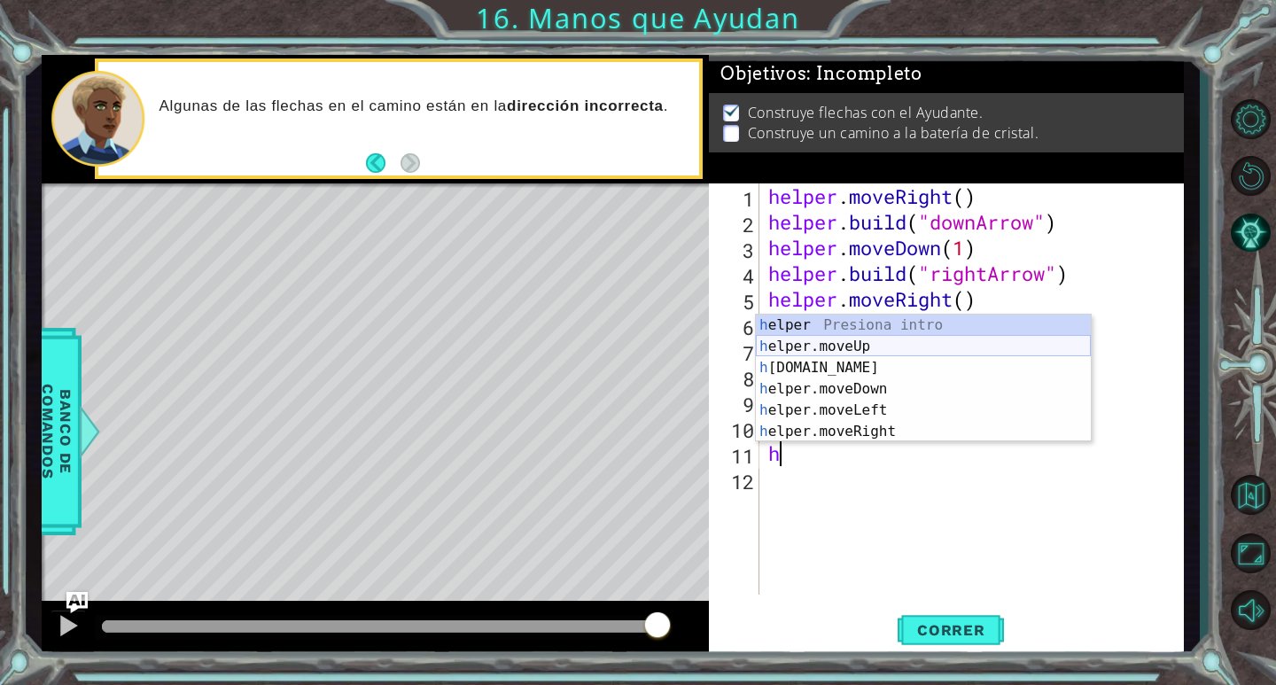
click at [879, 341] on div "h elper Presiona intro h elper.moveUp Presiona intro h [DOMAIN_NAME] Presiona i…" at bounding box center [923, 400] width 335 height 170
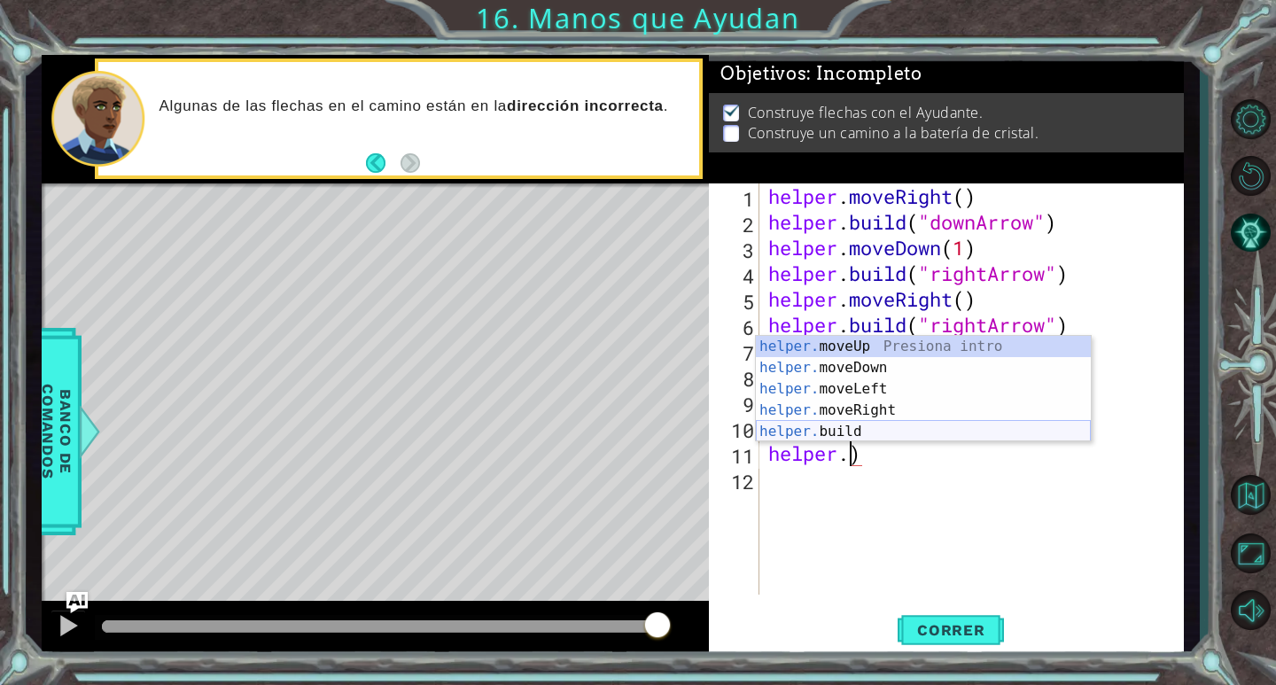
click at [864, 424] on div "helper. moveUp Presiona intro helper. moveDown Presiona intro helper. moveLeft …" at bounding box center [923, 410] width 335 height 149
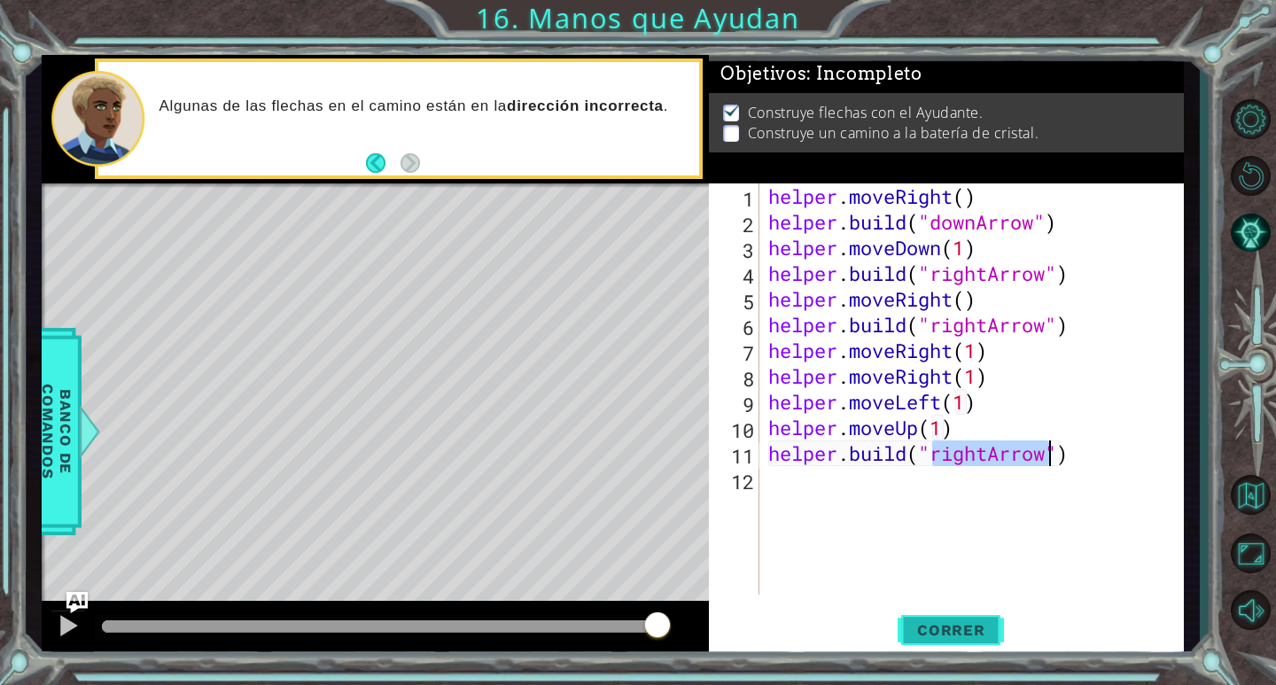
click at [922, 640] on button "Correr" at bounding box center [951, 631] width 106 height 48
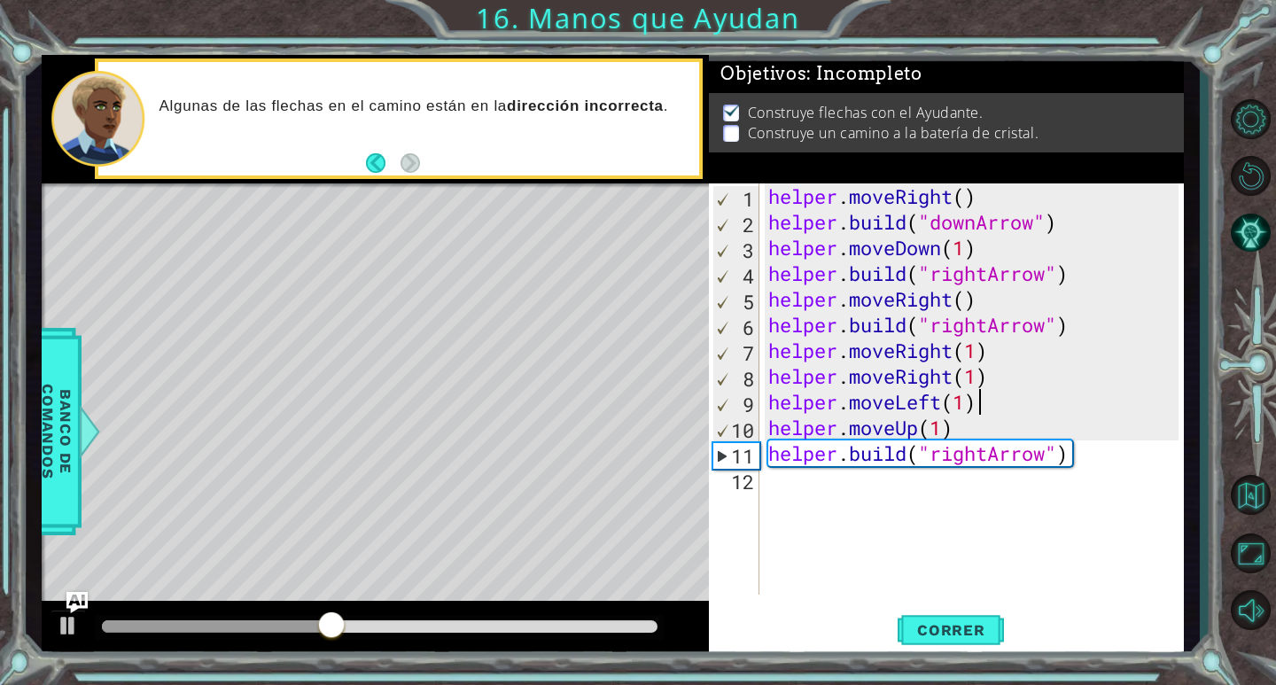
click at [979, 420] on div "helper . moveRight ( ) helper . build ( "downArrow" ) helper . moveDown ( 1 ) h…" at bounding box center [977, 414] width 424 height 463
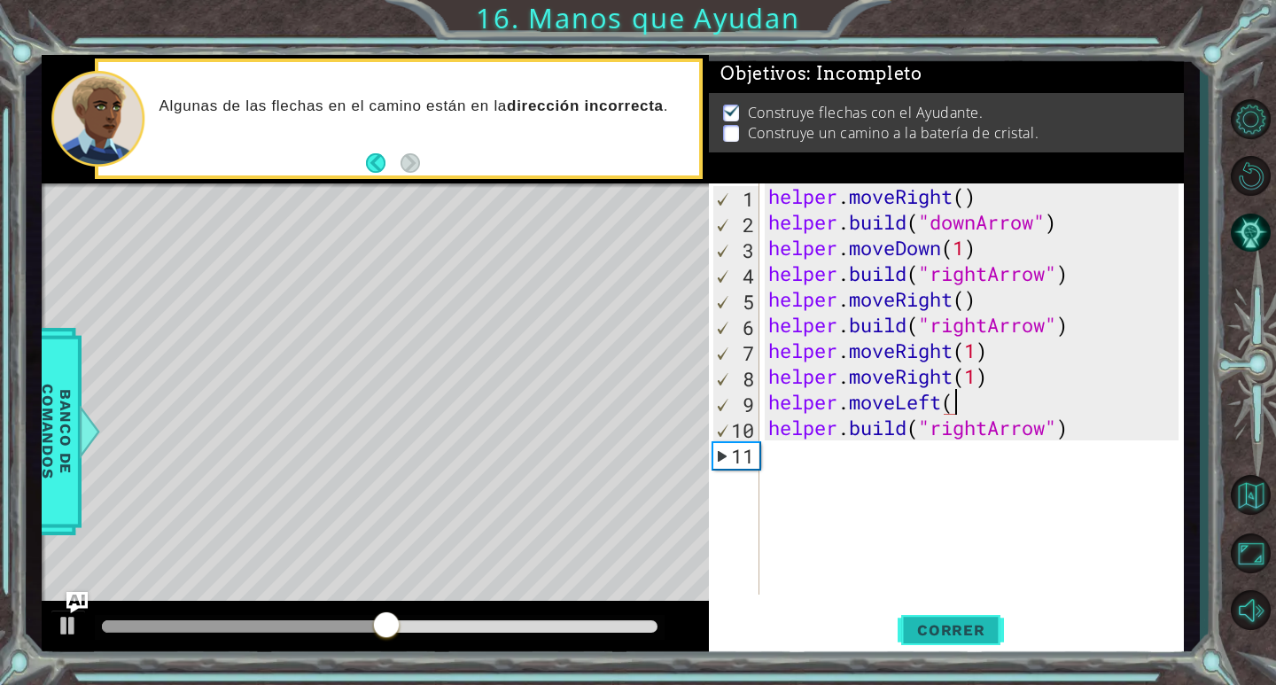
click at [969, 619] on button "Correr" at bounding box center [951, 631] width 106 height 48
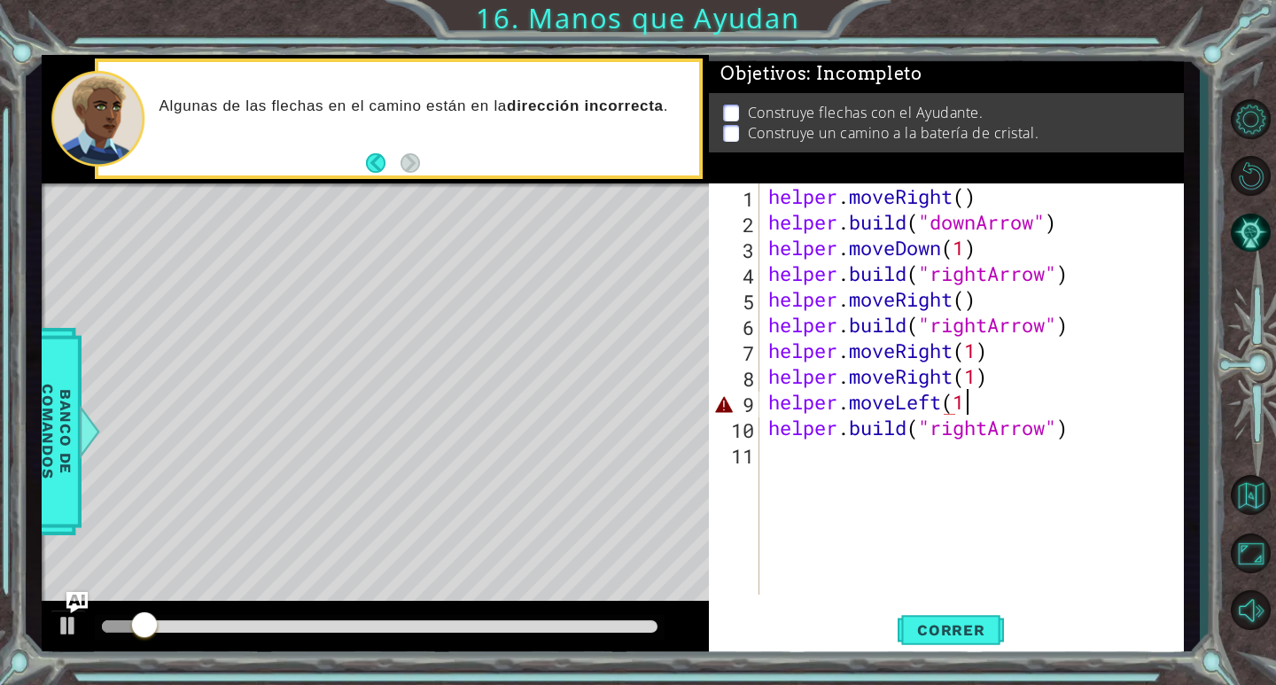
scroll to position [0, 8]
click at [971, 619] on button "Correr" at bounding box center [951, 631] width 106 height 48
click at [988, 635] on span "Correr" at bounding box center [951, 630] width 104 height 18
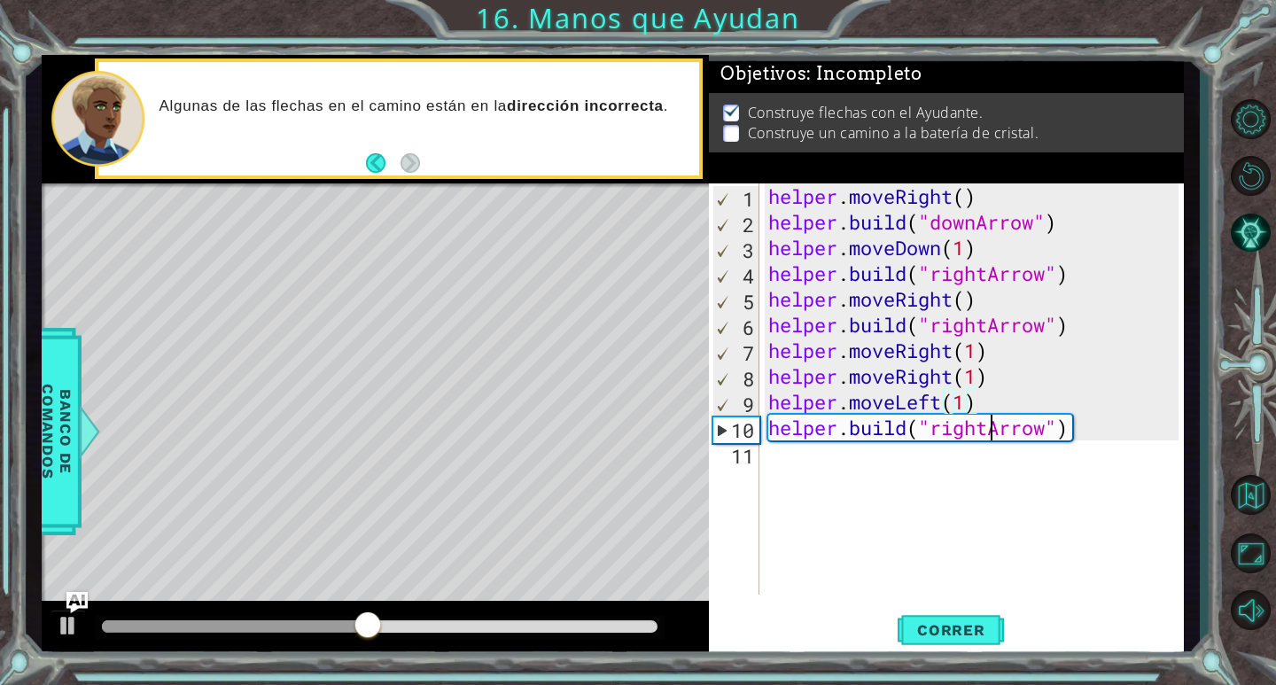
click at [986, 431] on div "helper . moveRight ( ) helper . build ( "downArrow" ) helper . moveDown ( 1 ) h…" at bounding box center [977, 414] width 424 height 463
click at [950, 626] on button "Correr" at bounding box center [951, 631] width 106 height 48
click at [986, 418] on div "helper . moveRight ( ) helper . build ( "downArrow" ) helper . moveDown ( 1 ) h…" at bounding box center [977, 414] width 424 height 463
click at [985, 388] on div "helper . moveRight ( ) helper . build ( "downArrow" ) helper . moveDown ( 1 ) h…" at bounding box center [977, 414] width 424 height 463
click at [987, 408] on div "helper . moveRight ( ) helper . build ( "downArrow" ) helper . moveDown ( 1 ) h…" at bounding box center [977, 414] width 424 height 463
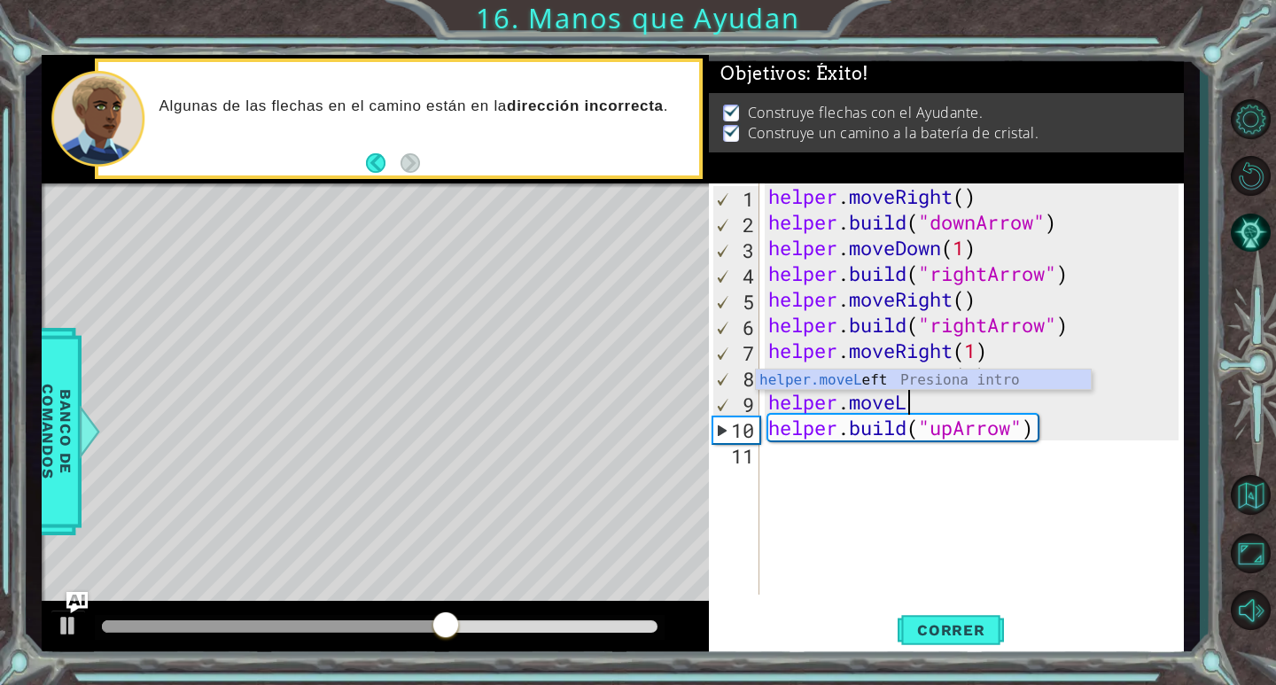
scroll to position [0, 1]
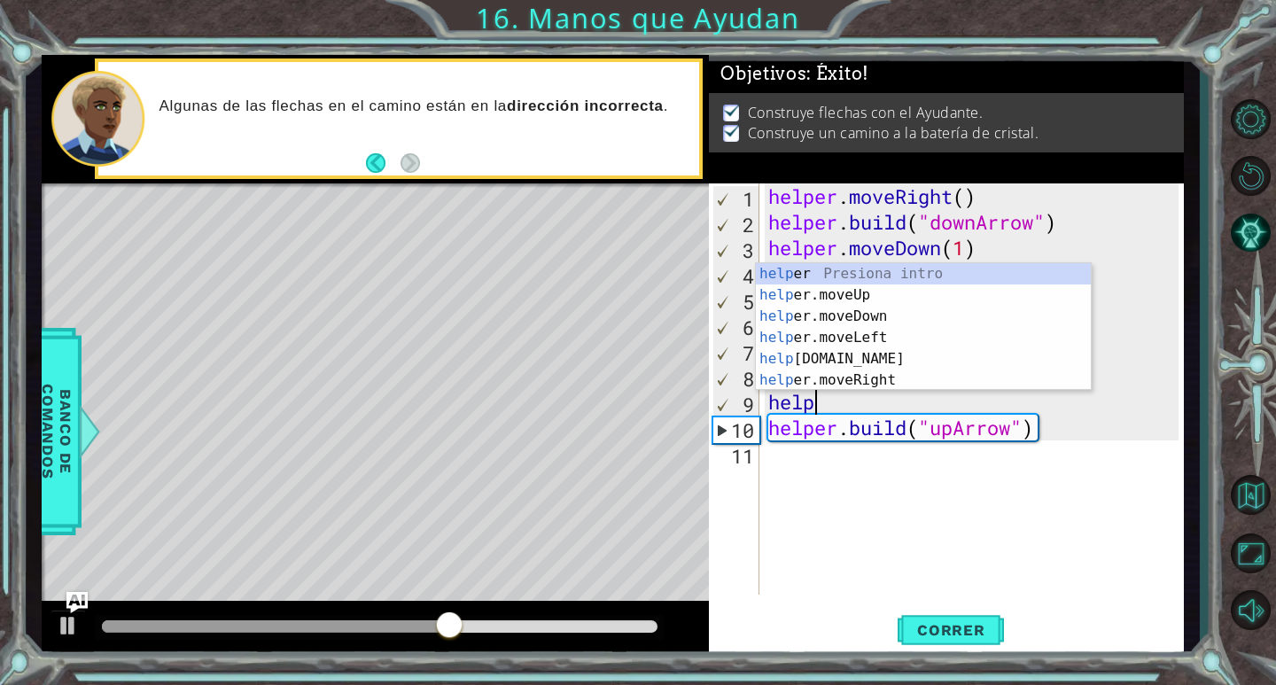
type textarea "h"
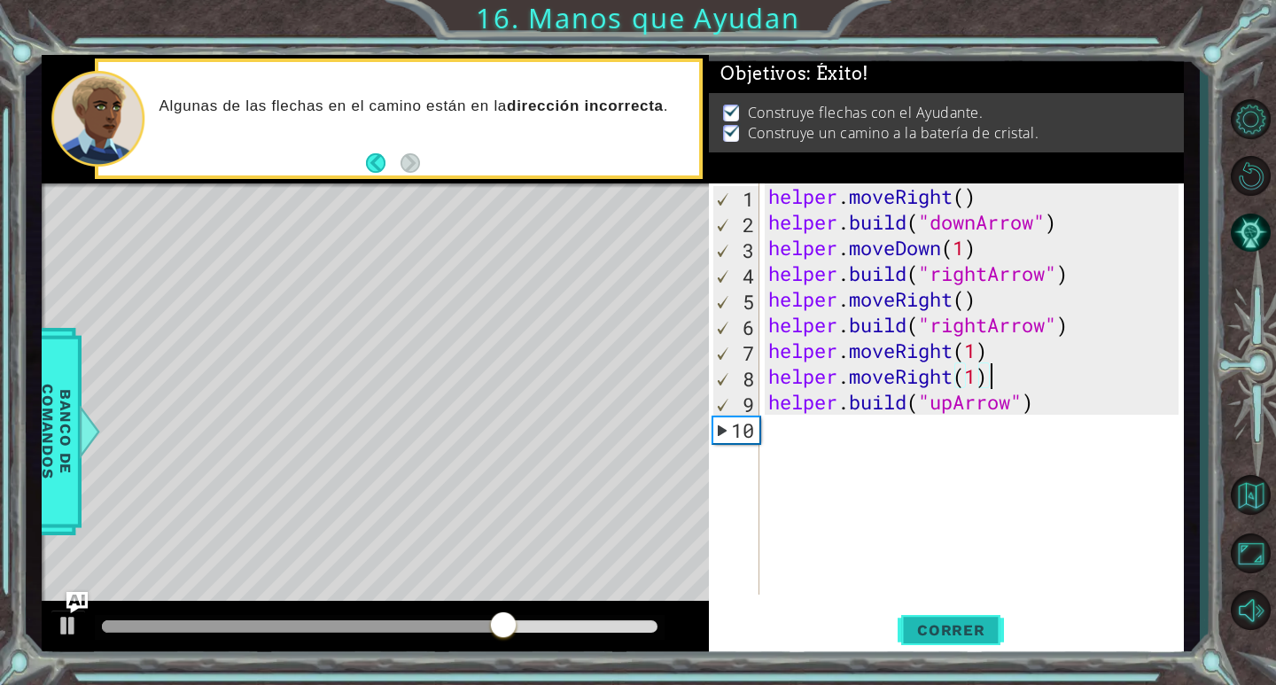
scroll to position [0, 9]
click at [960, 614] on button "Correr" at bounding box center [951, 631] width 106 height 48
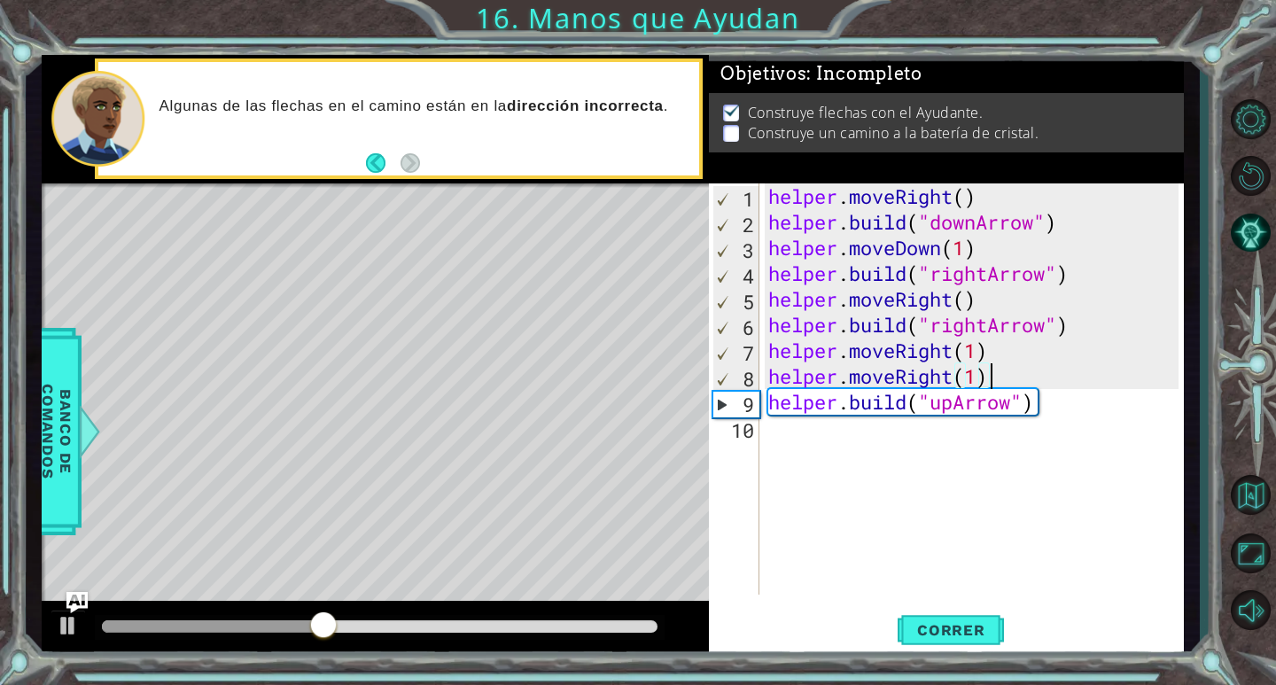
drag, startPoint x: 1022, startPoint y: 373, endPoint x: 1007, endPoint y: 374, distance: 15.1
click at [1011, 373] on div "helper . moveRight ( ) helper . build ( "downArrow" ) helper . moveDown ( 1 ) h…" at bounding box center [977, 414] width 424 height 463
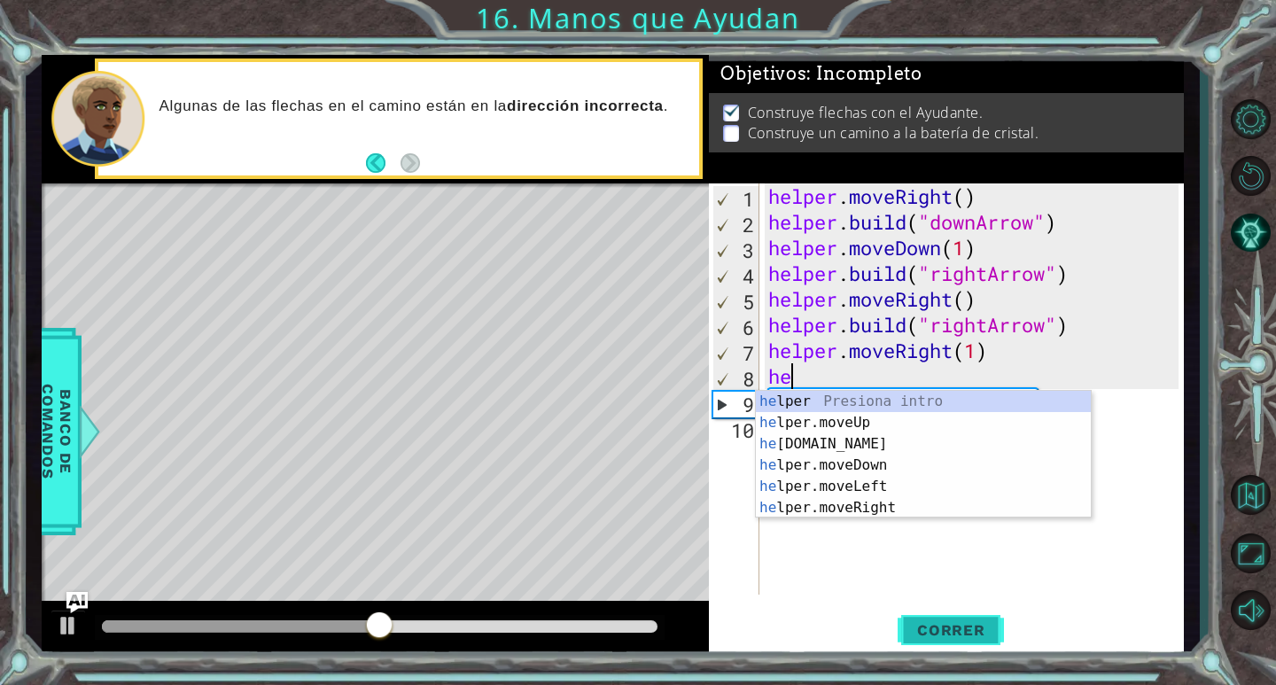
scroll to position [0, 0]
type textarea "h"
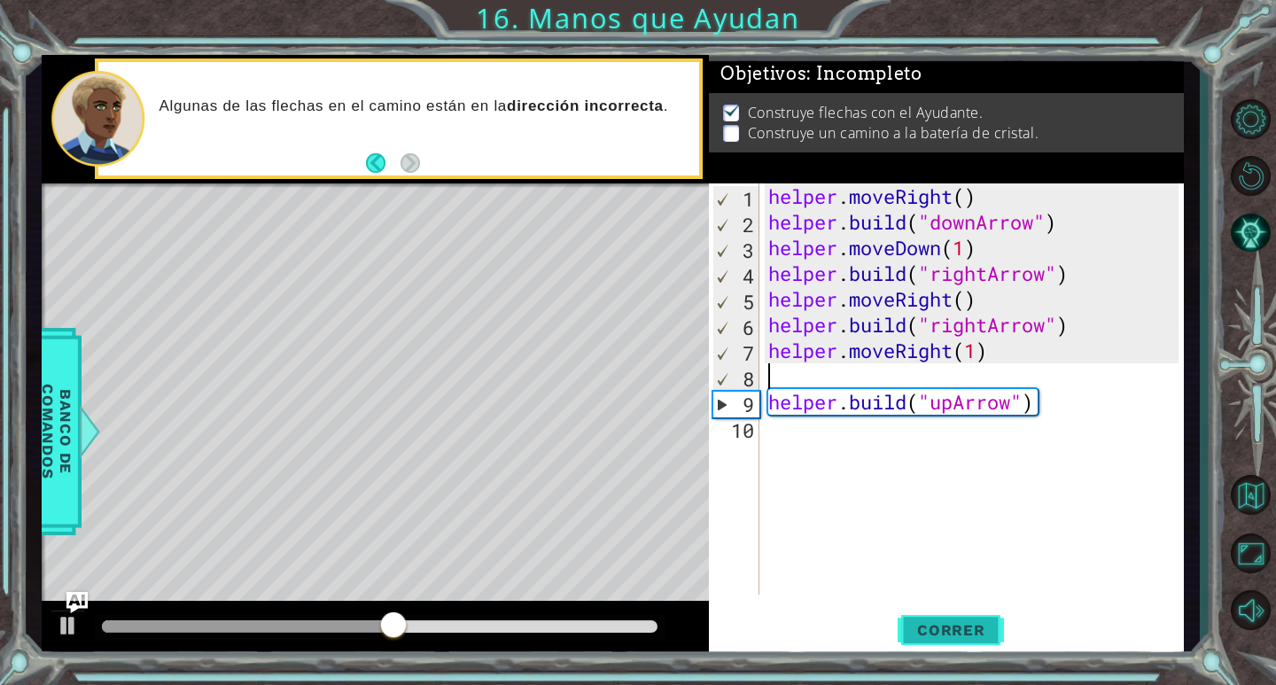
click at [927, 626] on span "Correr" at bounding box center [951, 630] width 104 height 18
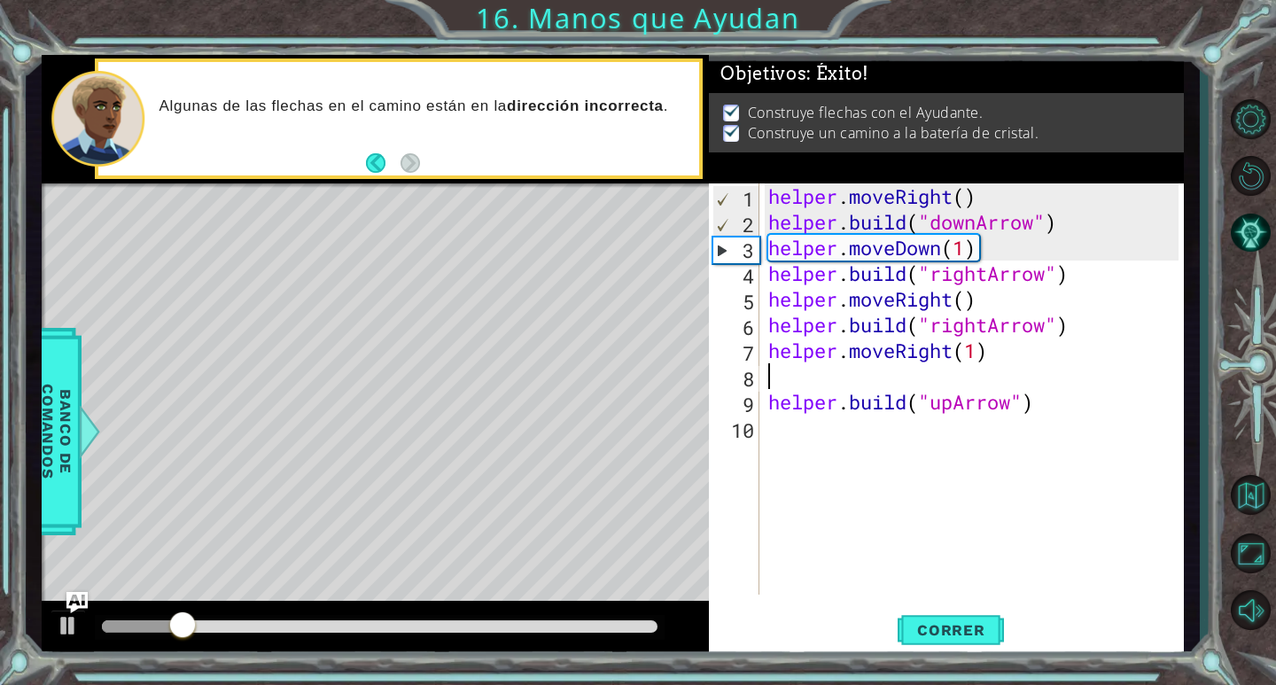
type textarea "helper.moveRight(1)"
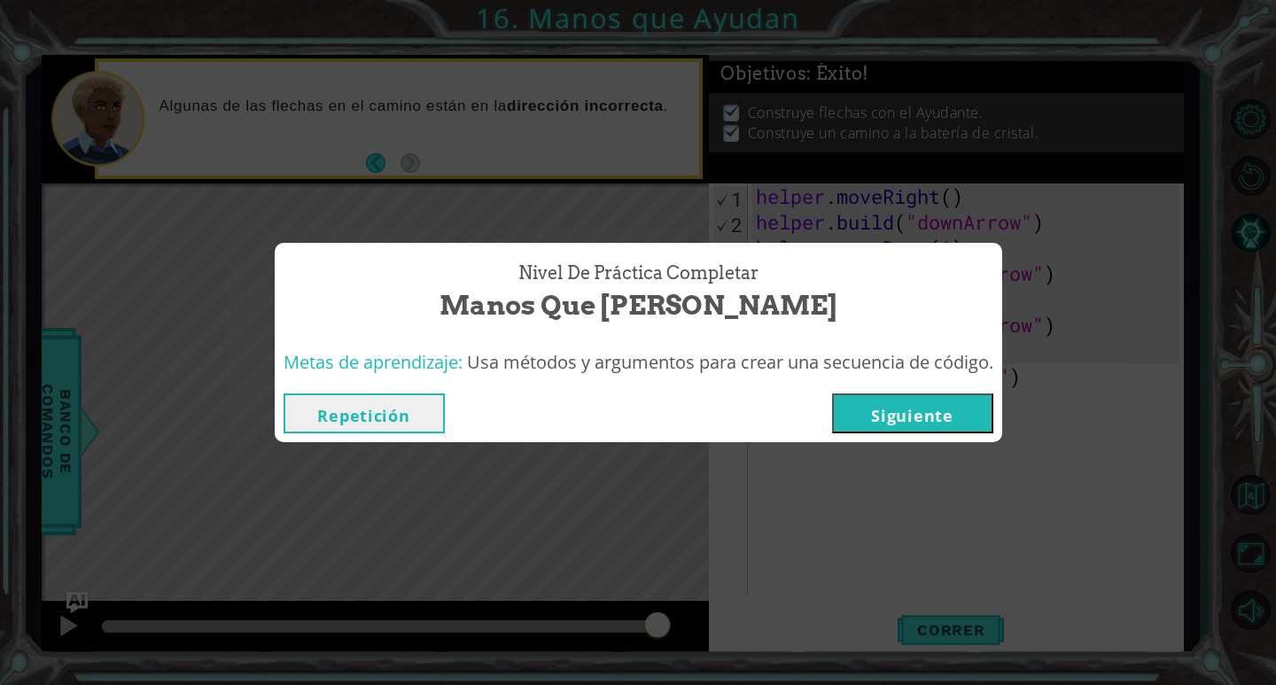
click at [895, 420] on button "Siguiente" at bounding box center [912, 413] width 161 height 40
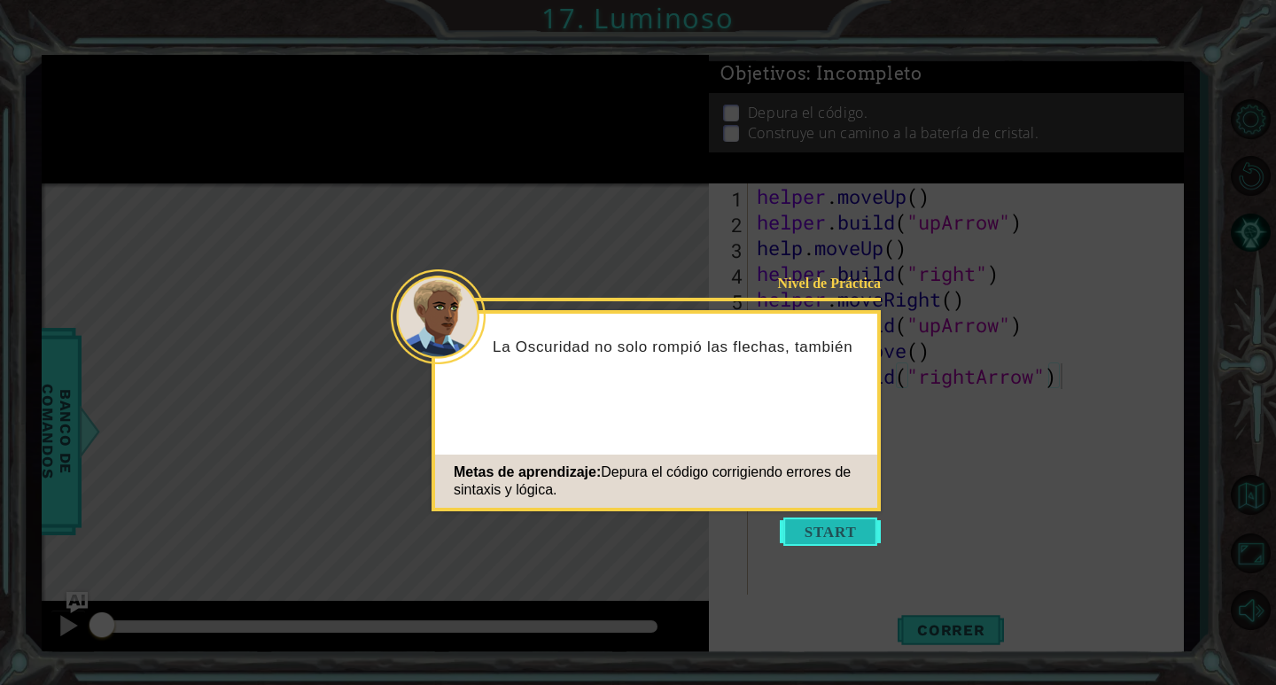
click at [820, 531] on button "Start" at bounding box center [830, 531] width 101 height 28
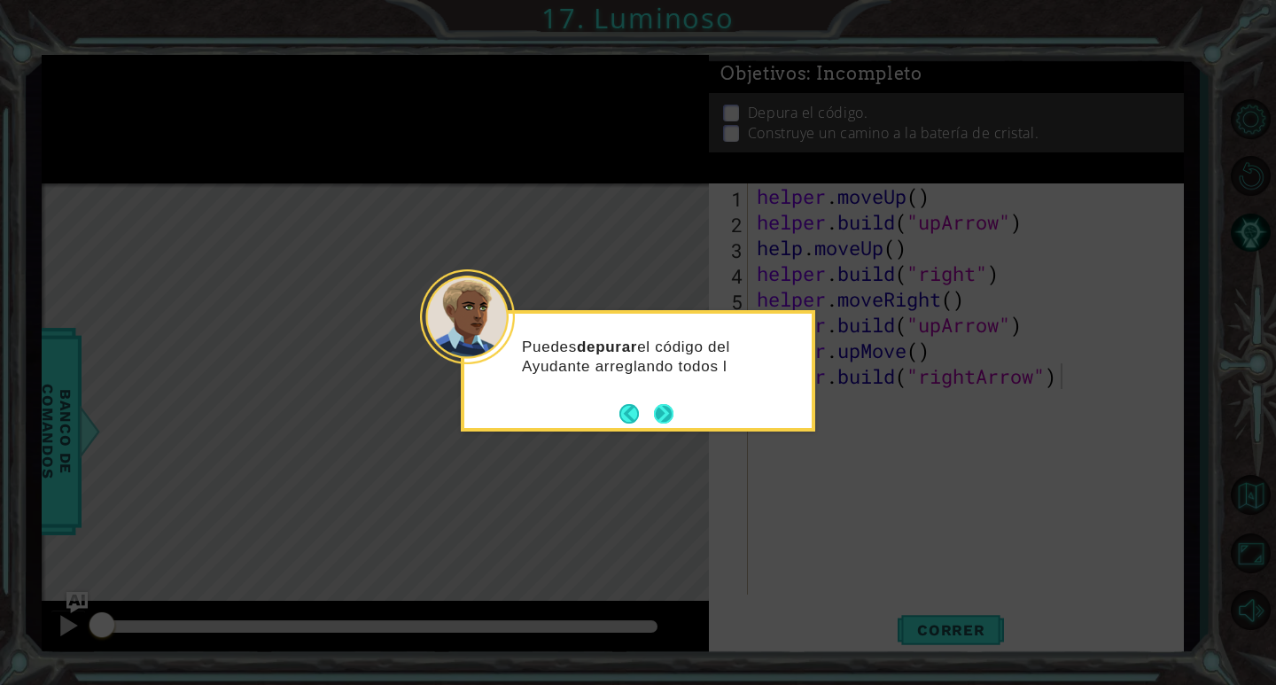
click at [668, 405] on button "Next" at bounding box center [663, 413] width 25 height 25
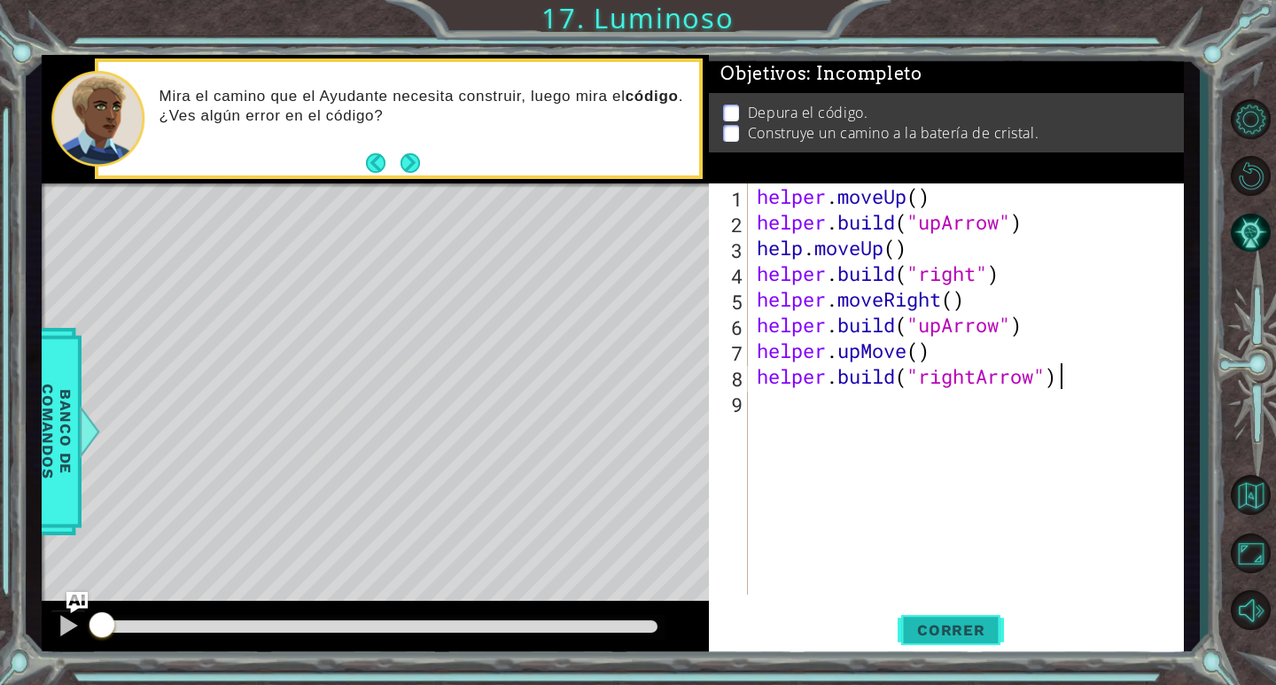
click at [909, 649] on button "Correr" at bounding box center [951, 631] width 106 height 48
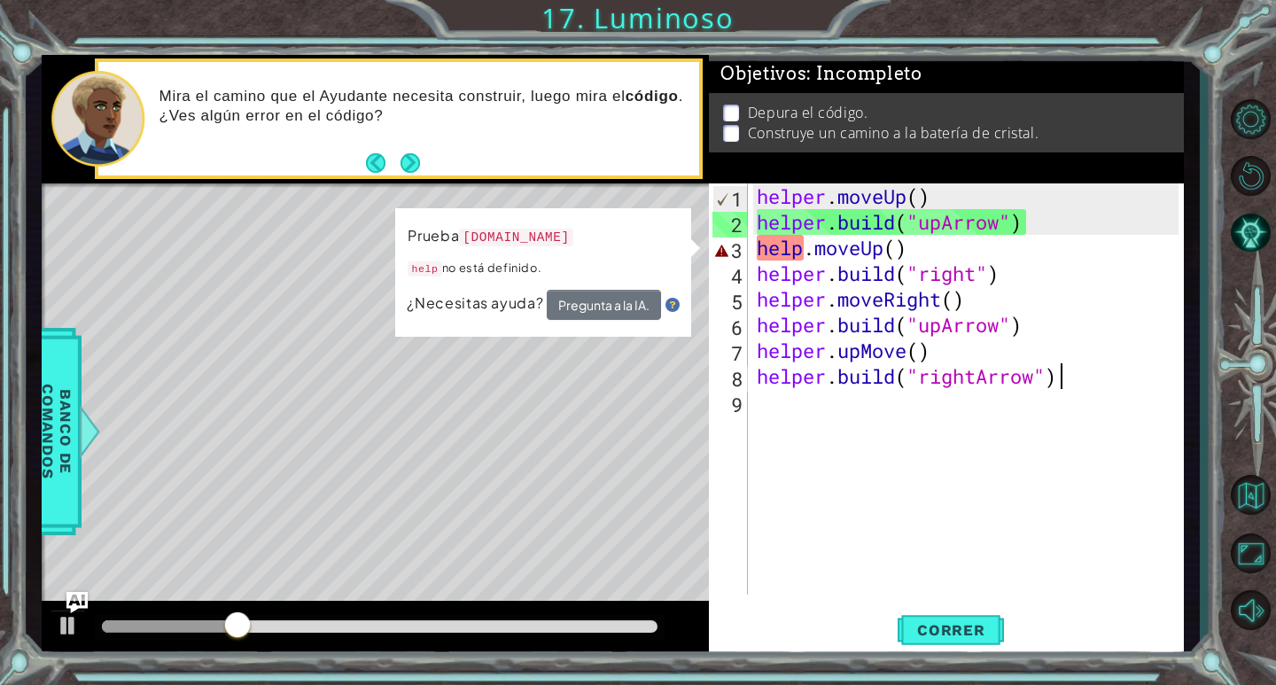
click at [897, 244] on div "helper . moveUp ( ) helper . build ( "upArrow" ) help . moveUp ( ) helper . bui…" at bounding box center [970, 414] width 434 height 463
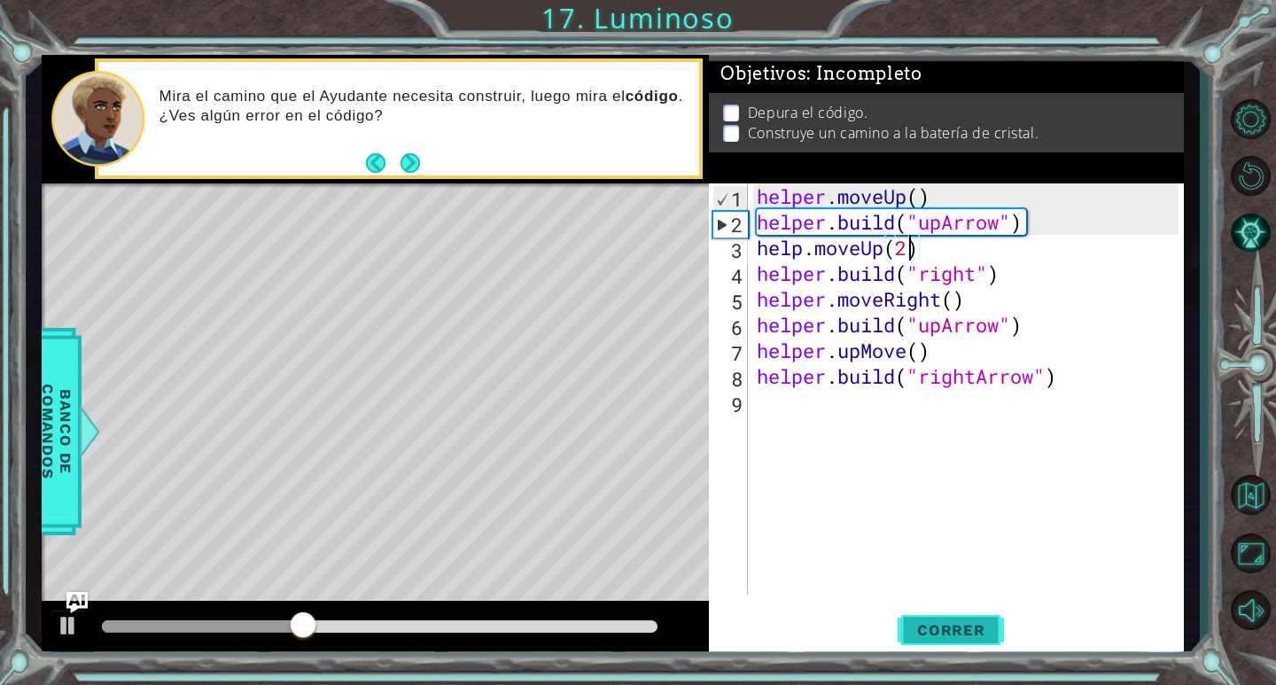
drag, startPoint x: 991, startPoint y: 641, endPoint x: 993, endPoint y: 632, distance: 9.3
click at [993, 632] on button "Correr" at bounding box center [951, 631] width 106 height 48
click at [799, 249] on div "helper . moveUp ( ) helper . build ( "upArrow" ) help . moveUp ( 2 ) helper . b…" at bounding box center [970, 414] width 434 height 463
click at [963, 648] on button "Correr" at bounding box center [951, 631] width 106 height 48
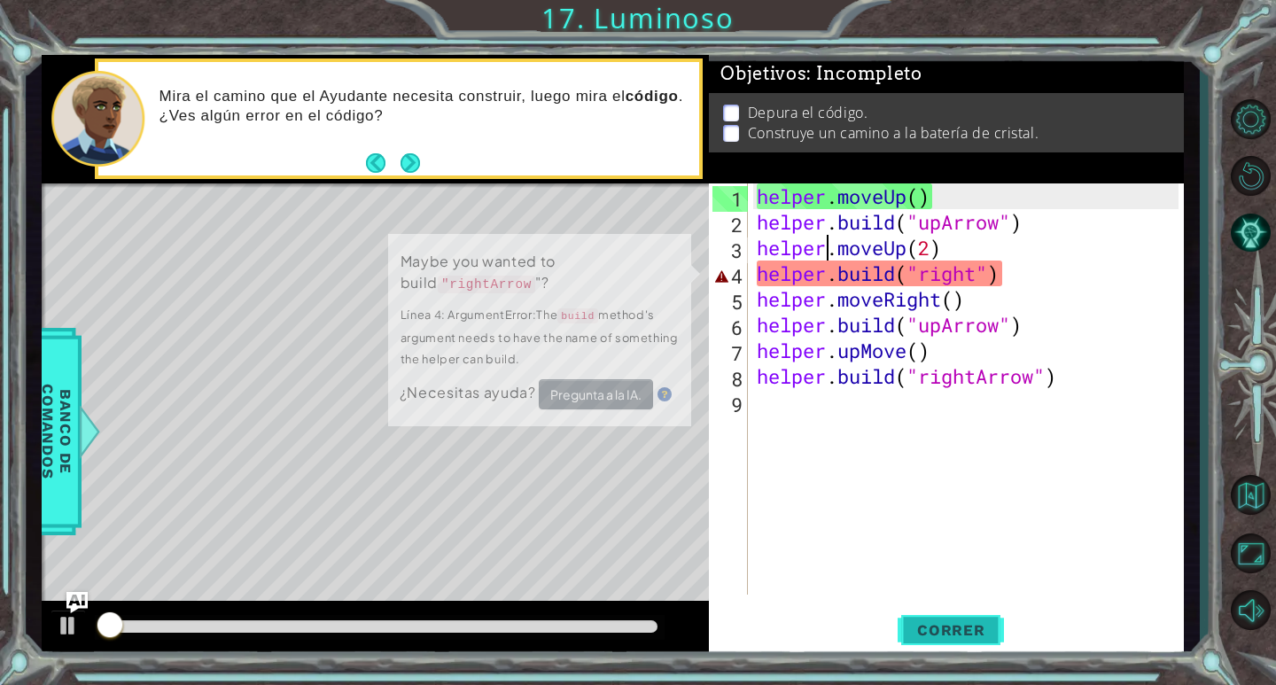
click at [946, 636] on span "Correr" at bounding box center [951, 630] width 104 height 18
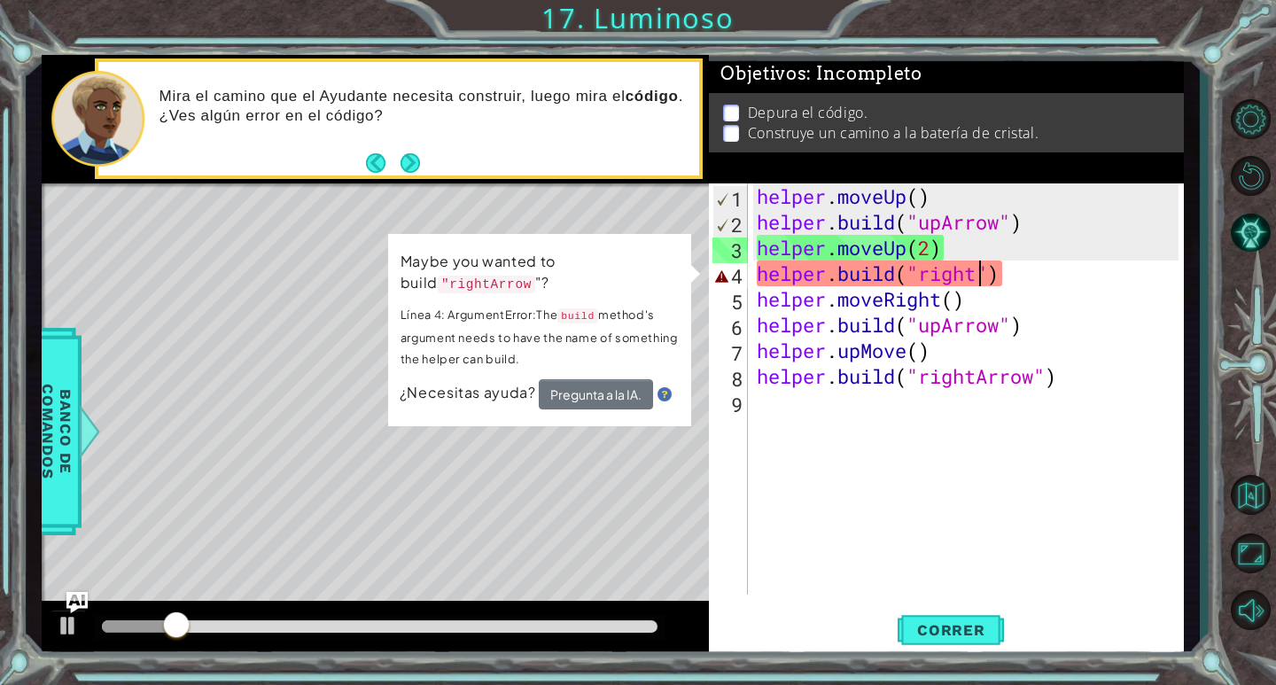
click at [974, 275] on div "helper . moveUp ( ) helper . build ( "upArrow" ) helper . moveUp ( 2 ) helper .…" at bounding box center [970, 414] width 434 height 463
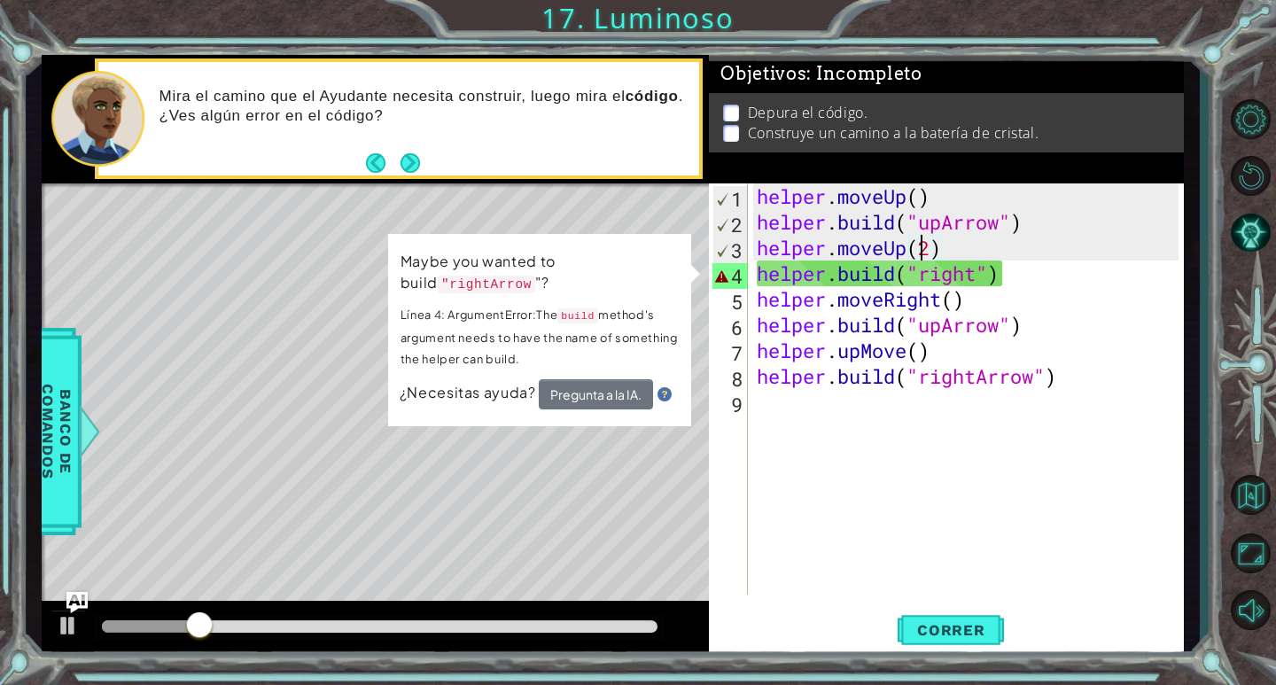
click at [926, 250] on div "helper . moveUp ( ) helper . build ( "upArrow" ) helper . moveUp ( 2 ) helper .…" at bounding box center [970, 414] width 434 height 463
click at [932, 248] on div "helper . moveUp ( ) helper . build ( "upArrow" ) helper . moveUp ( 2 ) helper .…" at bounding box center [970, 414] width 434 height 463
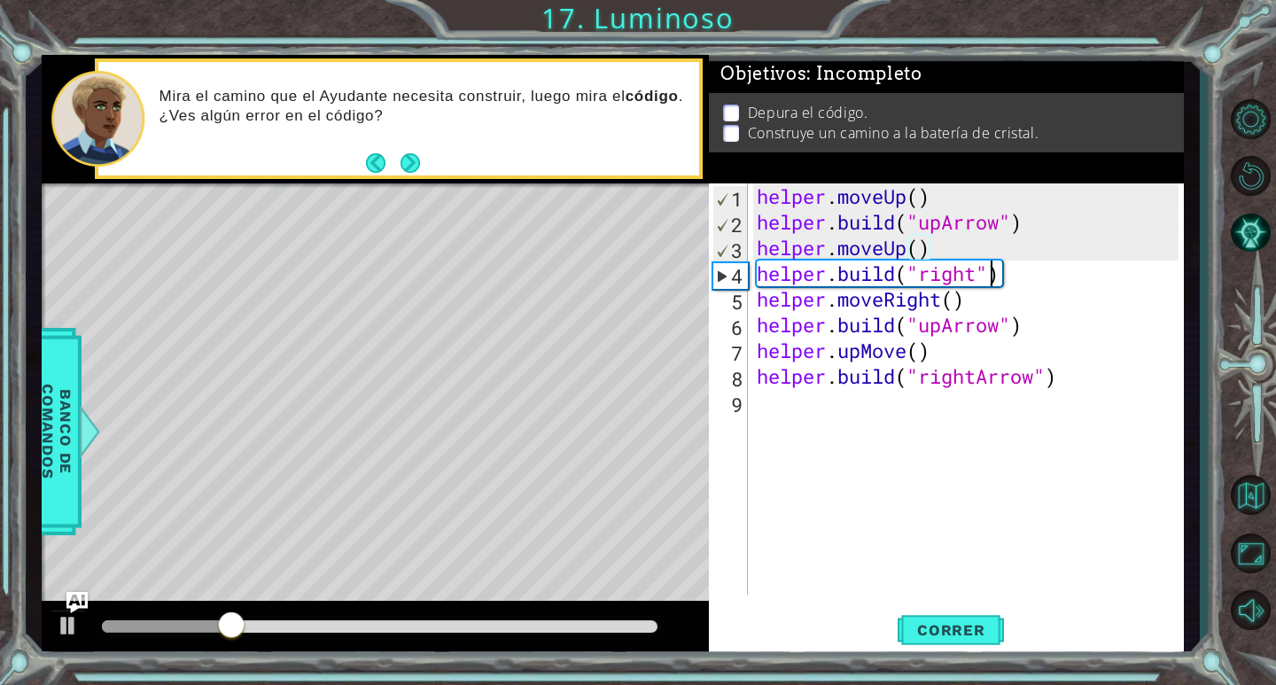
click at [986, 276] on div "helper . moveUp ( ) helper . build ( "upArrow" ) helper . moveUp ( ) helper . b…" at bounding box center [970, 414] width 434 height 463
click at [976, 278] on div "helper . moveUp ( ) helper . build ( "upArrow" ) helper . moveUp ( ) helper . b…" at bounding box center [970, 414] width 434 height 463
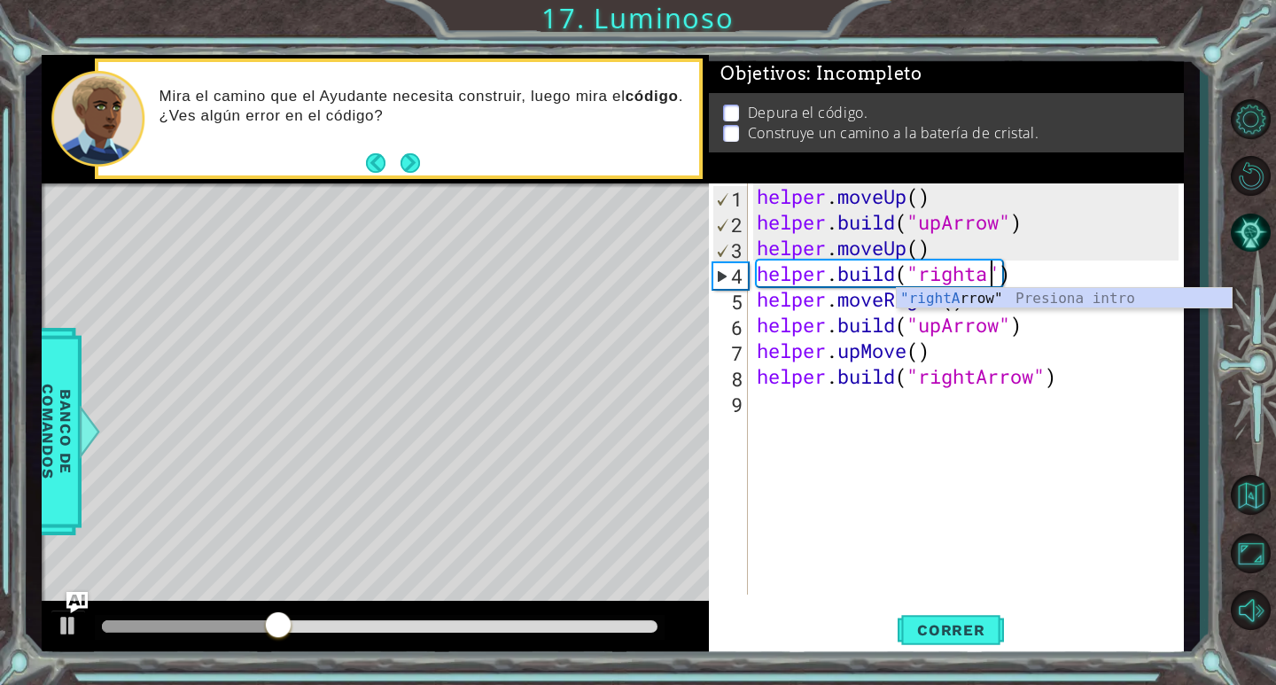
scroll to position [0, 11]
click at [974, 292] on div ""rightA rrow" Presiona intro" at bounding box center [1064, 320] width 335 height 64
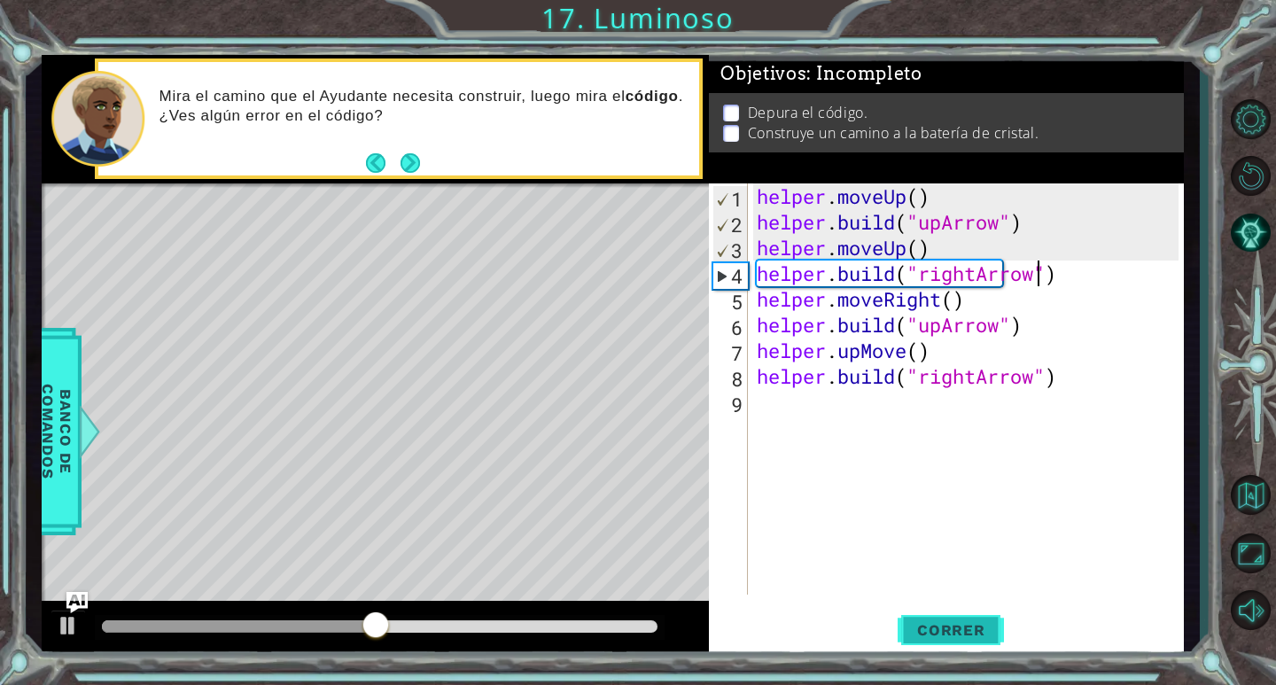
click at [907, 618] on button "Correr" at bounding box center [951, 631] width 106 height 48
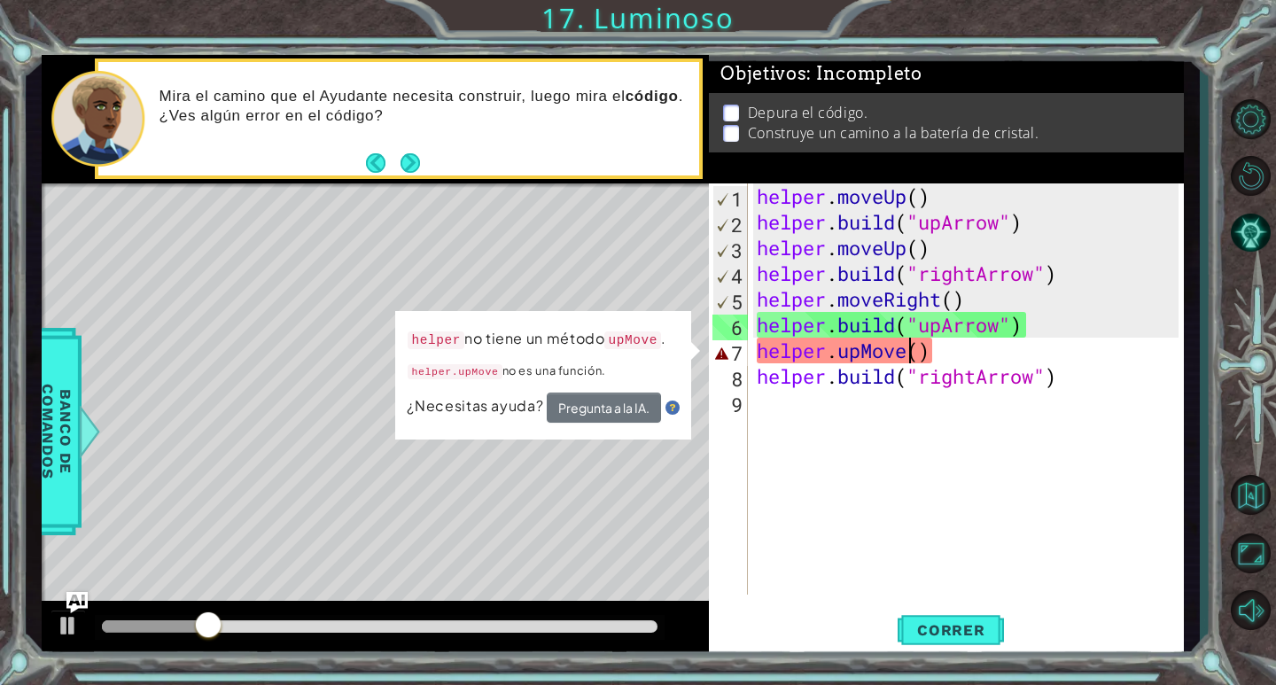
click at [909, 355] on div "helper . moveUp ( ) helper . build ( "upArrow" ) helper . moveUp ( ) helper . b…" at bounding box center [970, 414] width 434 height 463
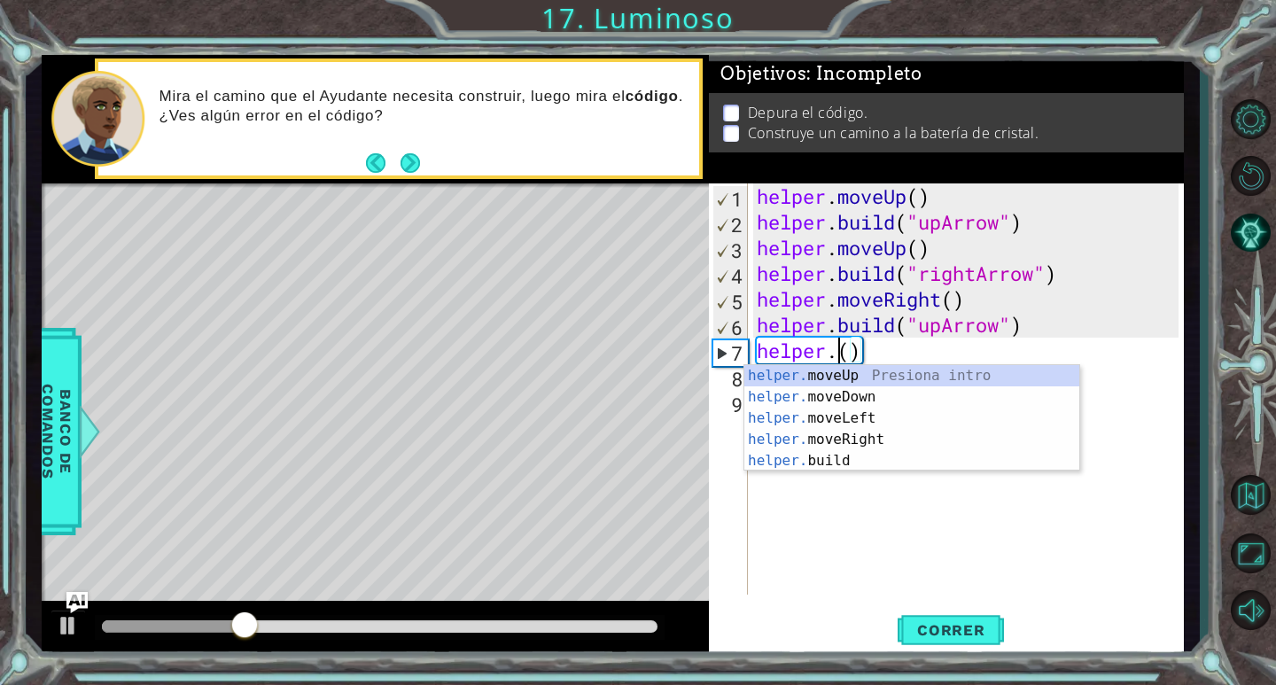
scroll to position [0, 4]
click at [871, 377] on div "helper. moveUp Presiona intro helper. moveDown Presiona intro helper. moveLeft …" at bounding box center [911, 439] width 335 height 149
type textarea "helper.moveUp(1)"
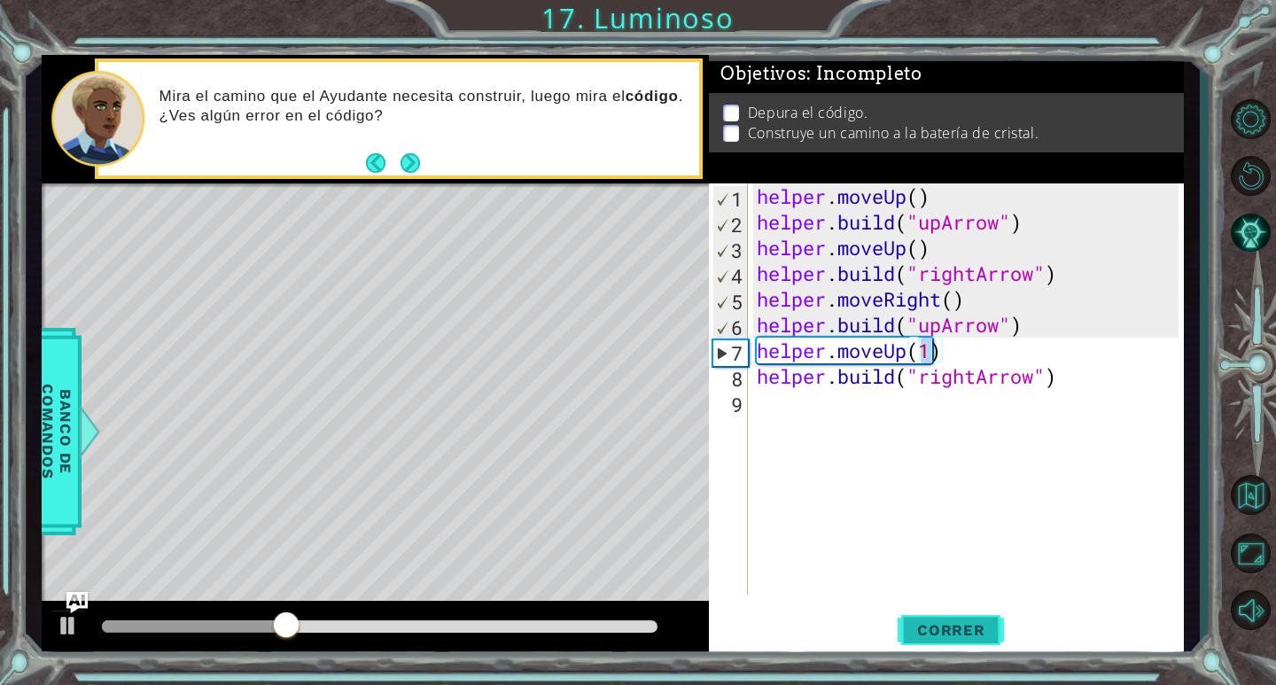
click at [946, 626] on span "Correr" at bounding box center [951, 630] width 104 height 18
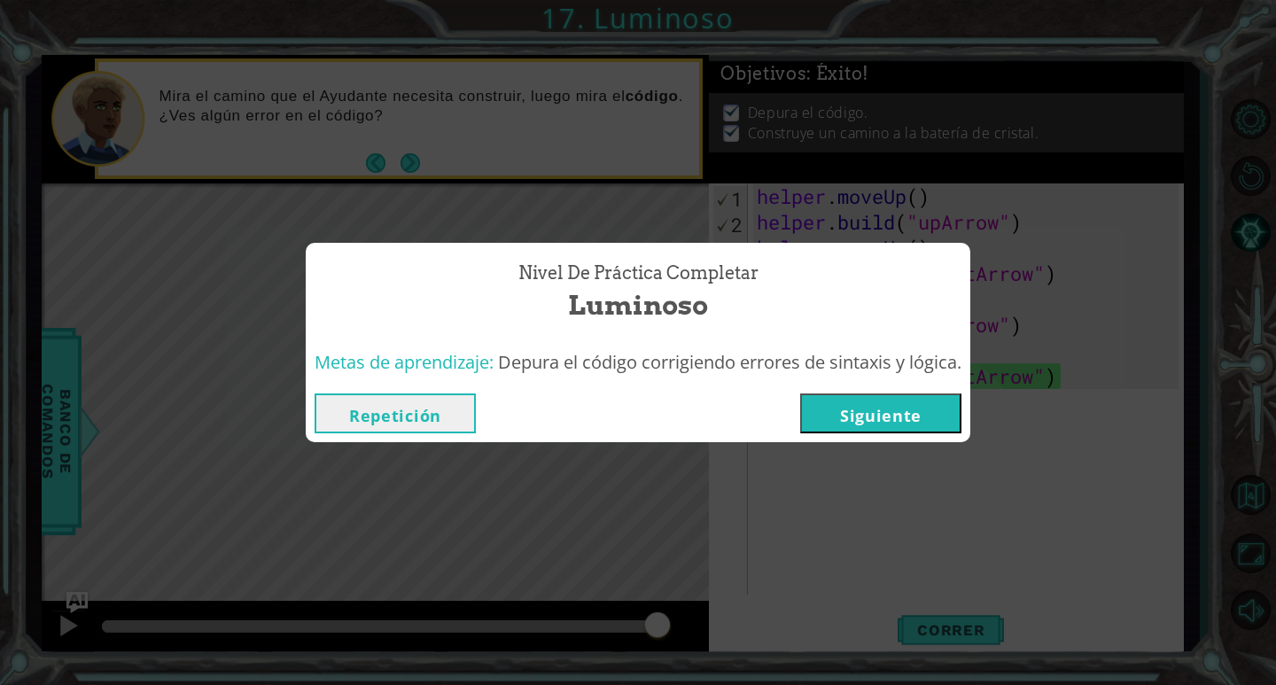
click at [923, 418] on button "Siguiente" at bounding box center [880, 413] width 161 height 40
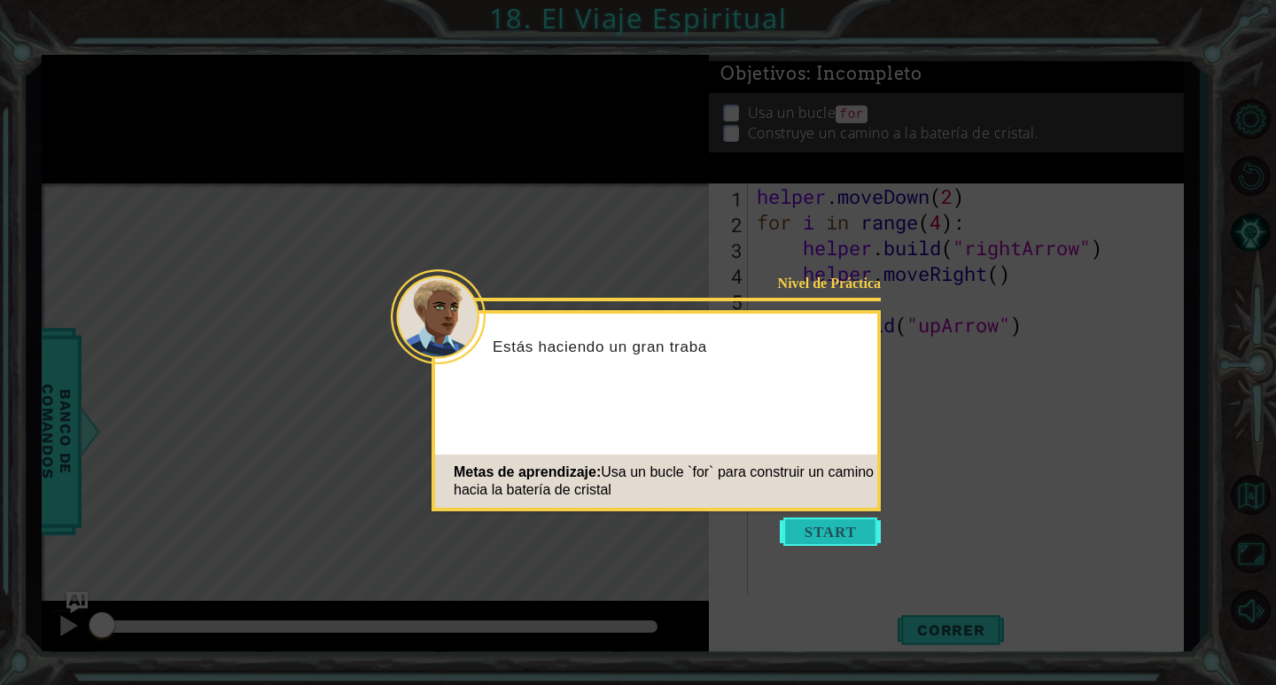
click at [845, 540] on button "Start" at bounding box center [830, 531] width 101 height 28
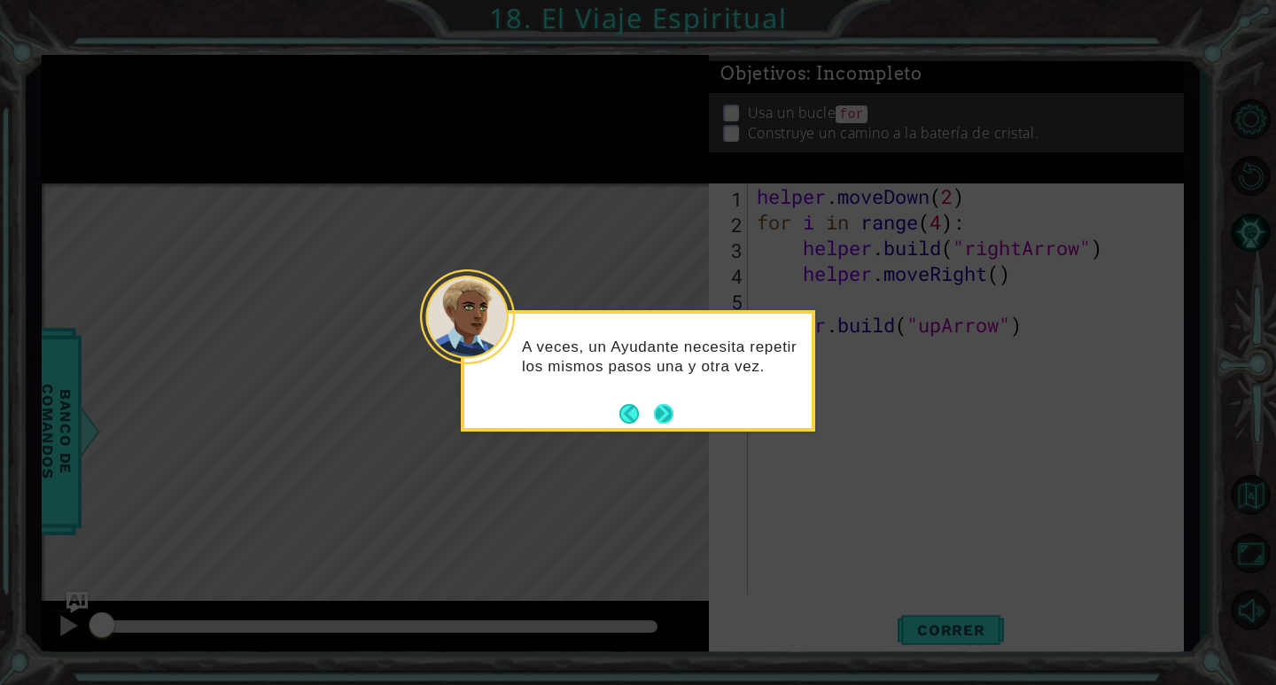
click at [668, 420] on button "Next" at bounding box center [663, 413] width 21 height 21
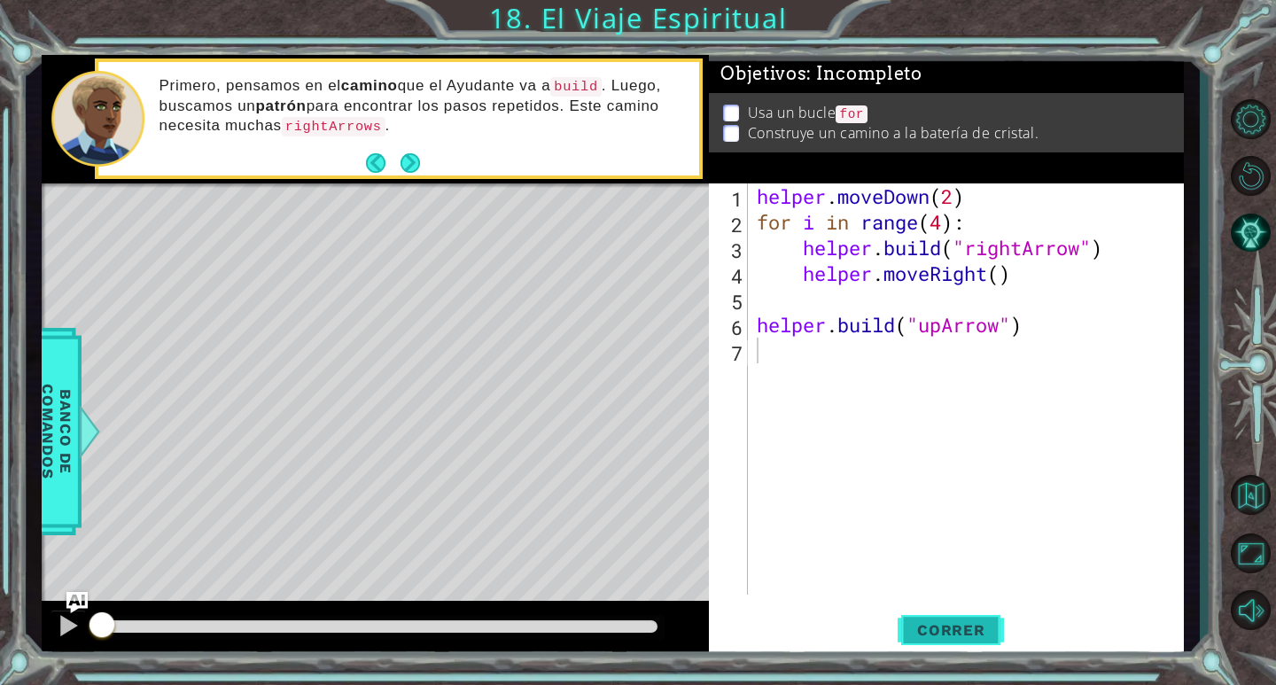
click at [982, 622] on span "Correr" at bounding box center [951, 630] width 104 height 18
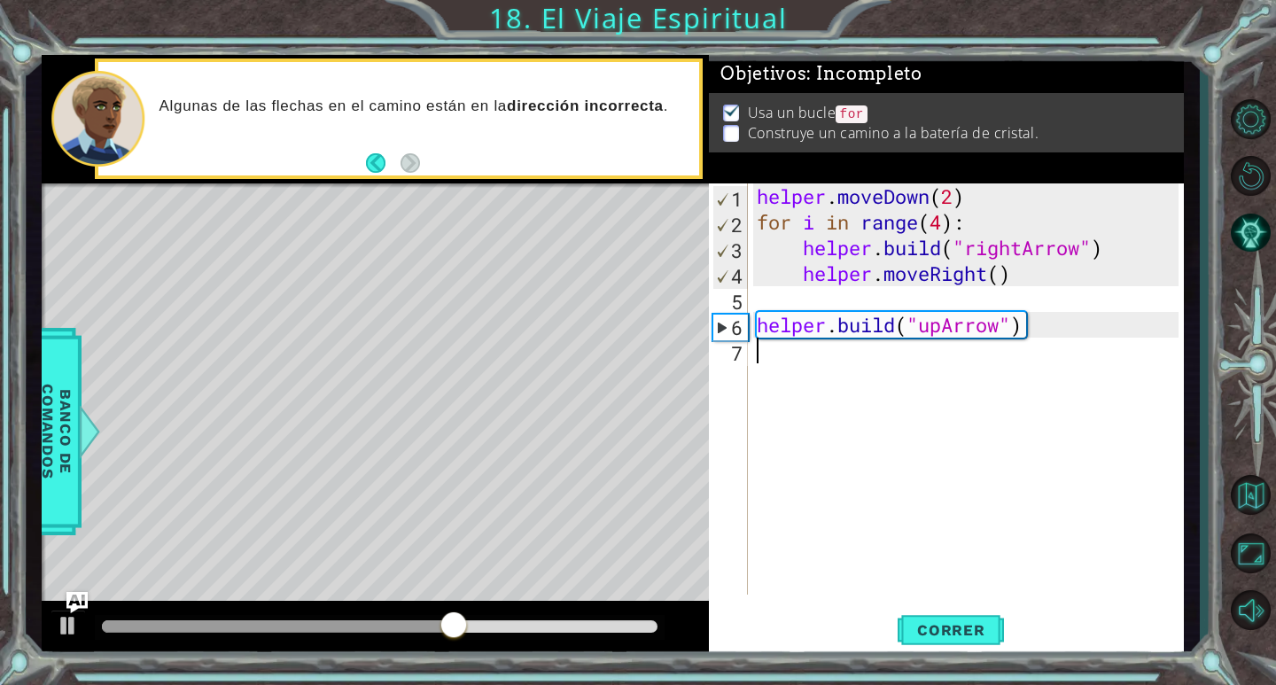
click at [859, 303] on div "helper . moveDown ( 2 ) for i in range ( 4 ) : helper . build ( "rightArrow" ) …" at bounding box center [970, 414] width 434 height 463
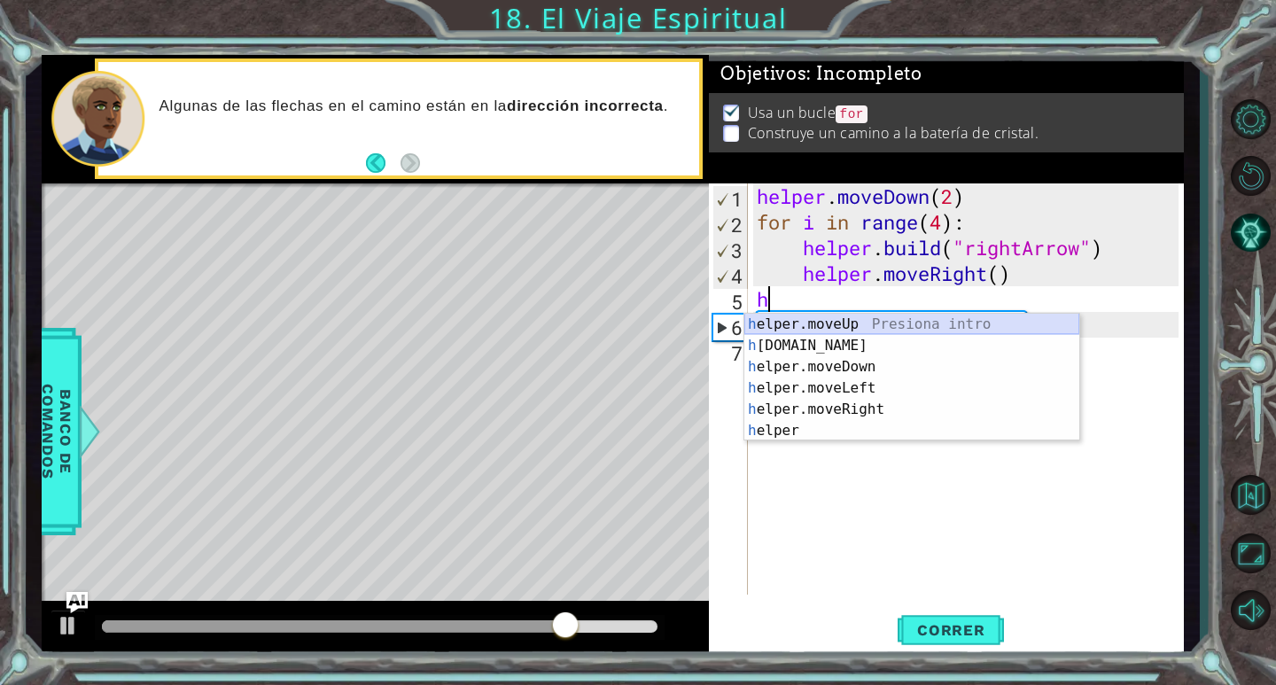
click at [913, 321] on div "h elper.moveUp Presiona intro h [DOMAIN_NAME] Presiona intro h elper.moveDown P…" at bounding box center [911, 399] width 335 height 170
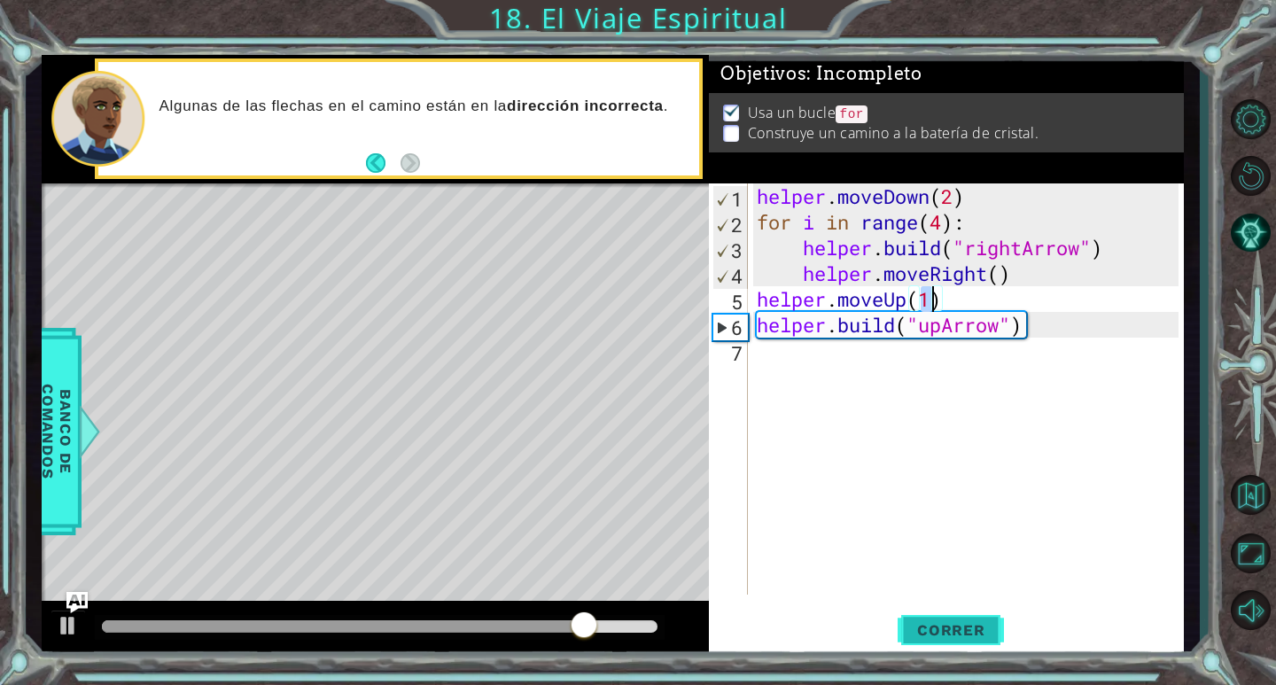
click at [928, 619] on button "Correr" at bounding box center [951, 631] width 106 height 48
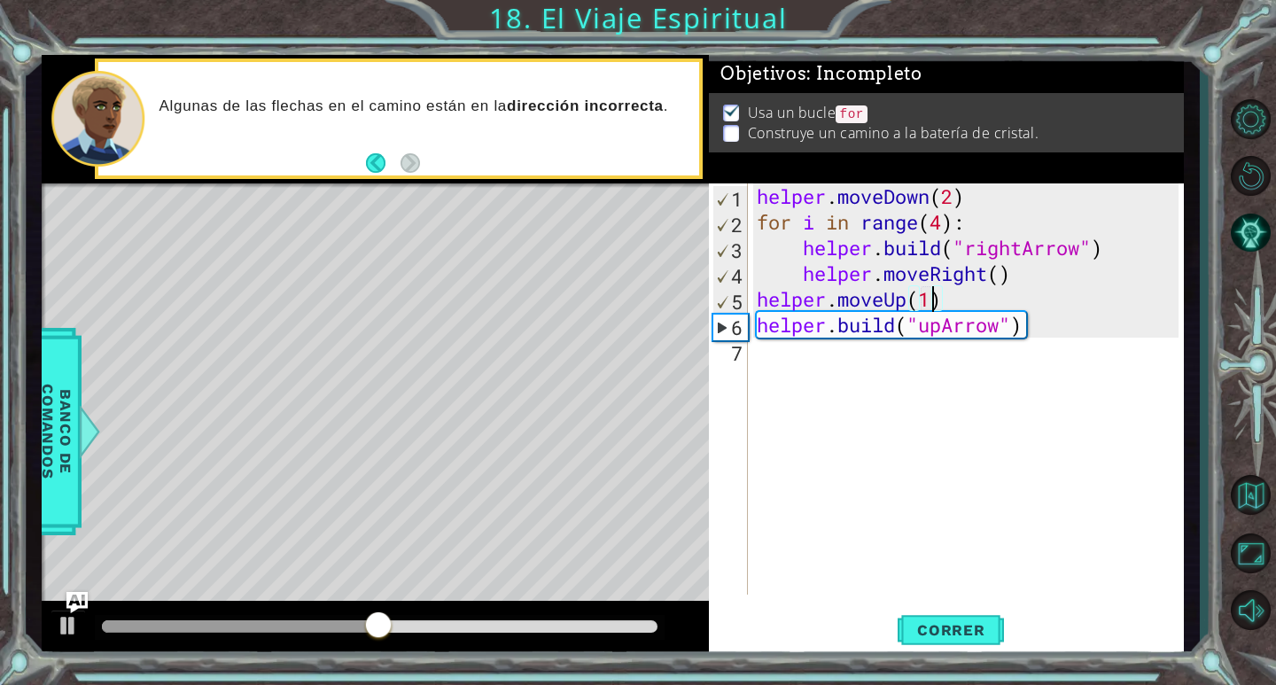
click at [1016, 276] on div "helper . moveDown ( 2 ) for i in range ( 4 ) : helper . build ( "rightArrow" ) …" at bounding box center [970, 414] width 434 height 463
type textarea "helper.moveRight()"
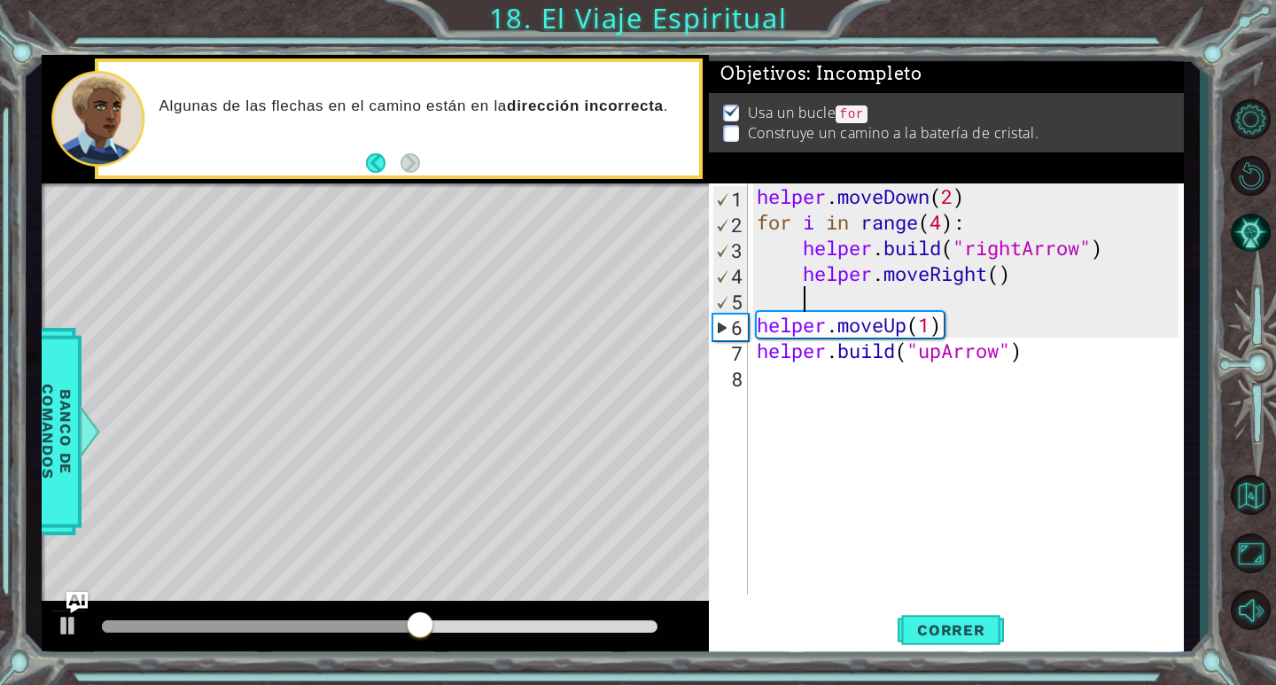
scroll to position [0, 2]
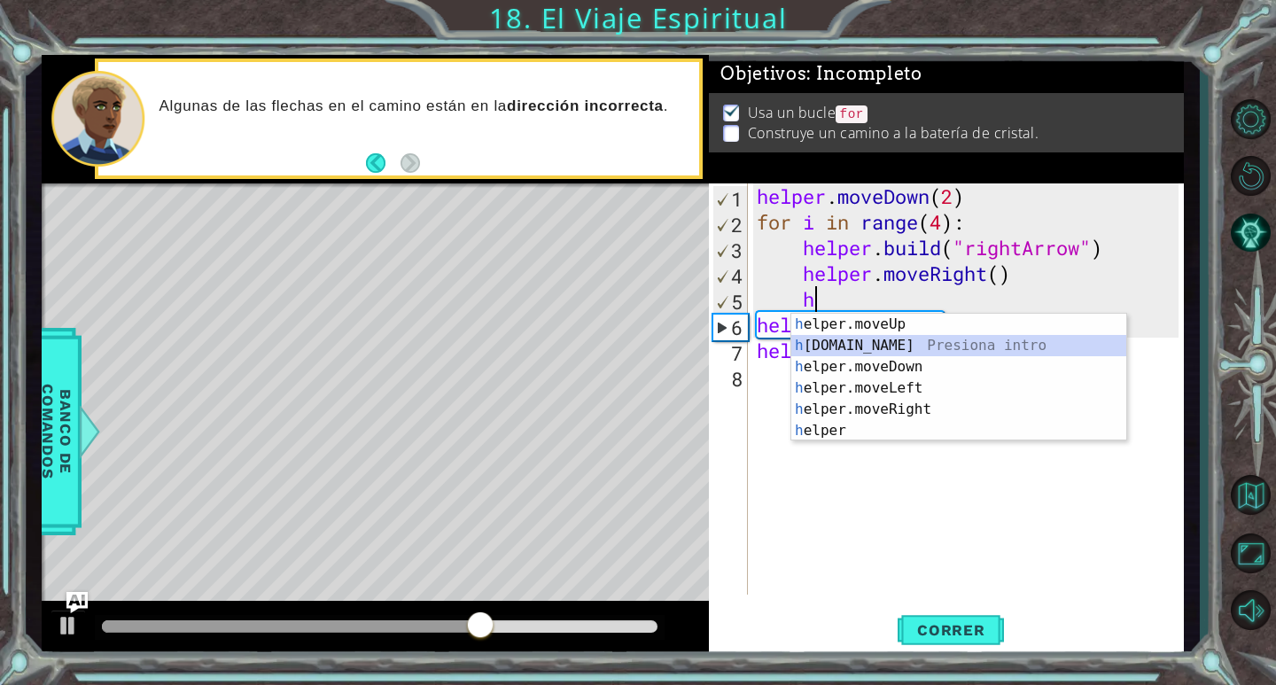
click at [921, 345] on div "h elper.moveUp Presiona intro h [DOMAIN_NAME] Presiona intro h elper.moveDown P…" at bounding box center [958, 399] width 335 height 170
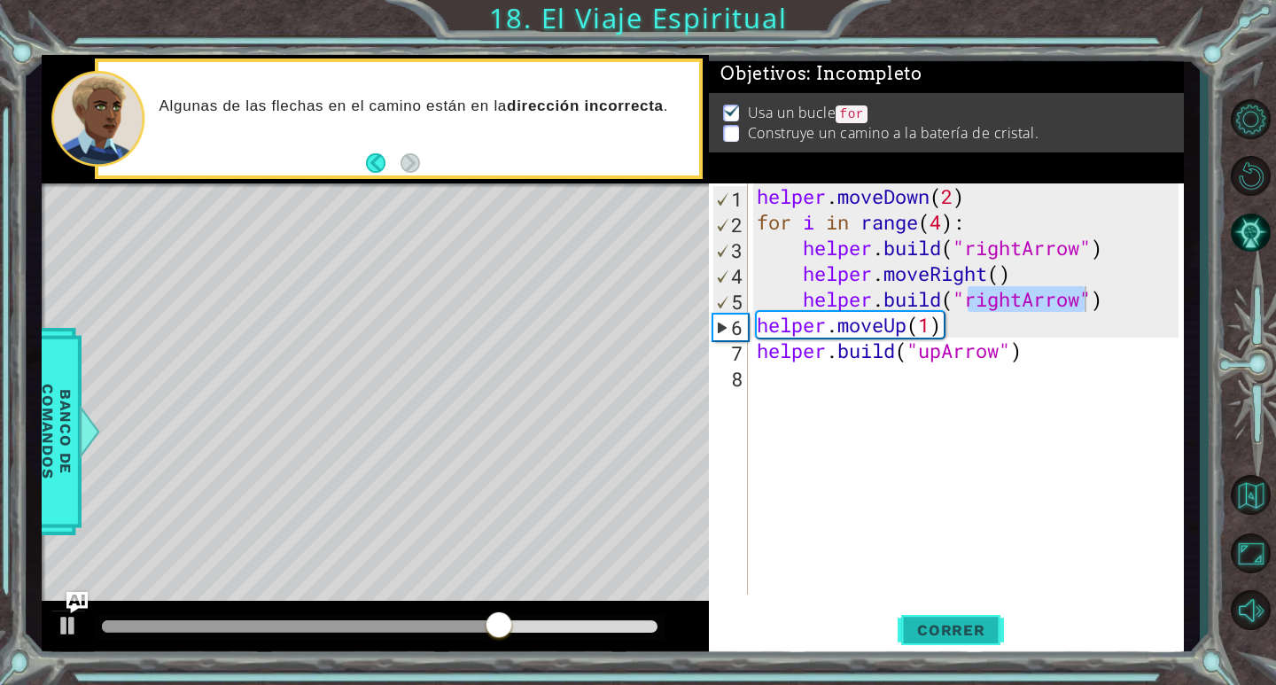
click at [969, 621] on span "Correr" at bounding box center [951, 630] width 104 height 18
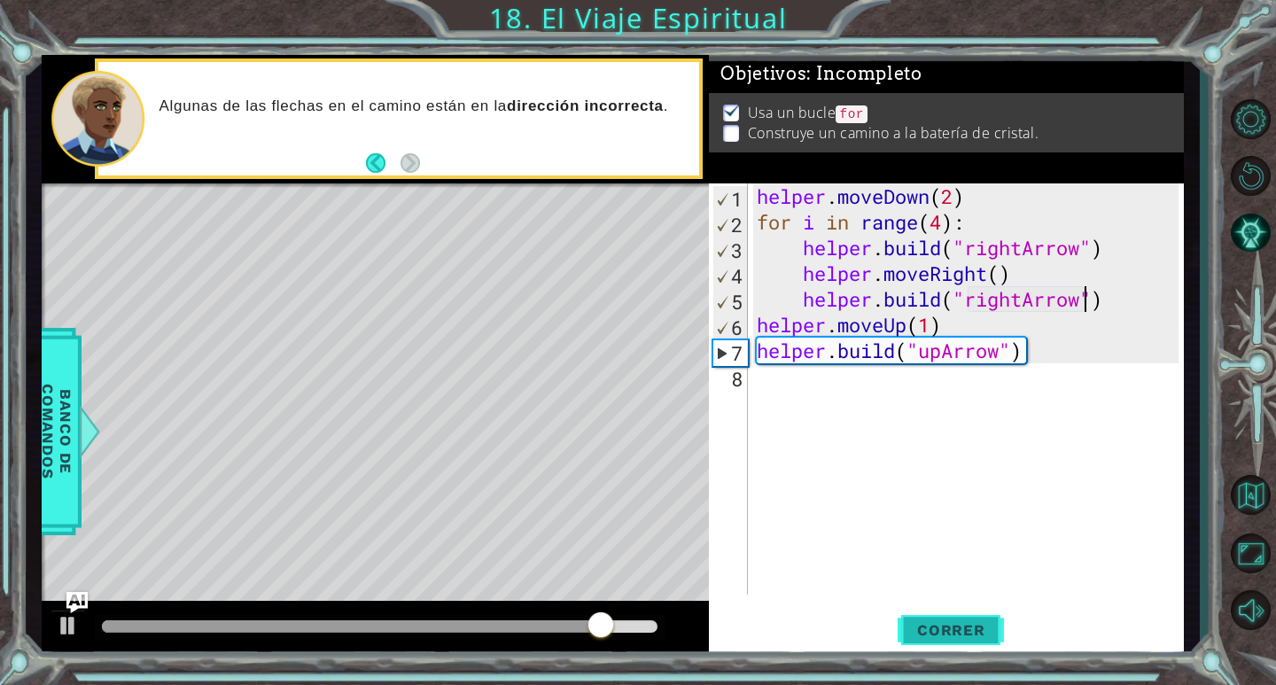
click at [978, 653] on button "Correr" at bounding box center [951, 631] width 106 height 48
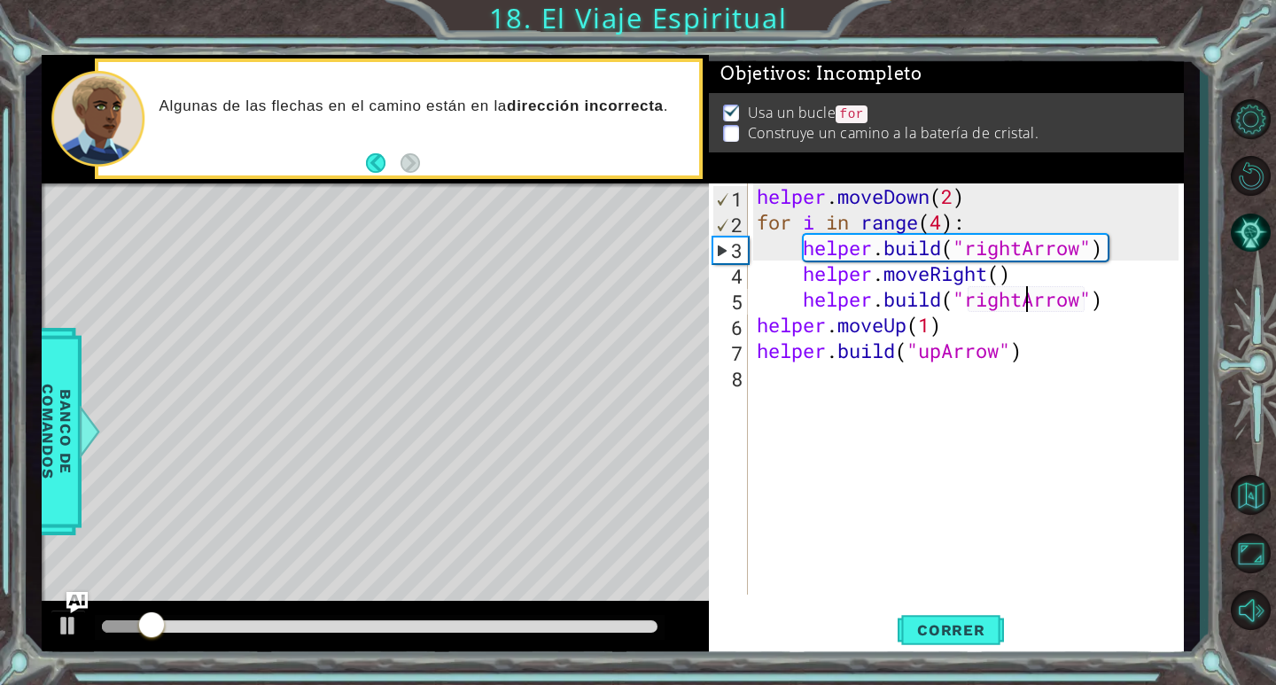
click at [1023, 305] on div "helper . moveDown ( 2 ) for i in range ( 4 ) : helper . build ( "rightArrow" ) …" at bounding box center [970, 414] width 434 height 463
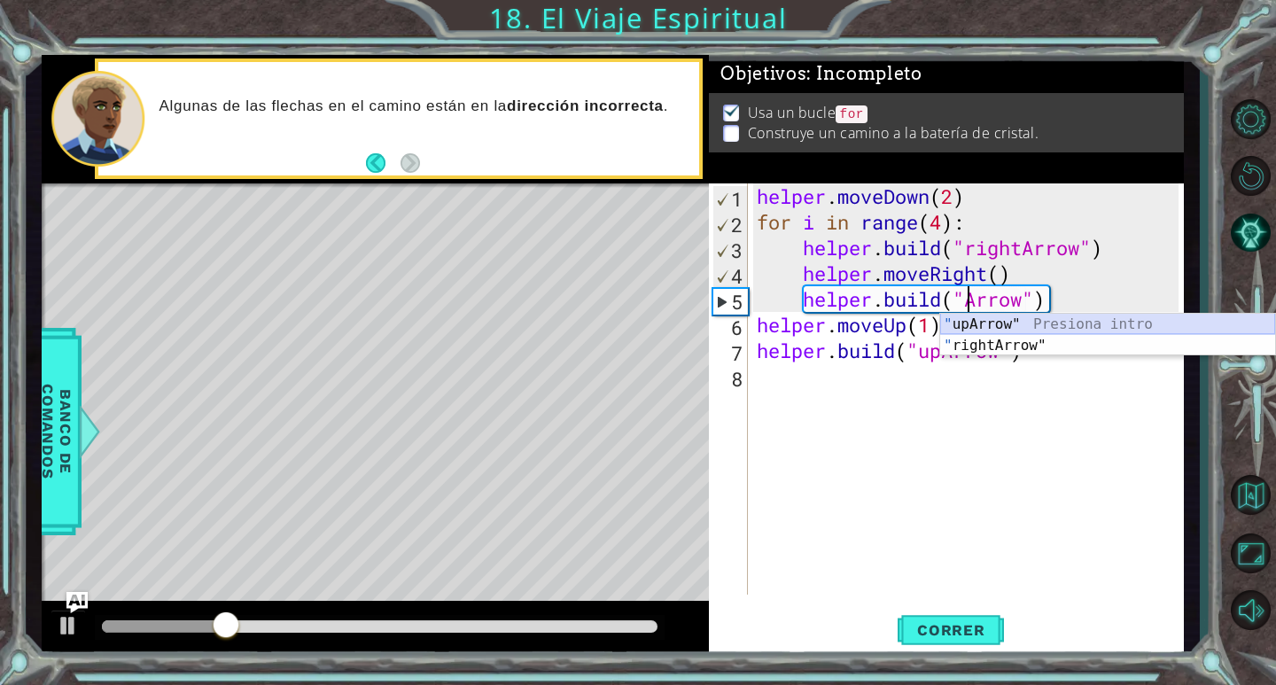
click at [1026, 325] on div "" upArrow" Presiona intro " rightArrow" Presiona intro" at bounding box center [1107, 356] width 335 height 85
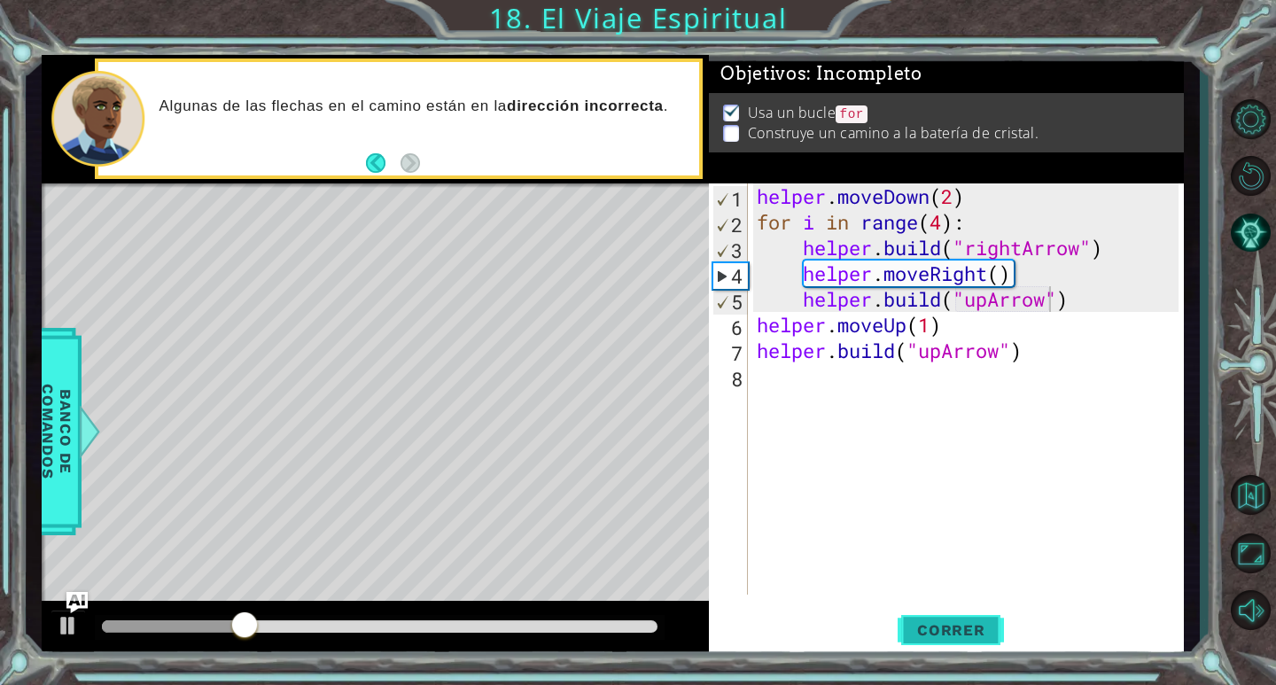
click at [943, 618] on button "Correr" at bounding box center [951, 631] width 106 height 48
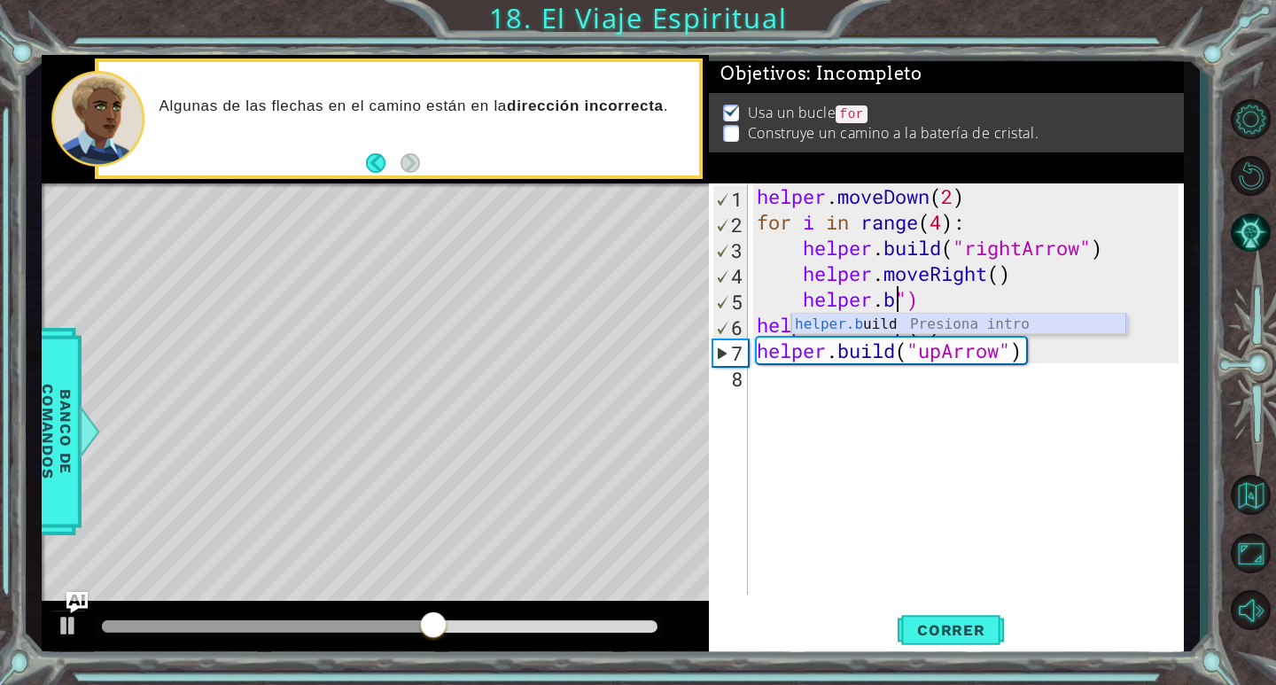
click at [955, 314] on div "helper.b uild Presiona intro" at bounding box center [958, 323] width 335 height 19
click at [975, 298] on div "helper . moveDown ( 2 ) for i in range ( 4 ) : helper . build ( "rightArrow" ) …" at bounding box center [970, 414] width 434 height 463
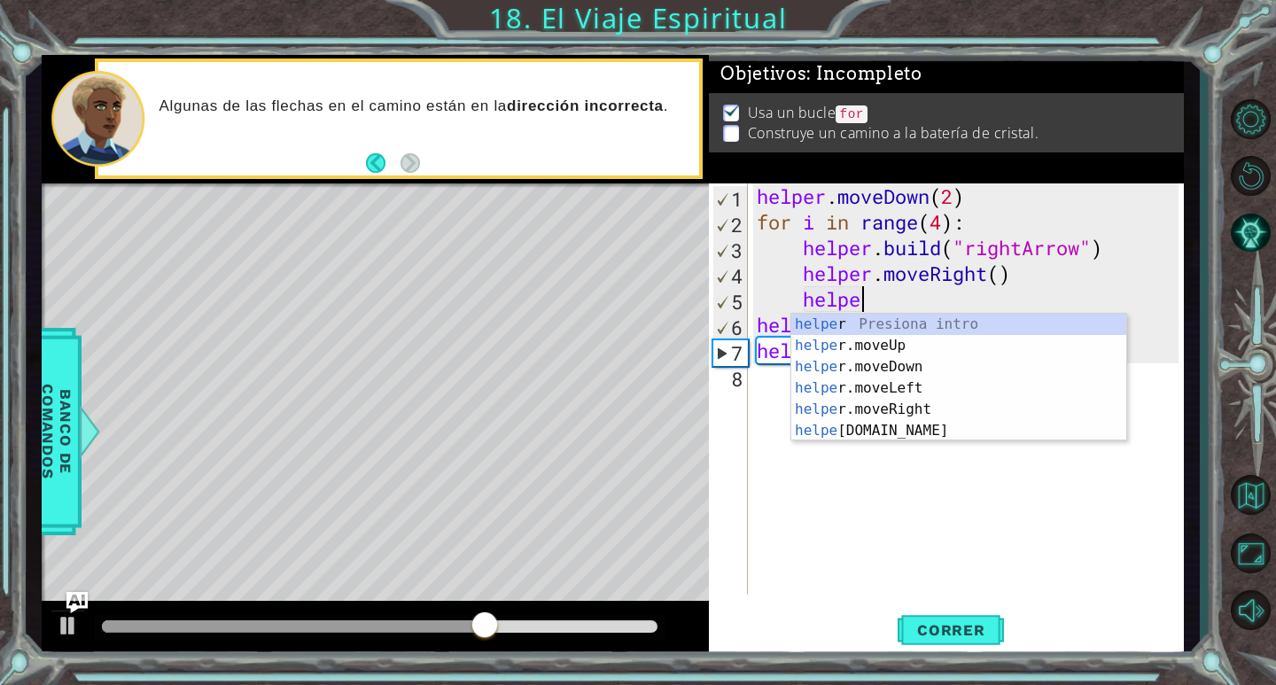
type textarea "h"
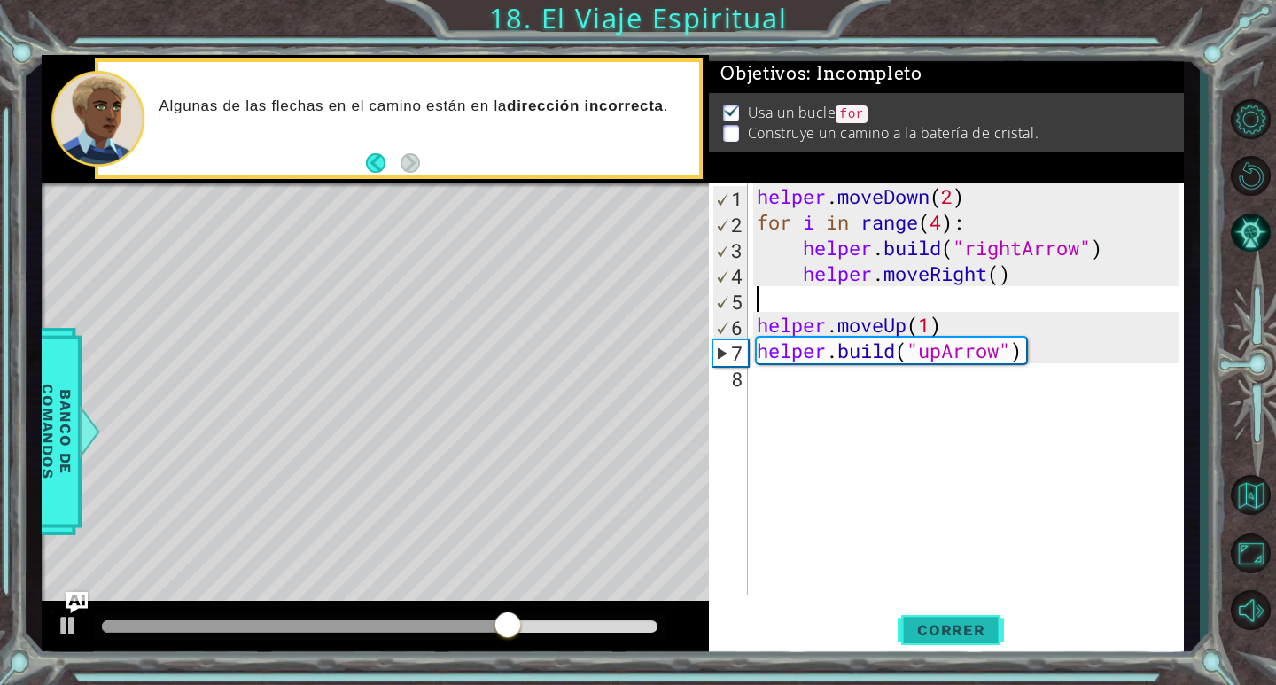
click at [953, 633] on span "Correr" at bounding box center [951, 630] width 104 height 18
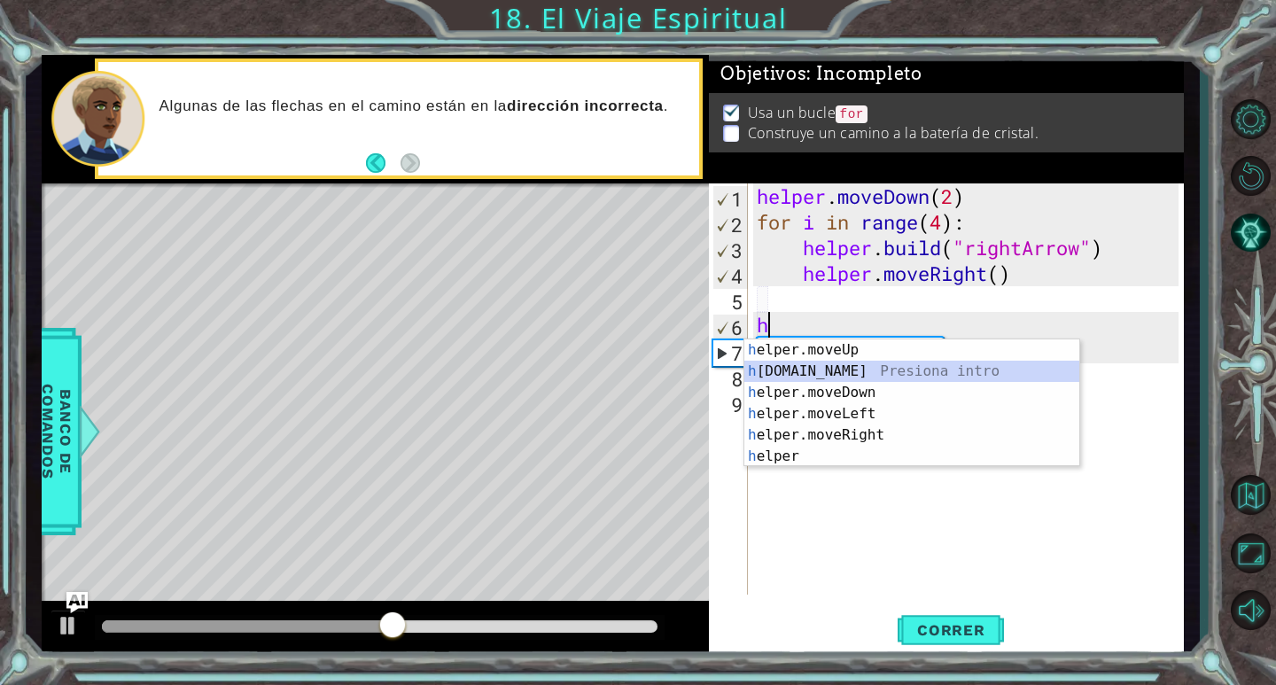
click at [836, 369] on div "h elper.moveUp Presiona intro h [DOMAIN_NAME] Presiona intro h elper.moveDown P…" at bounding box center [911, 424] width 335 height 170
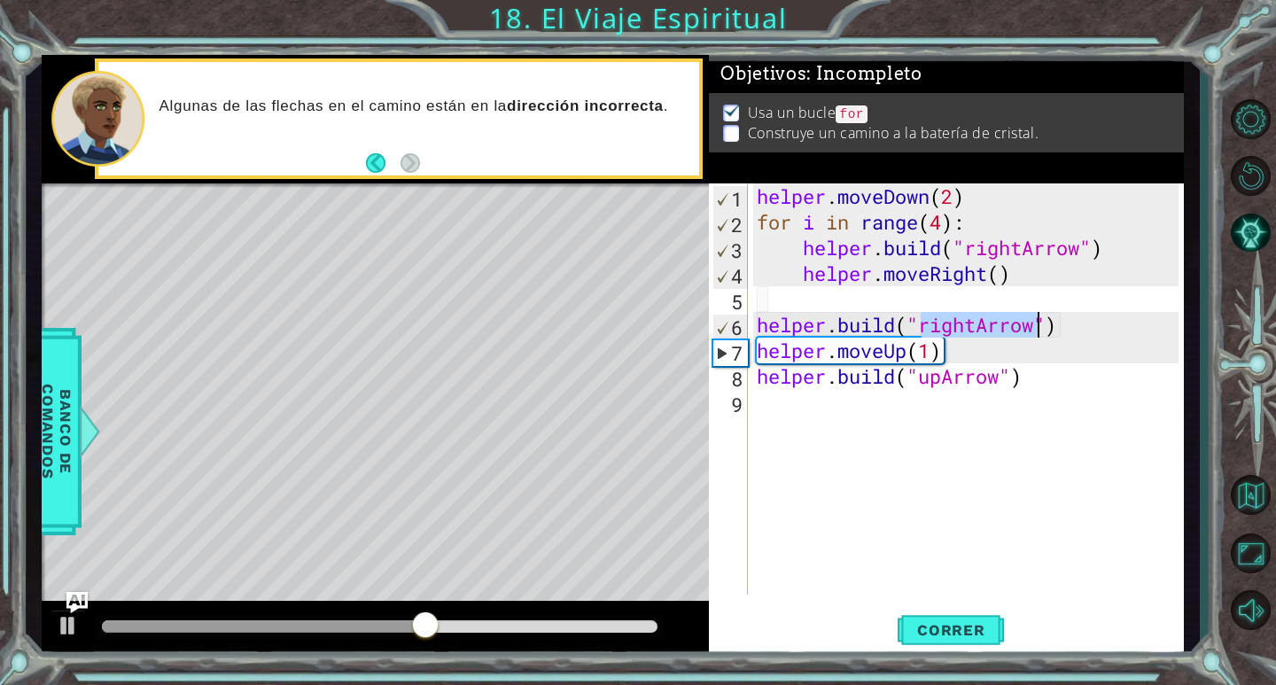
click at [974, 323] on div "helper . moveDown ( 2 ) for i in range ( 4 ) : helper . build ( "rightArrow" ) …" at bounding box center [965, 388] width 425 height 411
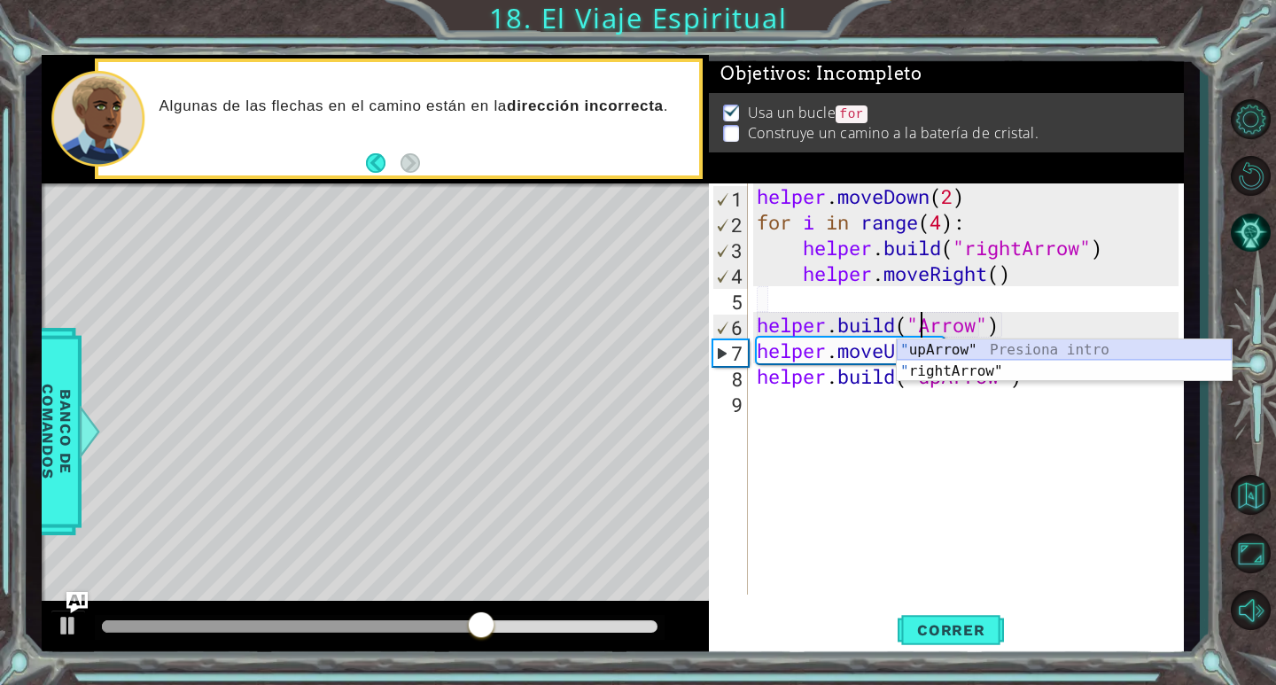
click at [969, 340] on div "" upArrow" Presiona intro " rightArrow" Presiona intro" at bounding box center [1064, 381] width 335 height 85
type textarea "[DOMAIN_NAME]("upArrow")"
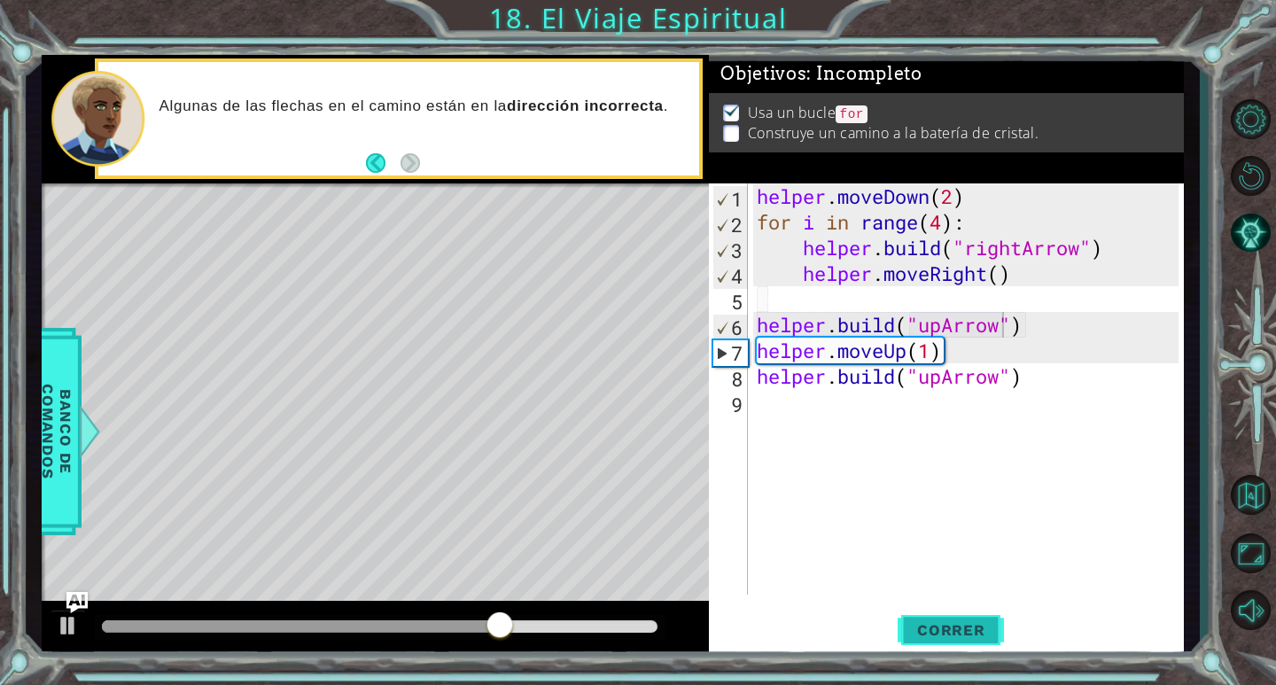
click at [950, 623] on span "Correr" at bounding box center [951, 630] width 104 height 18
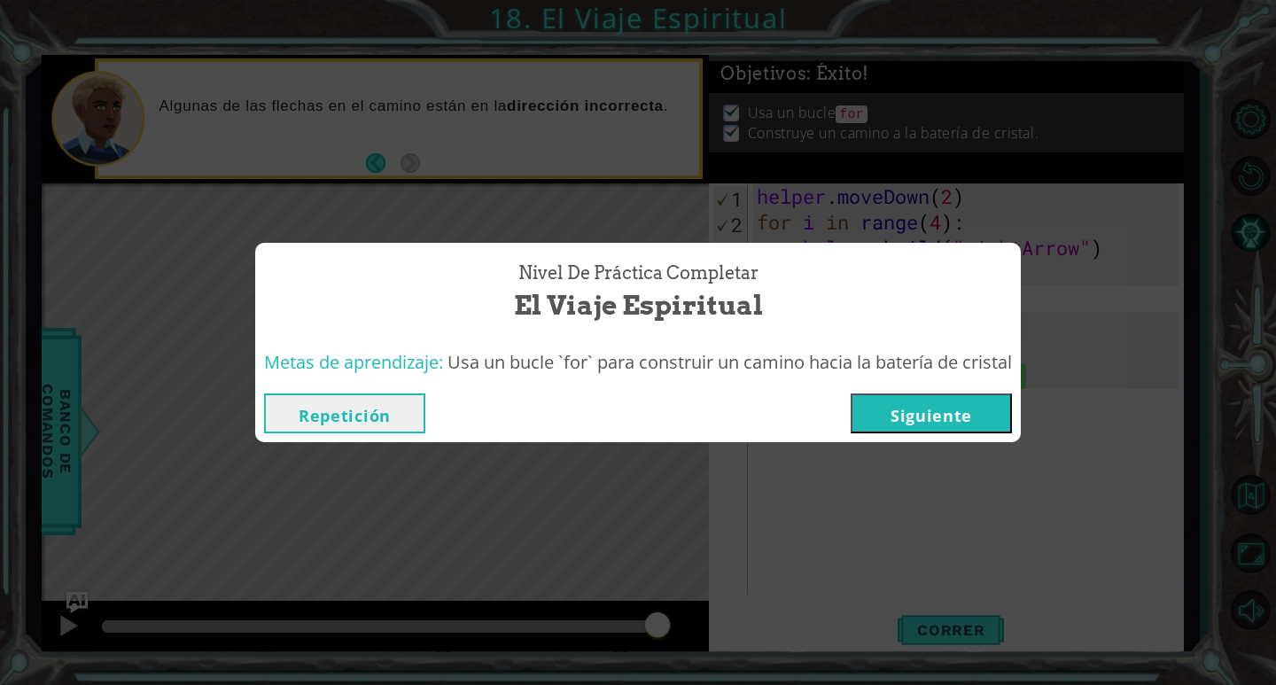
click at [909, 416] on button "Siguiente" at bounding box center [931, 413] width 161 height 40
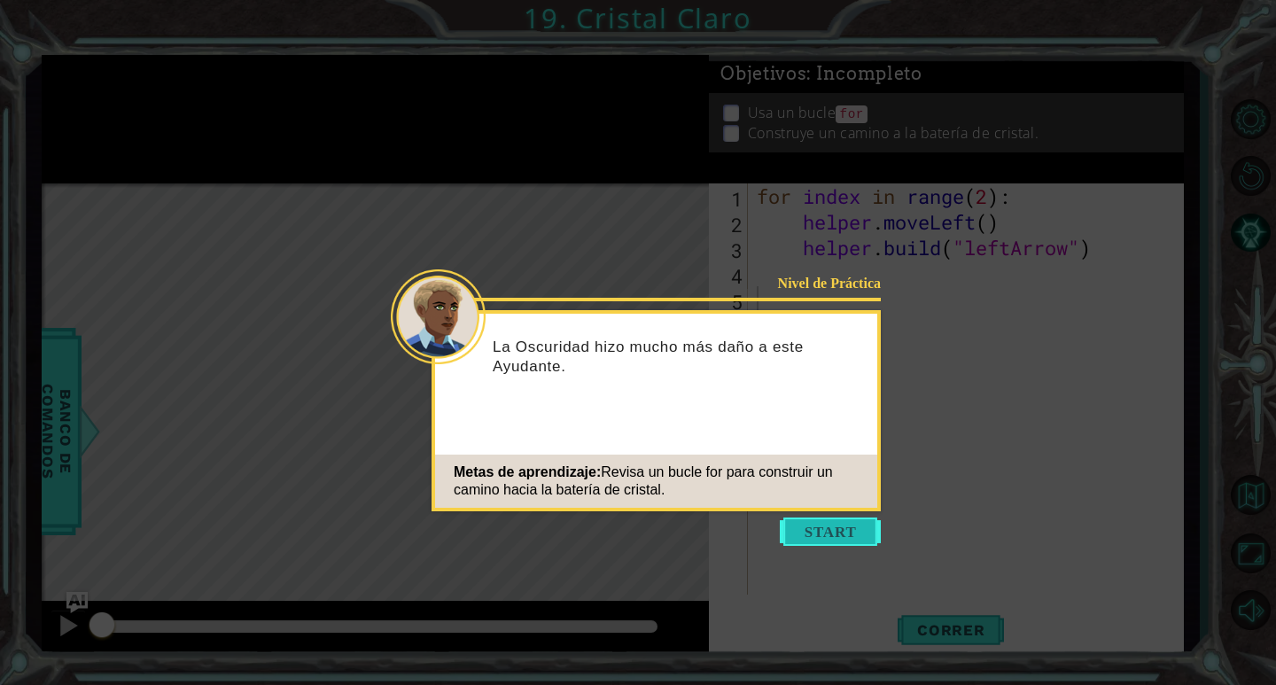
click at [803, 522] on button "Start" at bounding box center [830, 531] width 101 height 28
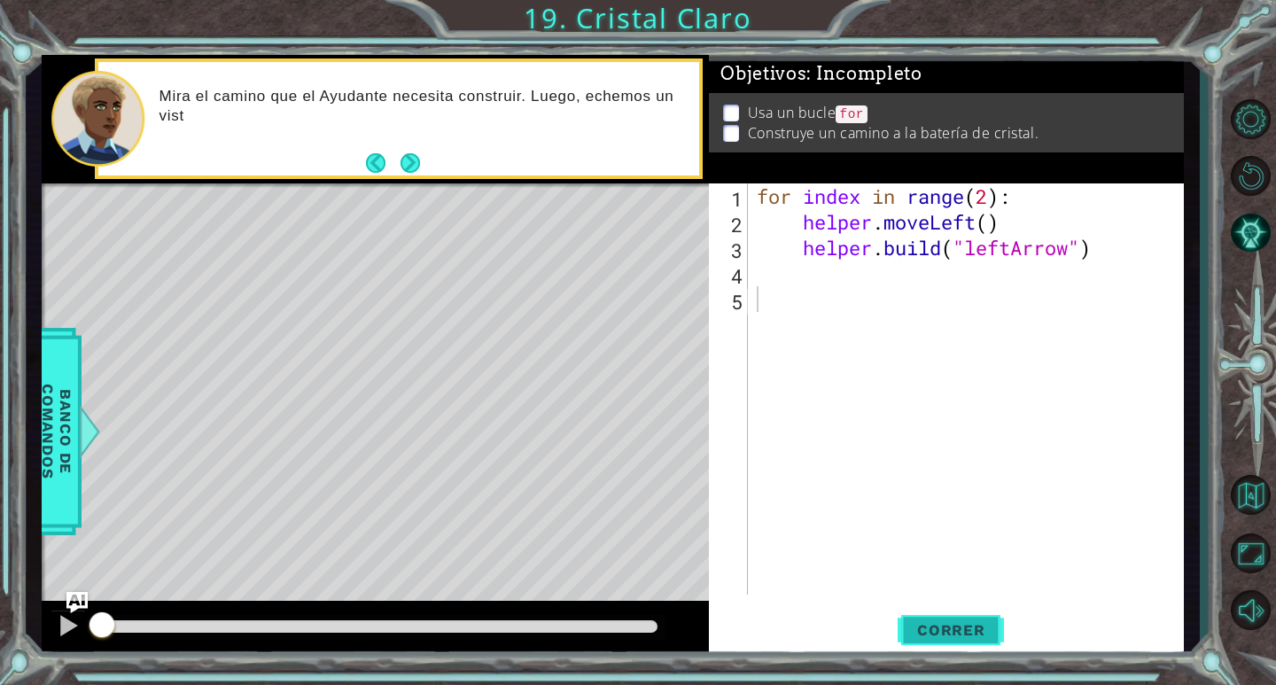
drag, startPoint x: 950, startPoint y: 626, endPoint x: 947, endPoint y: 608, distance: 17.9
click at [950, 621] on span "Correr" at bounding box center [951, 630] width 104 height 18
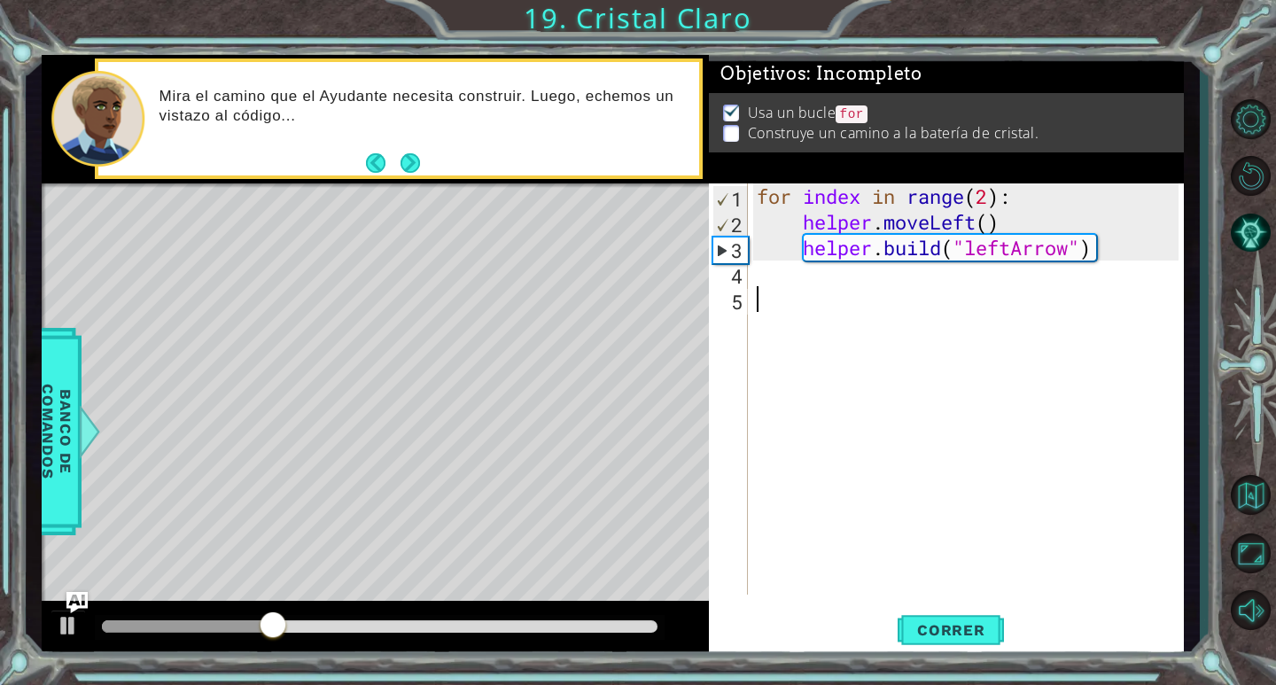
click at [989, 197] on div "for index in range ( 2 ) : helper . moveLeft ( ) helper . build ( "leftArrow" )" at bounding box center [970, 414] width 434 height 463
type textarea "for index in range(4):"
click at [948, 635] on span "Correr" at bounding box center [951, 630] width 104 height 18
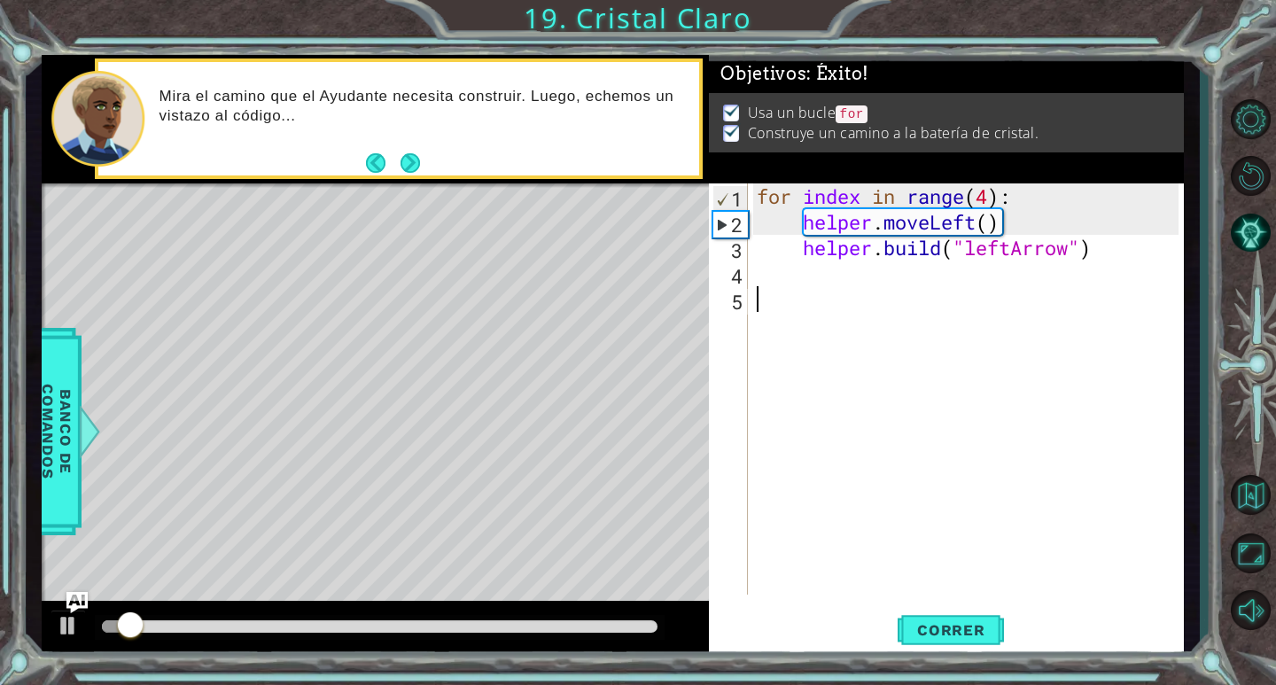
click at [801, 312] on div "for index in range ( 4 ) : helper . moveLeft ( ) helper . build ( "leftArrow" )" at bounding box center [970, 414] width 434 height 463
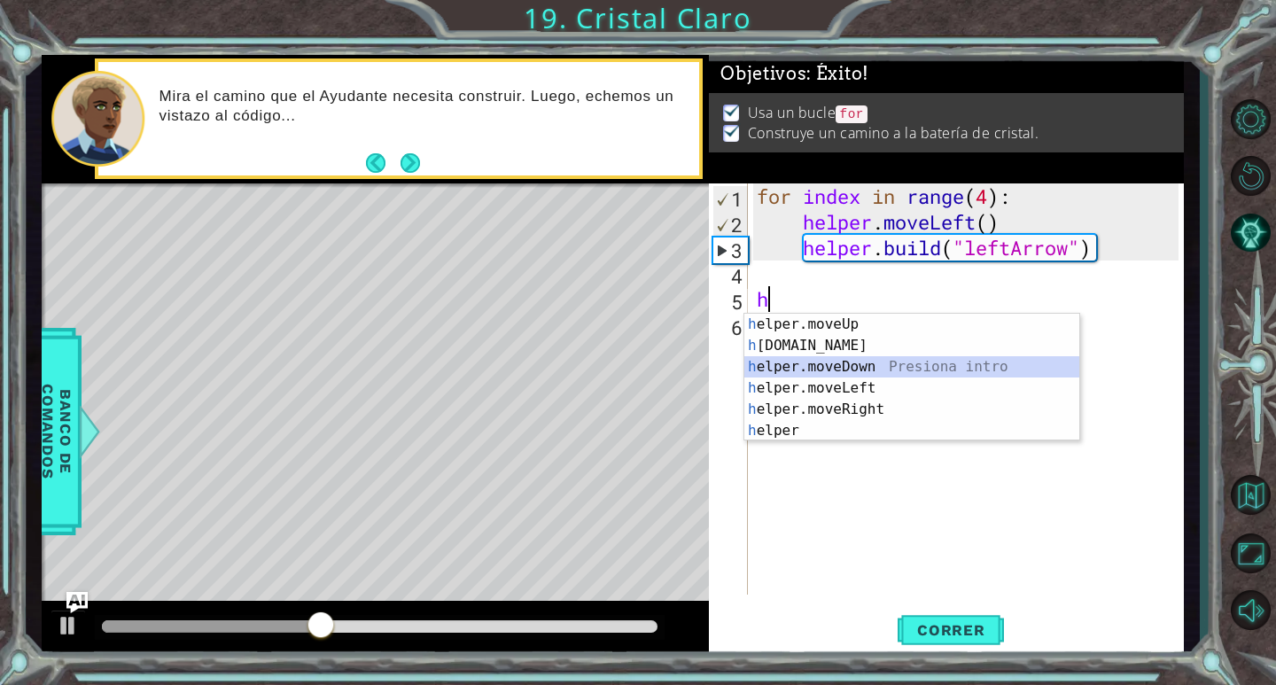
click at [867, 366] on div "h elper.moveUp Presiona intro h [DOMAIN_NAME] Presiona intro h elper.moveDown P…" at bounding box center [911, 399] width 335 height 170
type textarea "helper.moveDown(1)"
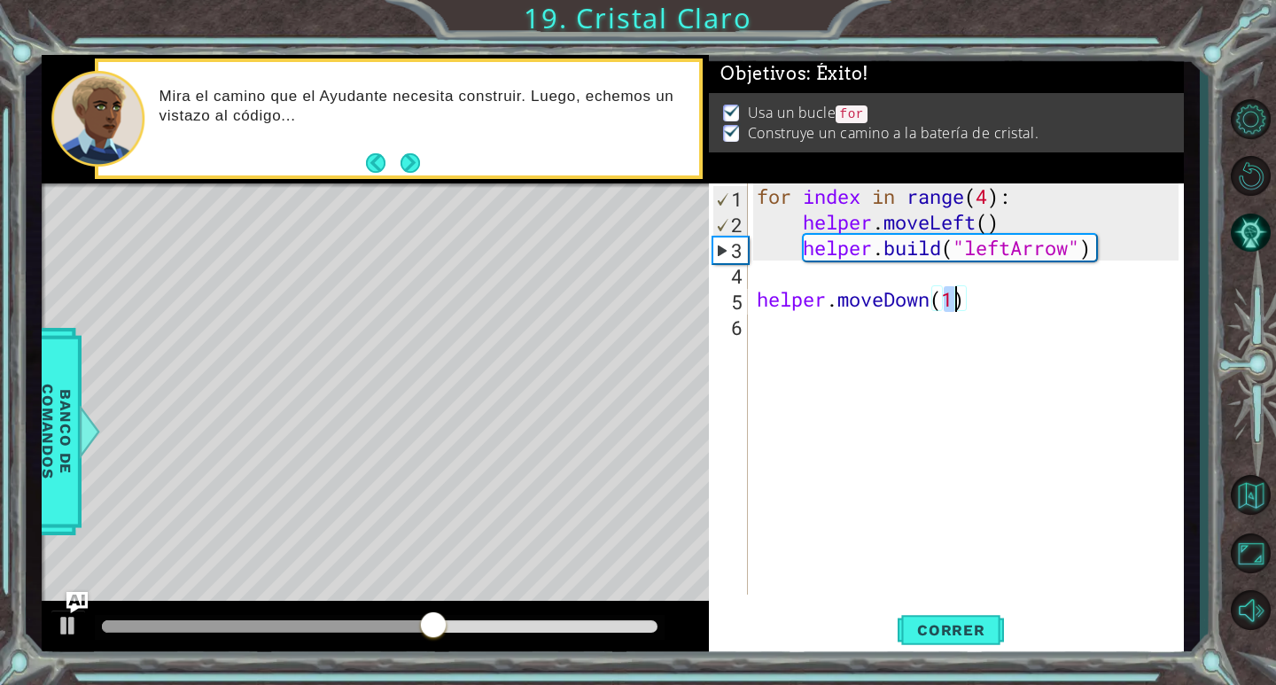
click at [991, 300] on div "for index in range ( 4 ) : helper . moveLeft ( ) helper . build ( "leftArrow" )…" at bounding box center [970, 414] width 434 height 463
click at [833, 274] on div "for index in range ( 4 ) : helper . moveLeft ( ) helper . build ( "leftArrow" )…" at bounding box center [970, 414] width 434 height 463
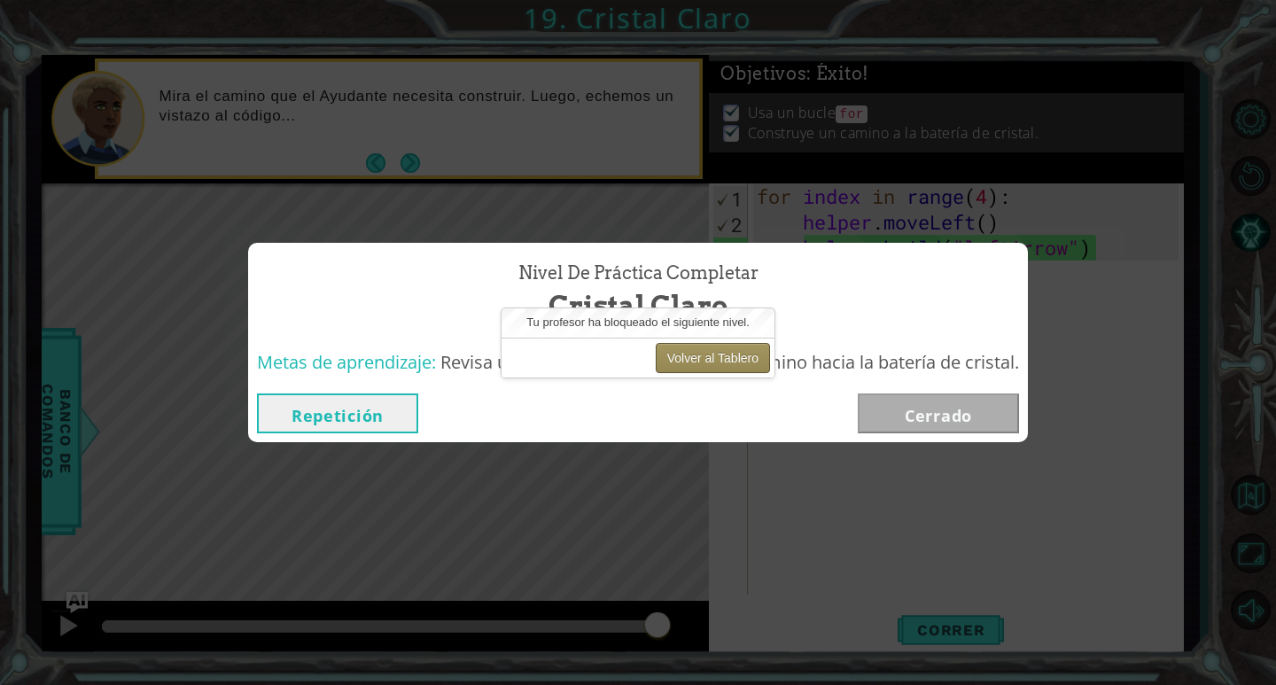
click at [724, 359] on button "Volver al Tablero" at bounding box center [713, 358] width 114 height 30
click at [729, 351] on button "Volver al Tablero" at bounding box center [713, 358] width 114 height 30
click at [369, 407] on button "Repetición" at bounding box center [337, 413] width 161 height 40
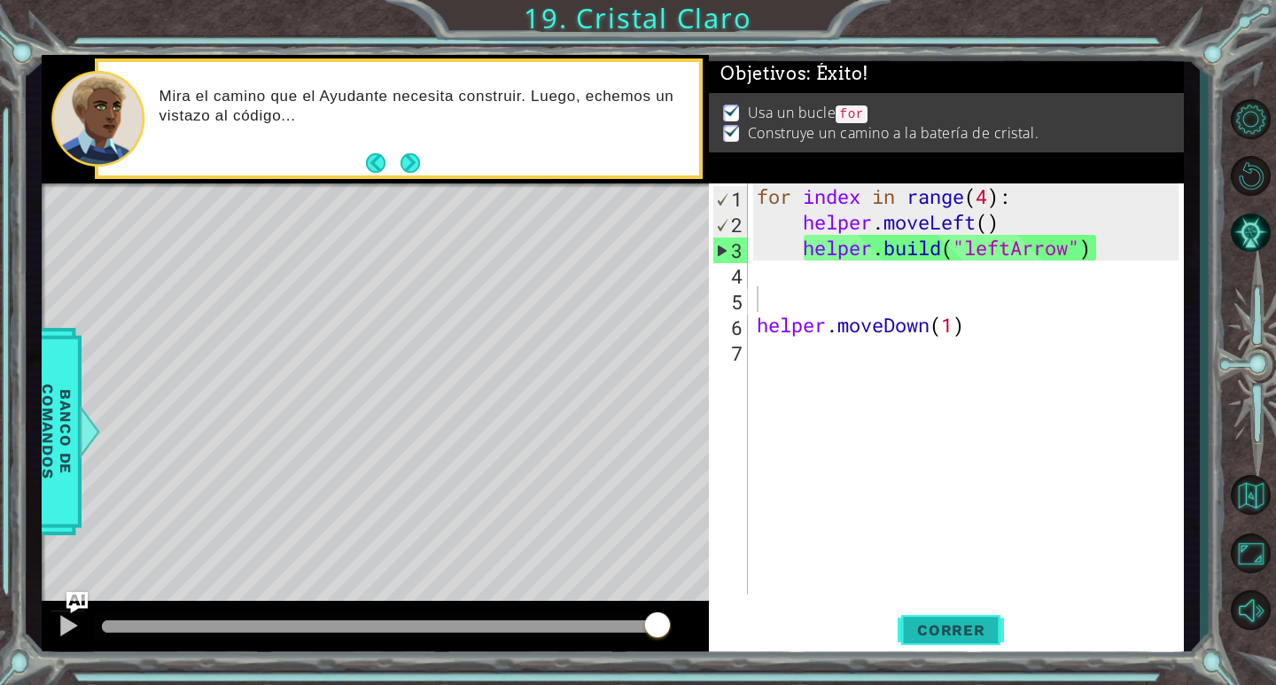
click at [920, 649] on button "Correr" at bounding box center [951, 631] width 106 height 48
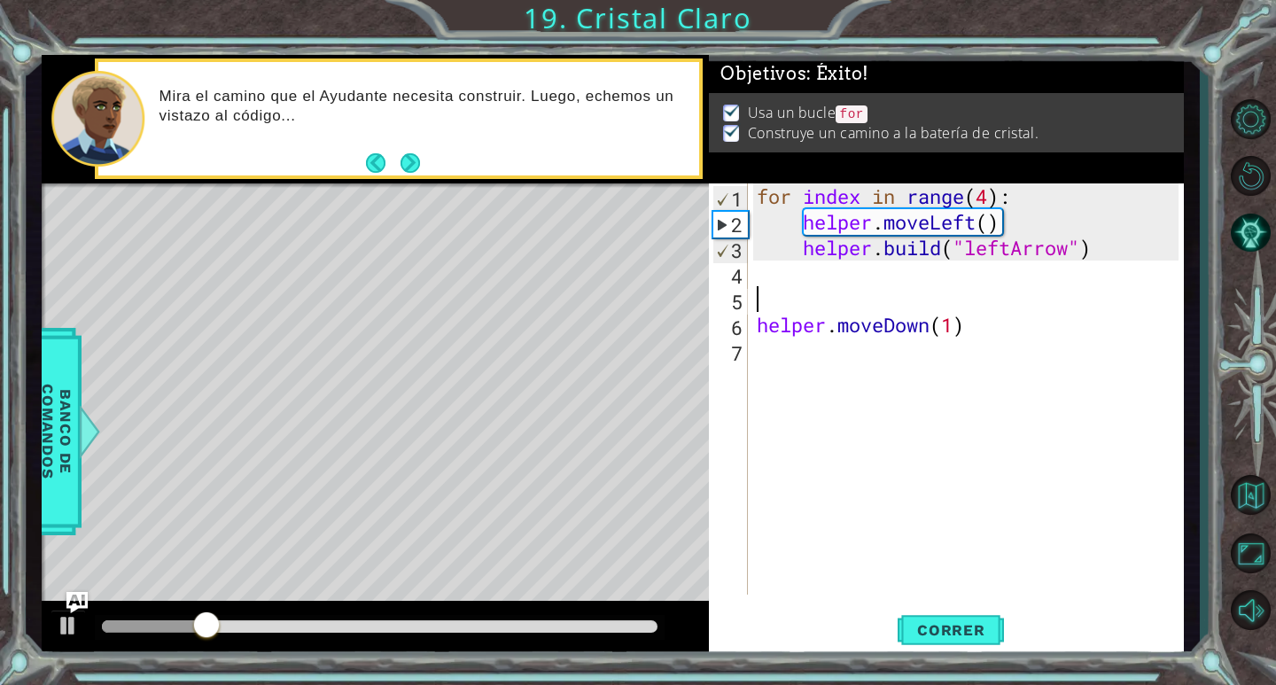
click at [992, 202] on div "for index in range ( 4 ) : helper . moveLeft ( ) helper . build ( "leftArrow" )…" at bounding box center [970, 414] width 434 height 463
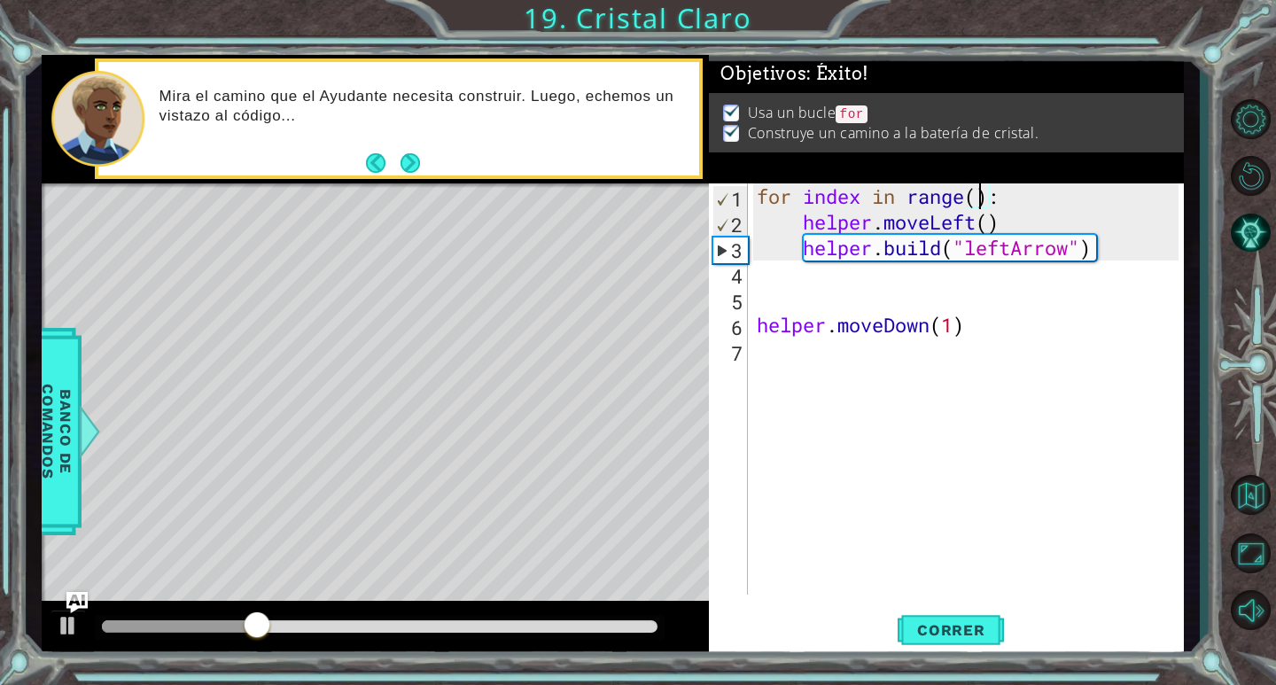
scroll to position [0, 11]
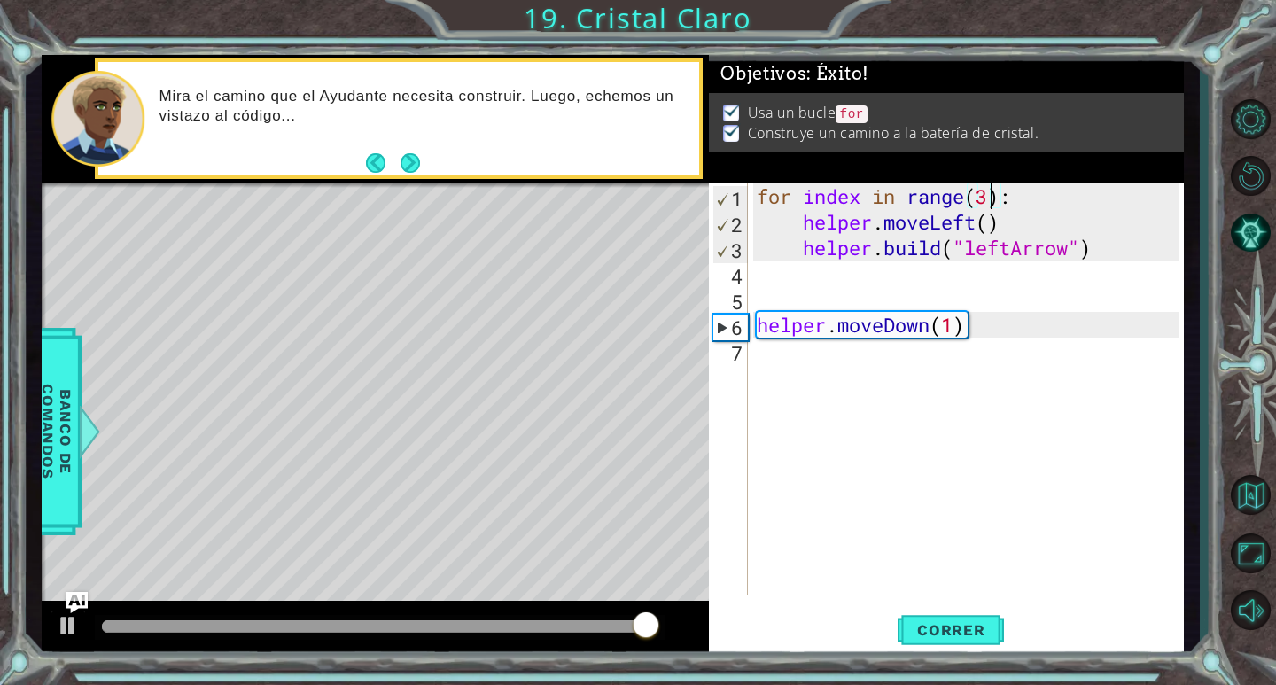
type textarea "for index in range(3):"
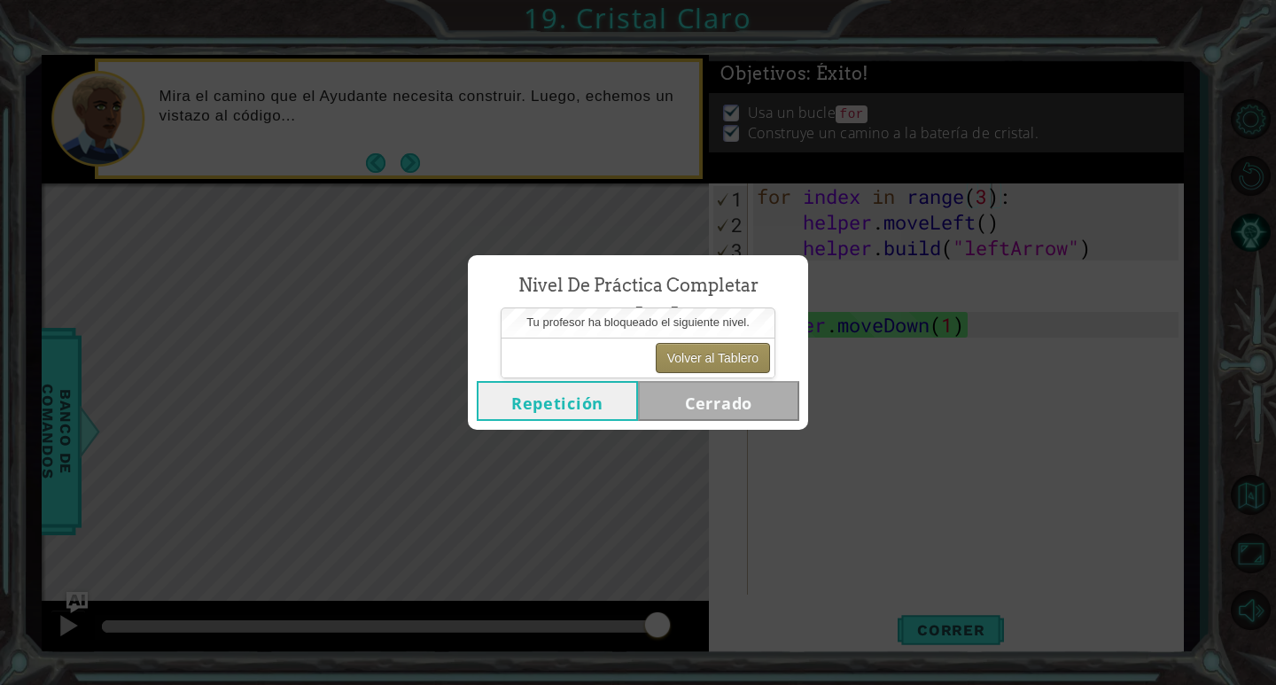
click at [747, 346] on button "Volver al Tablero" at bounding box center [713, 358] width 114 height 30
click at [719, 357] on button "Volver al Tablero" at bounding box center [713, 358] width 114 height 30
click at [976, 431] on div "Nivel de Práctica Completar Cristal Claro Repetición [GEOGRAPHIC_DATA]" at bounding box center [638, 342] width 1276 height 685
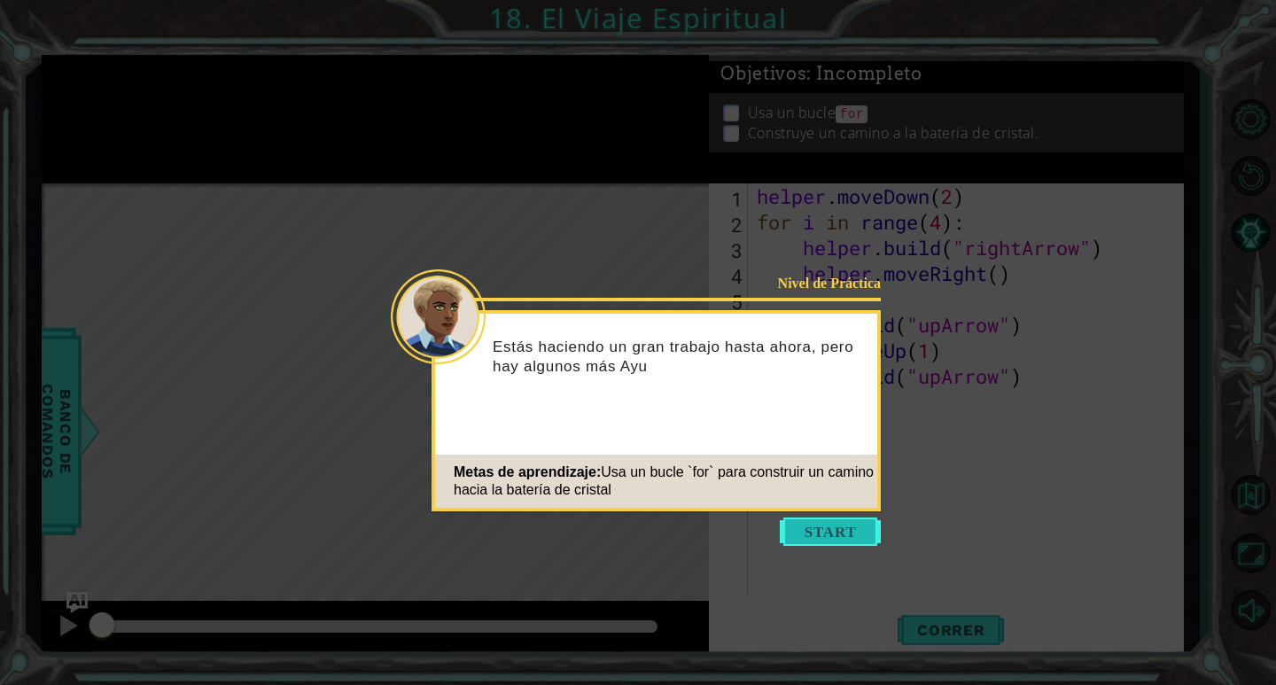
click at [832, 532] on button "Start" at bounding box center [830, 531] width 101 height 28
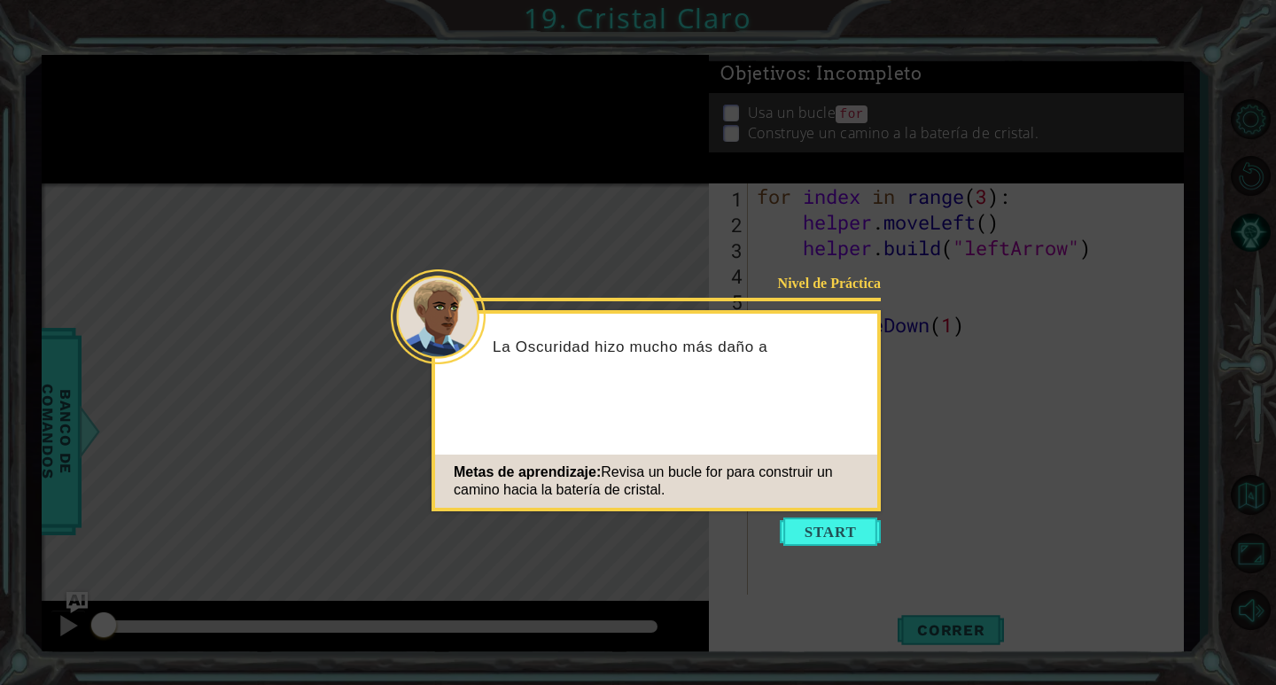
click at [850, 517] on icon at bounding box center [638, 342] width 1276 height 685
click at [844, 536] on button "Start" at bounding box center [830, 531] width 101 height 28
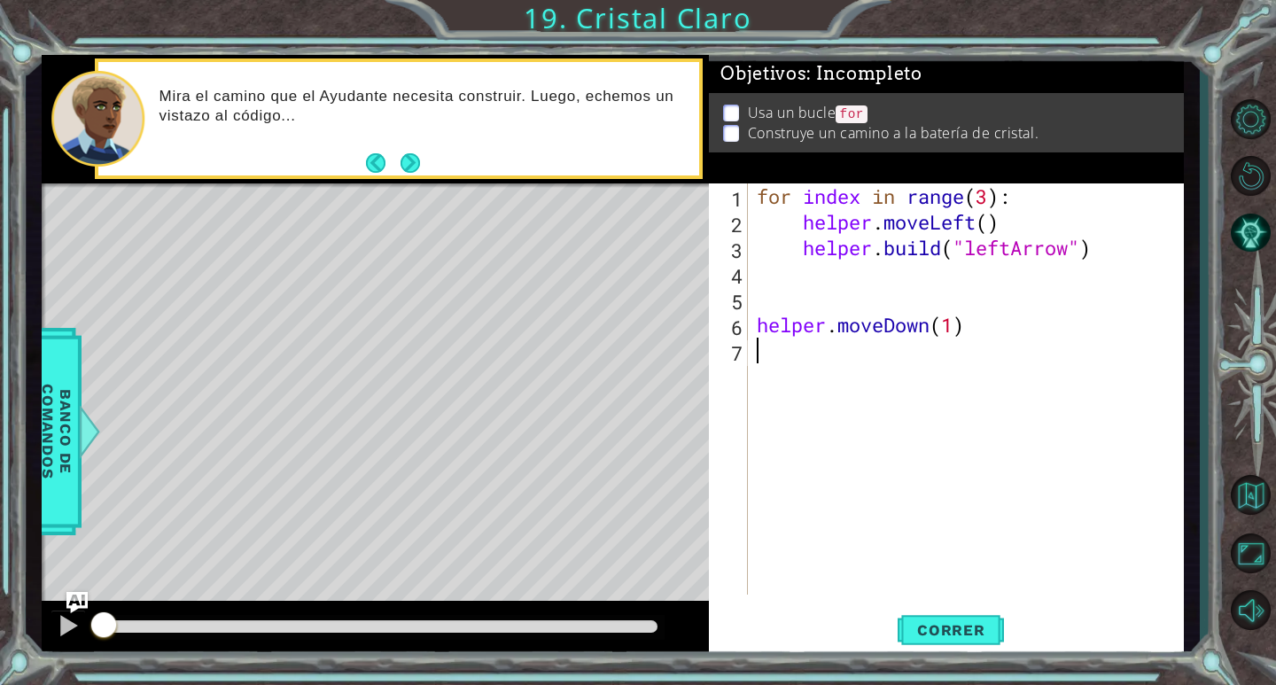
click at [91, 472] on div "Level Map" at bounding box center [451, 444] width 819 height 522
click at [68, 450] on span "Banco de comandos" at bounding box center [57, 430] width 46 height 183
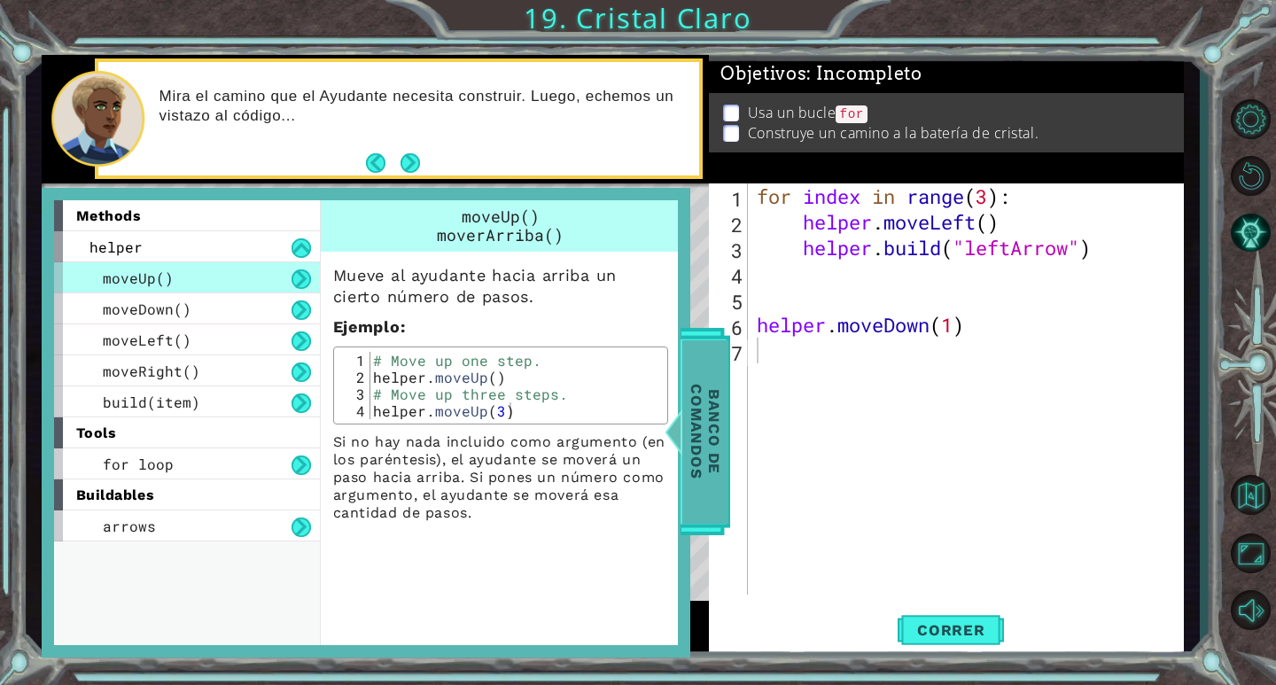
click at [723, 445] on span "Banco de comandos" at bounding box center [705, 430] width 46 height 183
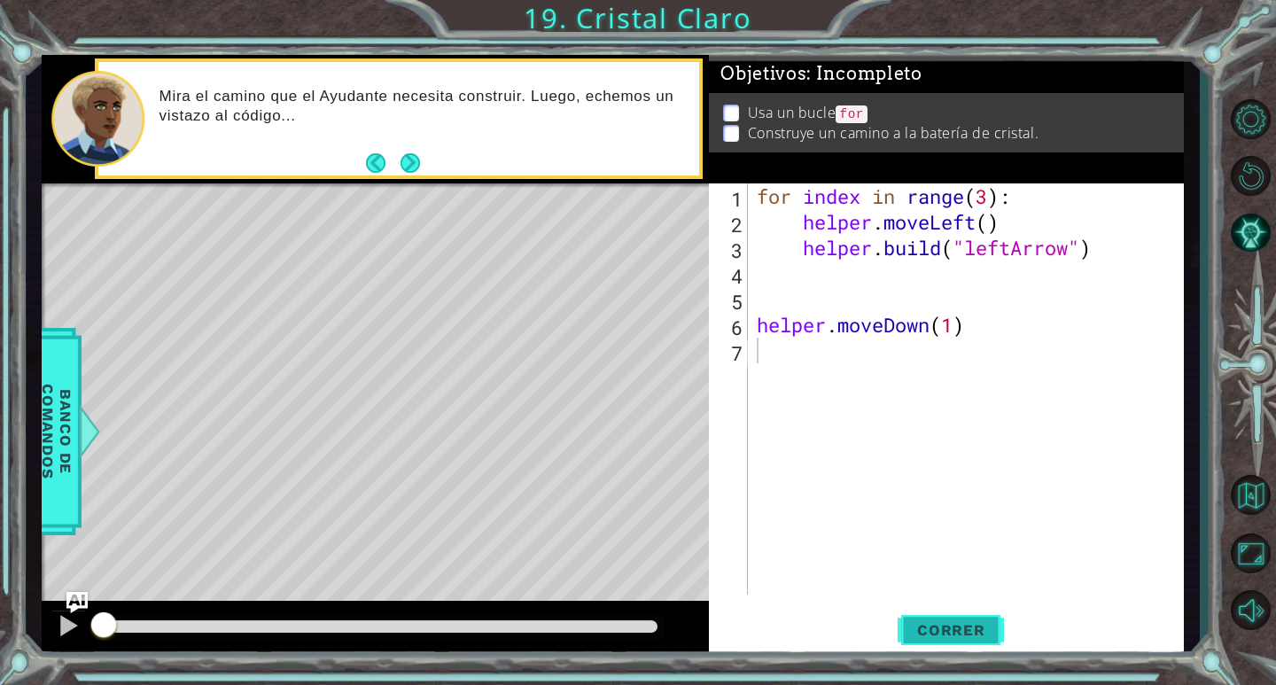
click at [941, 647] on button "Correr" at bounding box center [951, 631] width 106 height 48
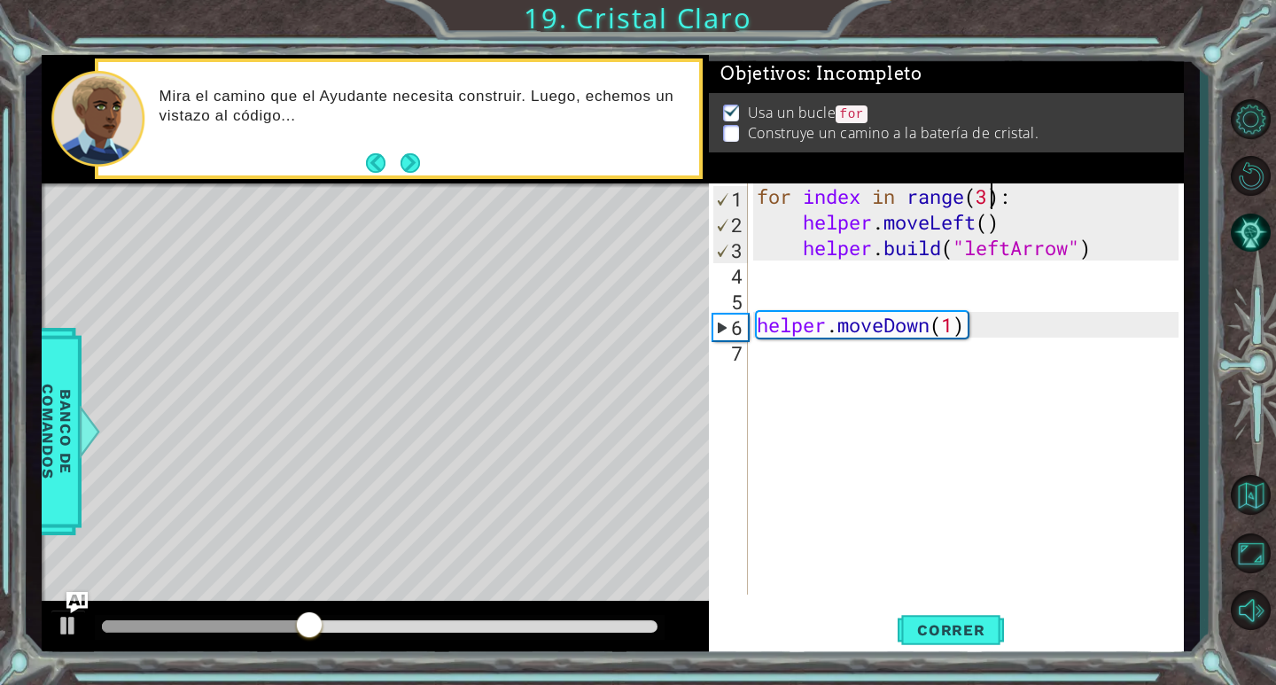
click at [992, 198] on div "for index in range ( 3 ) : helper . moveLeft ( ) helper . build ( "leftArrow" )…" at bounding box center [970, 414] width 434 height 463
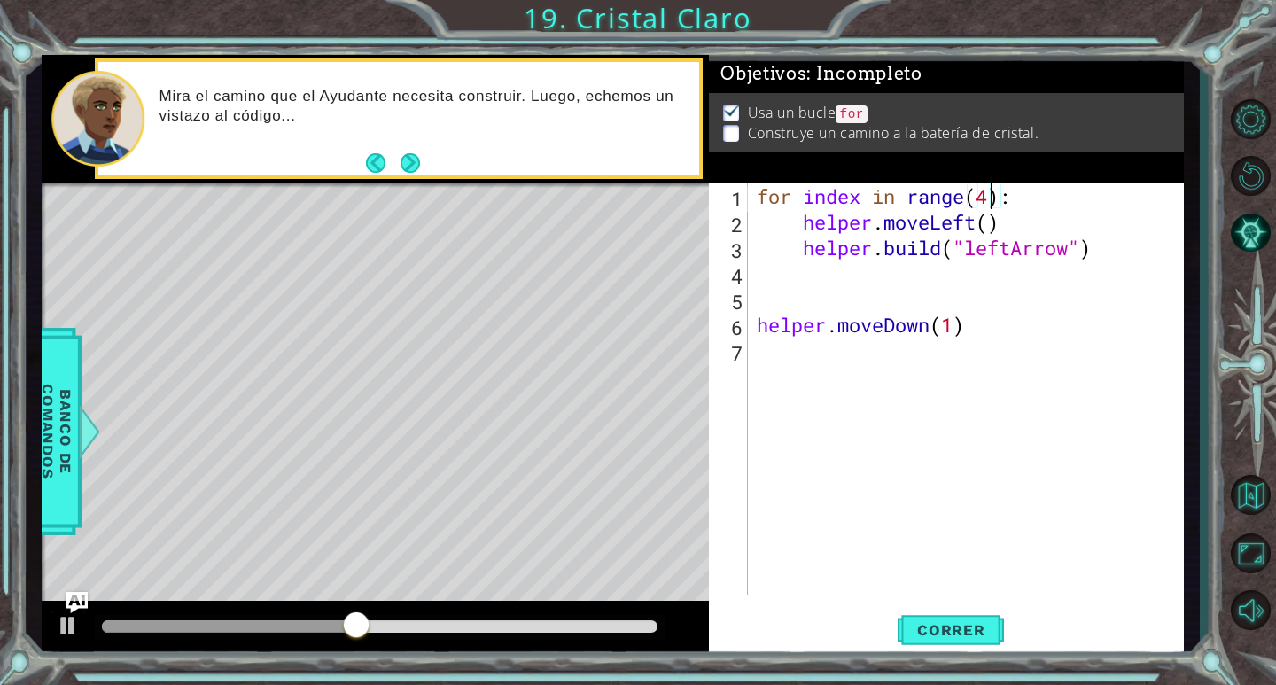
scroll to position [0, 11]
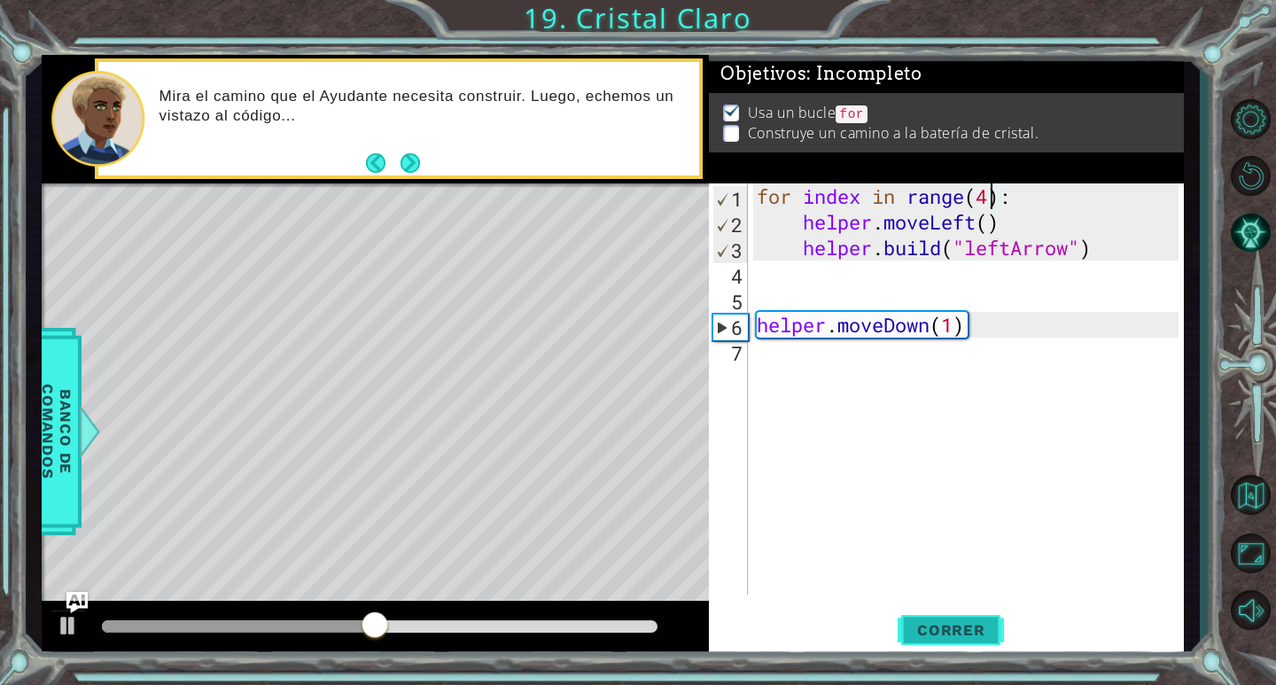
type textarea "for index in range(4):"
click at [936, 640] on button "Correr" at bounding box center [951, 631] width 106 height 48
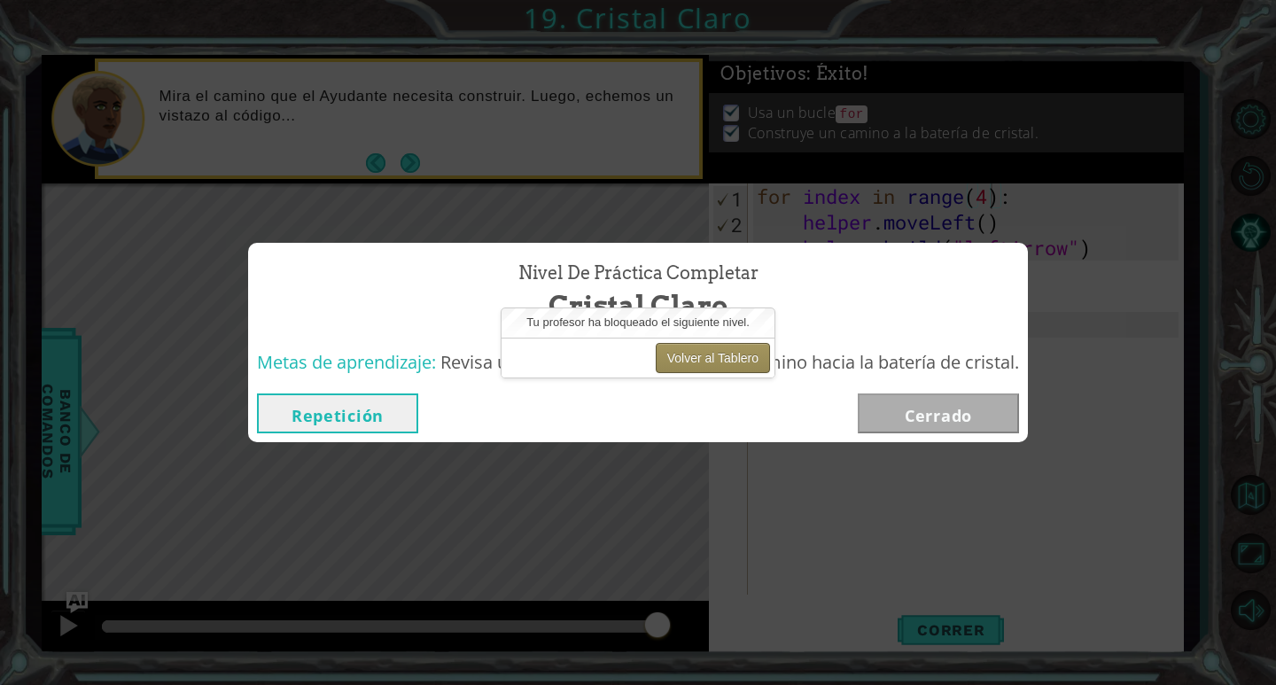
click at [695, 354] on button "Volver al Tablero" at bounding box center [713, 358] width 114 height 30
click at [696, 361] on button "Volver al Tablero" at bounding box center [713, 358] width 114 height 30
drag, startPoint x: 696, startPoint y: 361, endPoint x: 674, endPoint y: 361, distance: 21.3
click at [674, 361] on button "Volver al Tablero" at bounding box center [713, 358] width 114 height 30
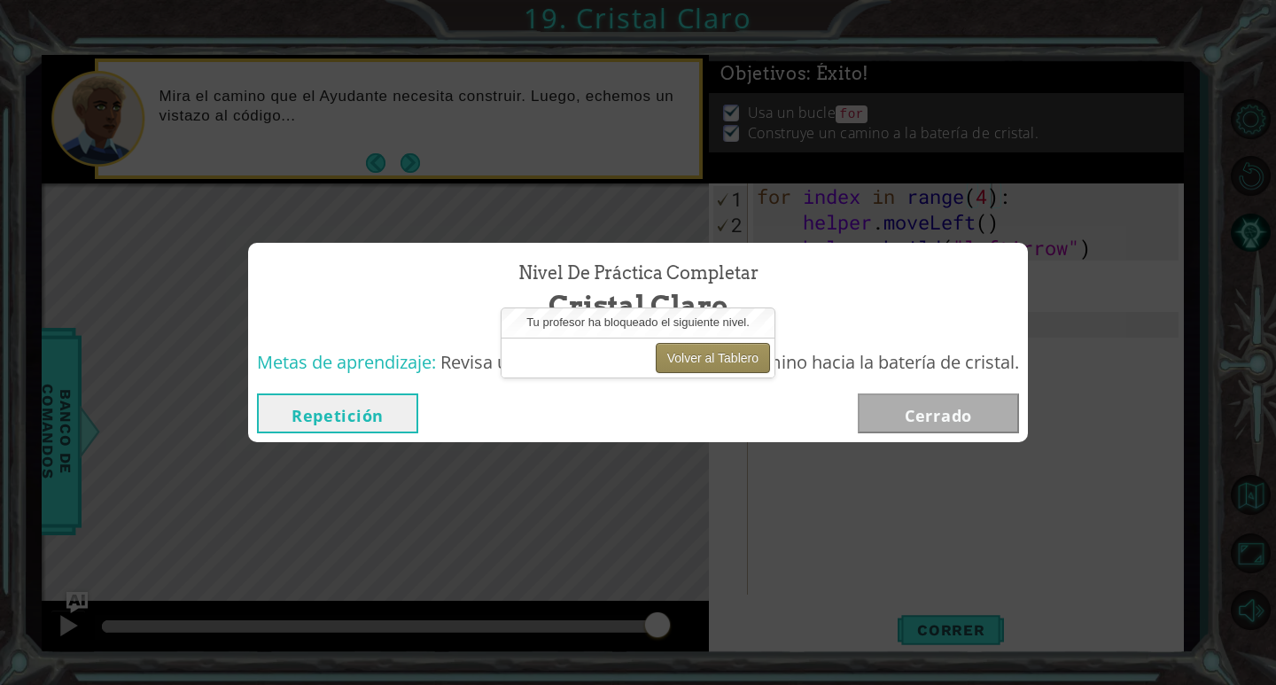
click at [674, 361] on button "Volver al Tablero" at bounding box center [713, 358] width 114 height 30
click at [709, 354] on button "Volver al Tablero" at bounding box center [713, 358] width 114 height 30
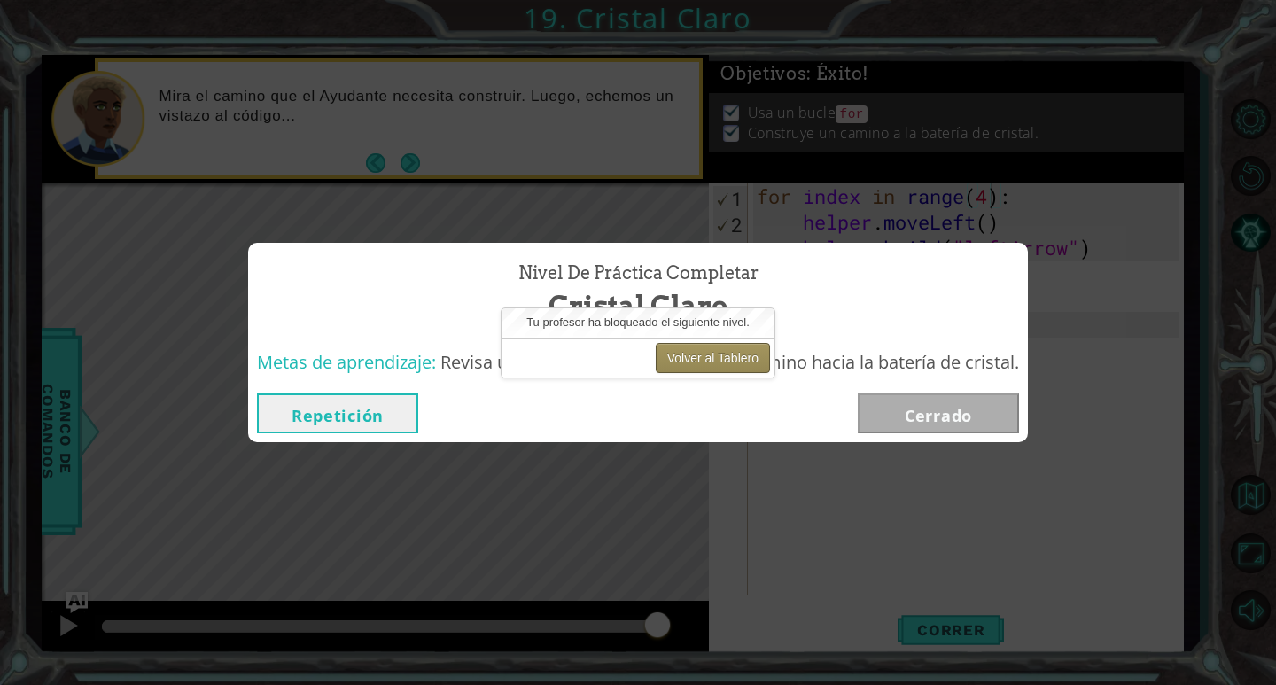
click at [709, 354] on button "Volver al Tablero" at bounding box center [713, 358] width 114 height 30
click at [702, 321] on span "Tu profesor ha bloqueado el siguiente nivel." at bounding box center [637, 321] width 223 height 13
click at [729, 357] on button "Volver al Tablero" at bounding box center [713, 358] width 114 height 30
click at [720, 357] on button "Volver al Tablero" at bounding box center [713, 358] width 114 height 30
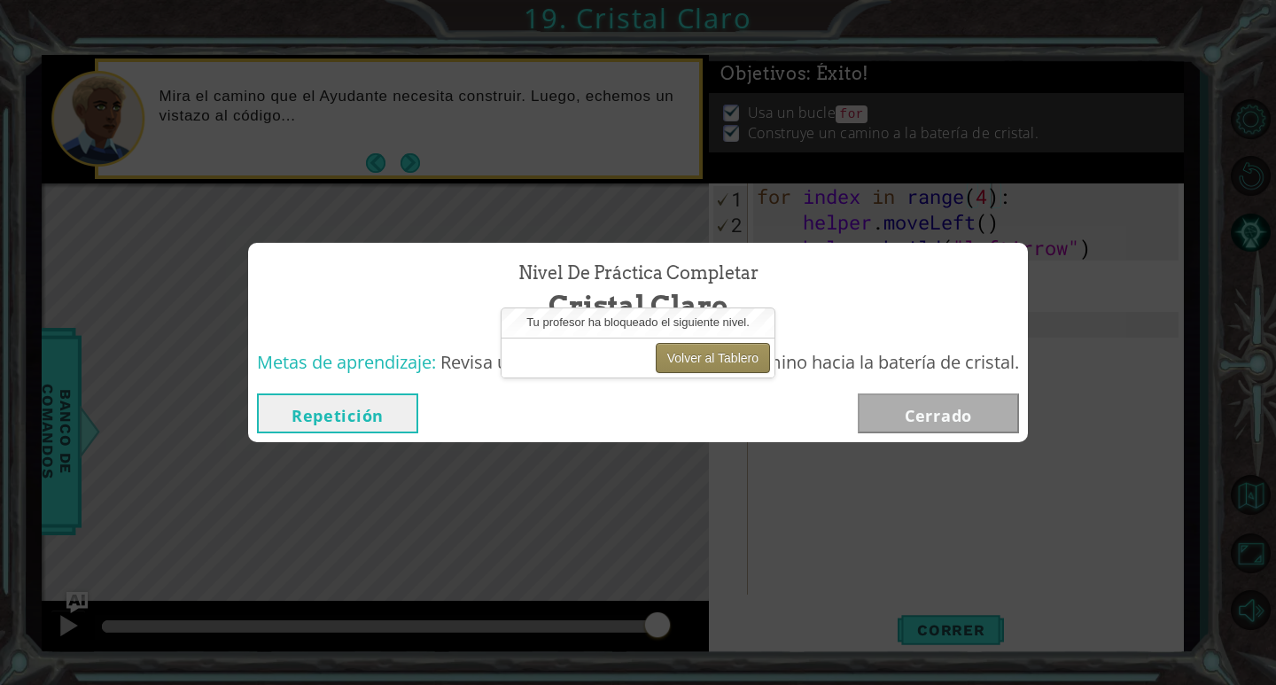
click at [720, 357] on button "Volver al Tablero" at bounding box center [713, 358] width 114 height 30
